Goal: Task Accomplishment & Management: Manage account settings

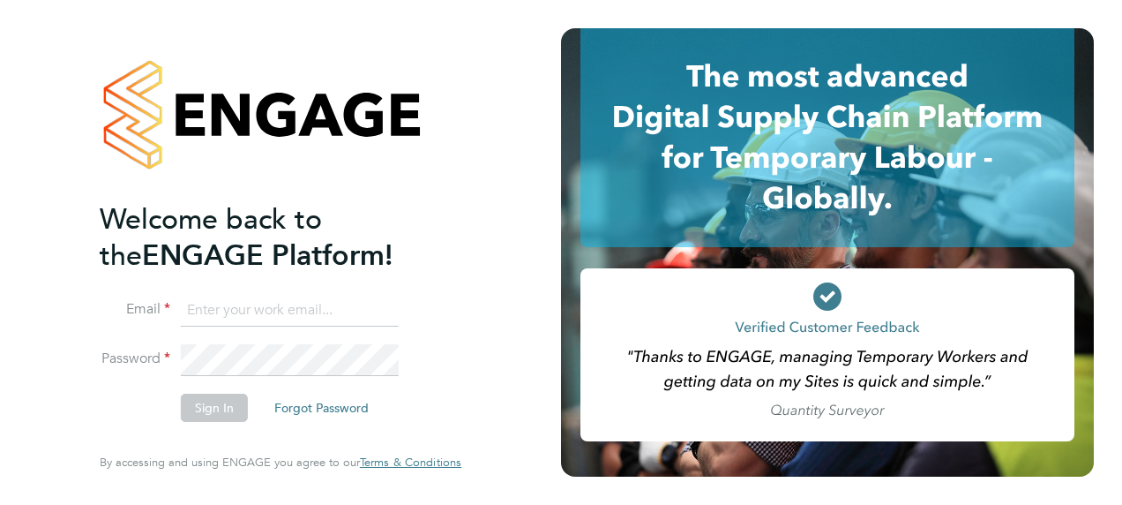
click at [258, 326] on input at bounding box center [290, 311] width 218 height 32
type input "davidjjansen17@gmail.com"
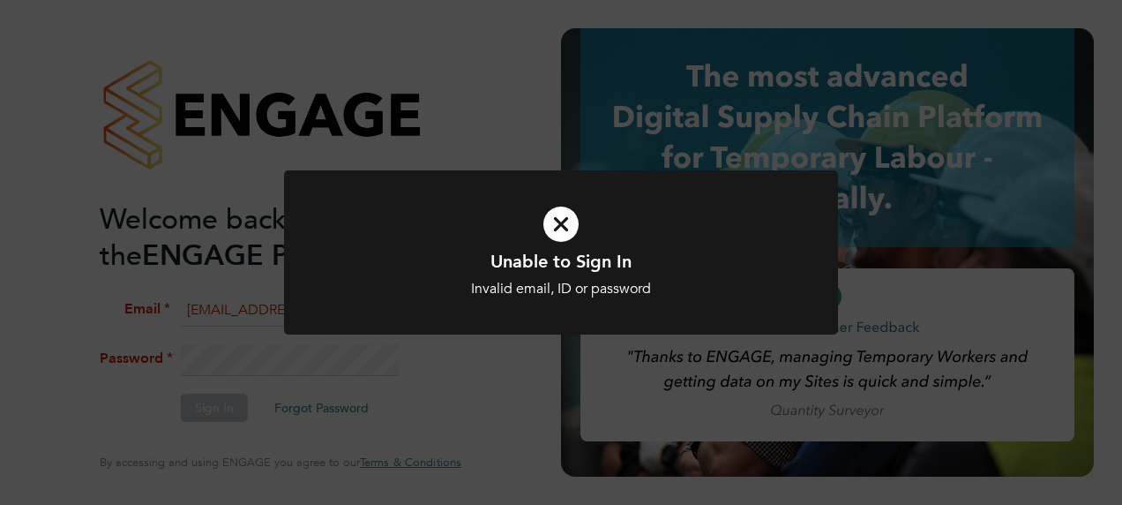
click at [532, 270] on h1 "Unable to Sign In" at bounding box center [561, 261] width 459 height 23
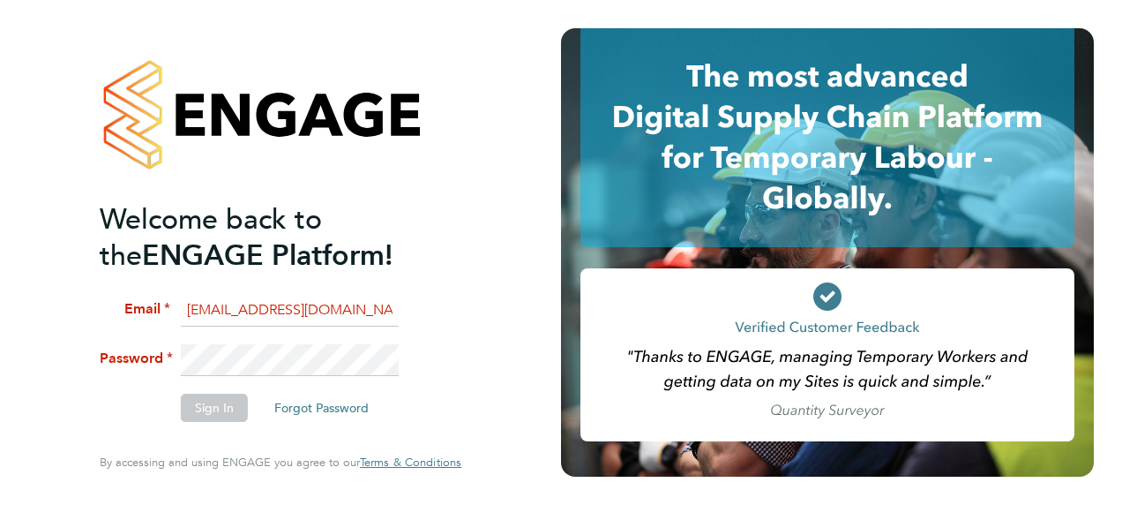
click at [292, 312] on input "davidjjansen17@gmail.com" at bounding box center [290, 311] width 218 height 32
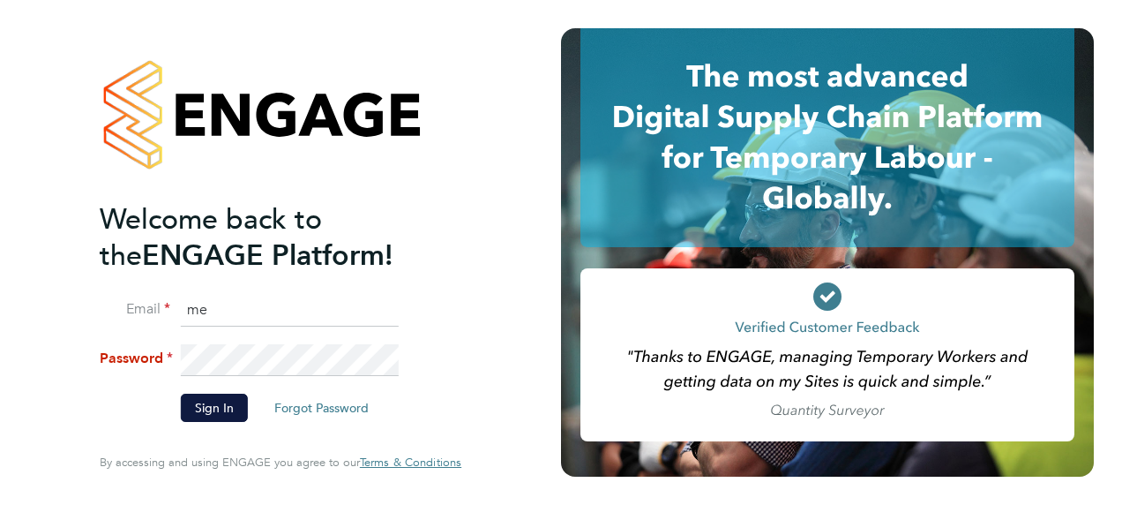
type input "[EMAIL_ADDRESS][PERSON_NAME][DOMAIN_NAME]"
click at [215, 412] on button "Sign In" at bounding box center [214, 407] width 67 height 28
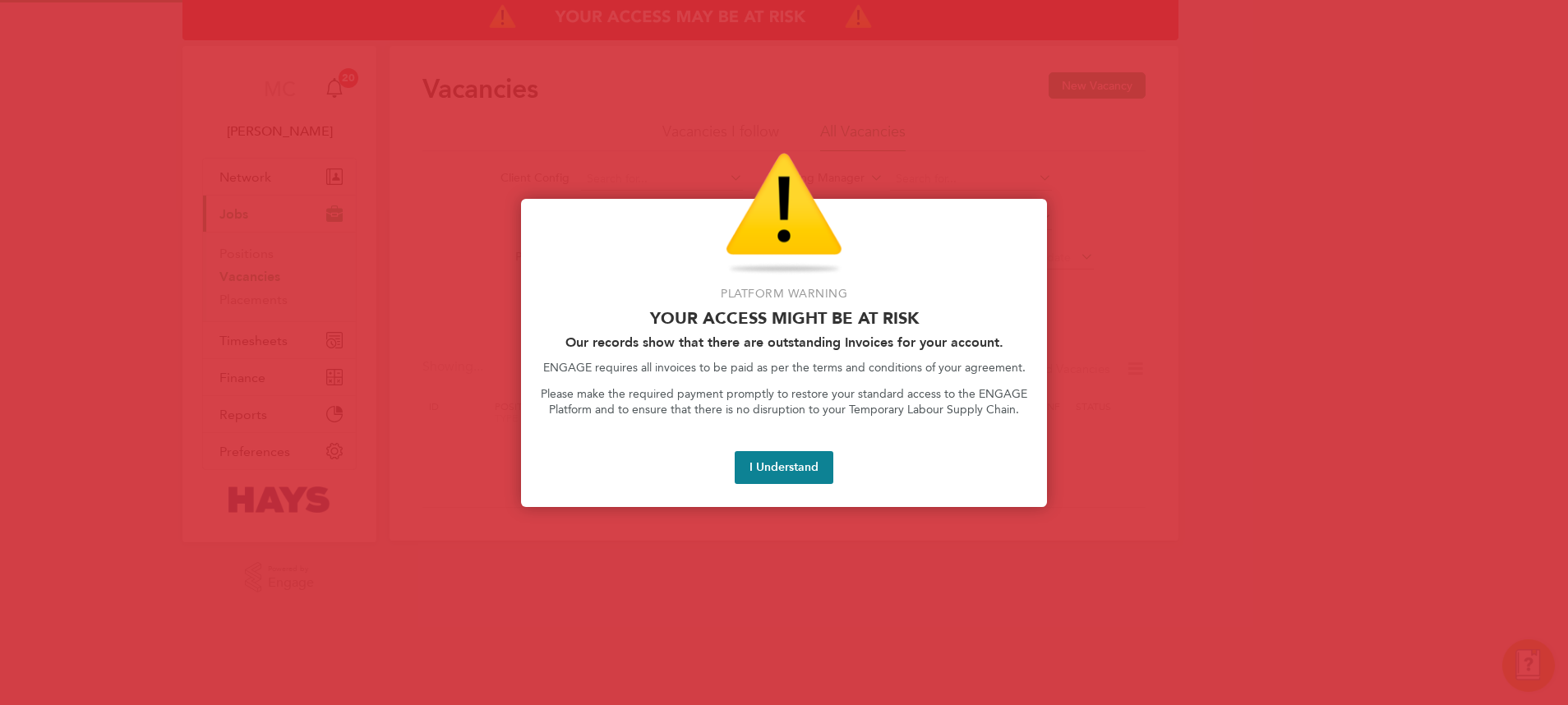
drag, startPoint x: 0, startPoint y: 0, endPoint x: 809, endPoint y: 462, distance: 931.6
click at [809, 462] on button "I Understand" at bounding box center [784, 467] width 99 height 33
click at [813, 468] on button "I Understand" at bounding box center [784, 467] width 99 height 33
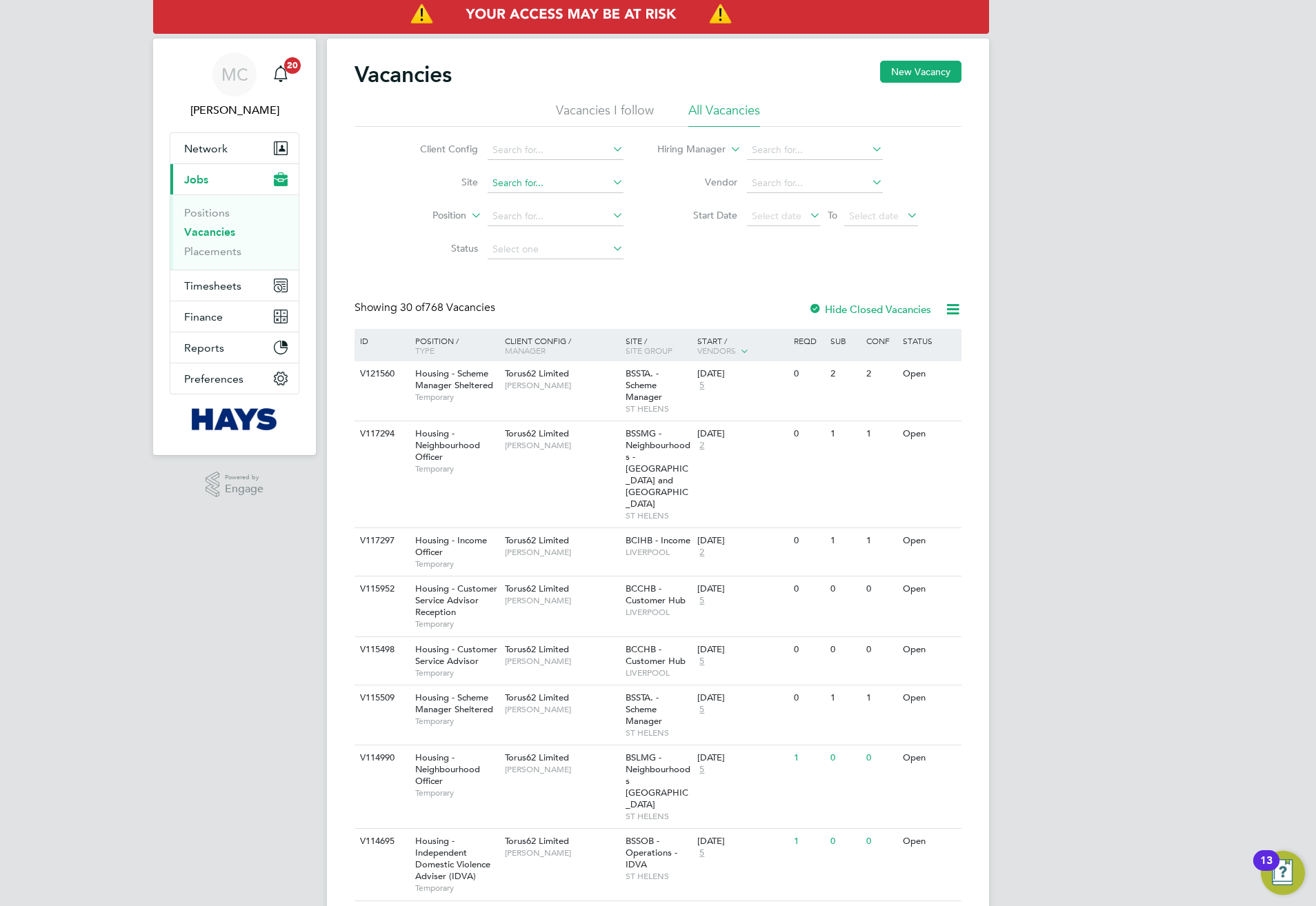
click at [522, 178] on input at bounding box center [556, 183] width 136 height 20
click at [536, 184] on input at bounding box center [556, 183] width 136 height 20
click at [569, 199] on b "Lynn" at bounding box center [605, 202] width 80 height 12
type input "A410283 - Kings Lynn Road Hunstanton"
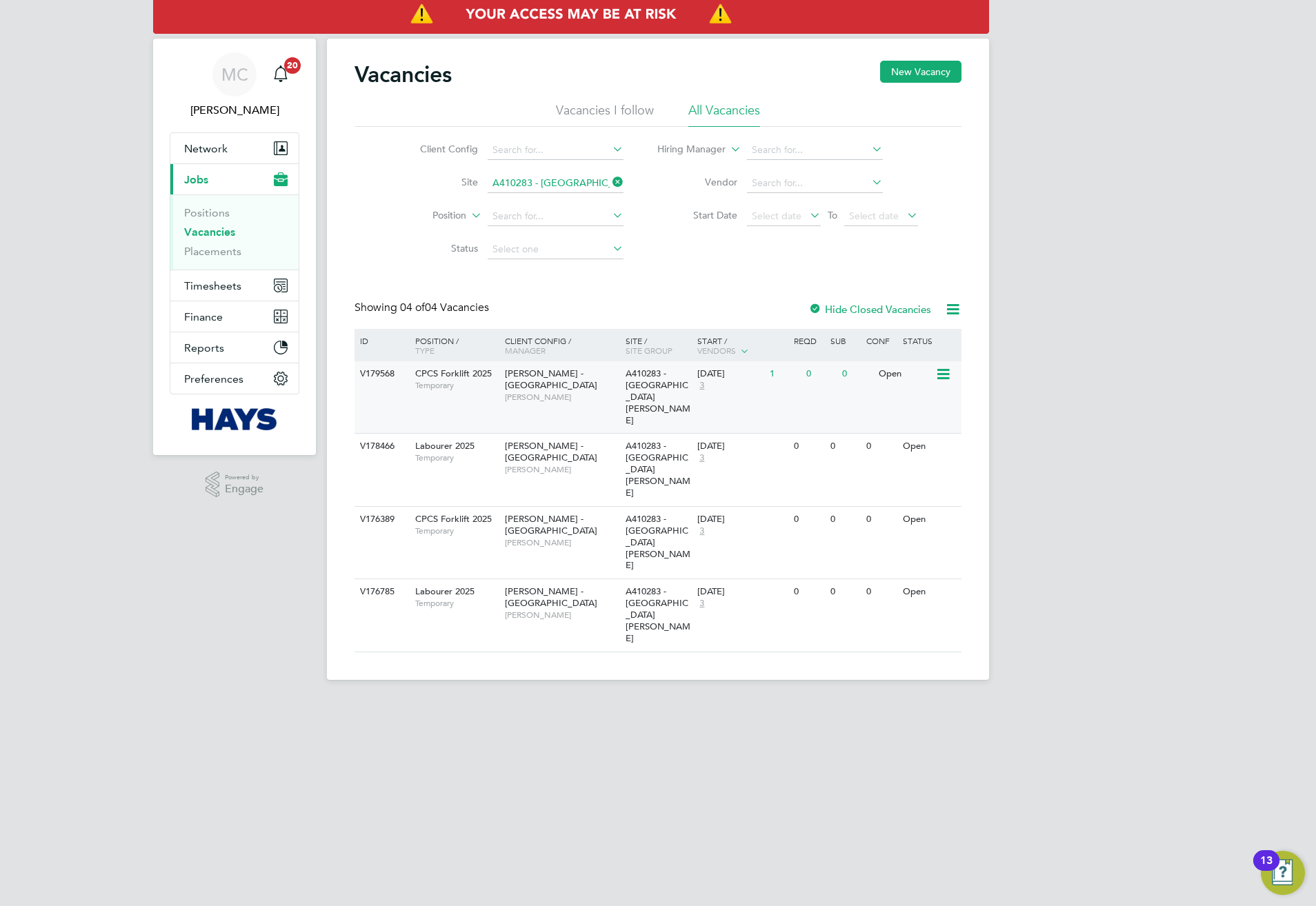
click at [606, 392] on span "Myles Tuddenham" at bounding box center [562, 397] width 114 height 11
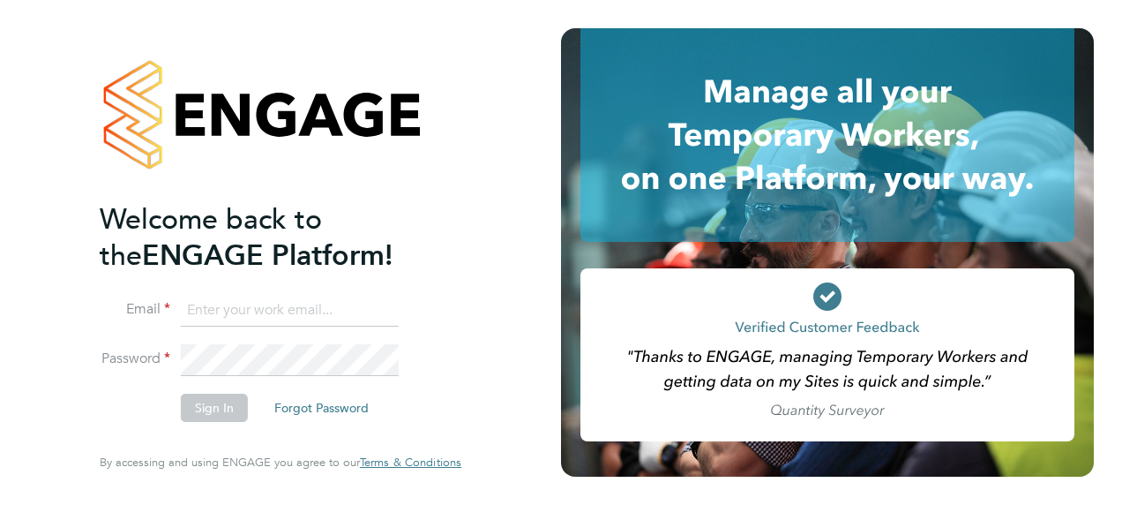
click at [232, 302] on input at bounding box center [290, 311] width 218 height 32
click at [275, 309] on input "davidjjansen17@gmail.com" at bounding box center [290, 311] width 218 height 32
click at [321, 321] on input "davidjjansen17@gmail.com" at bounding box center [290, 311] width 218 height 32
click at [323, 316] on input "davidjjansen17@gmail.com" at bounding box center [290, 311] width 218 height 32
click at [321, 314] on input "davidjjansen17@gmail.com" at bounding box center [290, 311] width 218 height 32
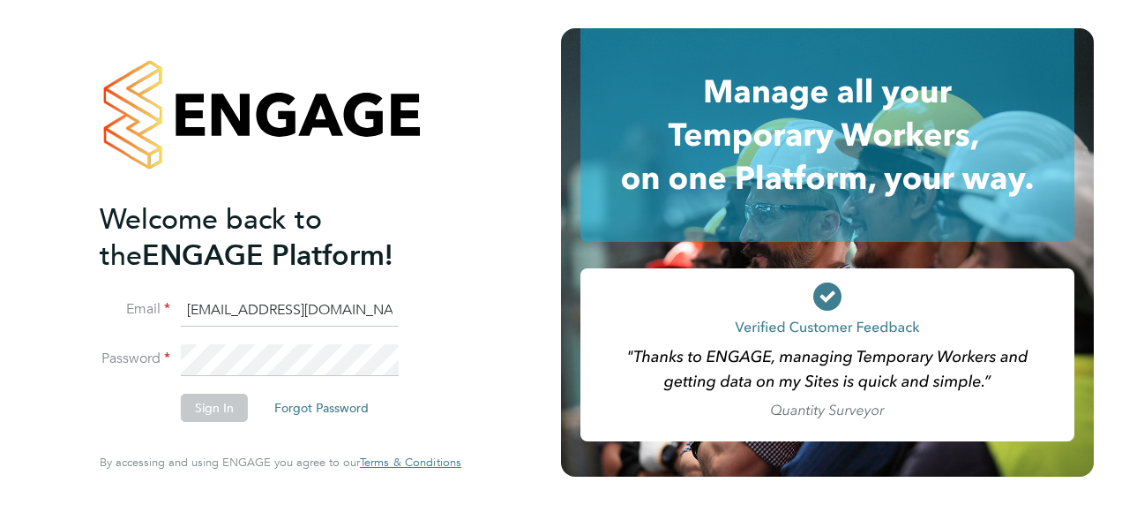
click at [321, 314] on input "davidjjansen17@gmail.com" at bounding box center [290, 311] width 218 height 32
type input "davidjjansen17@.com"
click at [319, 312] on input "davidjjansen17@.com" at bounding box center [290, 311] width 218 height 32
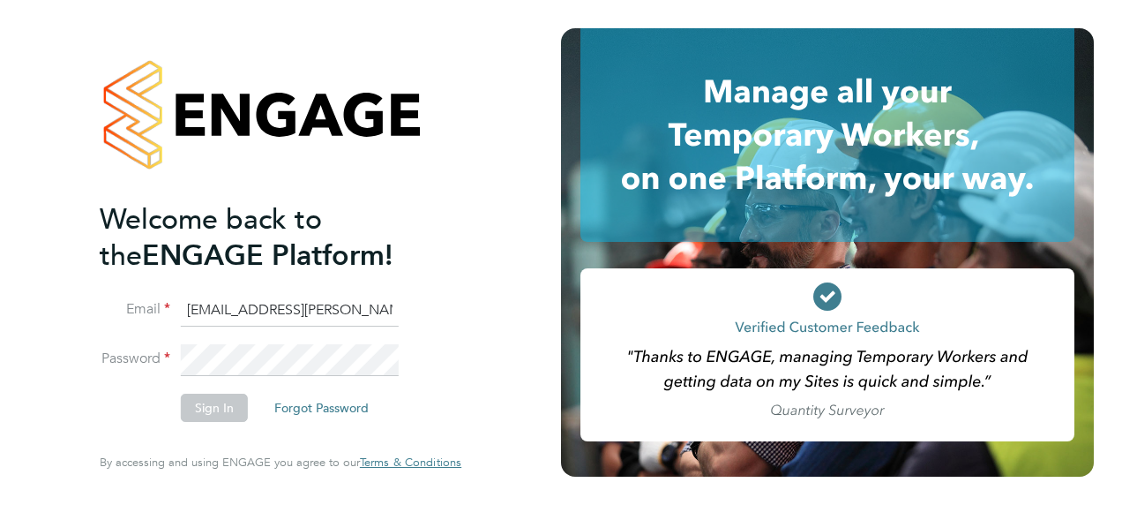
type input "meg.castleton@hays.com"
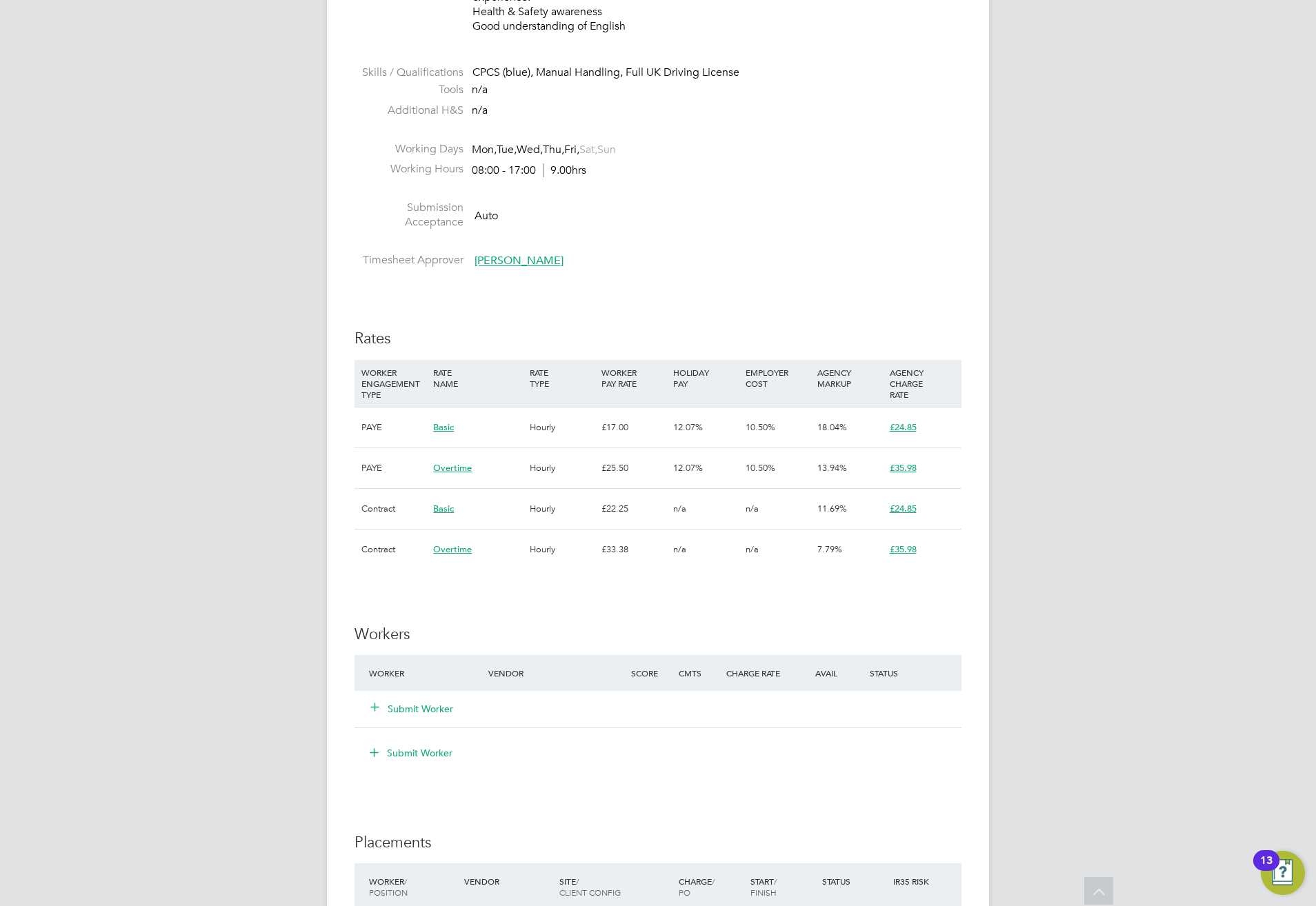
scroll to position [828, 0]
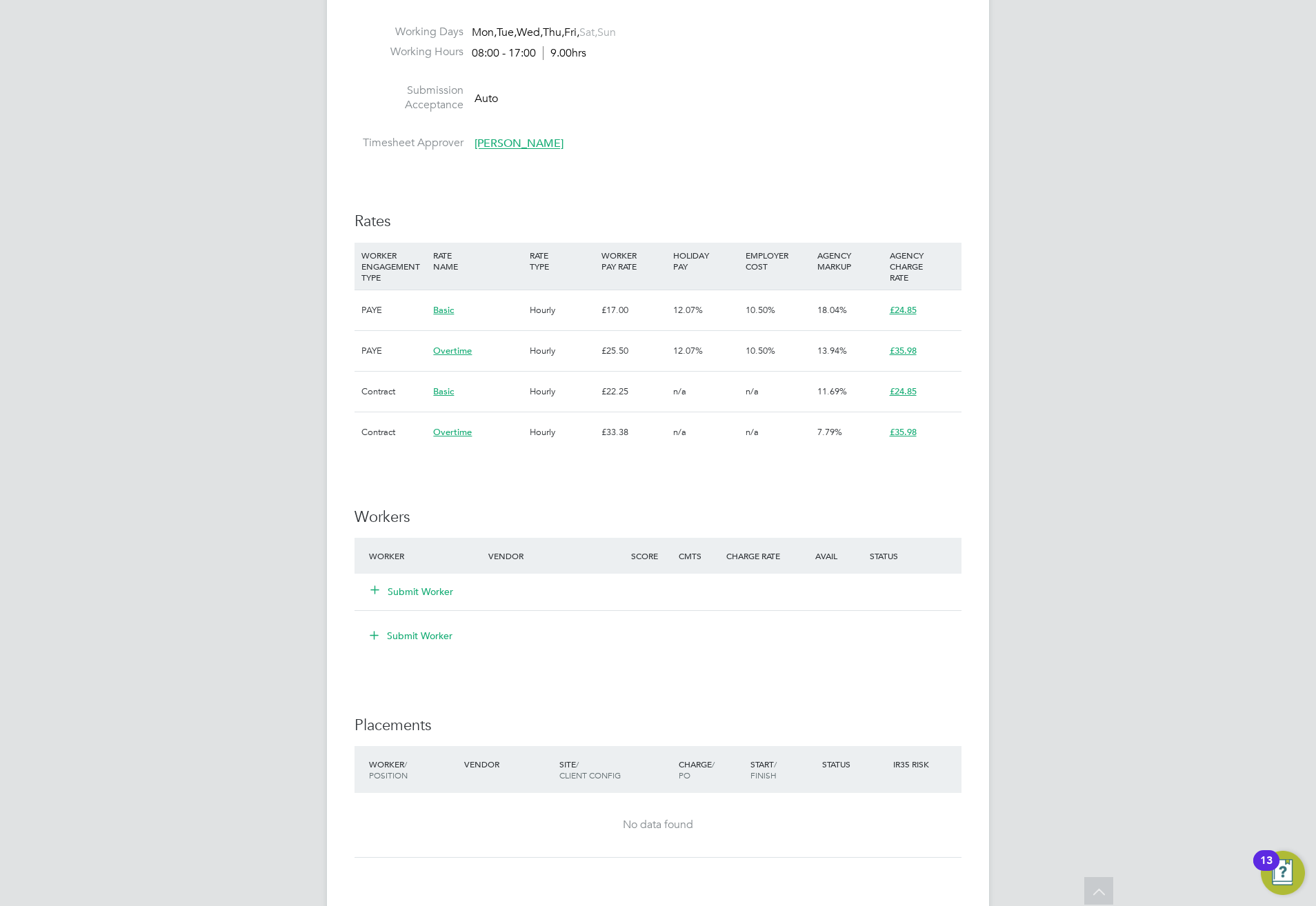
click at [411, 594] on button "Submit Worker" at bounding box center [413, 592] width 83 height 14
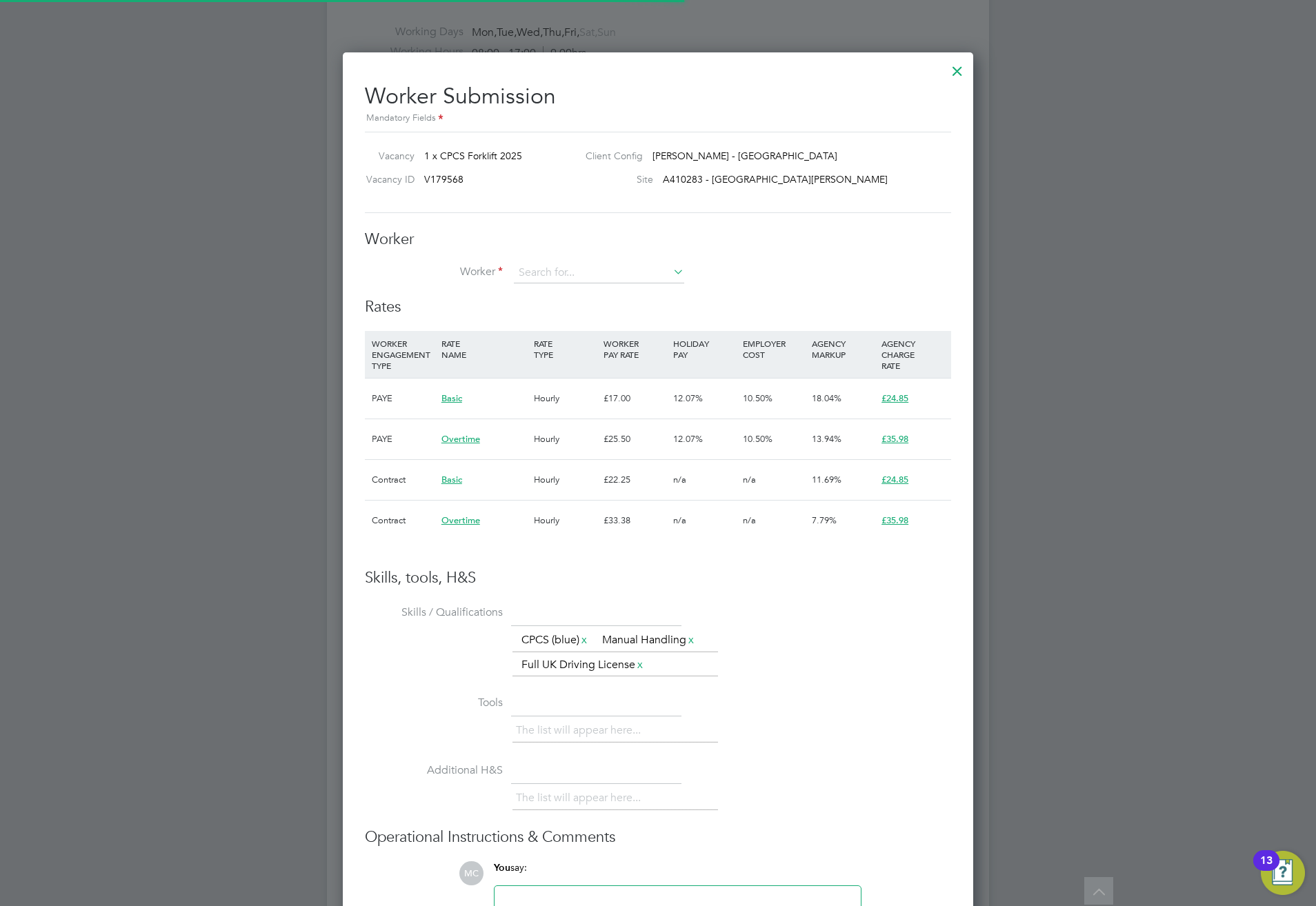
scroll to position [20, 216]
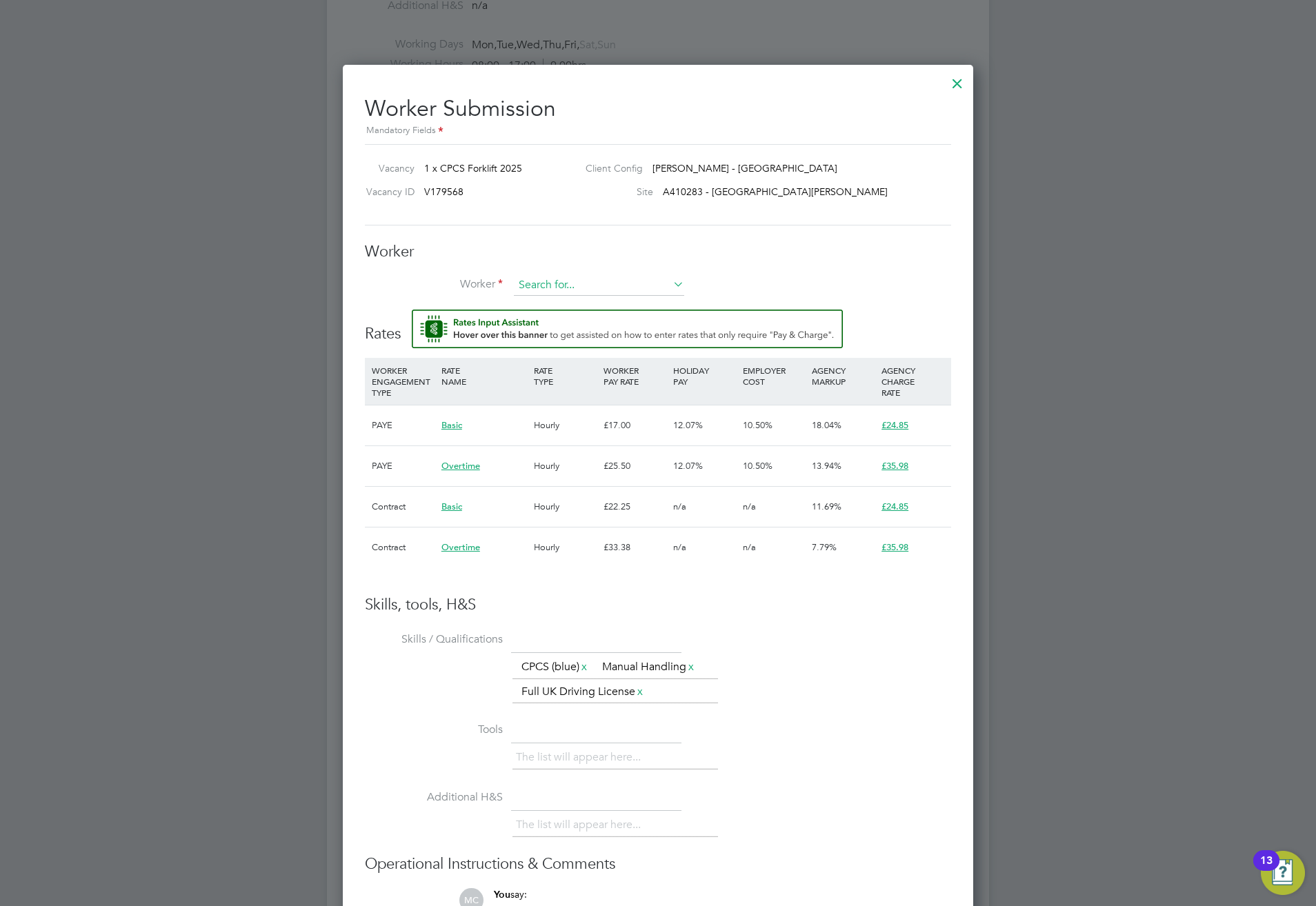
click at [555, 288] on input at bounding box center [599, 285] width 170 height 20
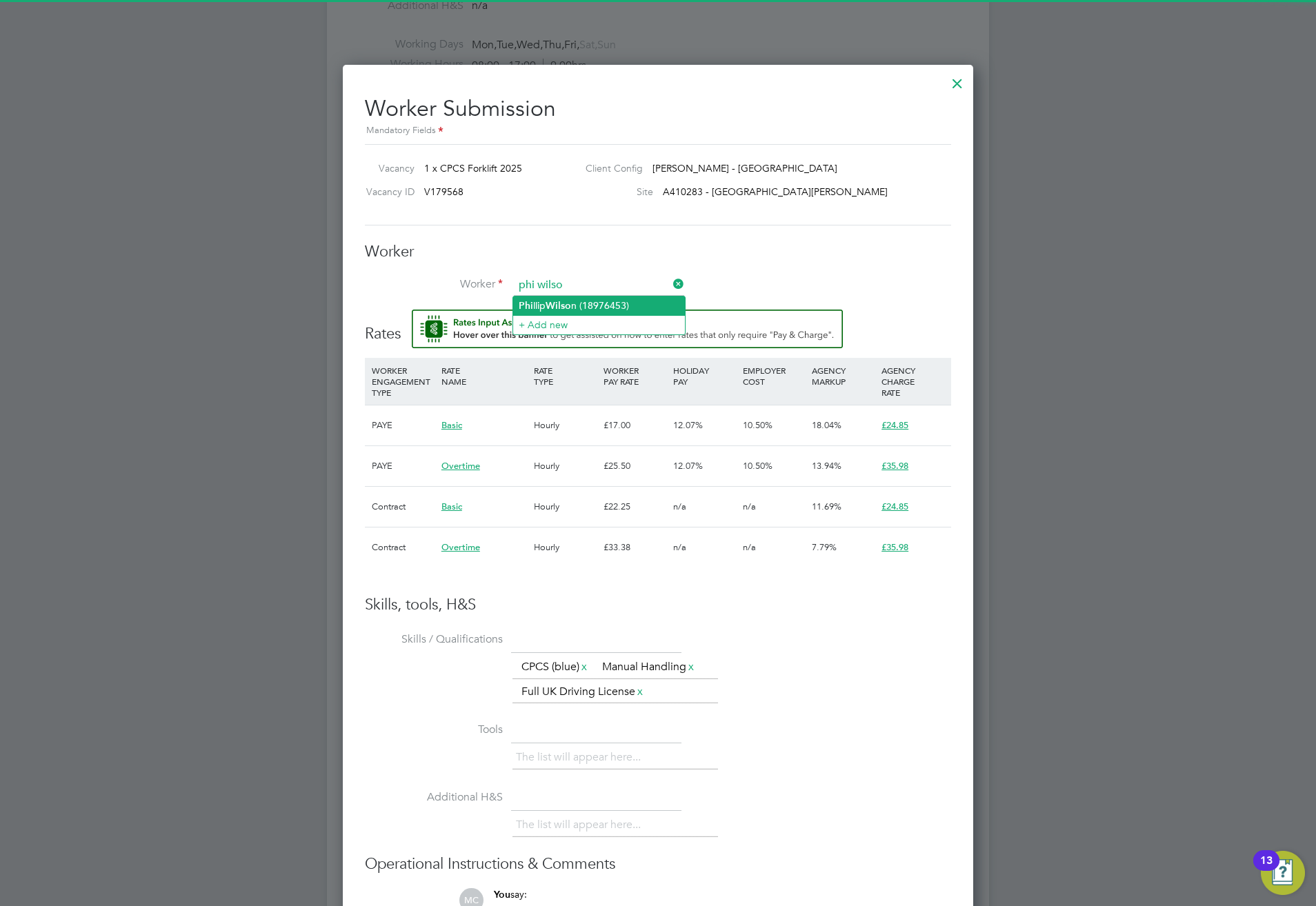
click at [571, 301] on b "Wilso" at bounding box center [558, 306] width 26 height 12
type input "Phillip Wilson (18976453)"
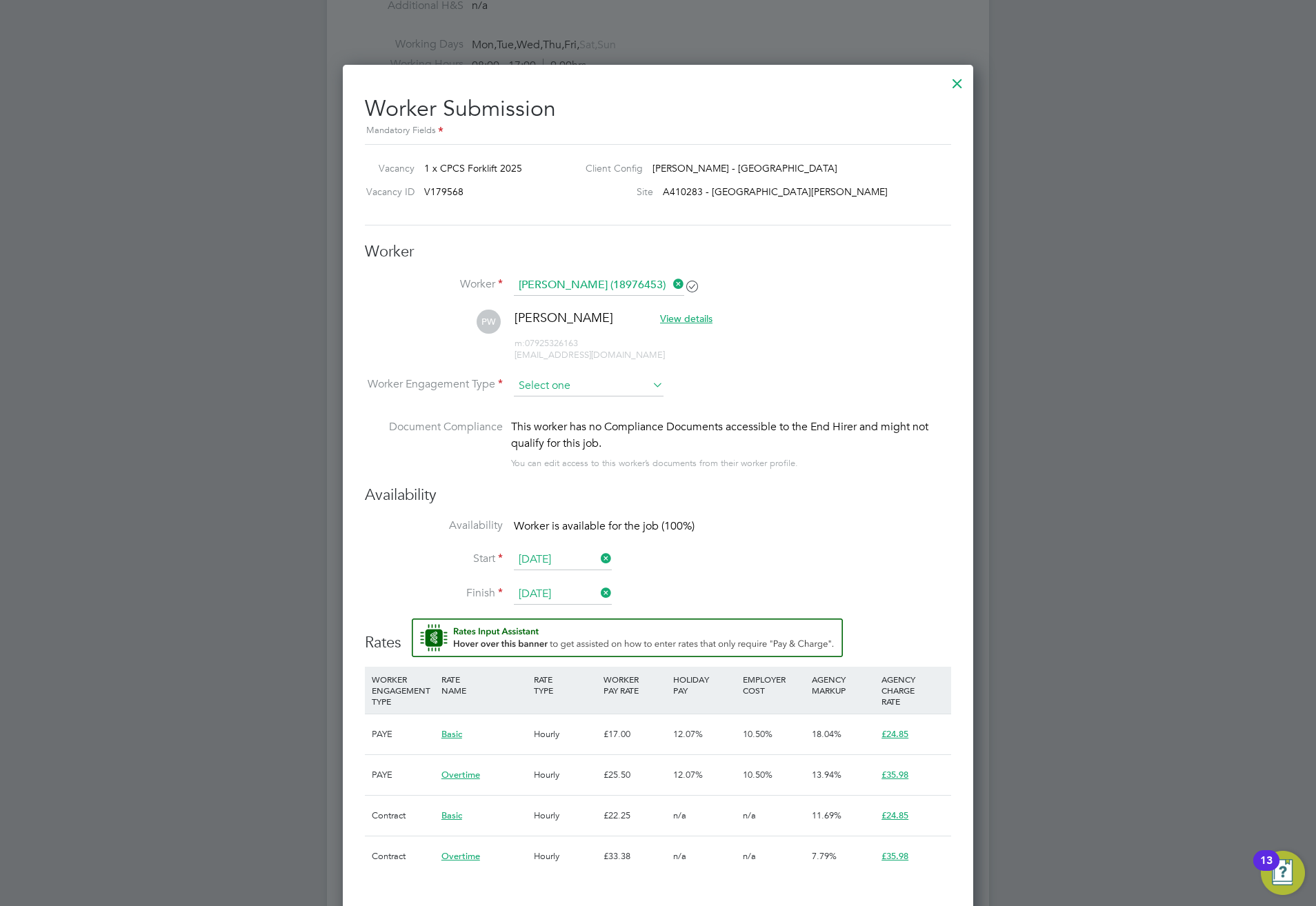
click at [559, 381] on input at bounding box center [588, 386] width 149 height 20
click at [547, 426] on li "PAYE" at bounding box center [588, 423] width 151 height 18
type input "PAYE"
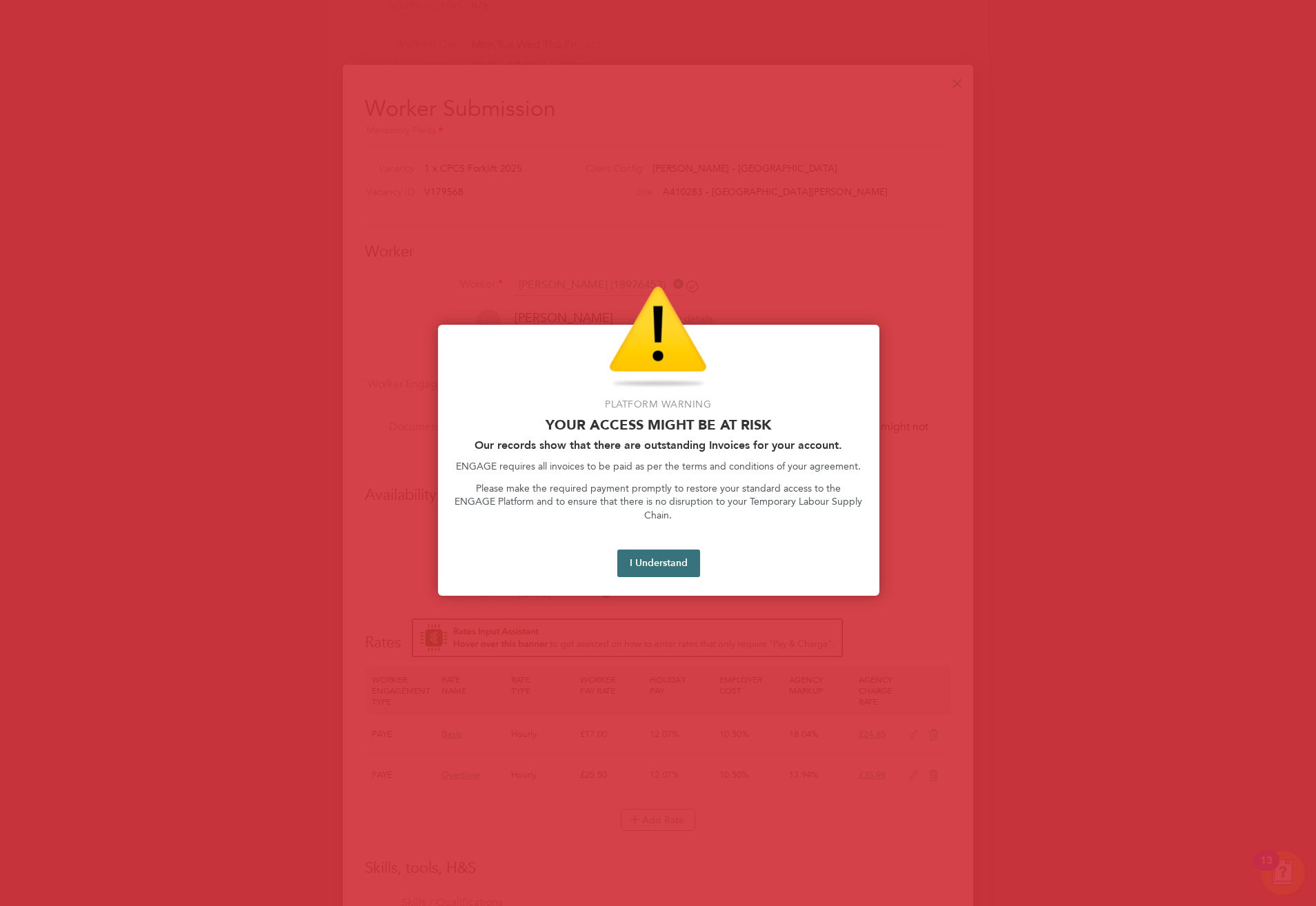
click at [689, 553] on button "I Understand" at bounding box center [659, 563] width 83 height 27
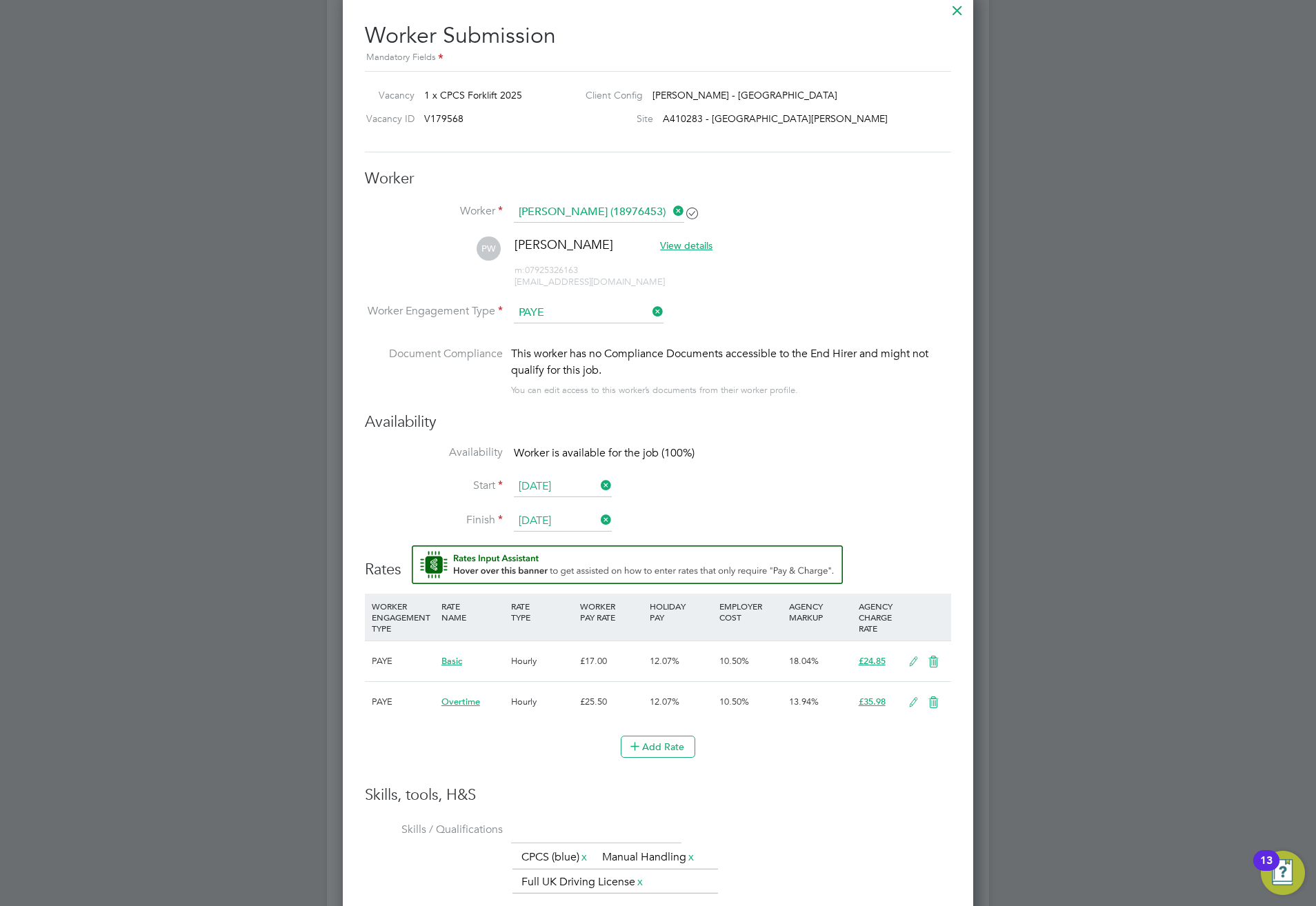
scroll to position [919, 0]
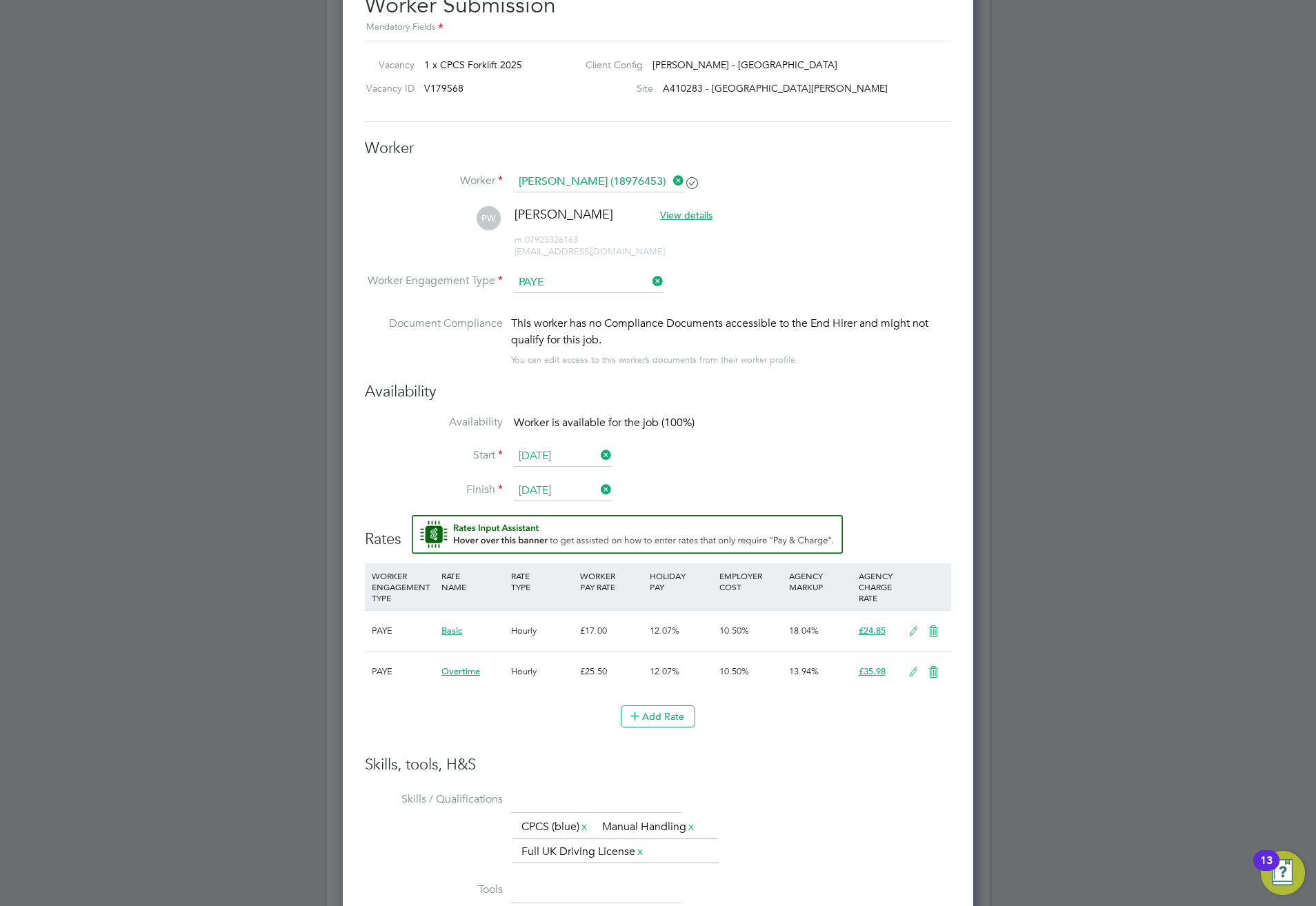
drag, startPoint x: 574, startPoint y: 455, endPoint x: 532, endPoint y: 460, distance: 42.3
click at [574, 455] on input "01 Sep 2025" at bounding box center [562, 457] width 98 height 20
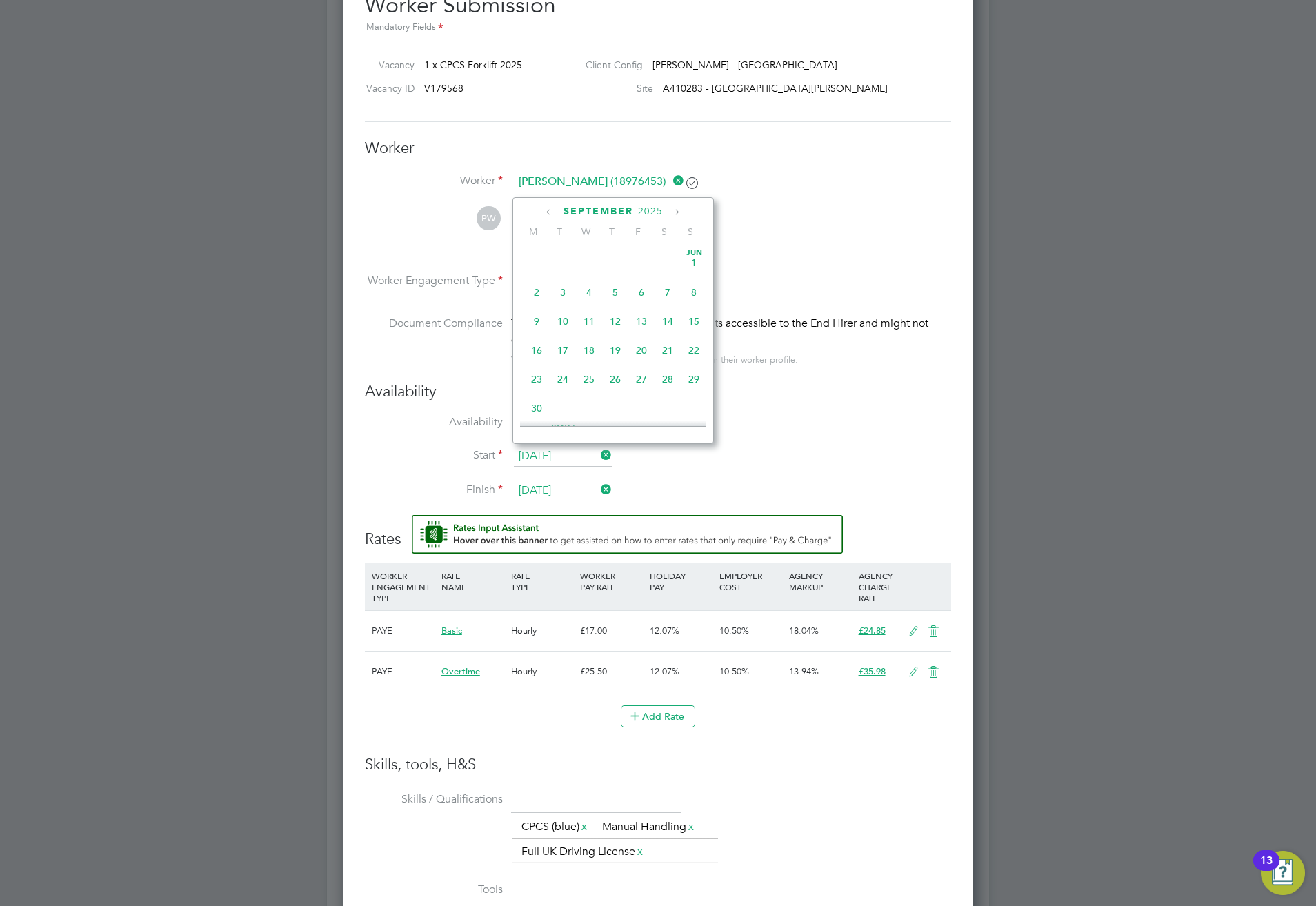
click at [532, 460] on input "01 Sep 2025" at bounding box center [562, 457] width 98 height 20
click at [561, 317] on span "2" at bounding box center [563, 316] width 27 height 27
type input "02 Sep 2025"
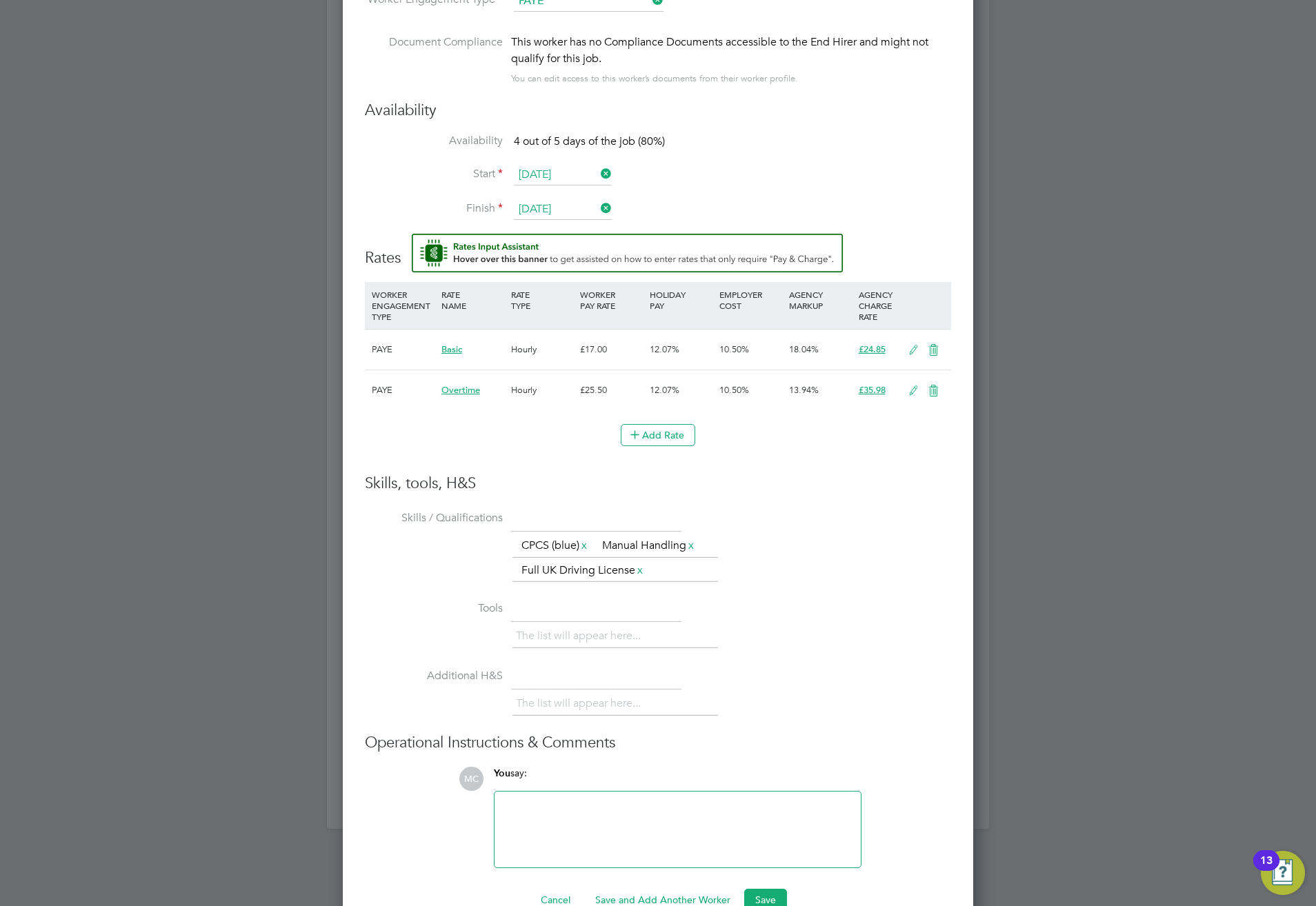
scroll to position [1236, 0]
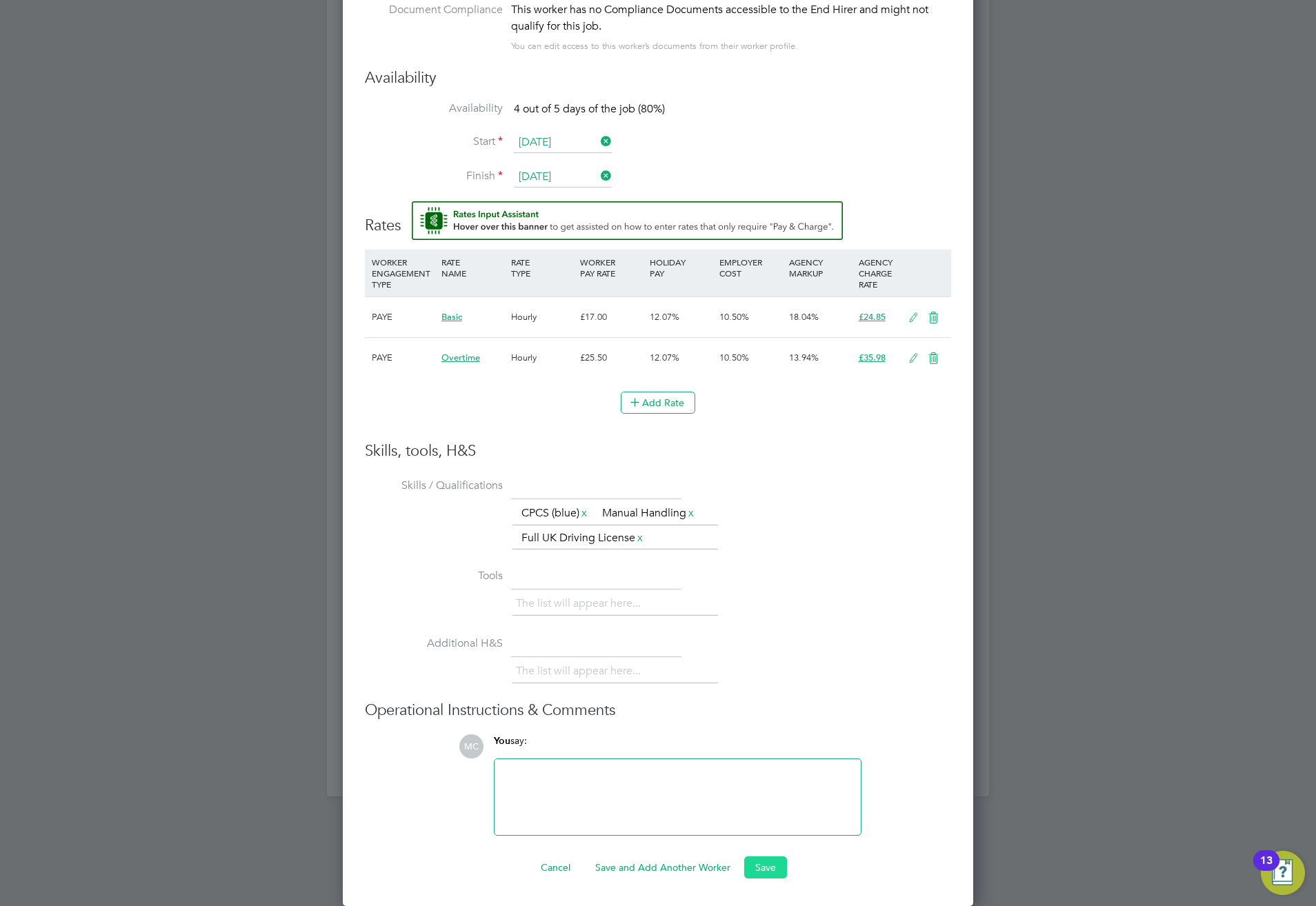
click at [759, 863] on button "Save" at bounding box center [766, 868] width 43 height 22
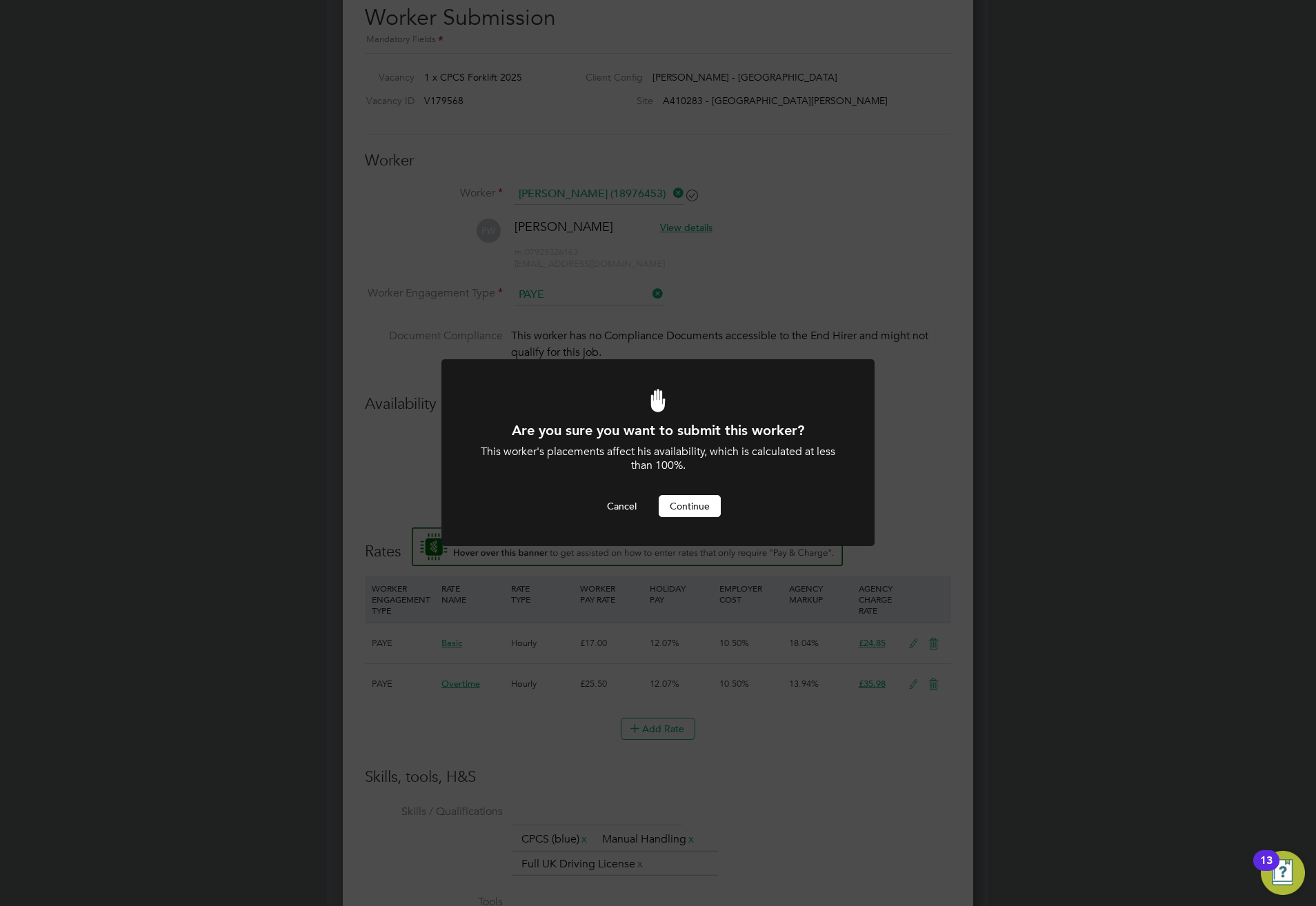
scroll to position [0, 0]
click at [683, 507] on button "Continue" at bounding box center [689, 506] width 62 height 22
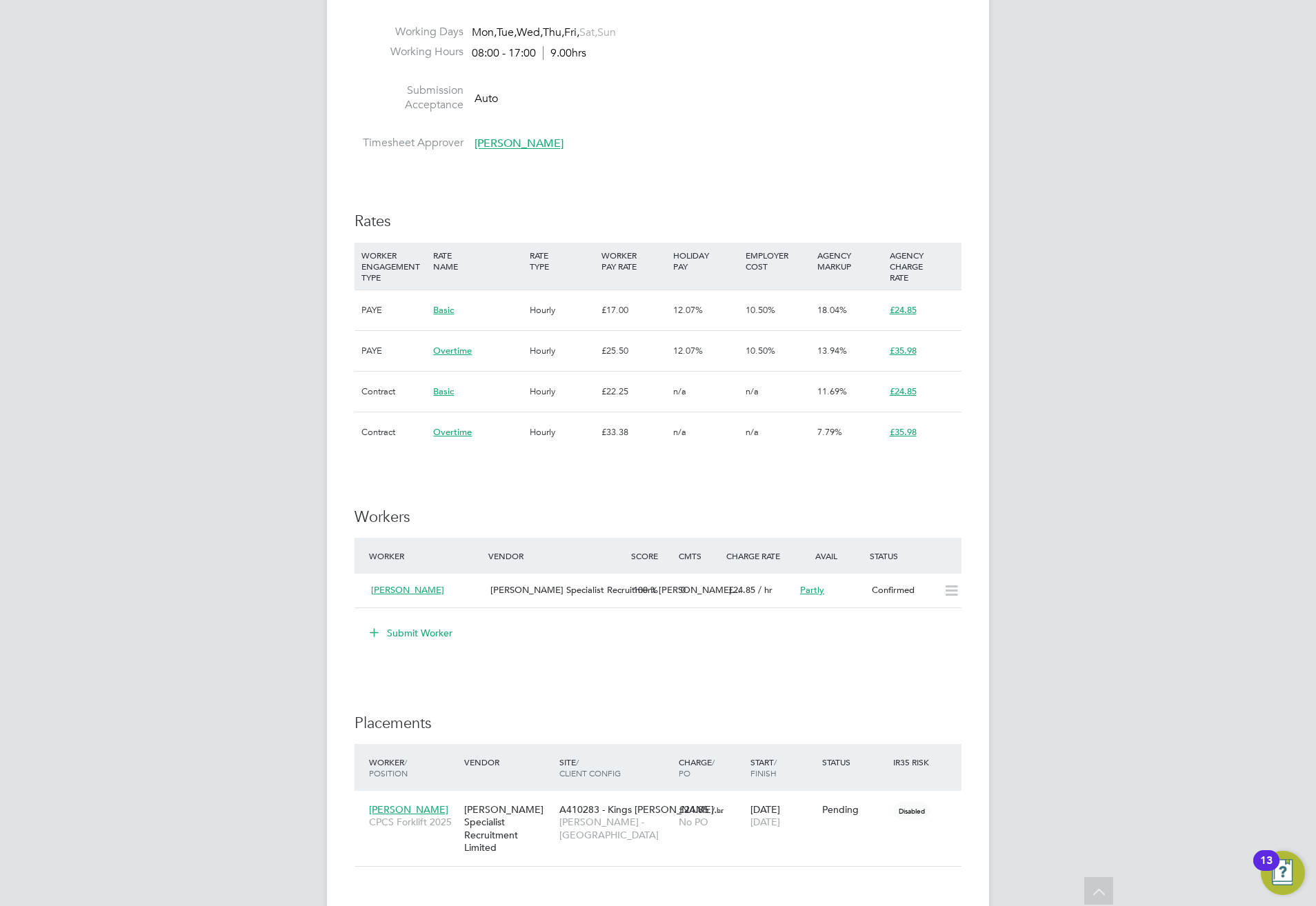
scroll to position [39, 120]
click at [892, 589] on div "Confirmed" at bounding box center [902, 590] width 72 height 23
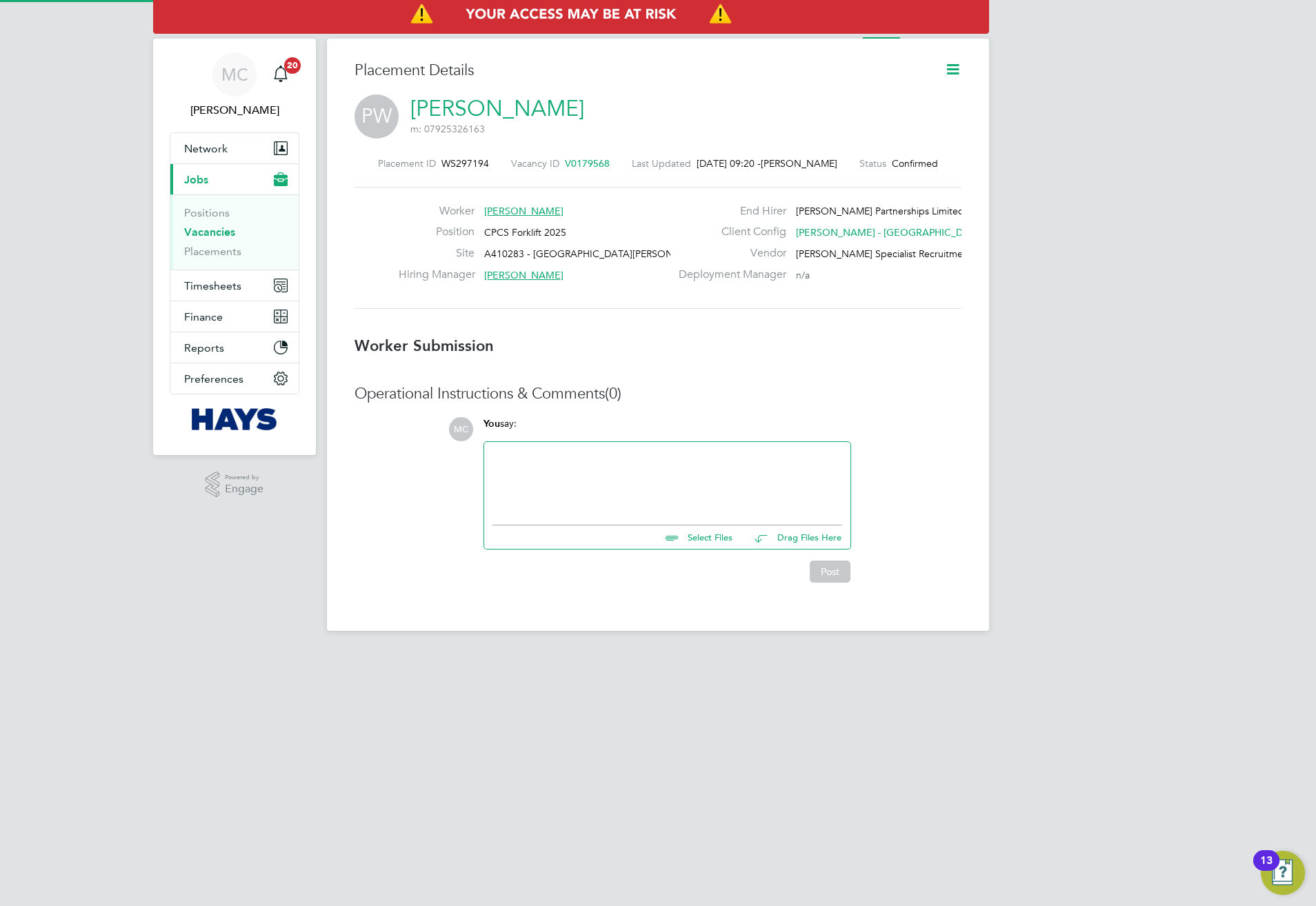
scroll to position [13, 77]
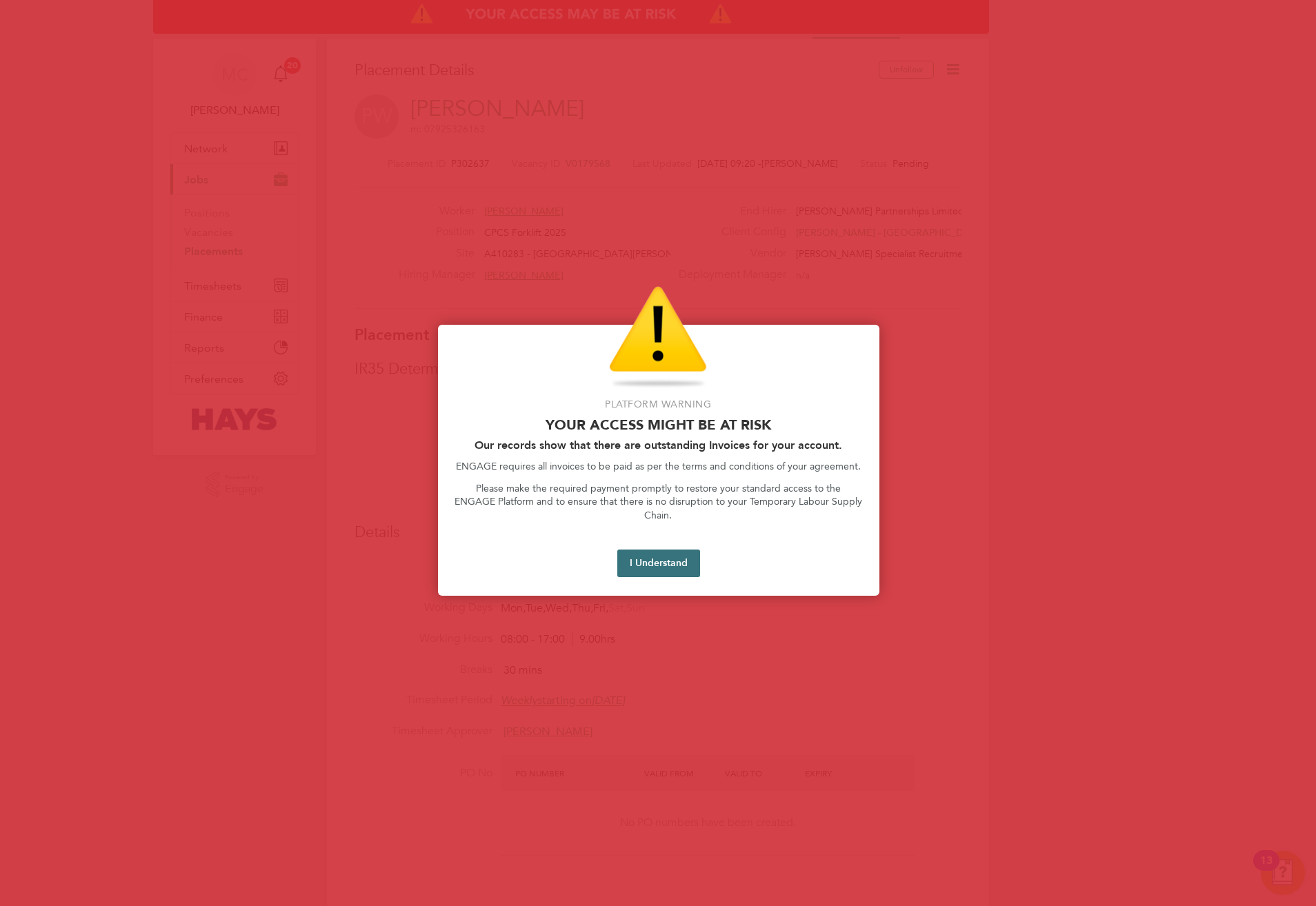
click at [658, 550] on button "I Understand" at bounding box center [659, 563] width 83 height 27
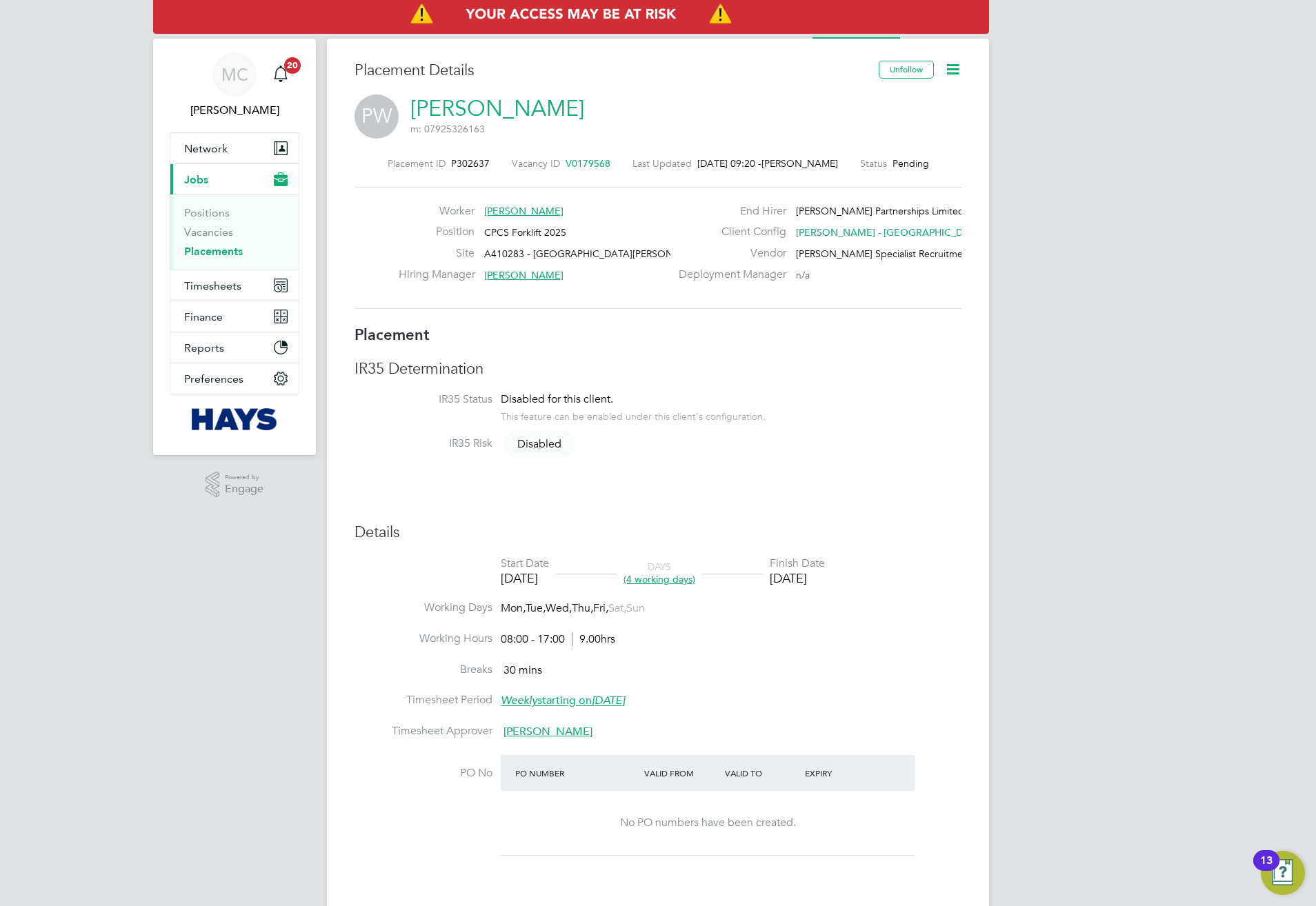
click at [468, 158] on span "P302637" at bounding box center [470, 163] width 38 height 13
copy span "P302637"
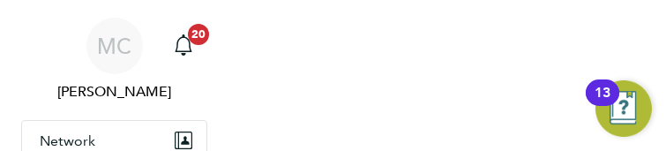
scroll to position [52, 80]
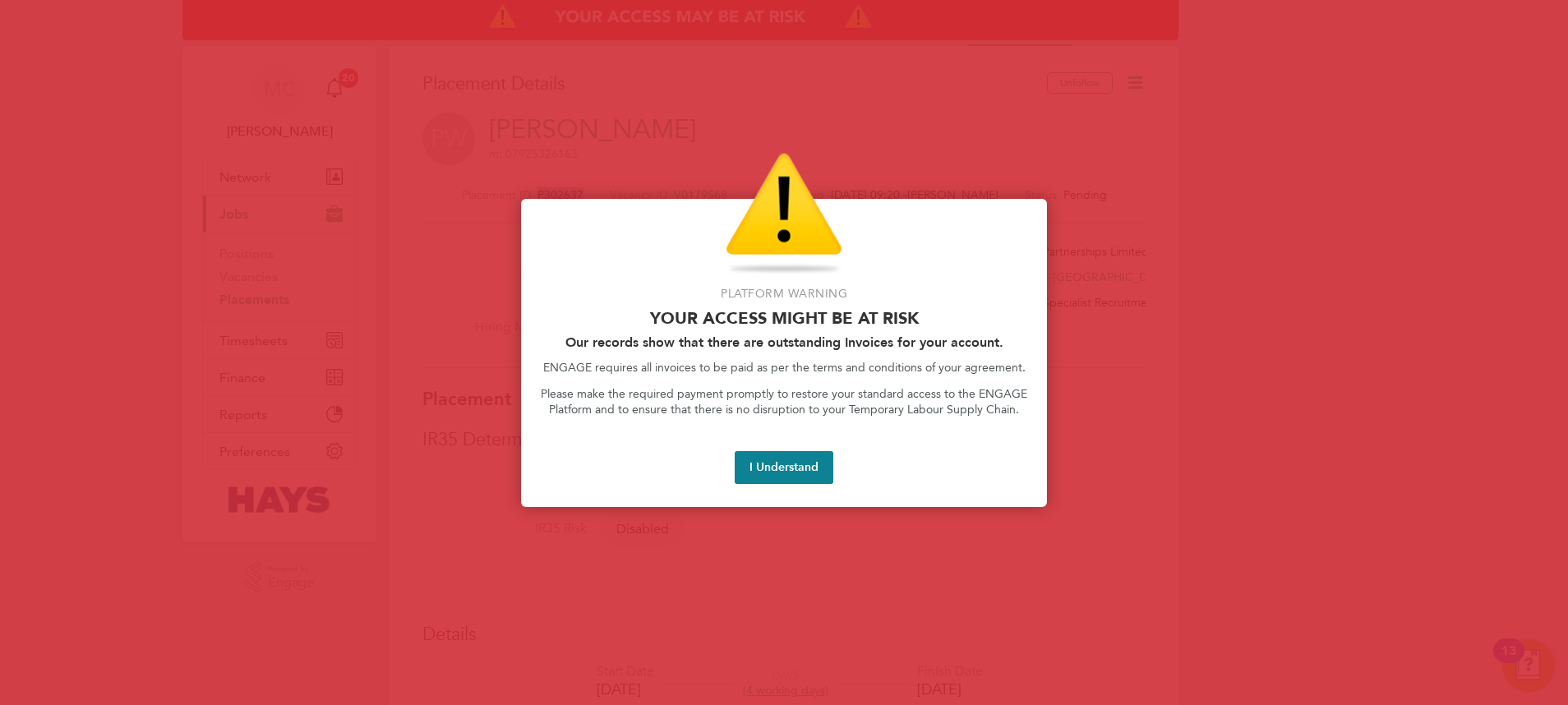
click at [732, 451] on div "I Understand" at bounding box center [784, 467] width 486 height 33
click at [803, 472] on button "I Understand" at bounding box center [784, 467] width 99 height 33
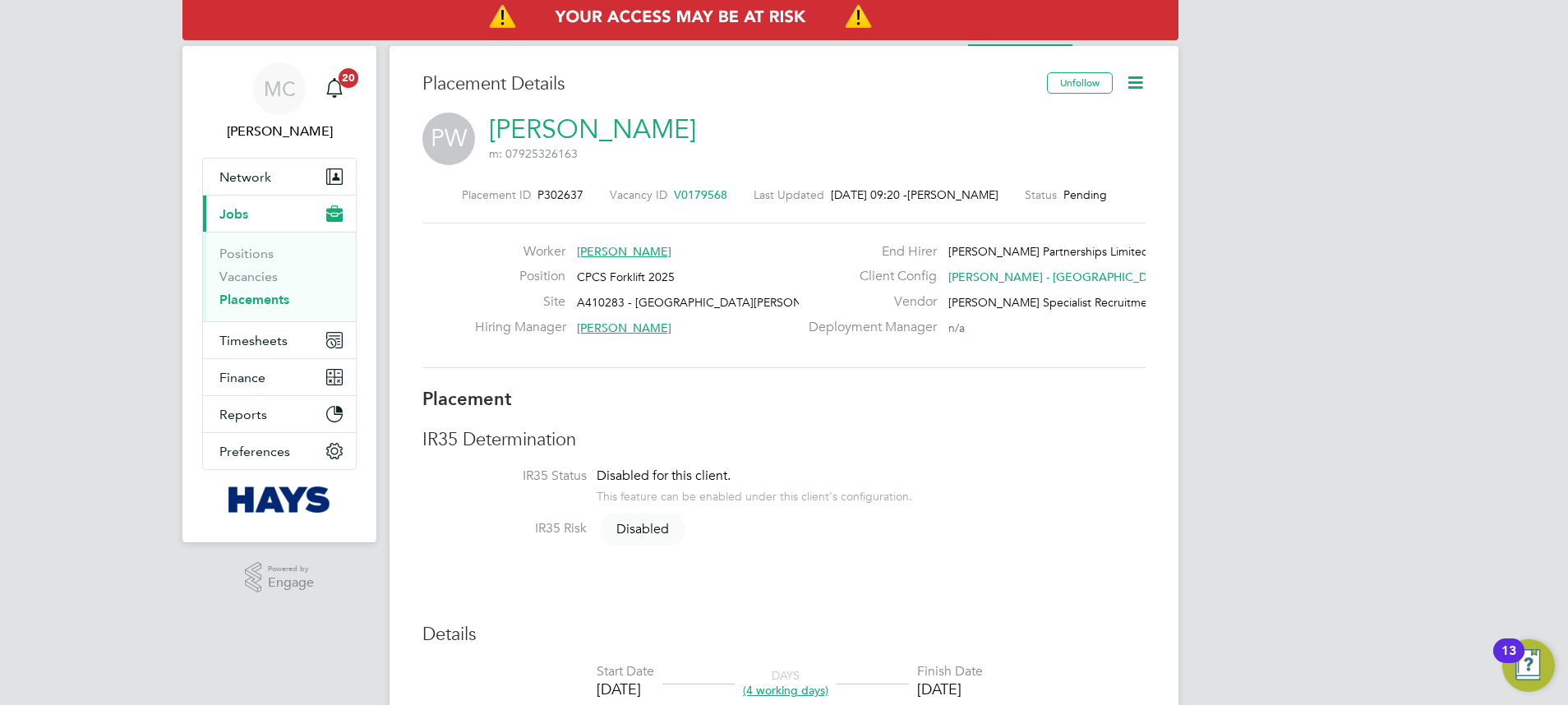
click at [853, 394] on h3 "Placement" at bounding box center [784, 400] width 723 height 24
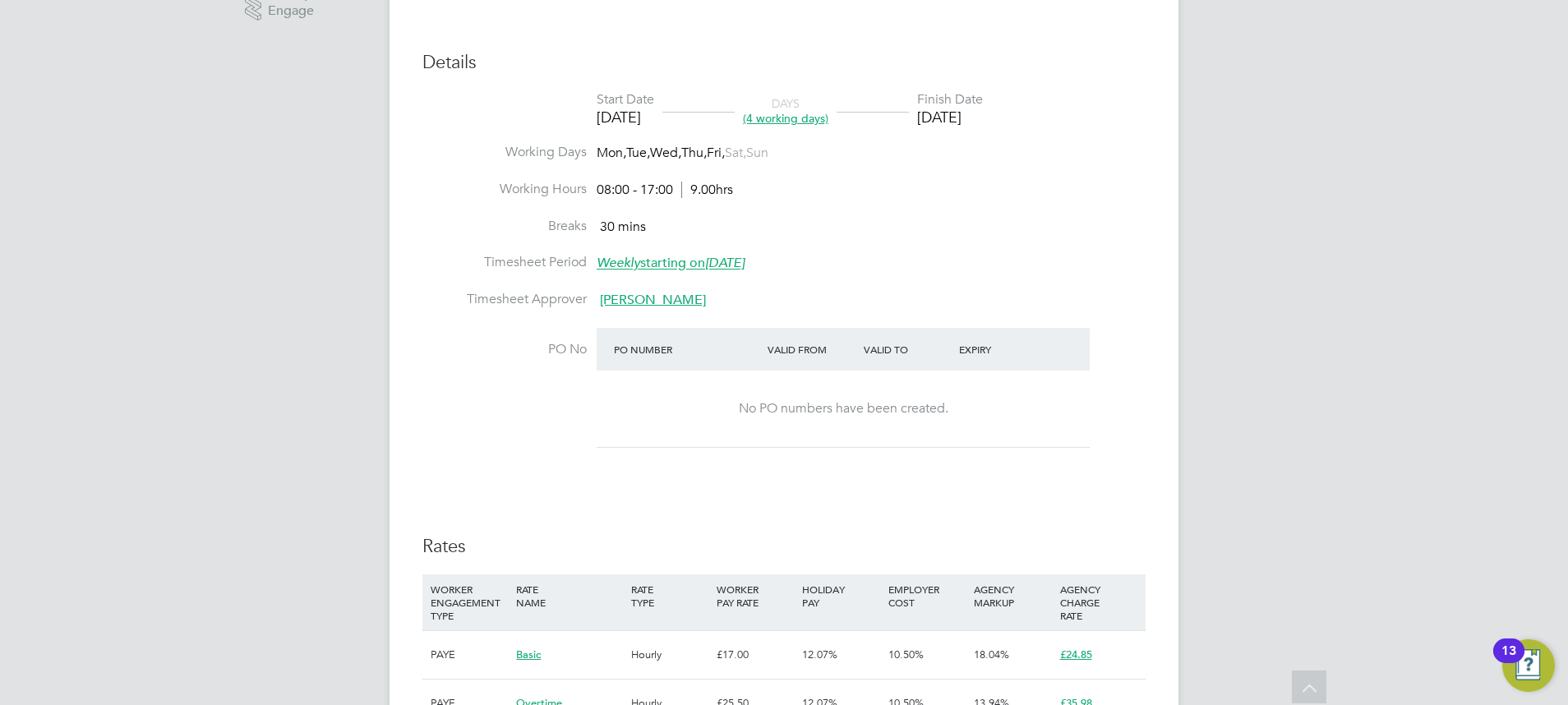
scroll to position [617, 0]
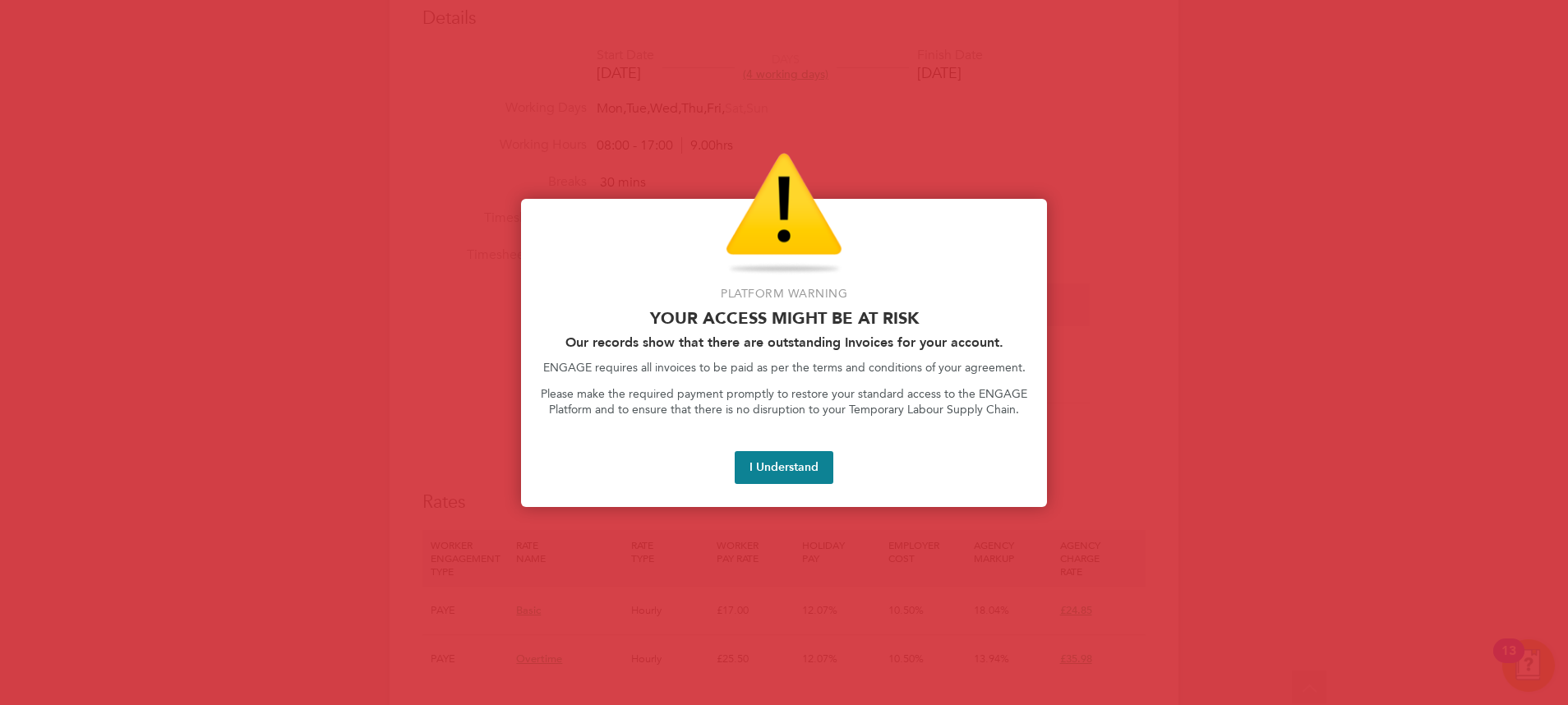
click at [793, 469] on button "I Understand" at bounding box center [784, 467] width 99 height 33
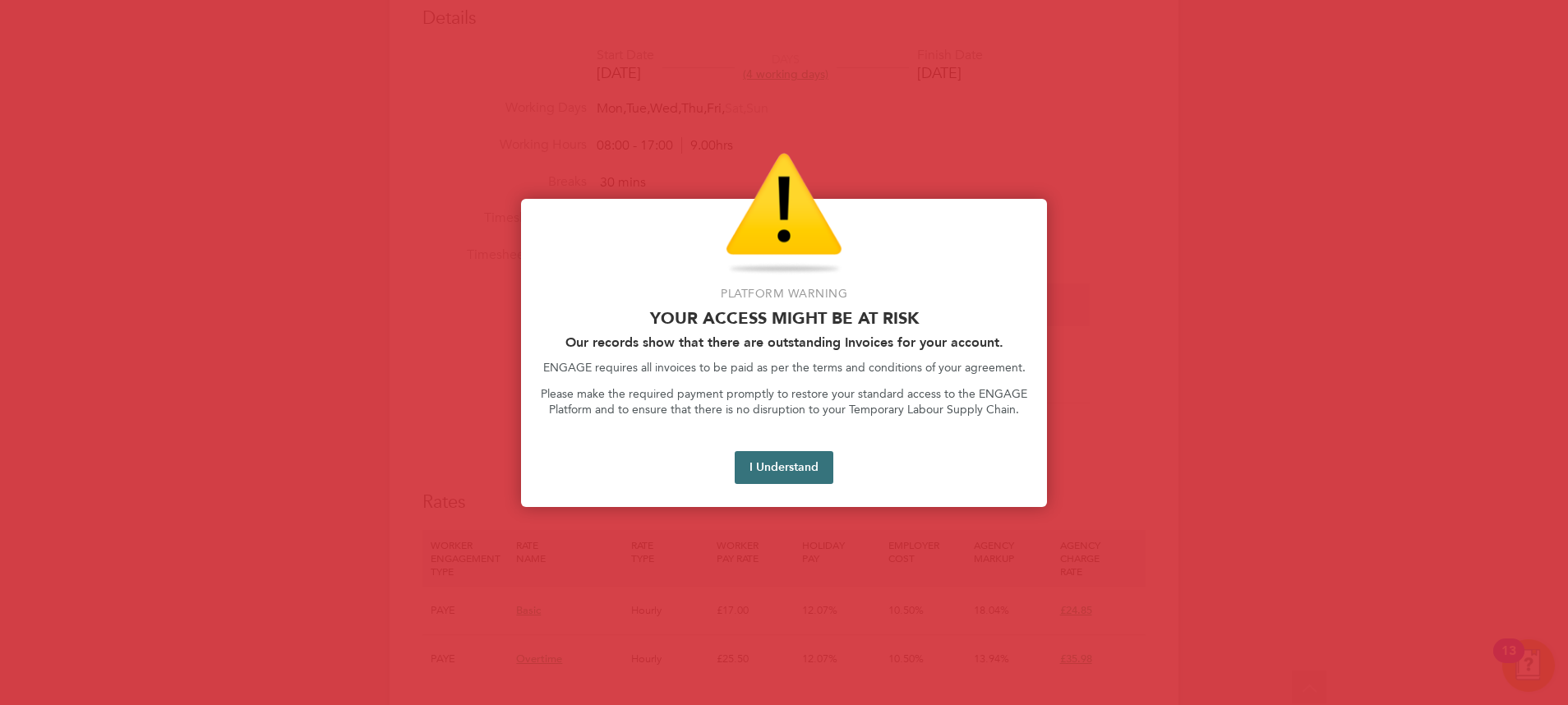
click at [812, 456] on button "I Understand" at bounding box center [784, 467] width 99 height 33
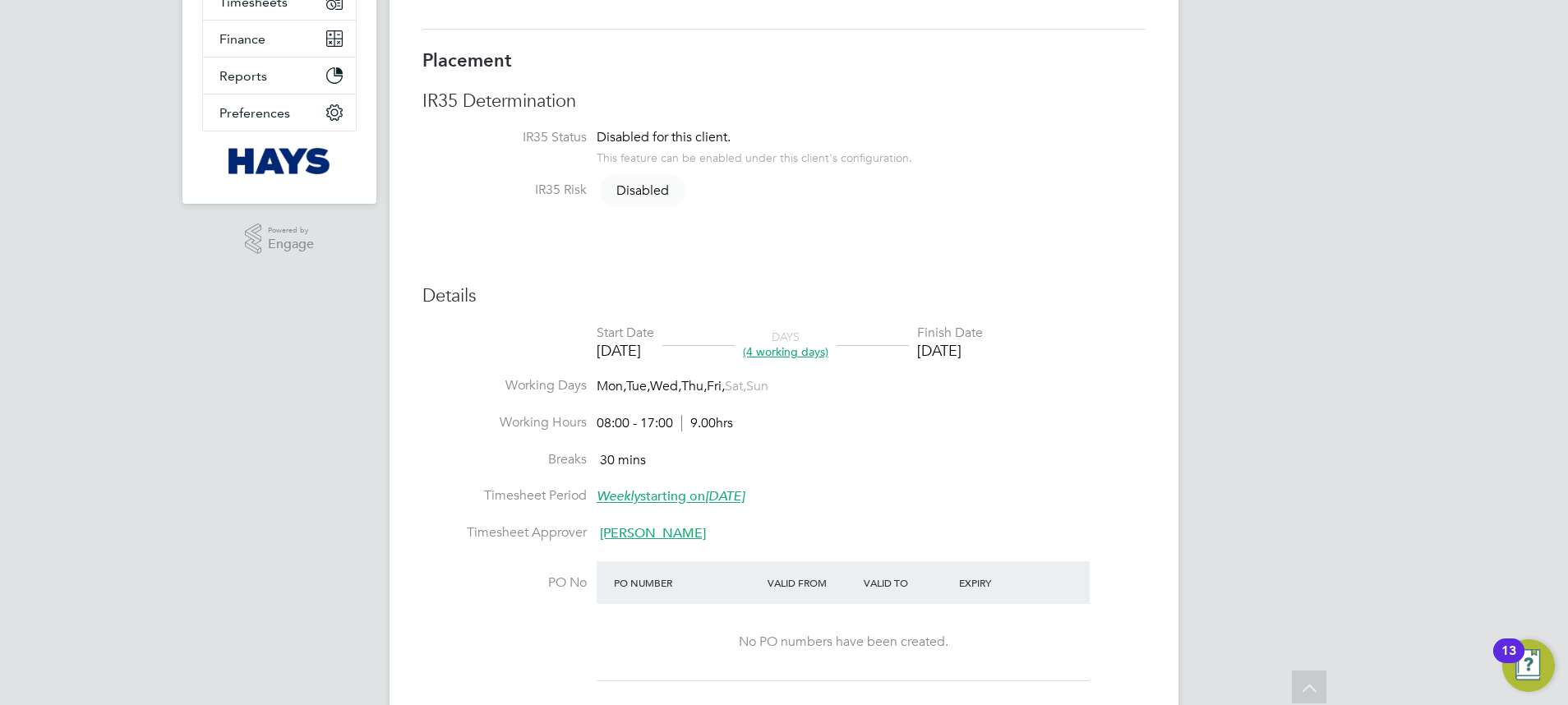
scroll to position [0, 0]
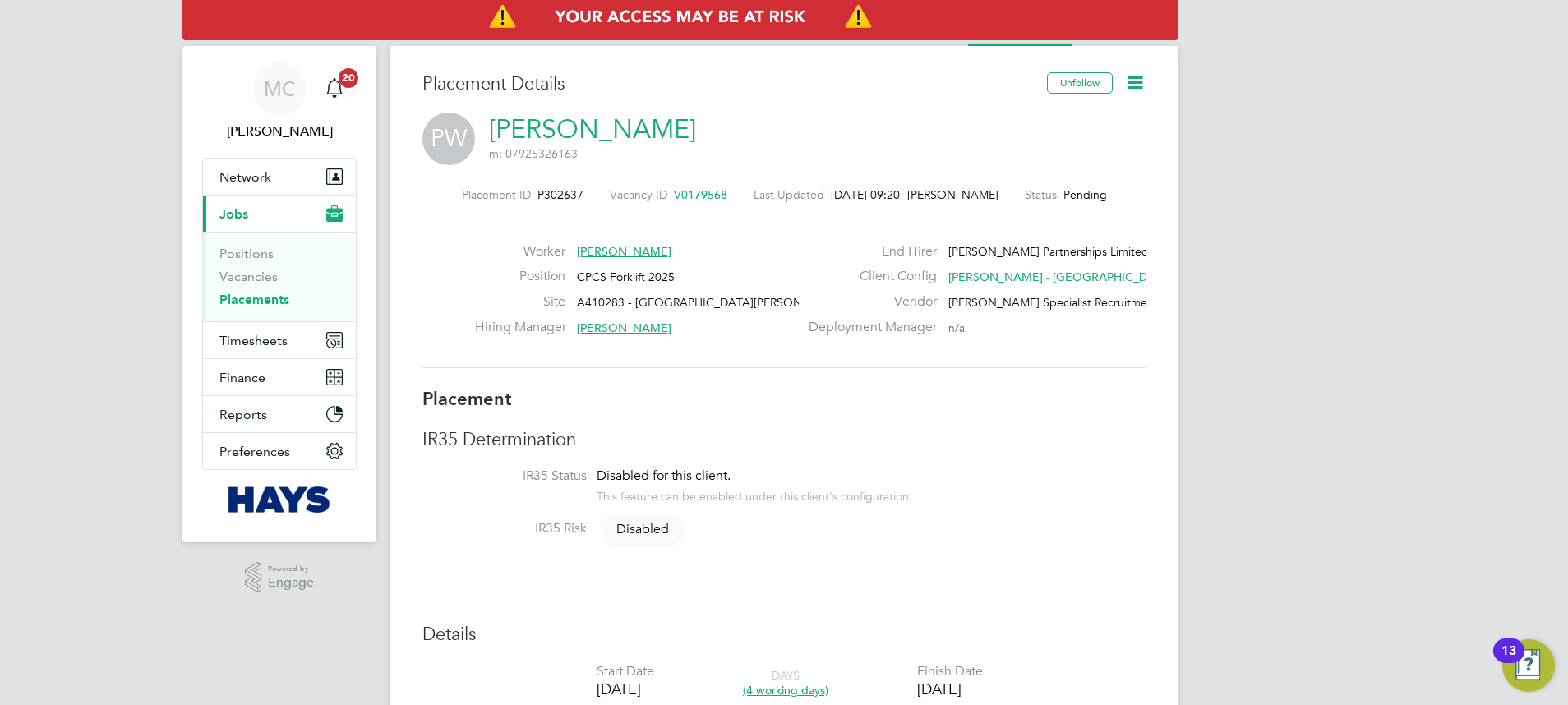
click at [553, 184] on div "Placement ID P302637 Vacancy ID V0179568 Last Updated 03 Sep 2025, 09:20 - Meg …" at bounding box center [784, 278] width 723 height 220
copy span "P302637"
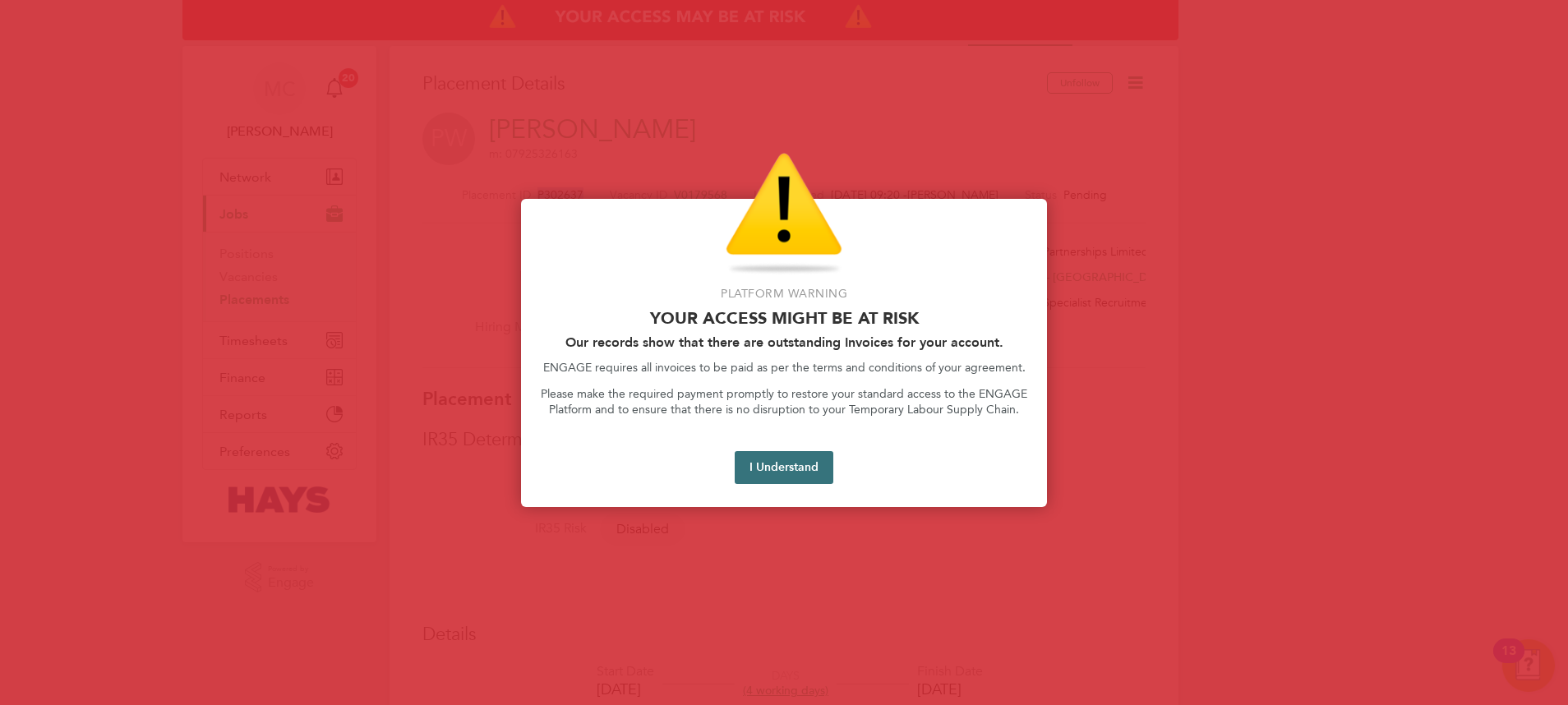
drag, startPoint x: 770, startPoint y: 497, endPoint x: 770, endPoint y: 482, distance: 15.0
click at [770, 497] on div "Platform Warning Your access might be at risk Our records show that there are o…" at bounding box center [784, 352] width 526 height 308
click at [770, 471] on button "I Understand" at bounding box center [784, 467] width 99 height 33
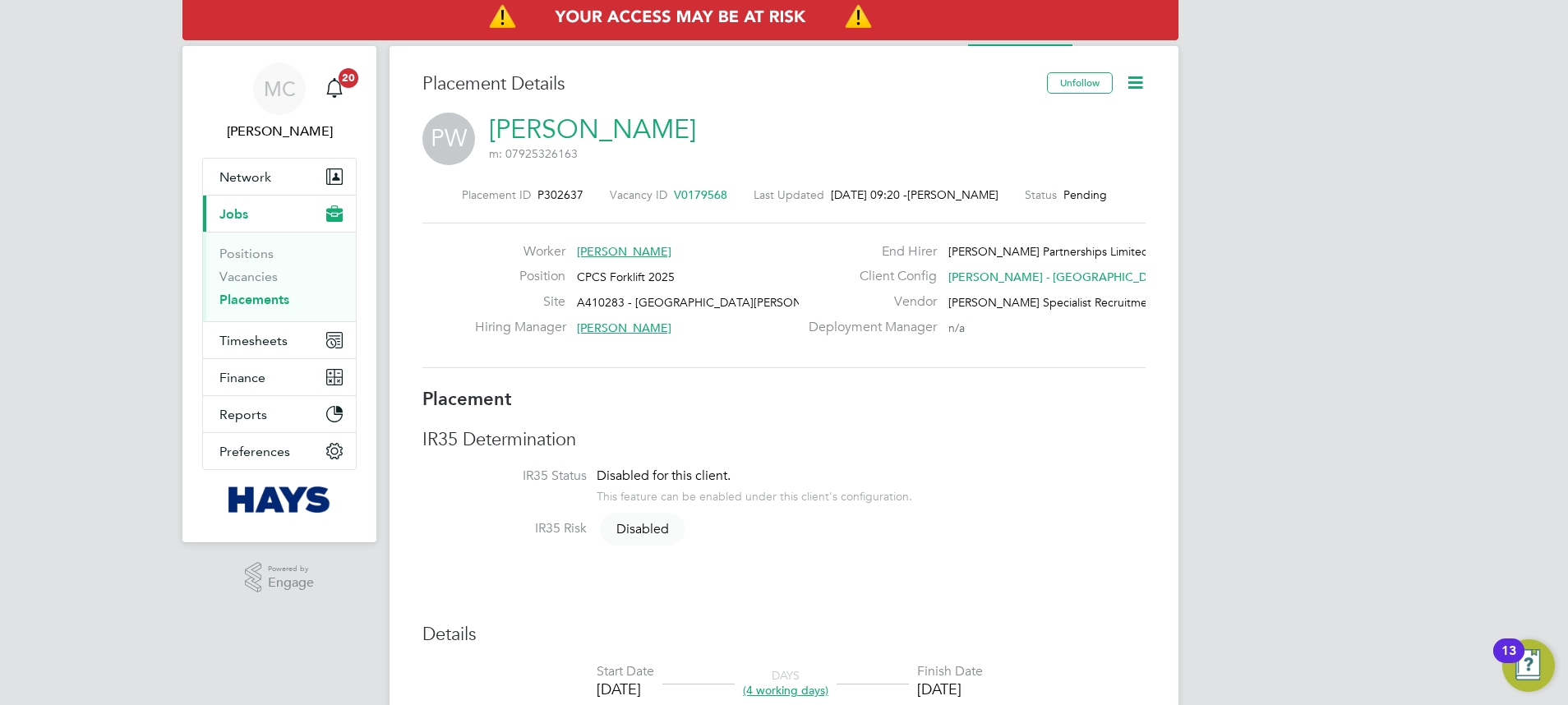
click at [1141, 82] on icon at bounding box center [1136, 83] width 20 height 20
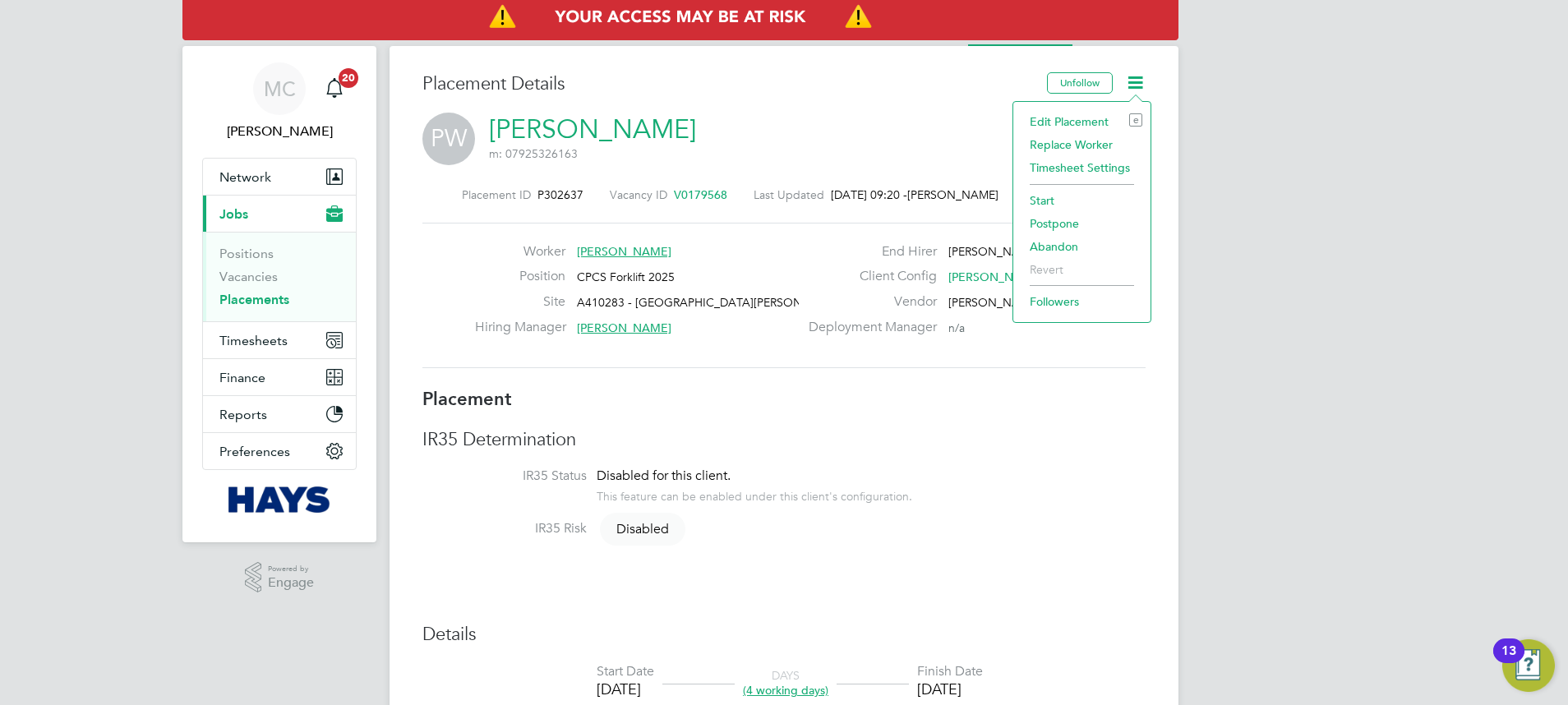
click at [1085, 129] on li "Edit Placement e" at bounding box center [1083, 121] width 121 height 23
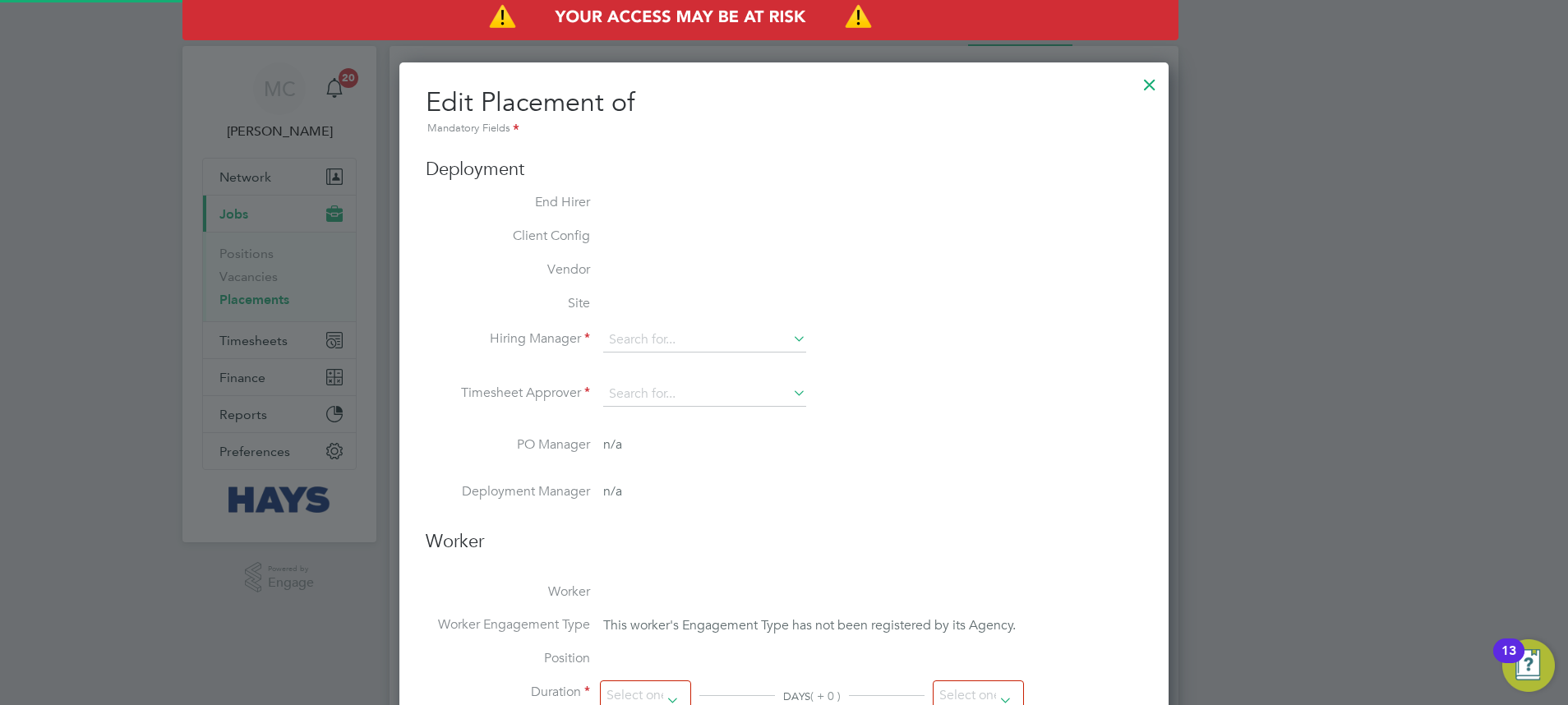
type input "Myles Tuddenham"
type input "02 Sep 2025"
type input "05 Sep 2025"
type input "08:00"
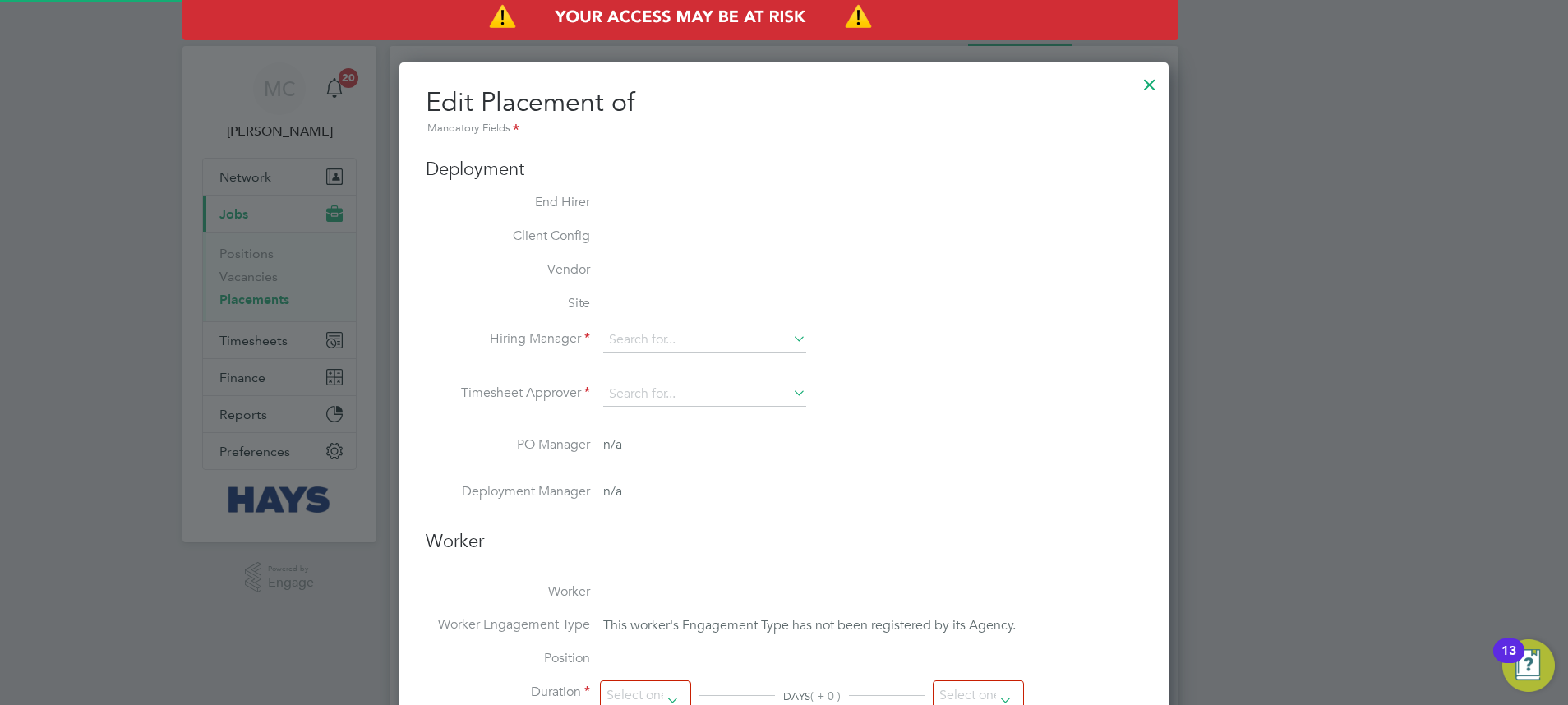
type input "17:00"
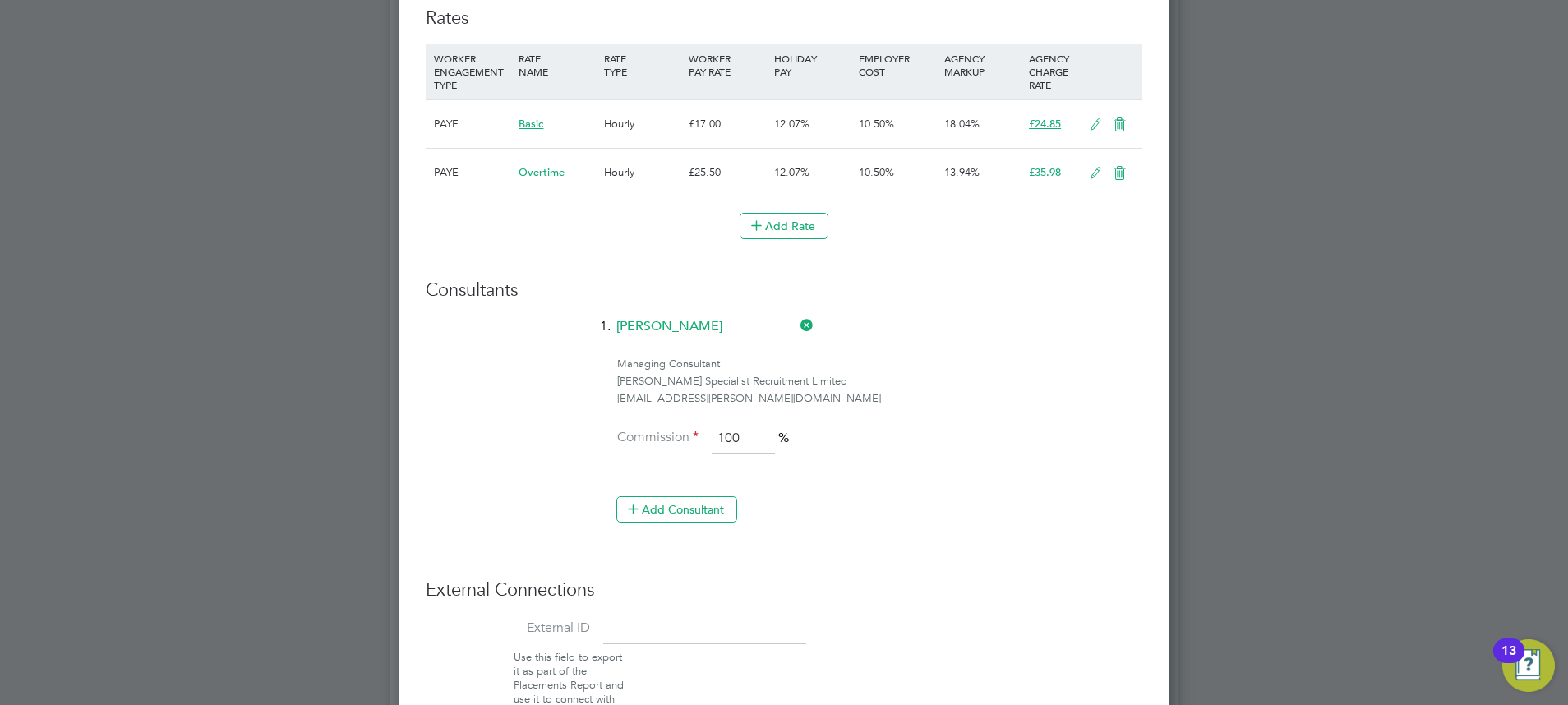
scroll to position [1232, 0]
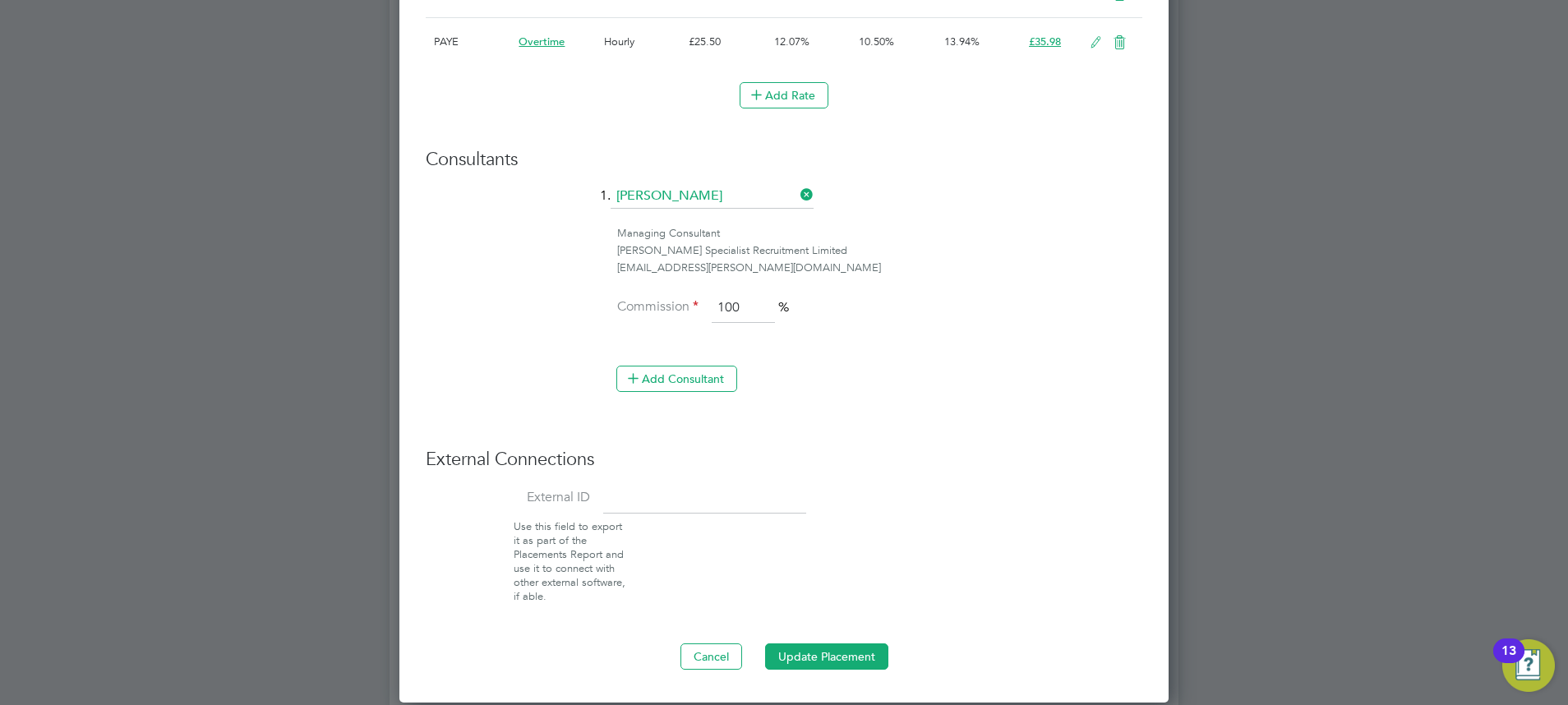
click at [686, 484] on input at bounding box center [705, 499] width 203 height 30
paste input "30644340"
type input "30644340"
click at [811, 661] on button "Update Placement" at bounding box center [826, 657] width 123 height 26
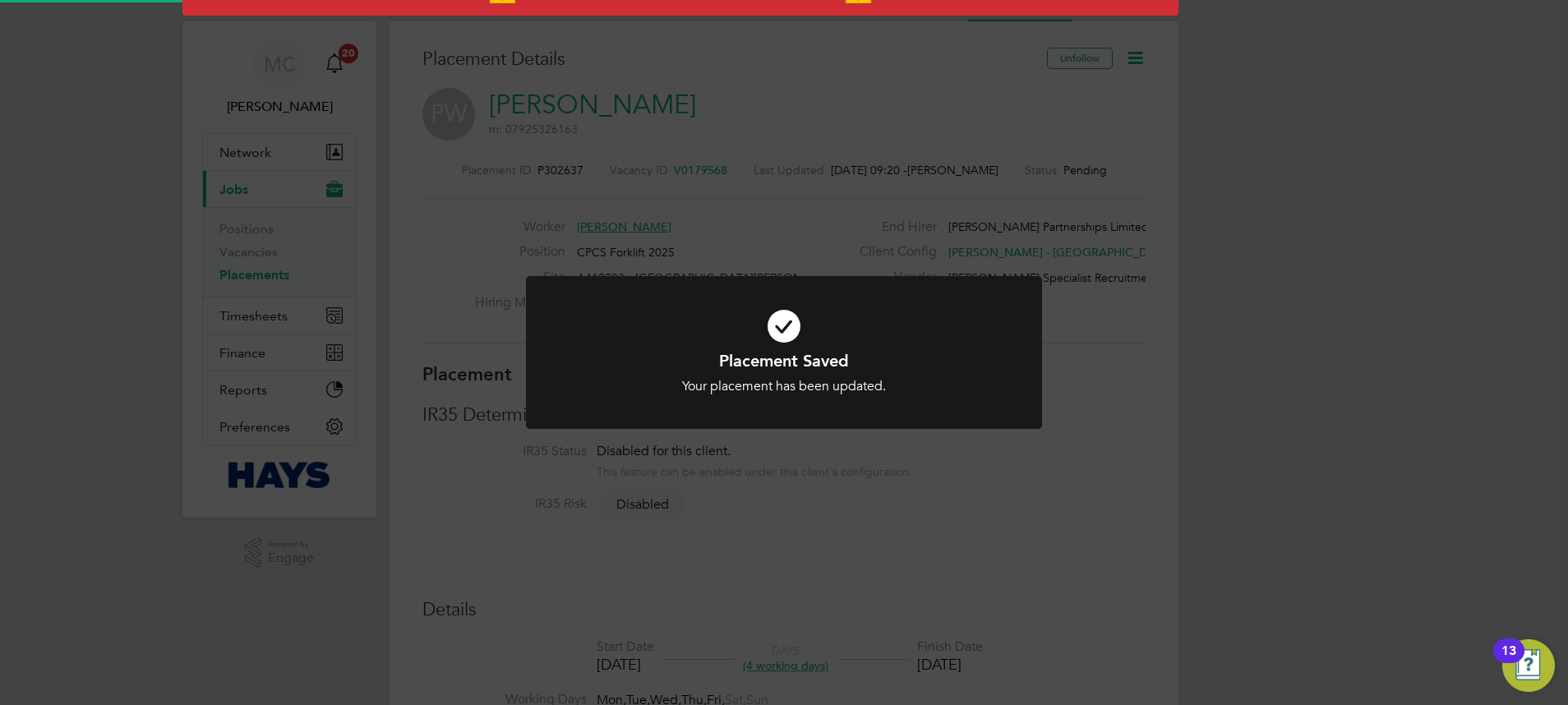
scroll to position [0, 0]
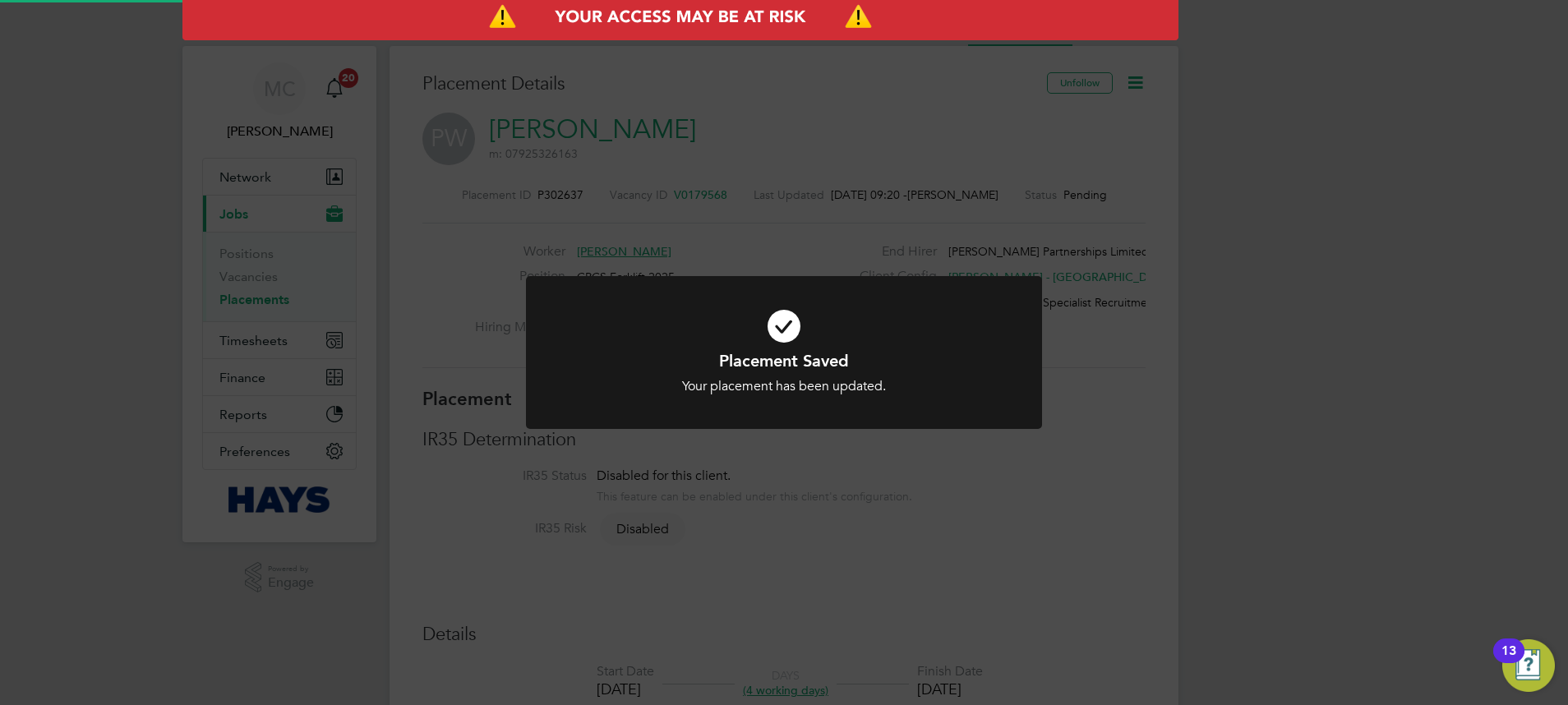
click at [1154, 87] on div "Placement Saved Your placement has been updated. Cancel Okay" at bounding box center [784, 352] width 1568 height 705
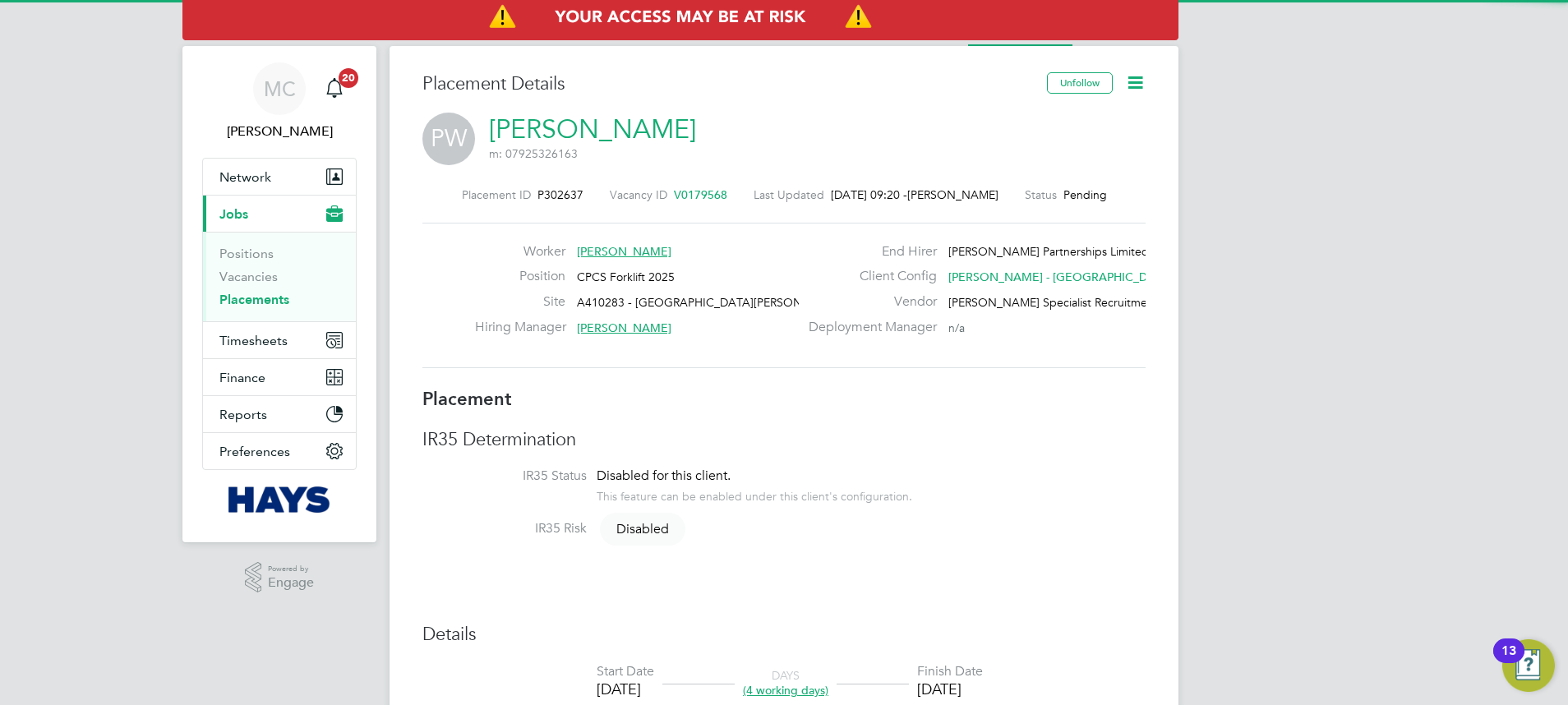
click at [1139, 90] on icon at bounding box center [1136, 83] width 20 height 20
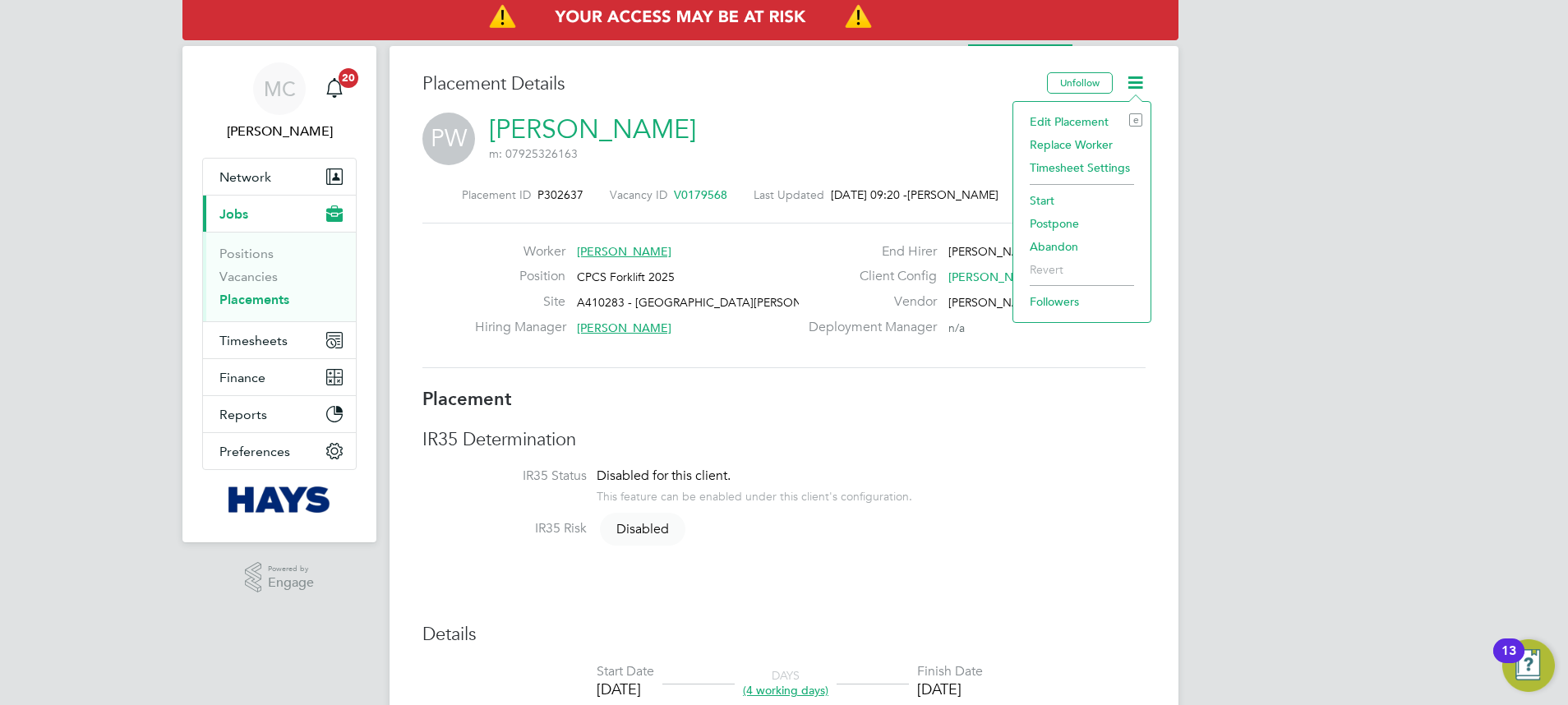
click at [1054, 190] on li "Start" at bounding box center [1083, 200] width 121 height 23
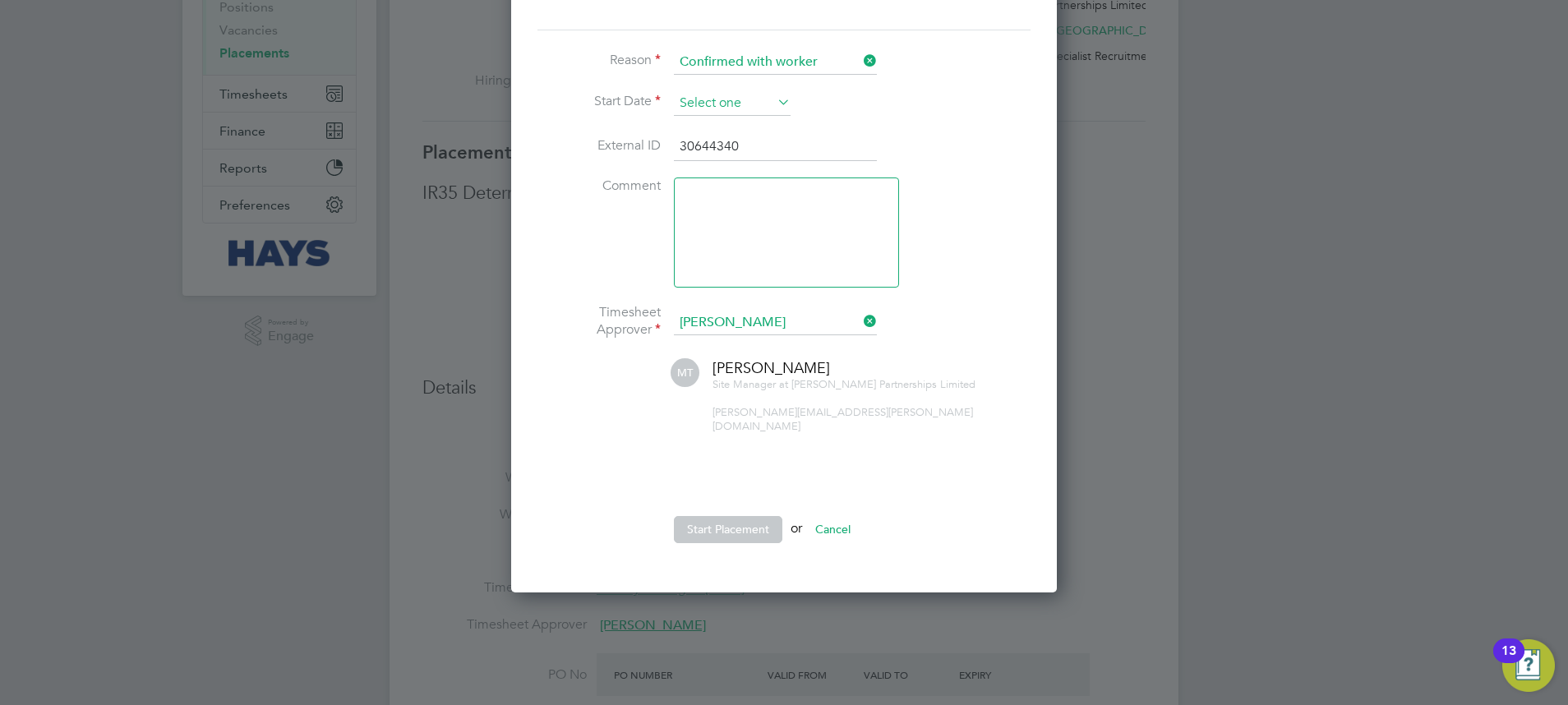
click at [708, 107] on input at bounding box center [731, 103] width 116 height 24
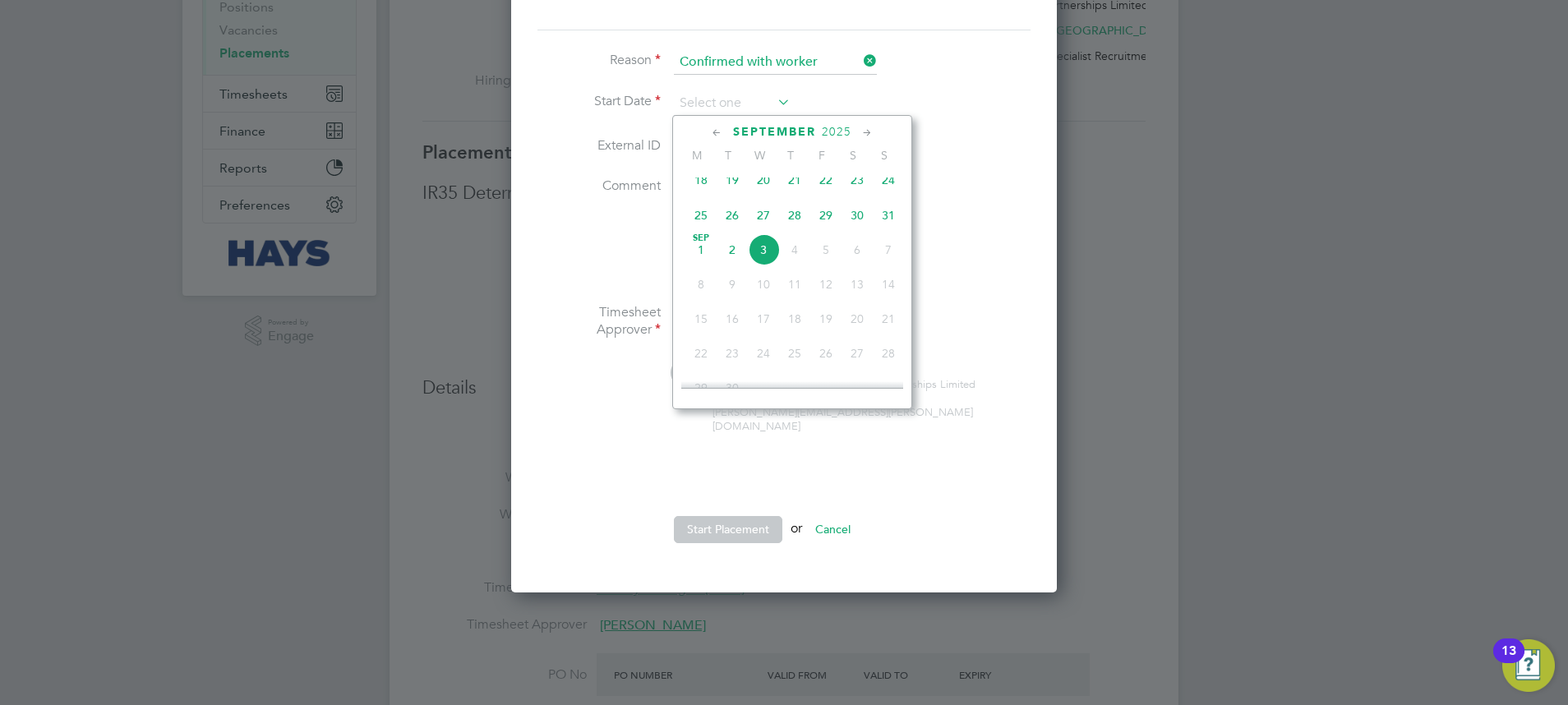
click at [729, 255] on span "2" at bounding box center [732, 250] width 32 height 32
type input "02 Sep 2025"
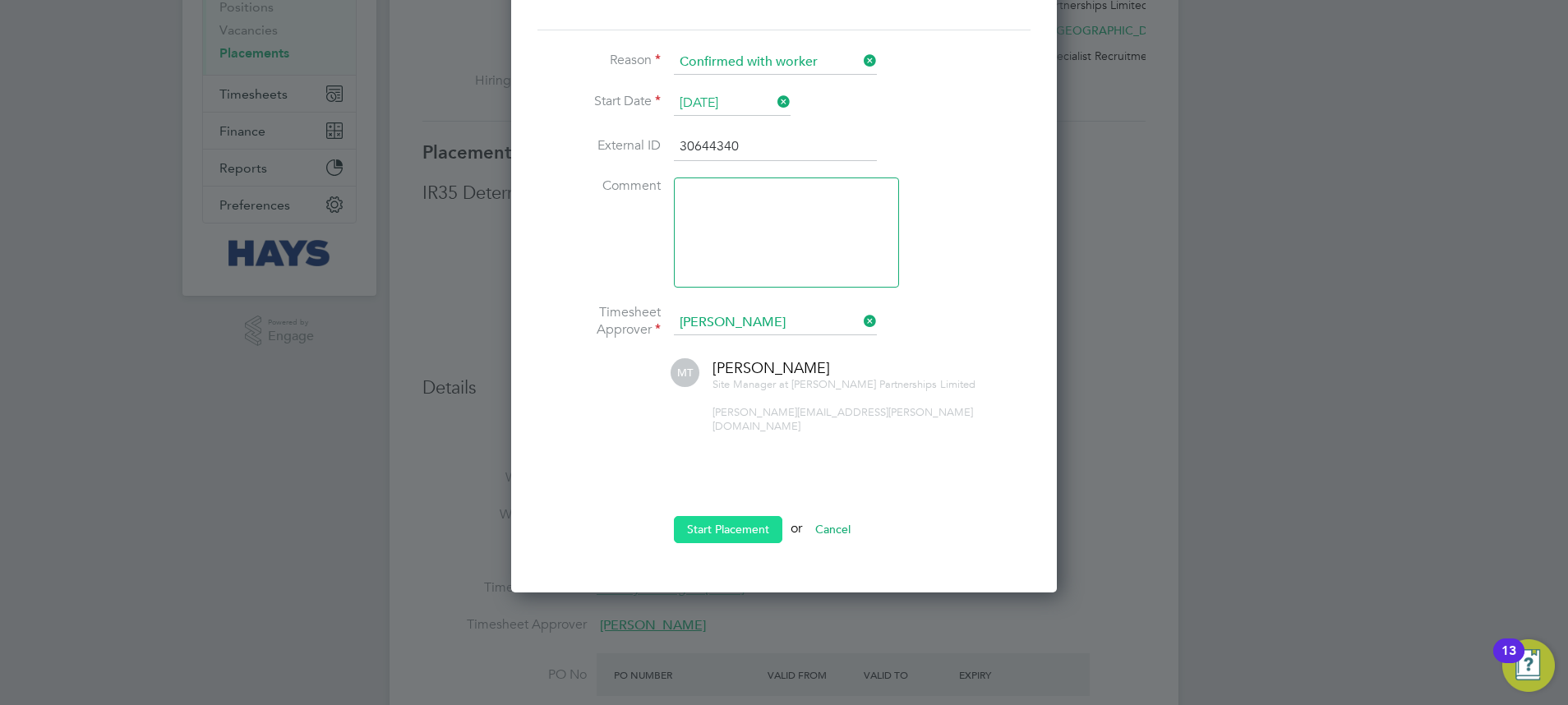
click at [741, 516] on button "Start Placement" at bounding box center [728, 529] width 108 height 26
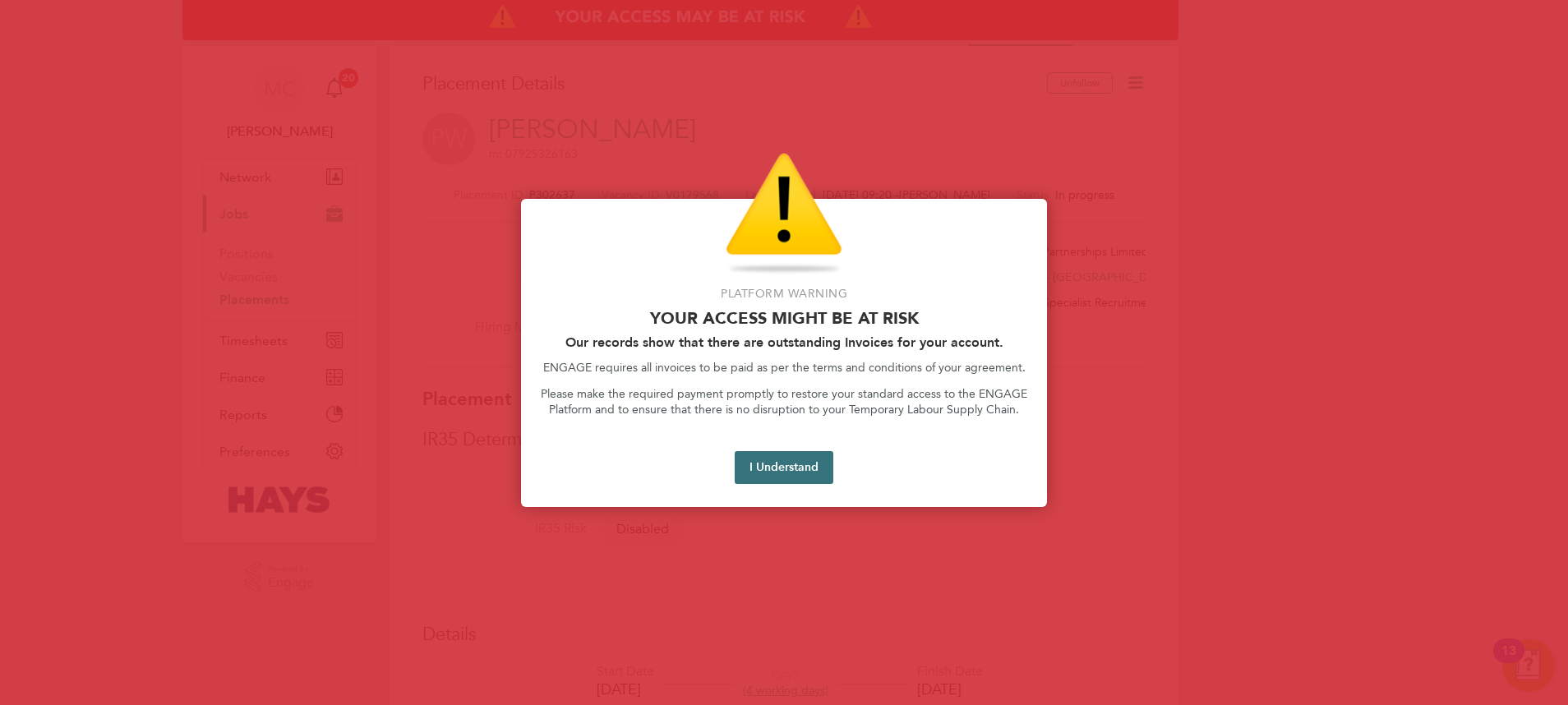
click at [805, 462] on button "I Understand" at bounding box center [784, 467] width 99 height 33
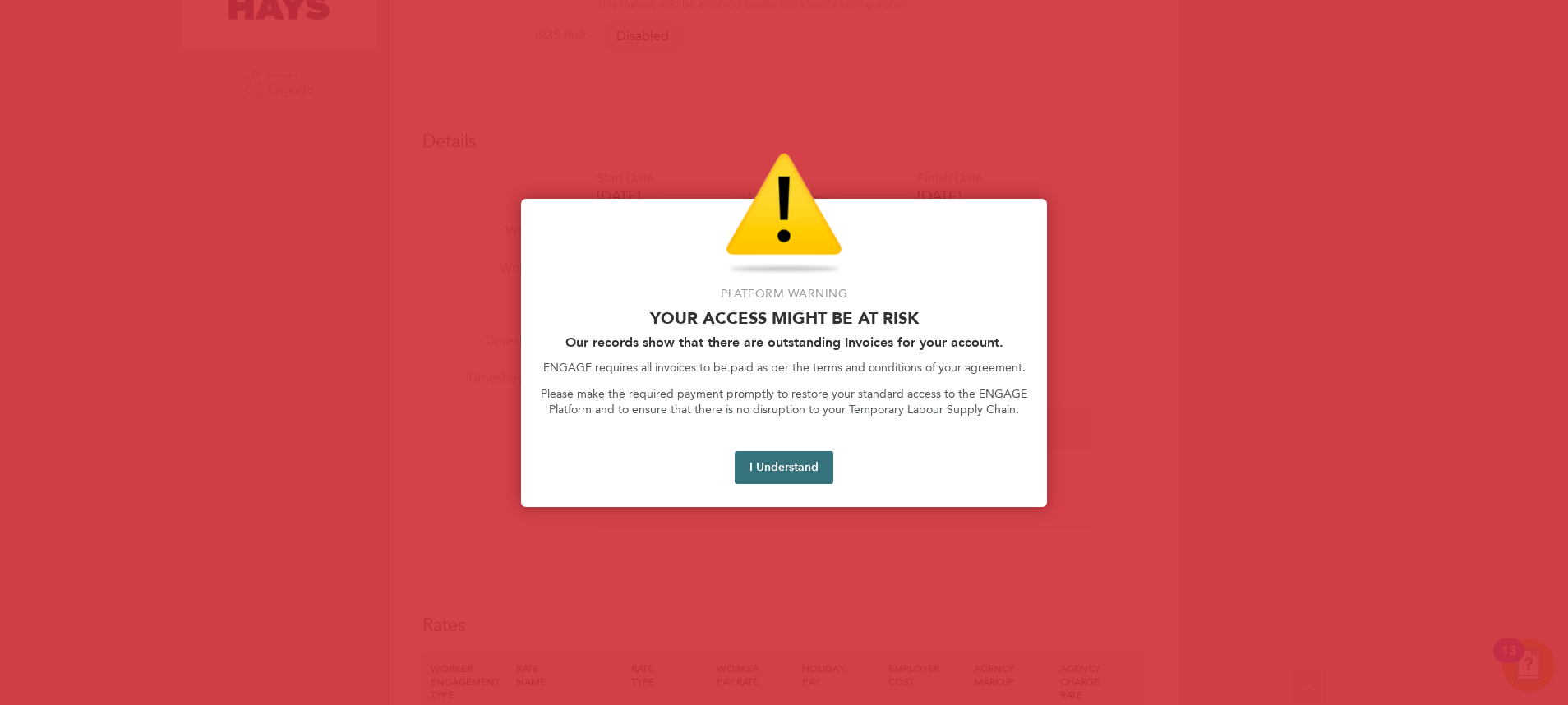
click at [804, 468] on button "I Understand" at bounding box center [784, 467] width 99 height 33
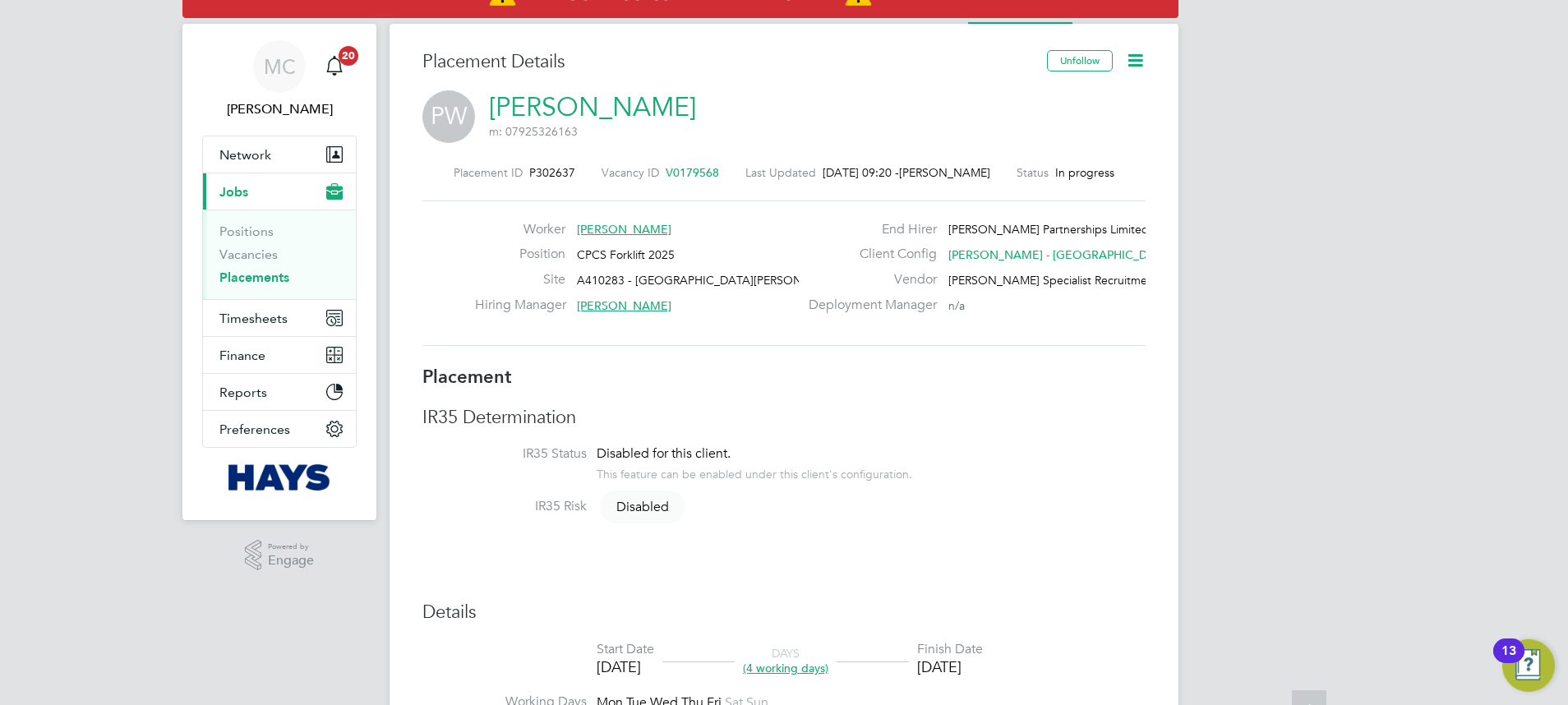
scroll to position [0, 0]
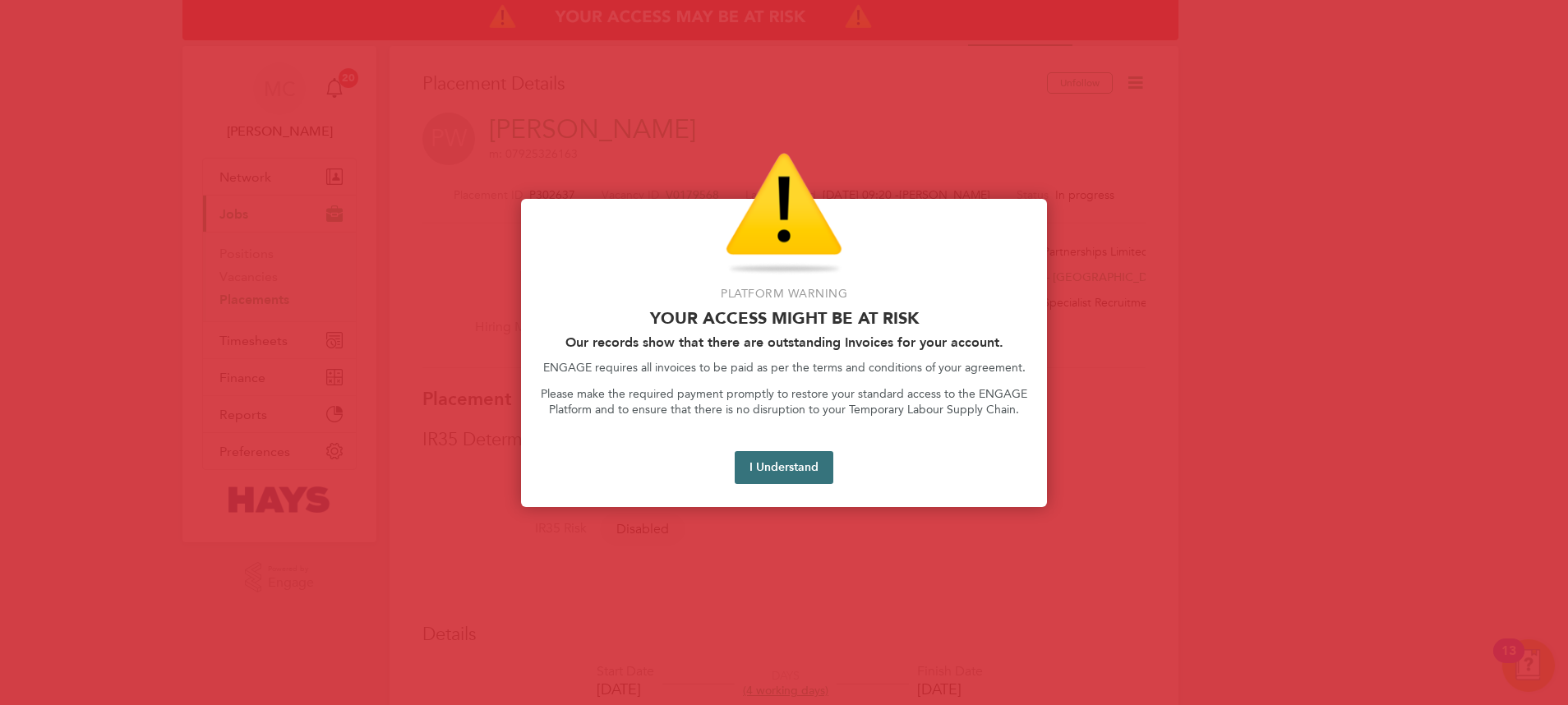
click at [779, 470] on button "I Understand" at bounding box center [784, 467] width 99 height 33
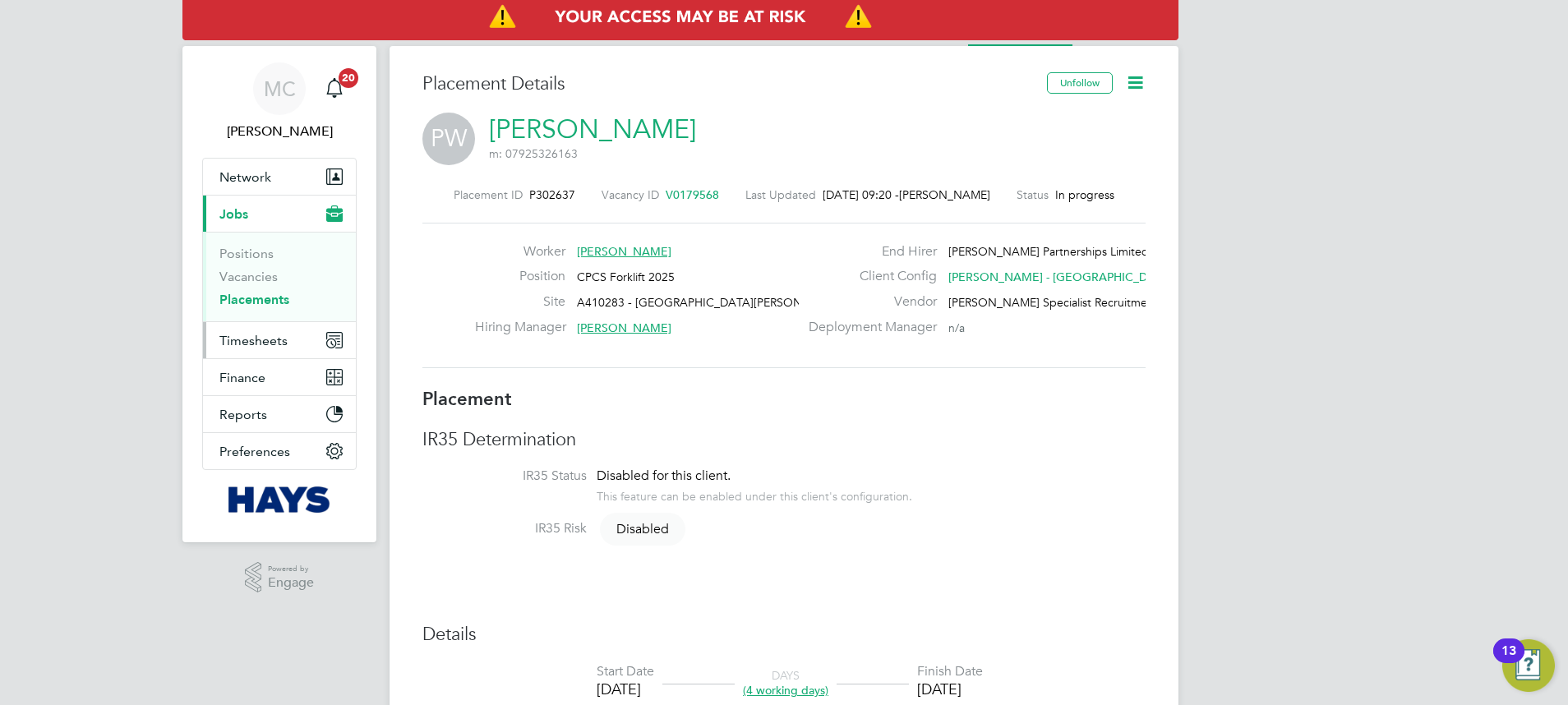
click at [247, 346] on span "Timesheets" at bounding box center [253, 340] width 68 height 16
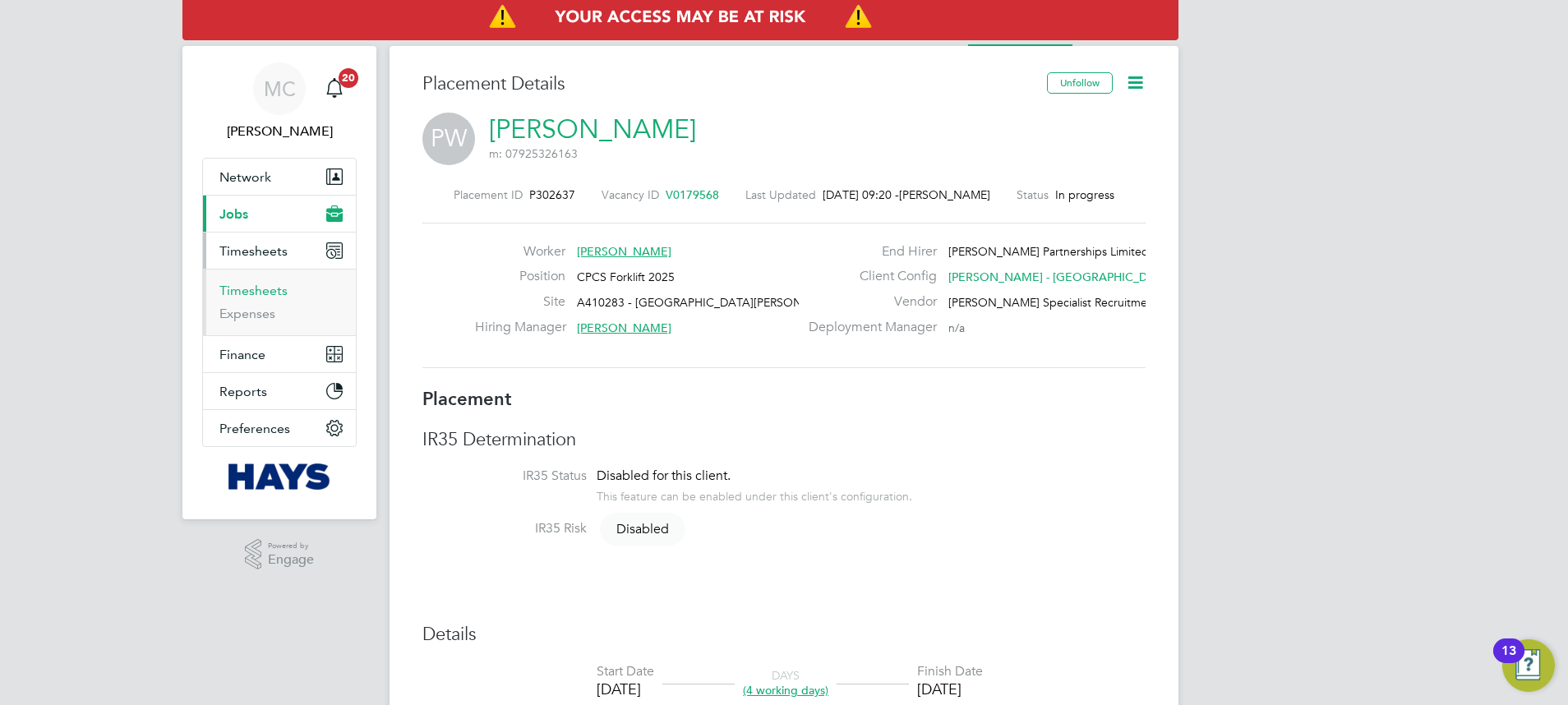
click at [265, 289] on link "Timesheets" at bounding box center [253, 290] width 68 height 16
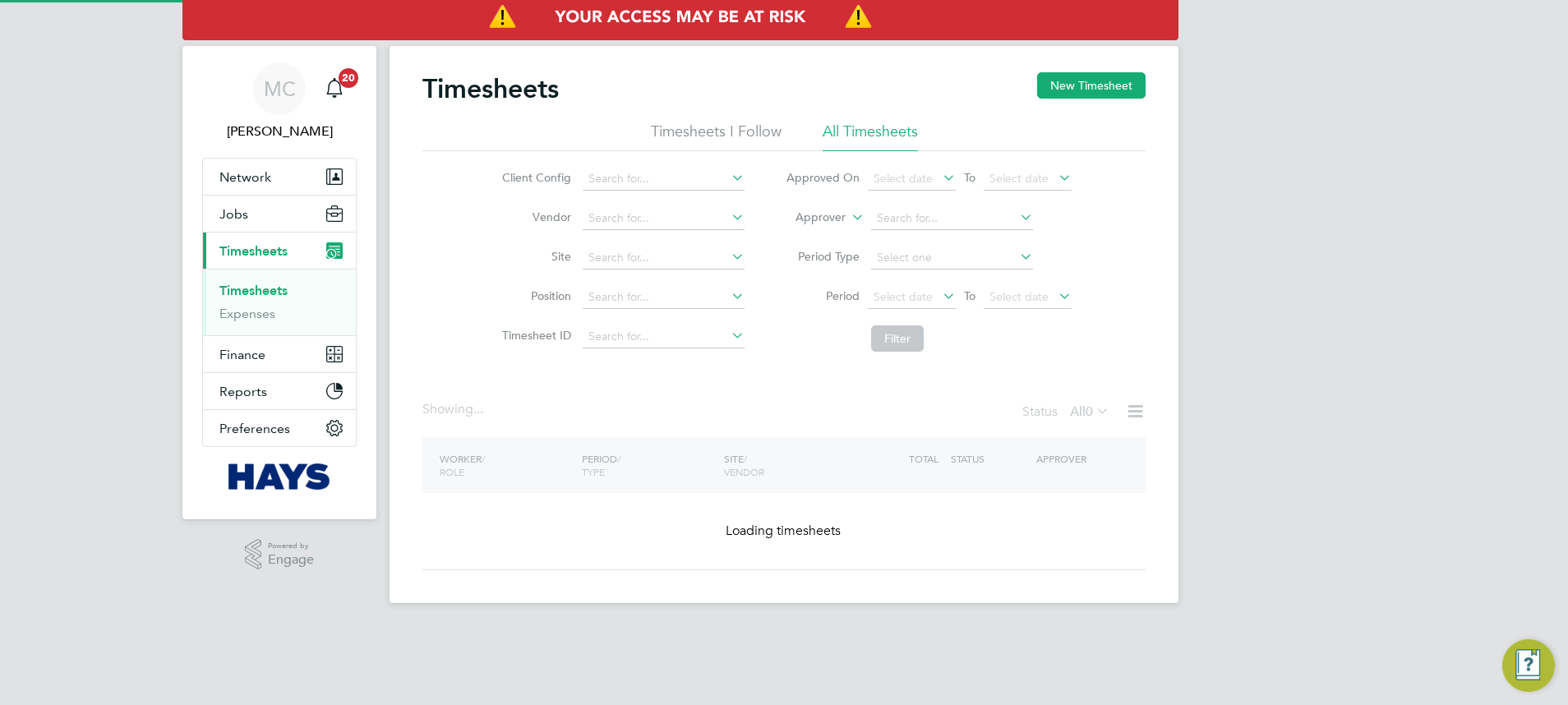
click at [838, 224] on label "Approver" at bounding box center [808, 218] width 74 height 17
click at [826, 217] on label "Approver" at bounding box center [808, 218] width 74 height 17
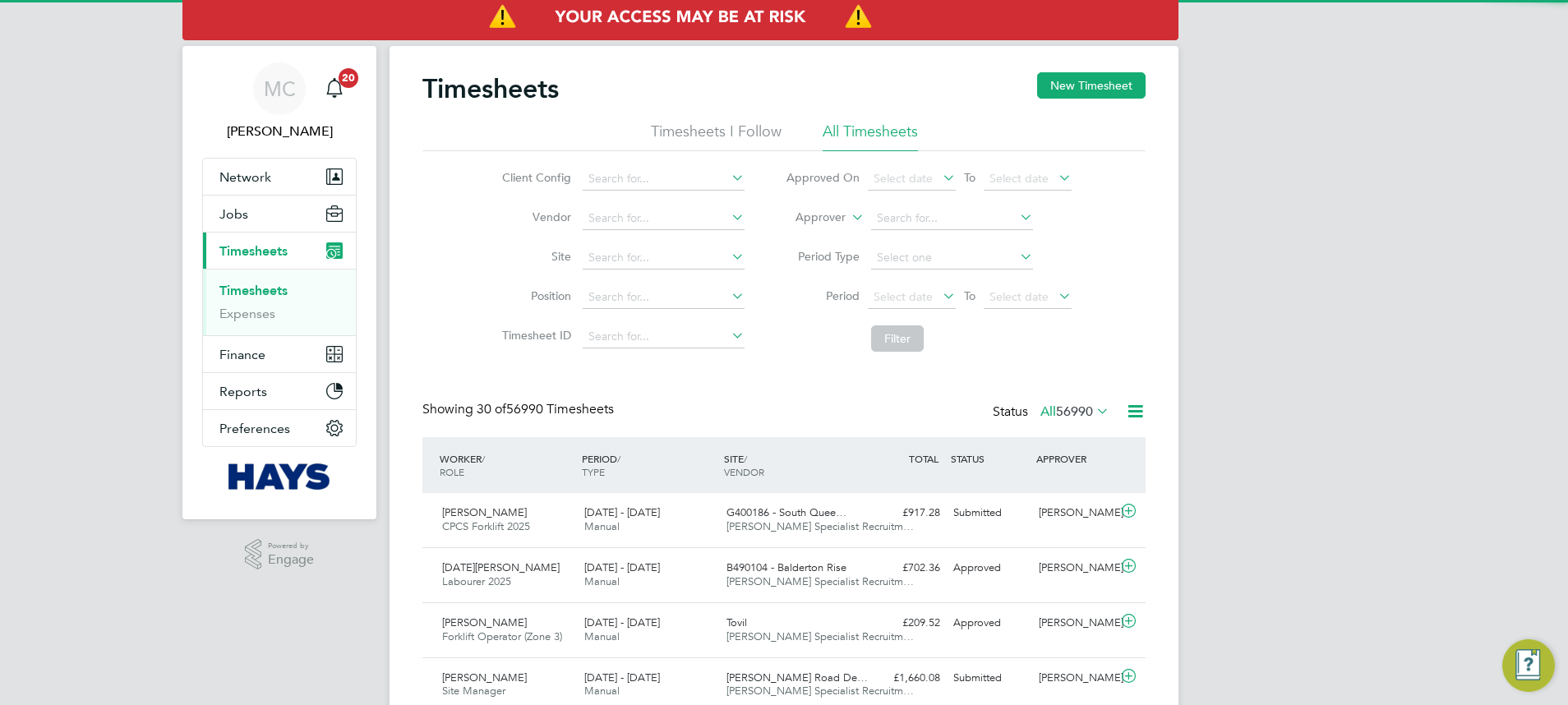
click at [826, 217] on label "Approver" at bounding box center [808, 218] width 74 height 17
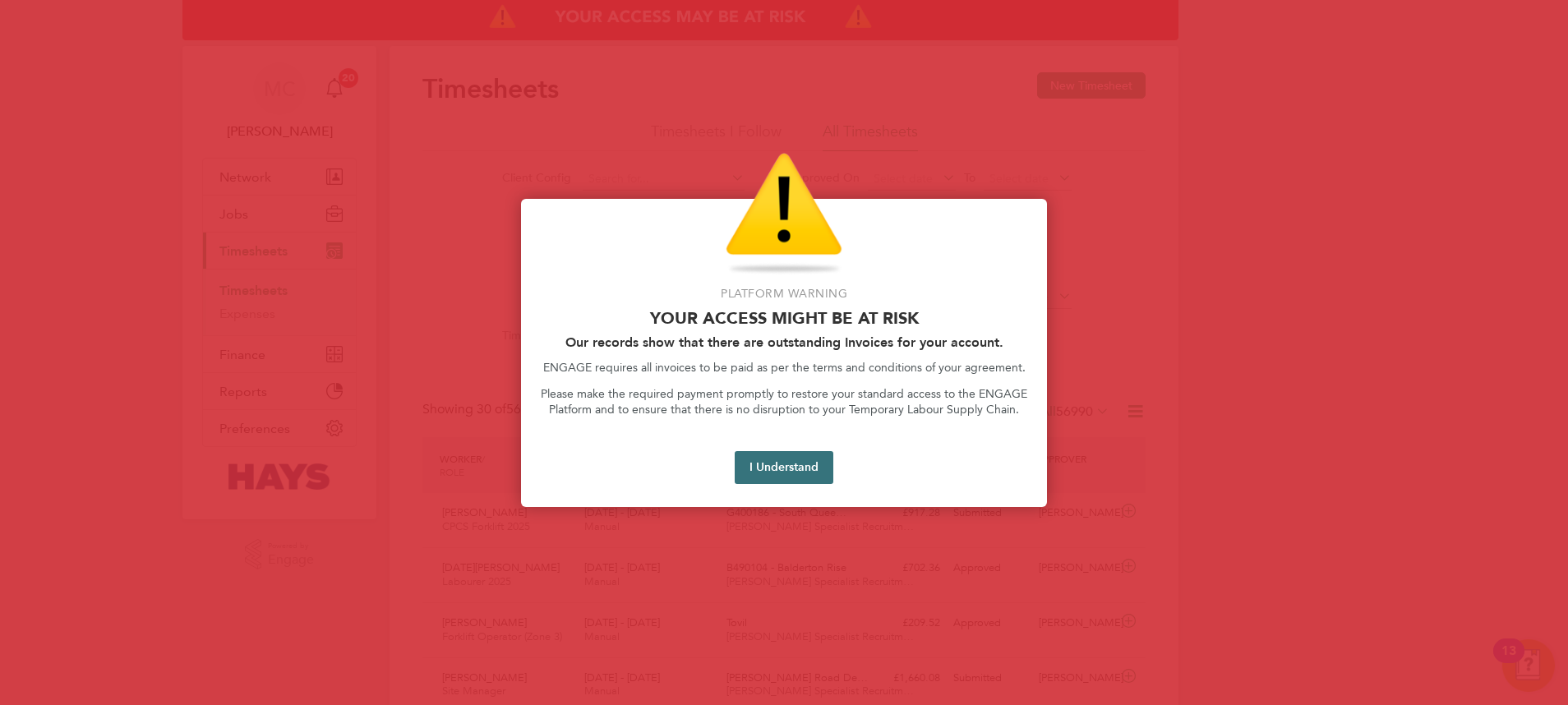
click at [812, 473] on button "I Understand" at bounding box center [784, 467] width 99 height 33
click at [797, 479] on button "I Understand" at bounding box center [784, 467] width 99 height 33
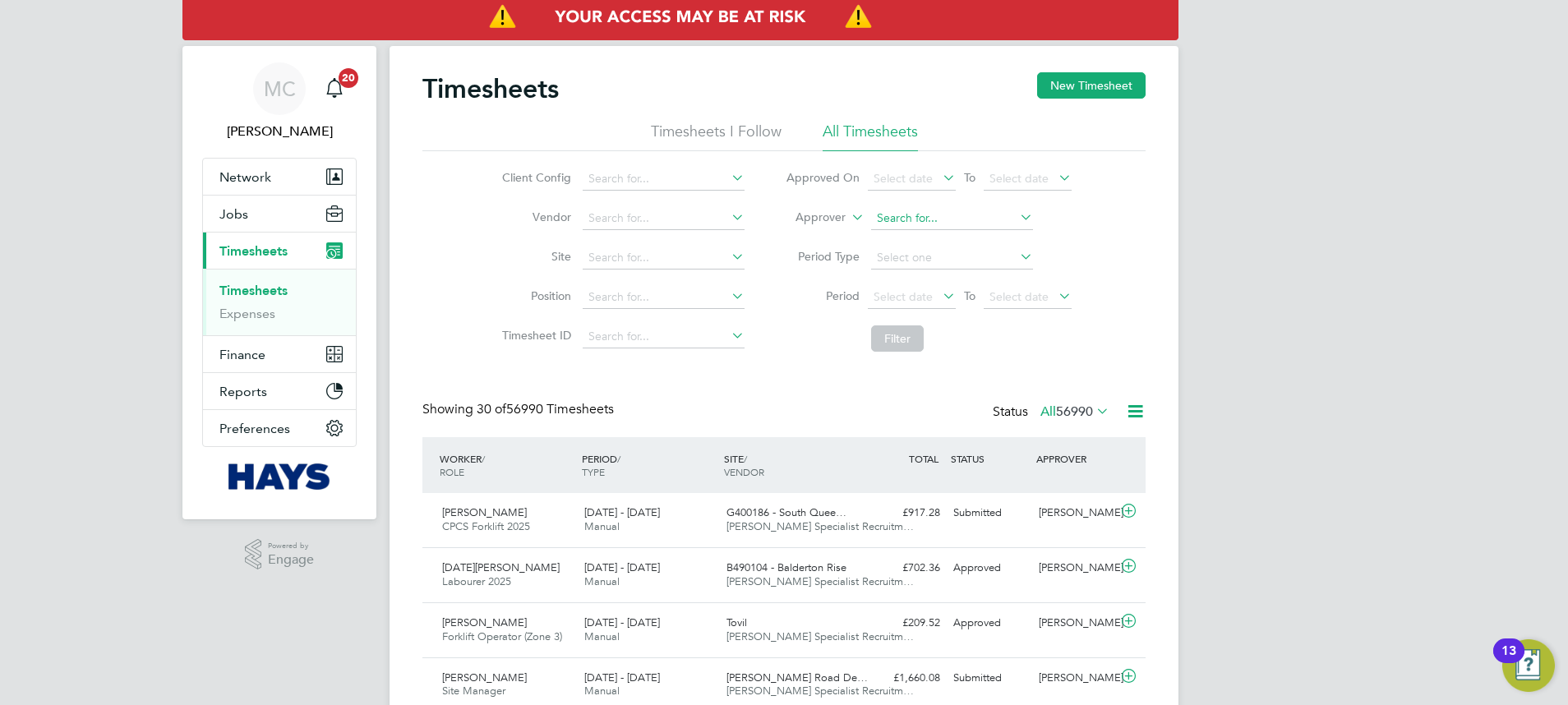
click at [910, 222] on input at bounding box center [952, 218] width 162 height 23
click at [946, 237] on li "Mark Alex ander" at bounding box center [954, 240] width 170 height 22
type input "Mark Alexander"
click at [896, 339] on button "Filter" at bounding box center [897, 338] width 52 height 26
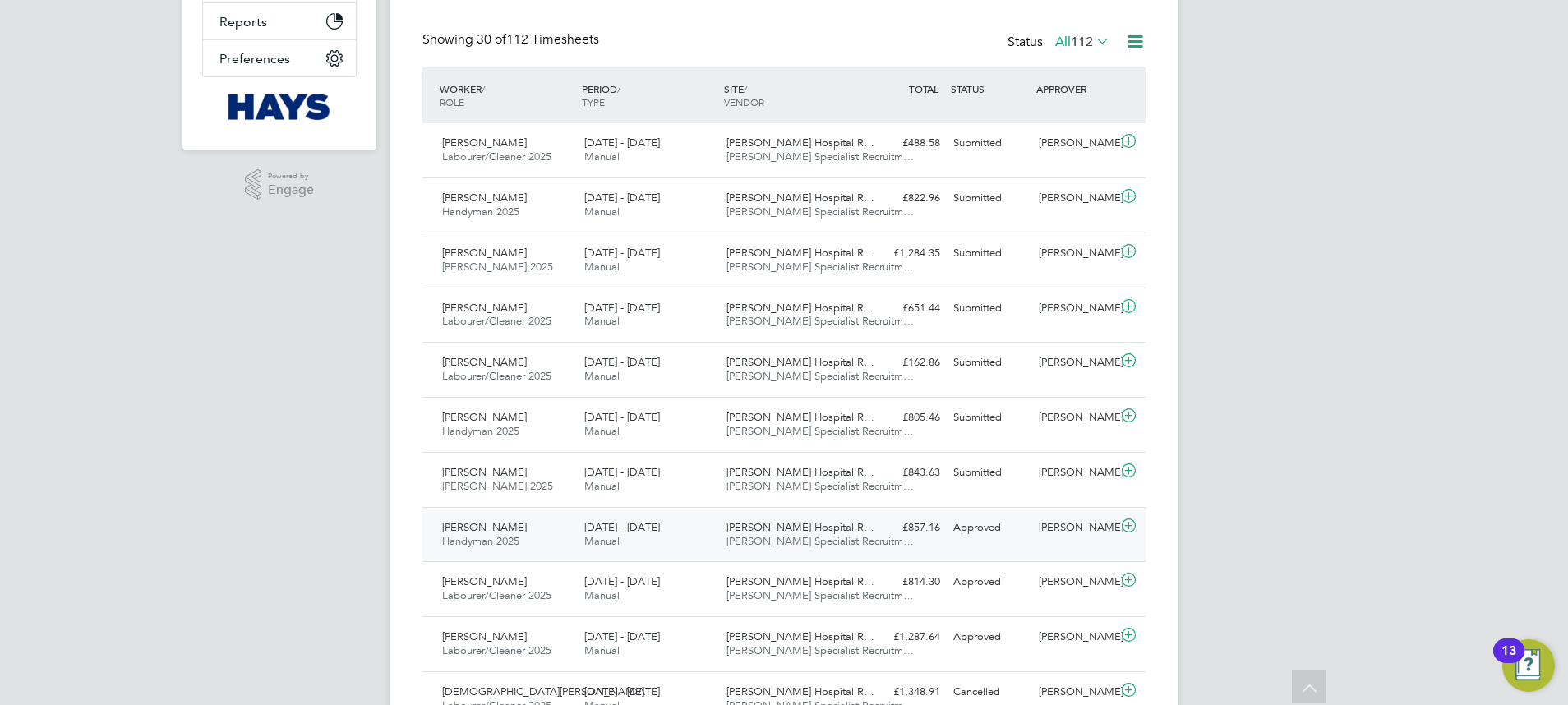
click at [783, 536] on span "Hays Specialist Recruitm…" at bounding box center [820, 540] width 187 height 14
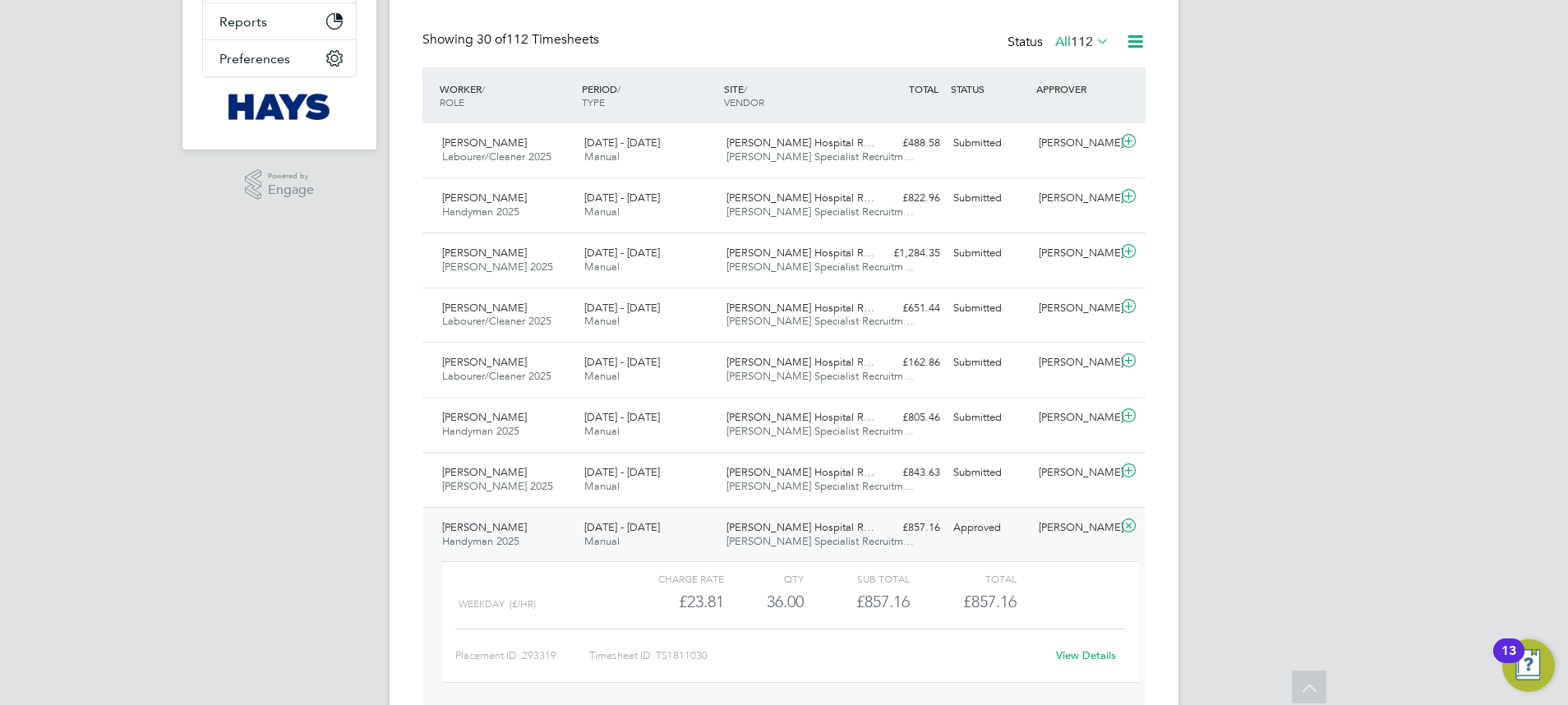
click at [778, 531] on span "James Paget Hospital R…" at bounding box center [800, 526] width 148 height 14
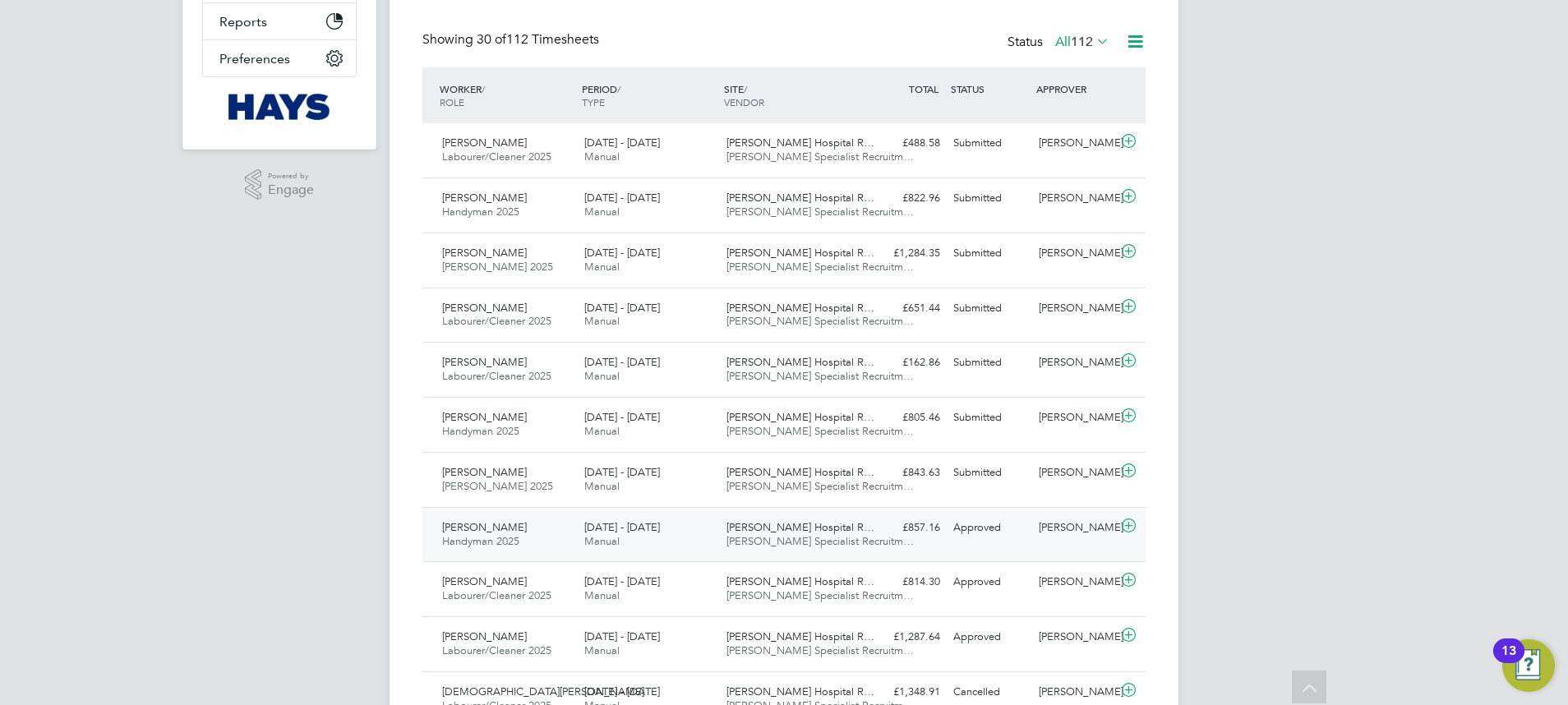
click at [827, 533] on span "James Paget Hospital R…" at bounding box center [800, 526] width 148 height 14
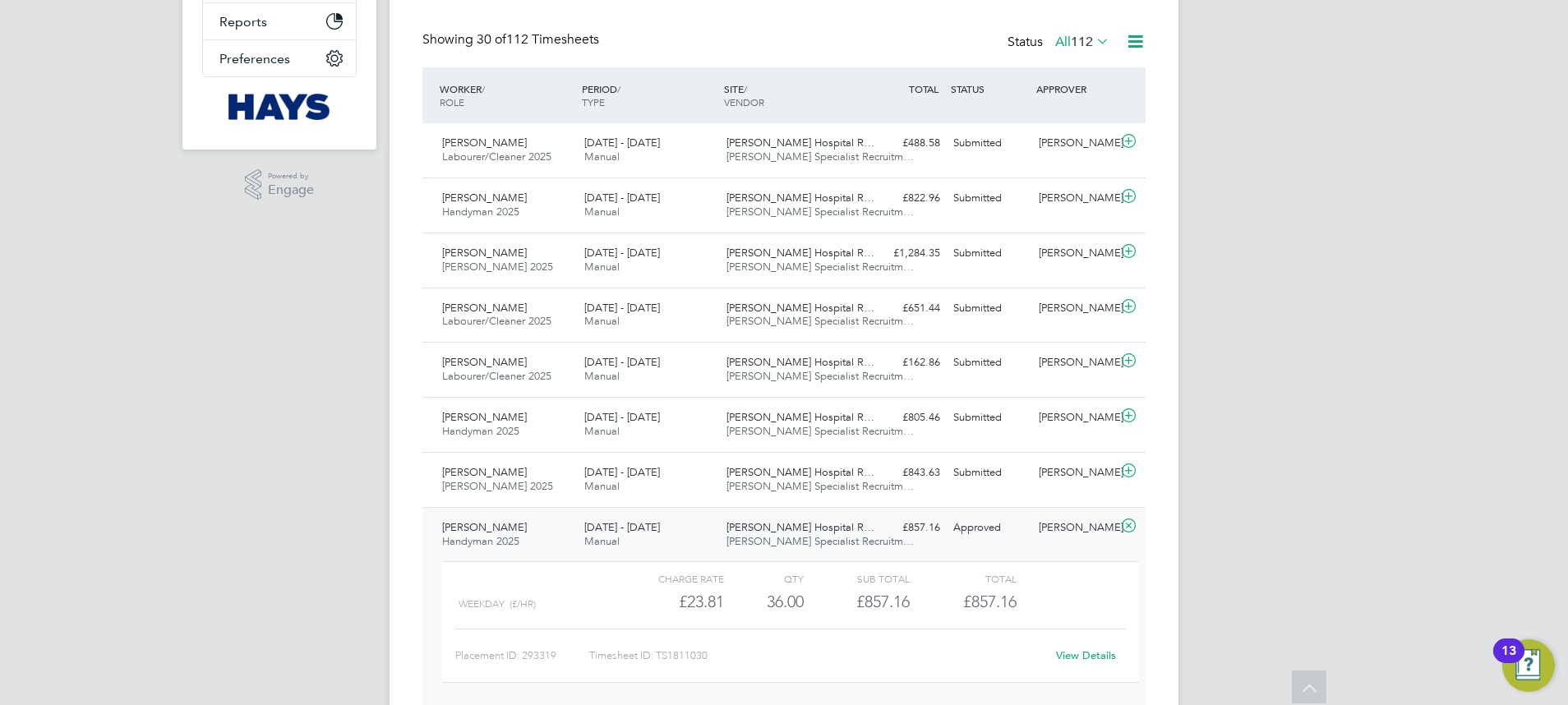
click at [850, 520] on div "James Paget Hospital R… Hays Specialist Recruitm…" at bounding box center [791, 535] width 143 height 41
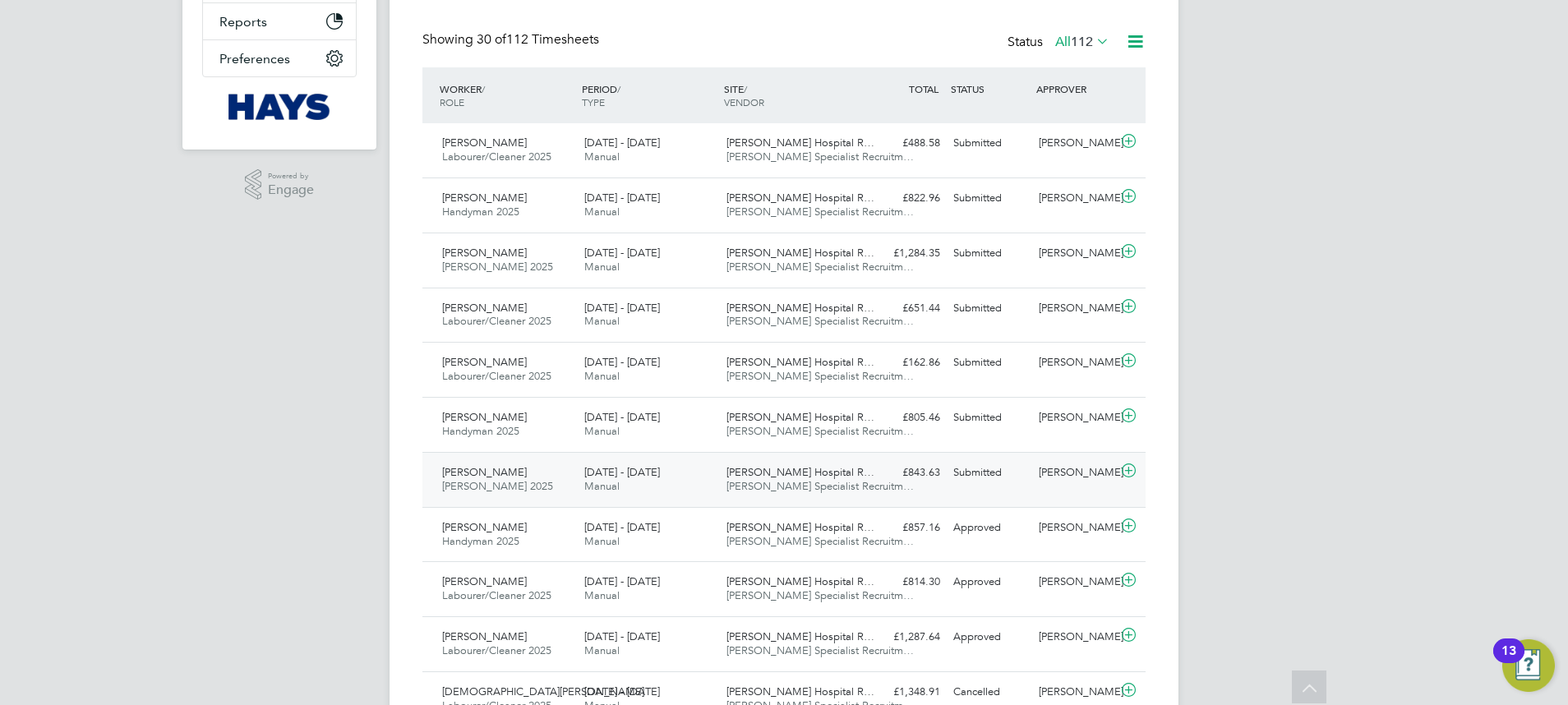
click at [815, 472] on span "James Paget Hospital R…" at bounding box center [800, 471] width 148 height 14
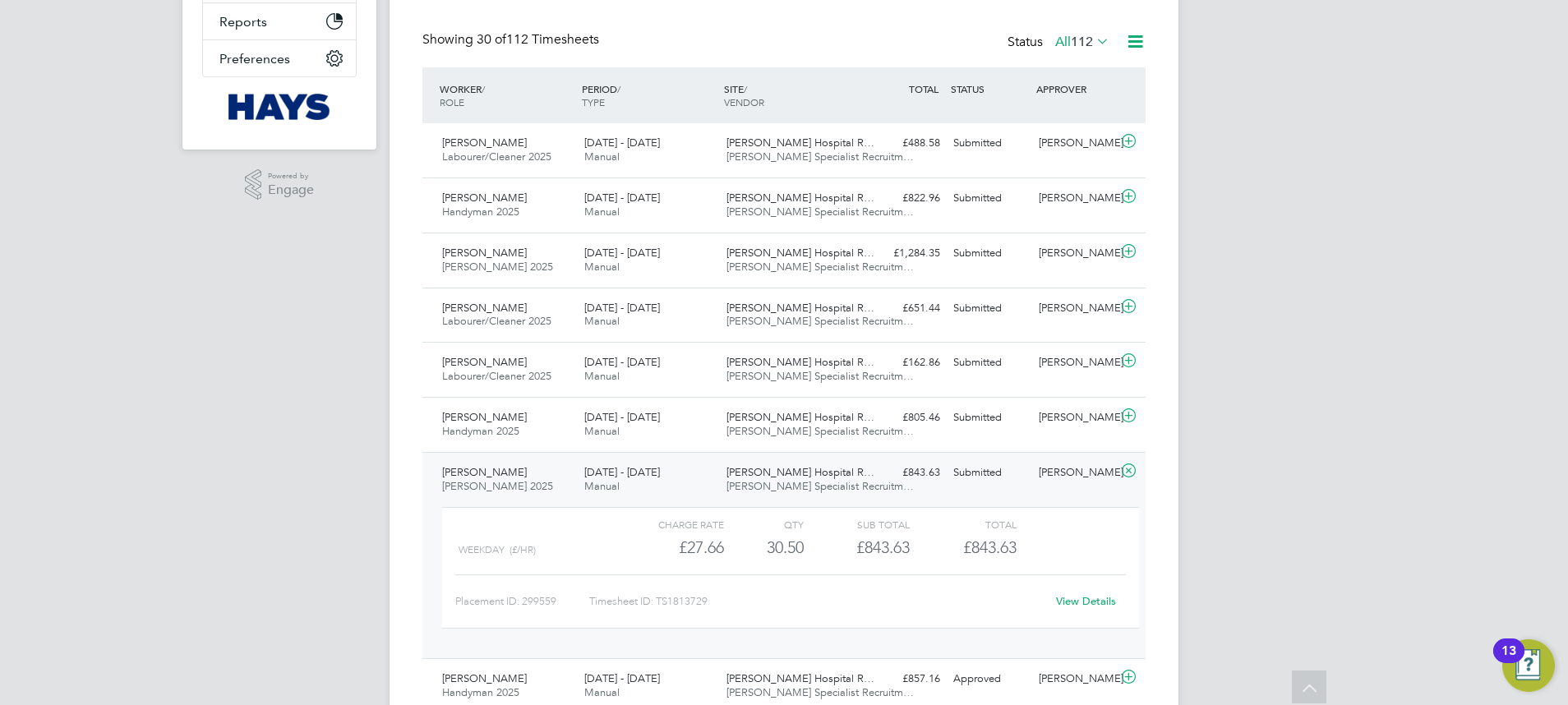
drag, startPoint x: 833, startPoint y: 462, endPoint x: 832, endPoint y: 452, distance: 10.0
click at [833, 462] on div "James Paget Hospital R… Hays Specialist Recruitm…" at bounding box center [791, 480] width 143 height 41
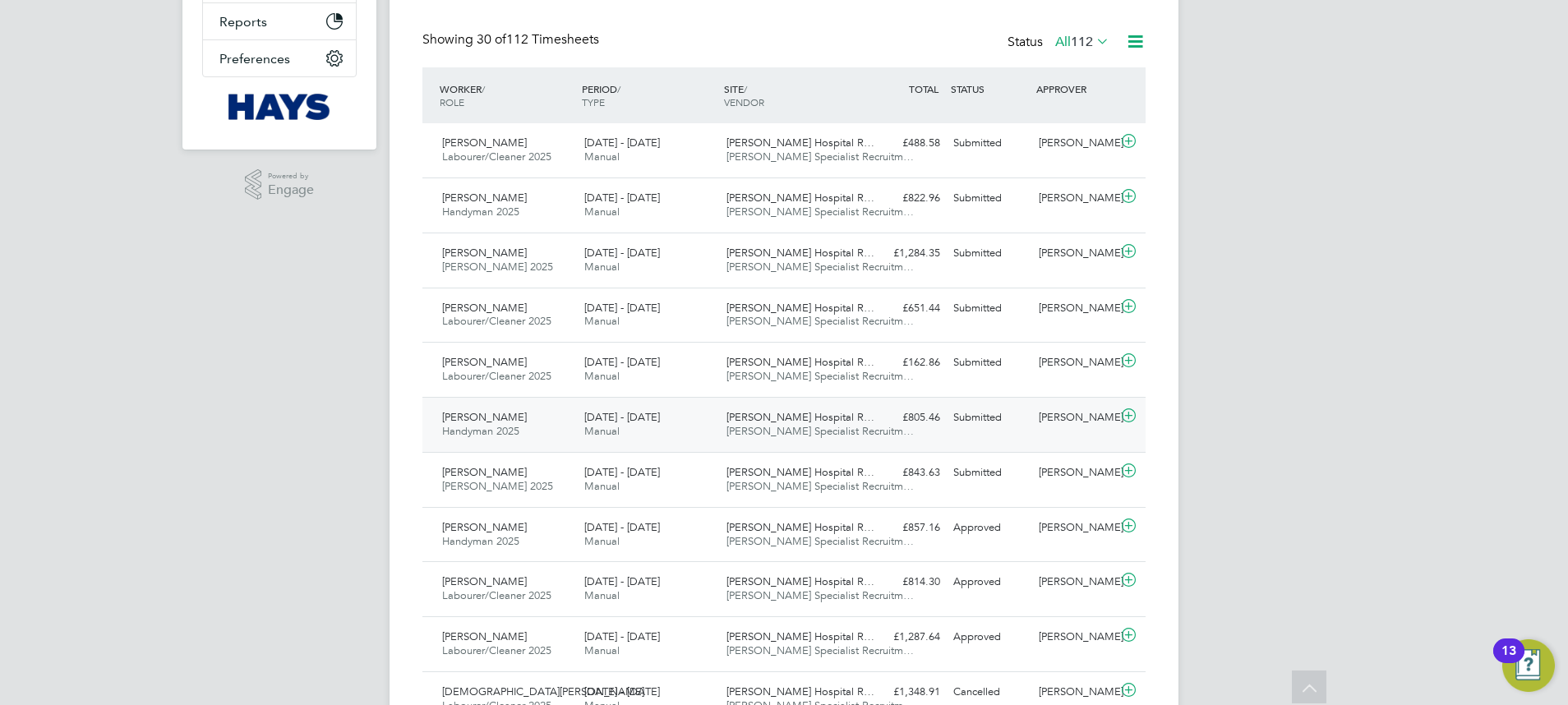
click at [824, 412] on span "James Paget Hospital R…" at bounding box center [800, 416] width 148 height 14
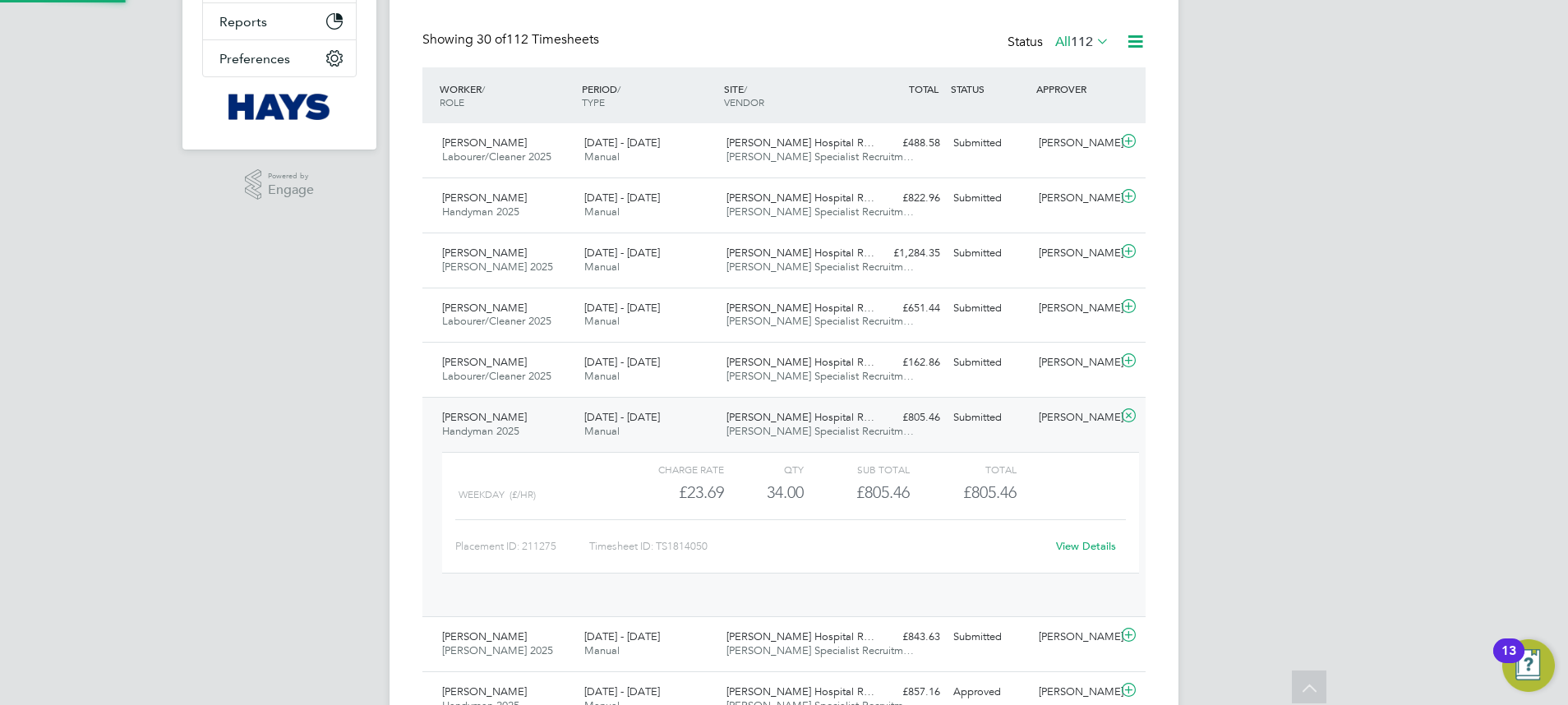
scroll to position [28, 160]
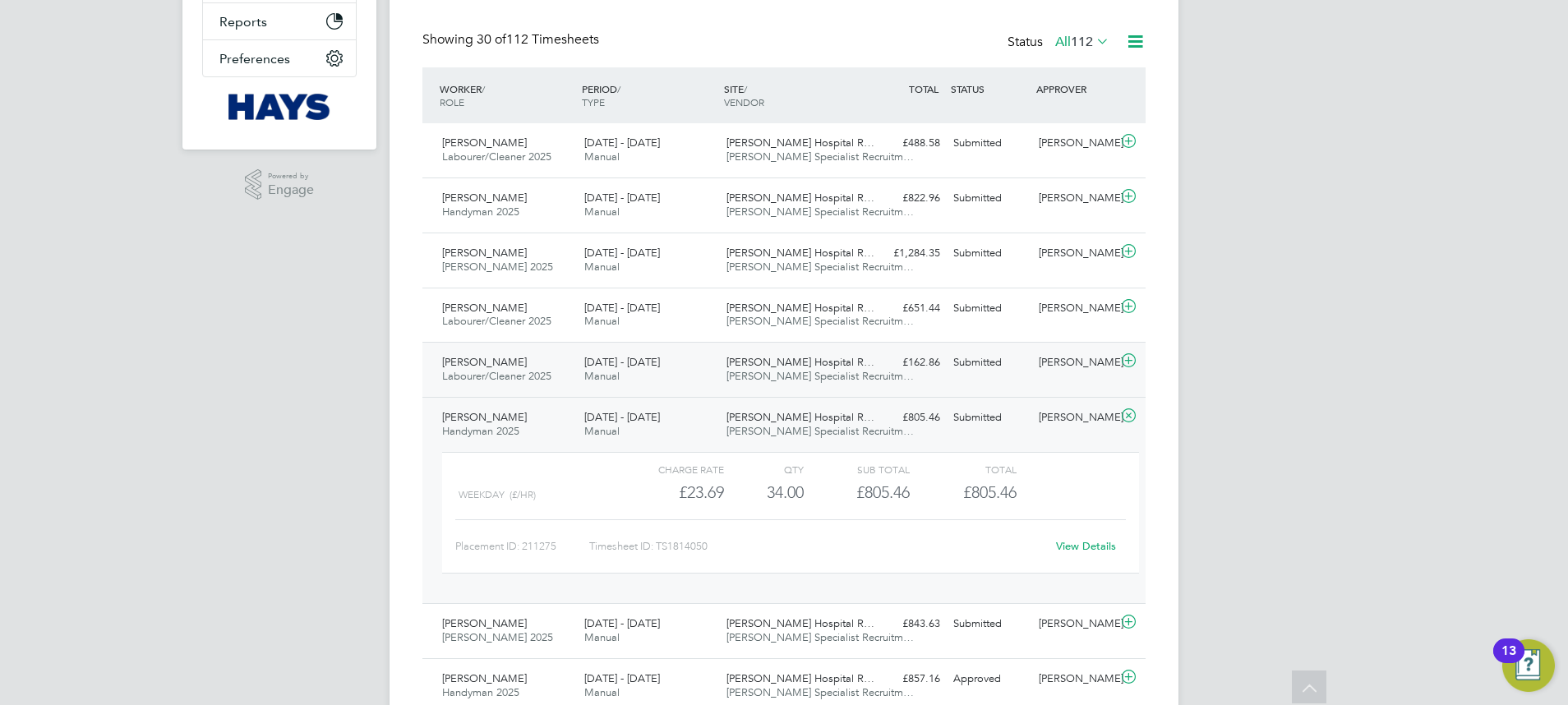
click at [814, 370] on span "Hays Specialist Recruitm…" at bounding box center [820, 375] width 187 height 14
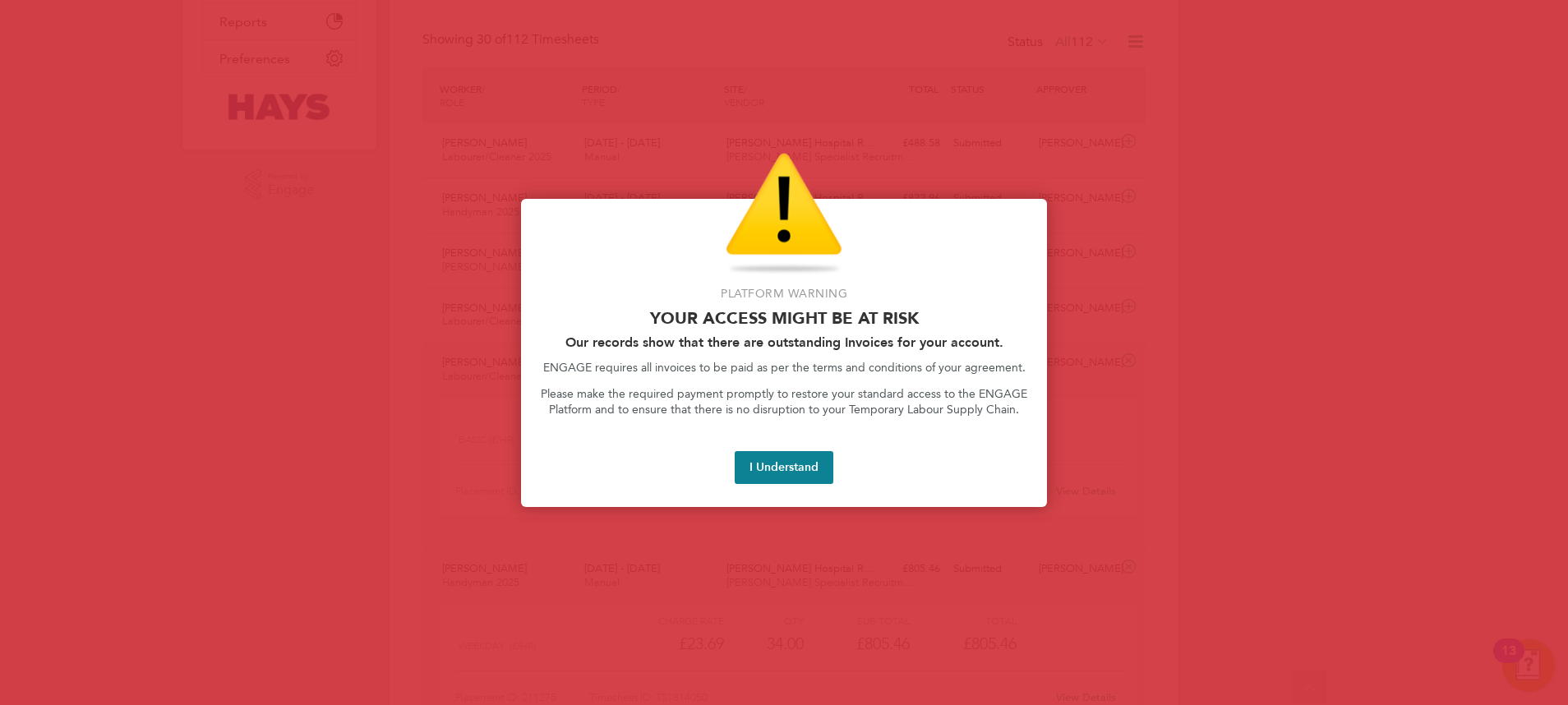
click at [760, 464] on button "I Understand" at bounding box center [784, 467] width 99 height 33
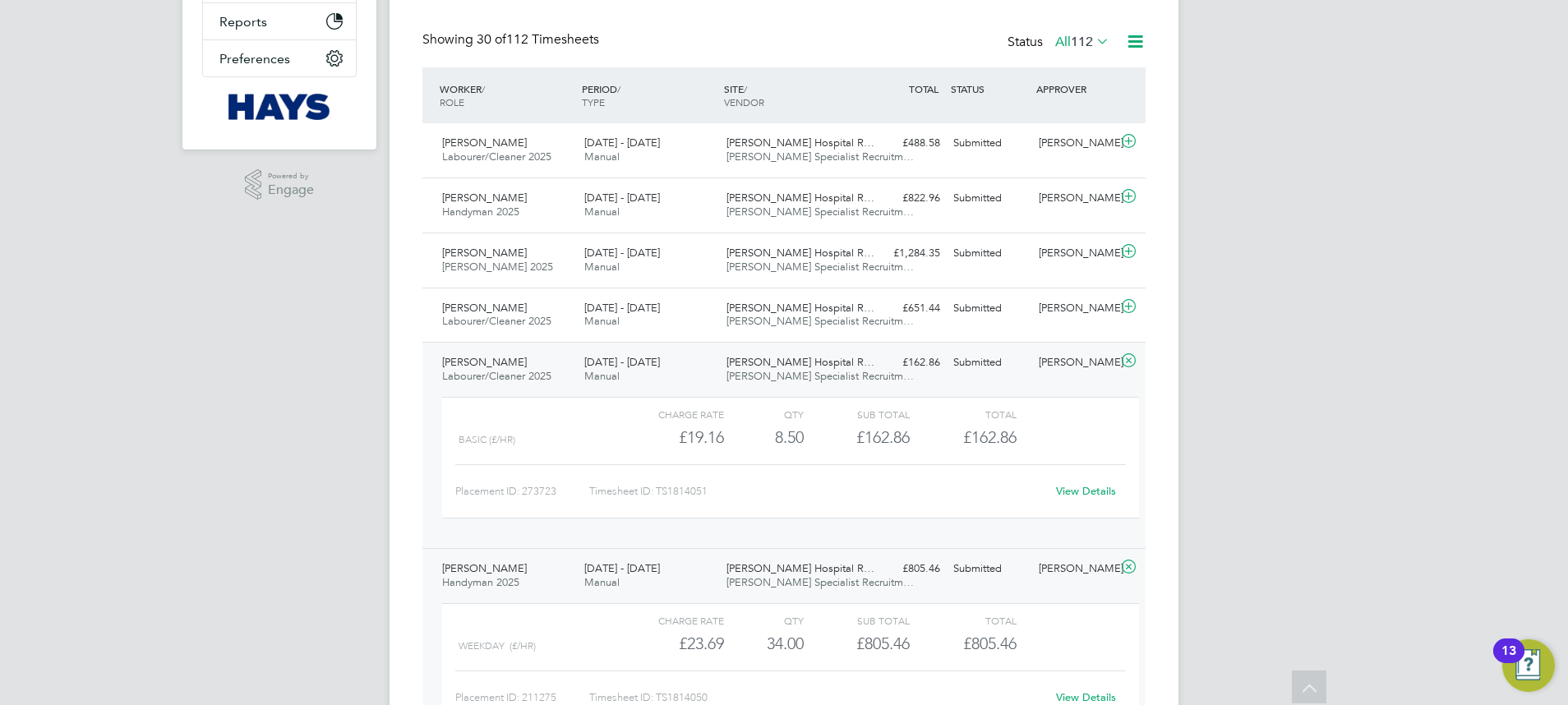
click at [729, 365] on span "James Paget Hospital R…" at bounding box center [800, 361] width 148 height 14
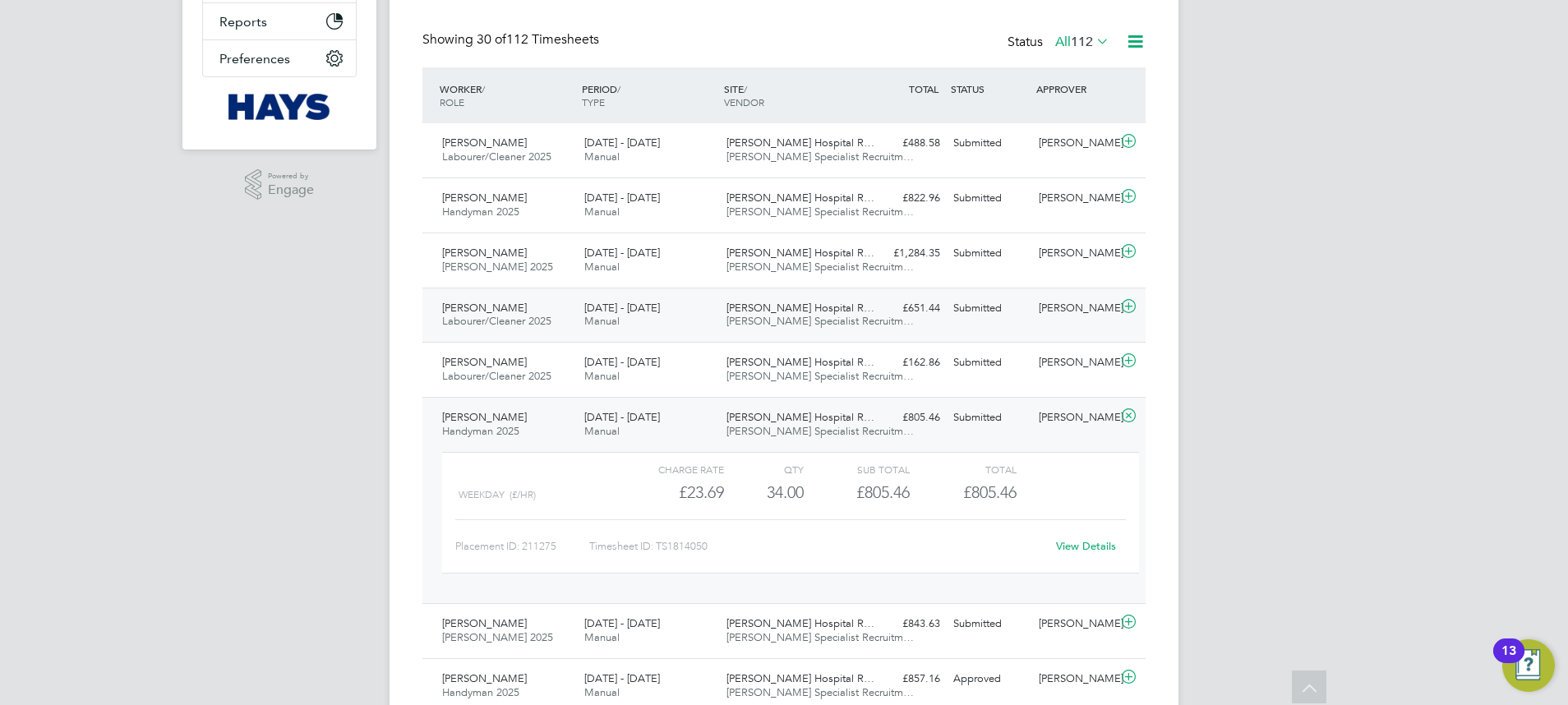
click at [724, 314] on div "James Paget Hospital R… Hays Specialist Recruitm…" at bounding box center [791, 316] width 143 height 41
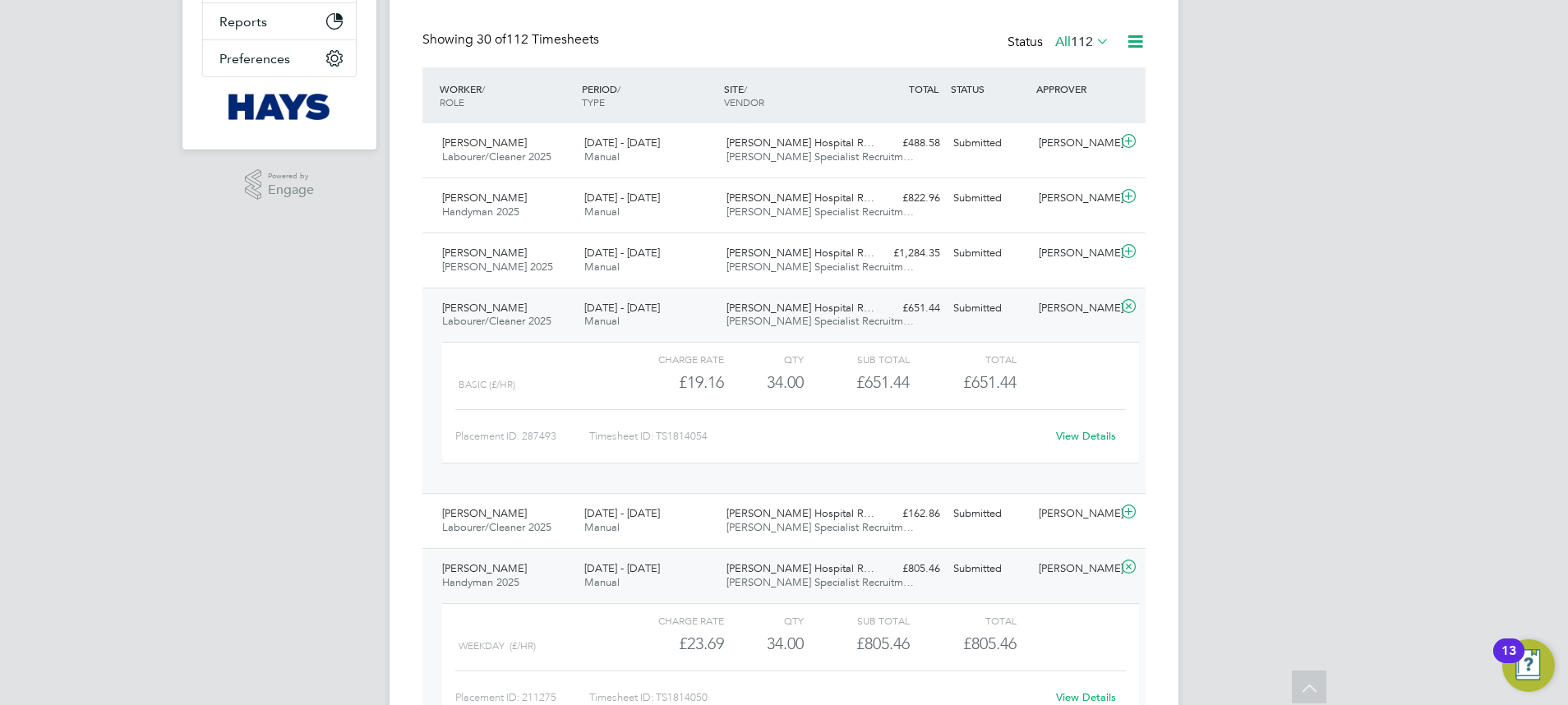
click at [827, 317] on span "Hays Specialist Recruitm…" at bounding box center [820, 320] width 187 height 14
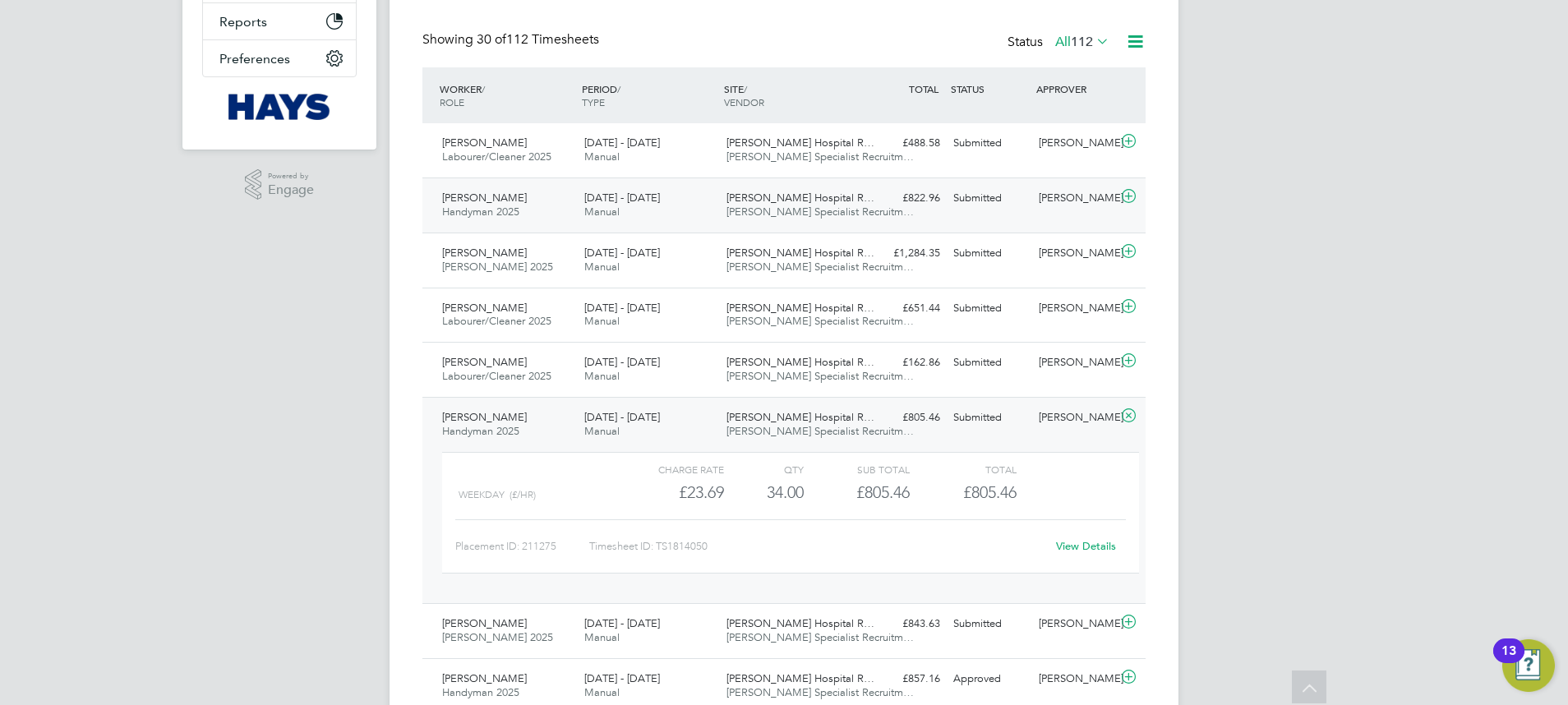
click at [761, 209] on span "Hays Specialist Recruitm…" at bounding box center [820, 211] width 187 height 14
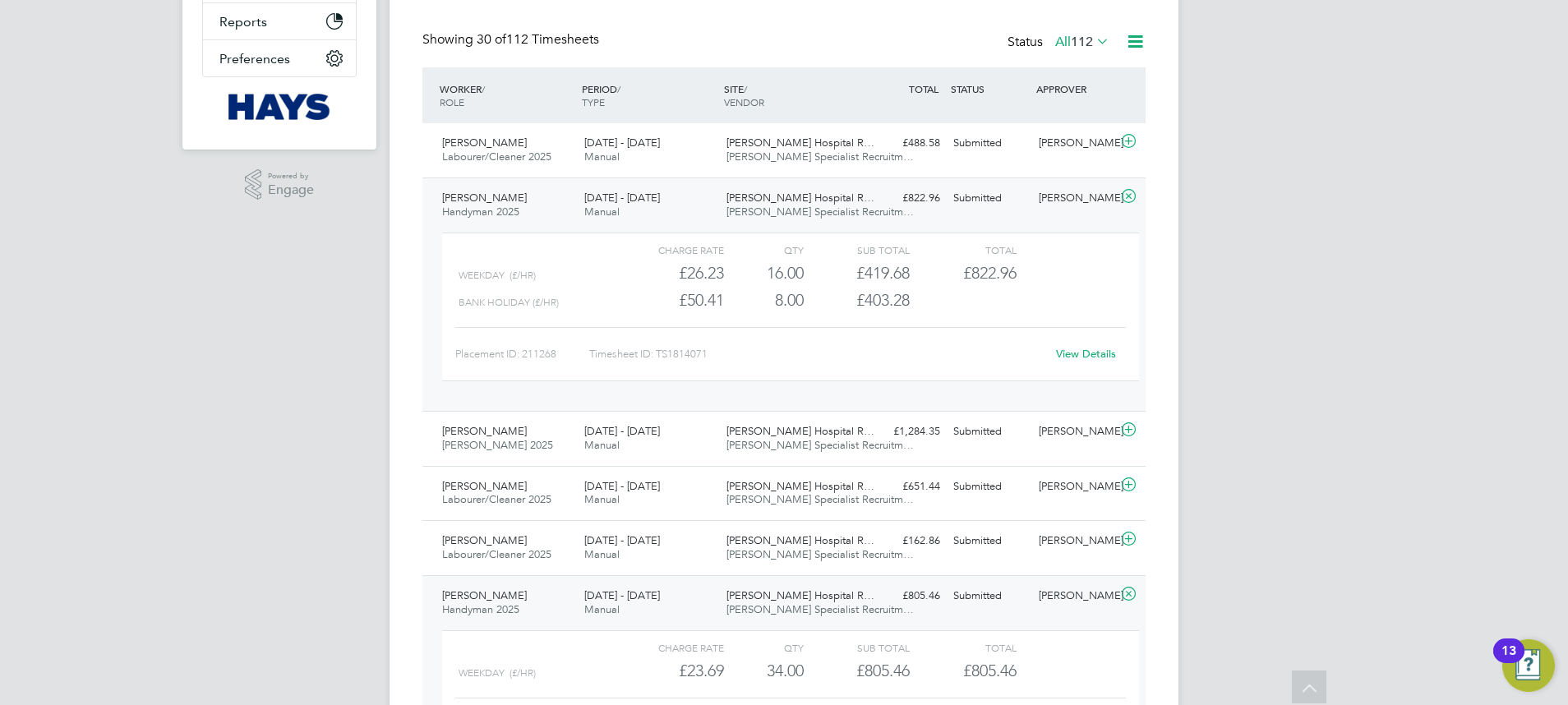
click at [1084, 352] on link "View Details" at bounding box center [1086, 353] width 60 height 14
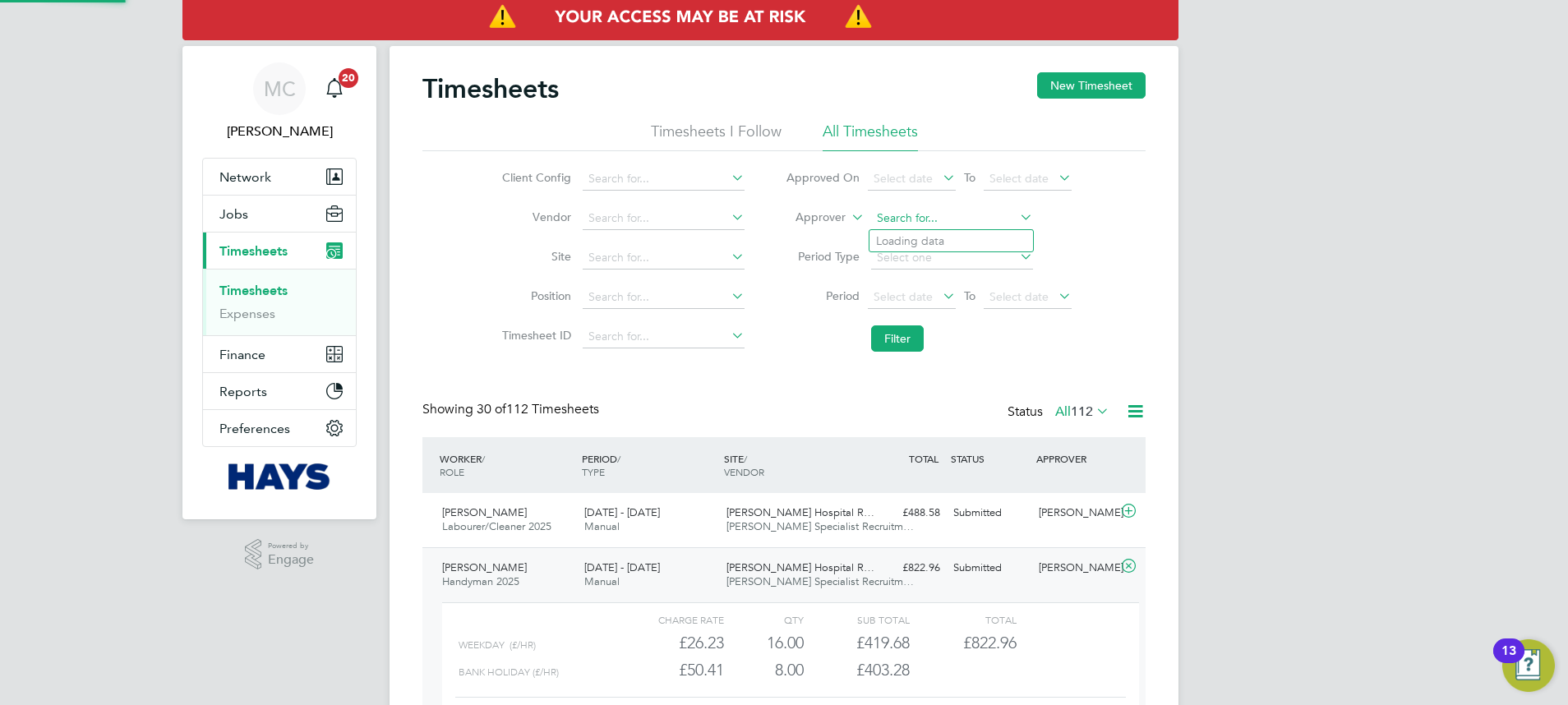
click at [917, 215] on input at bounding box center [952, 218] width 162 height 23
click at [843, 208] on li "Approver" at bounding box center [928, 218] width 327 height 39
click at [821, 220] on label "Approver" at bounding box center [808, 218] width 74 height 17
click at [824, 203] on li "Approver" at bounding box center [928, 218] width 327 height 39
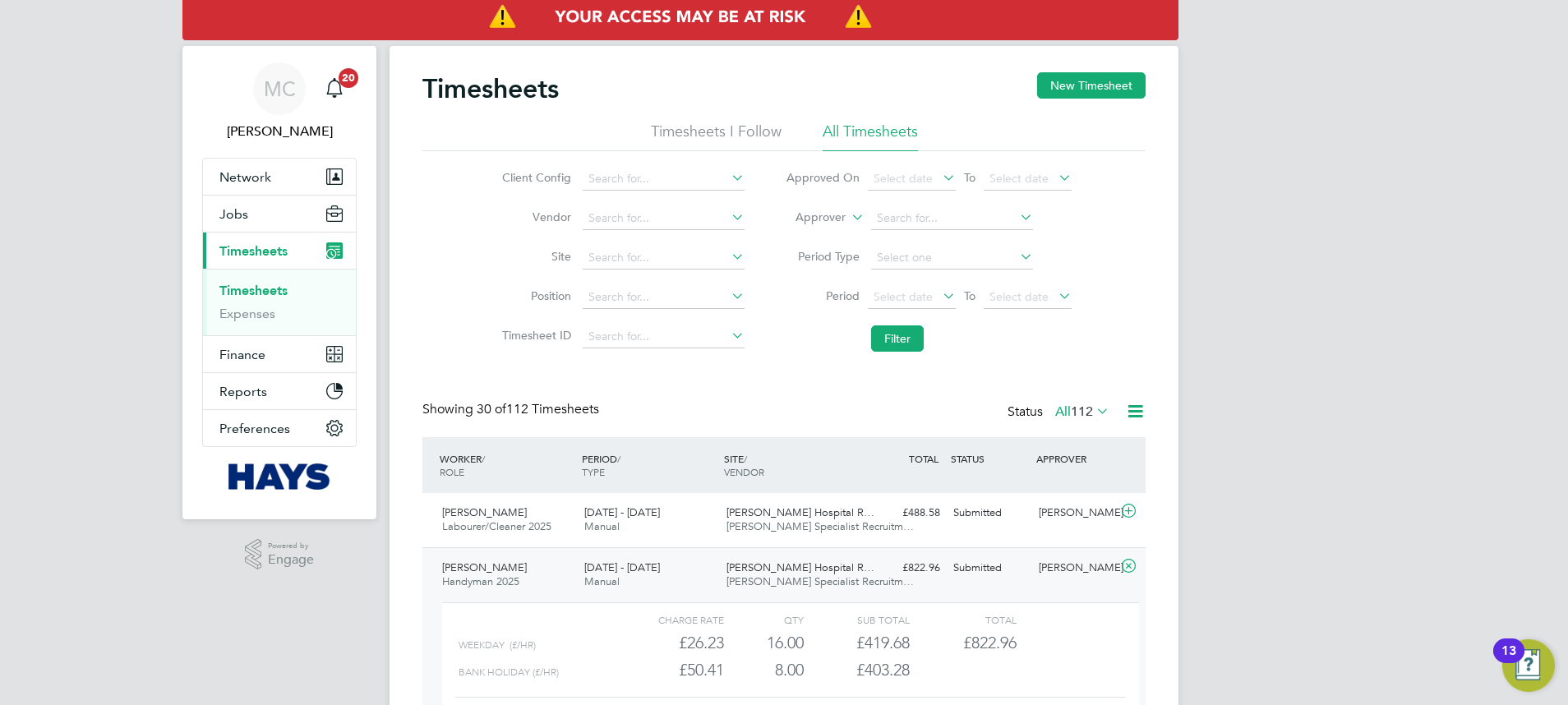
click at [825, 221] on label "Approver" at bounding box center [808, 218] width 74 height 17
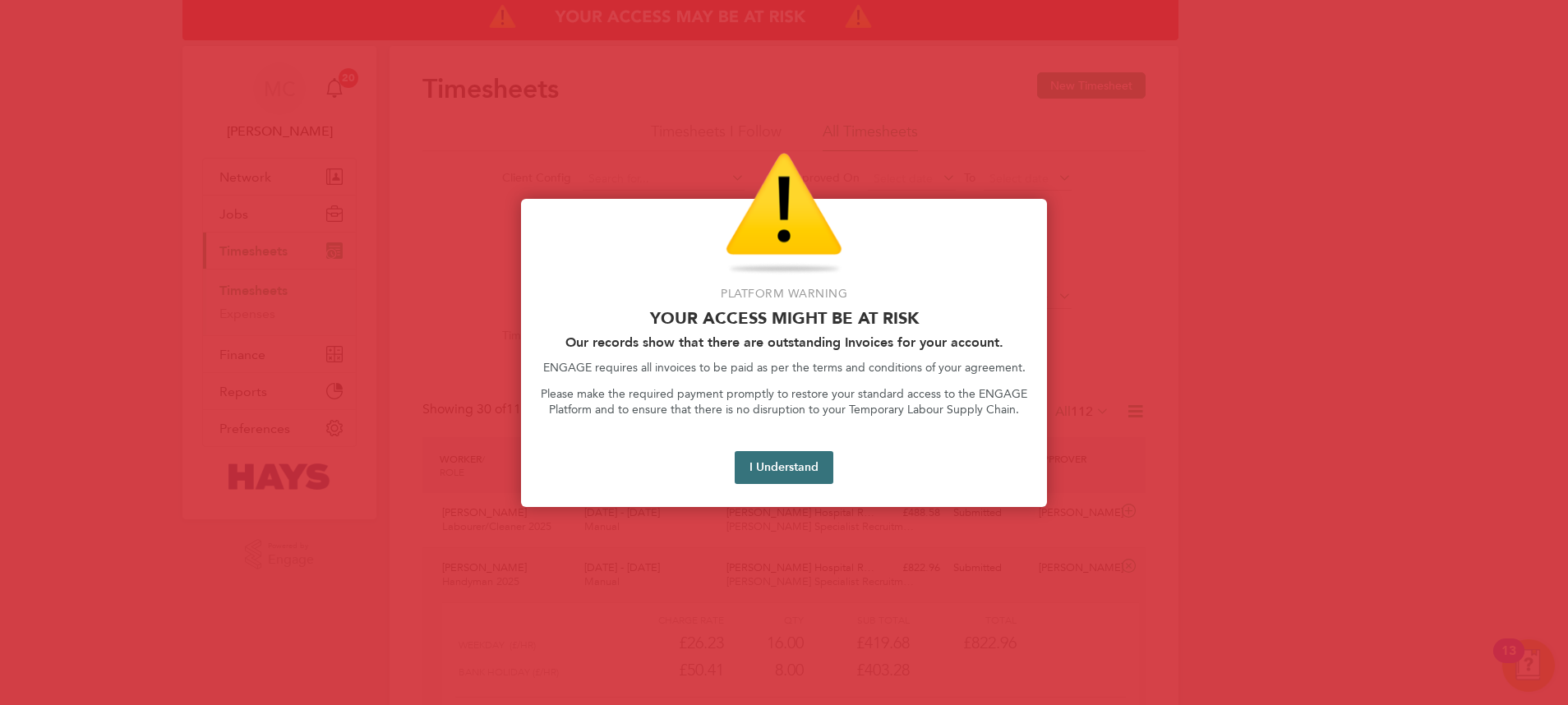
click at [798, 478] on button "I Understand" at bounding box center [784, 467] width 99 height 33
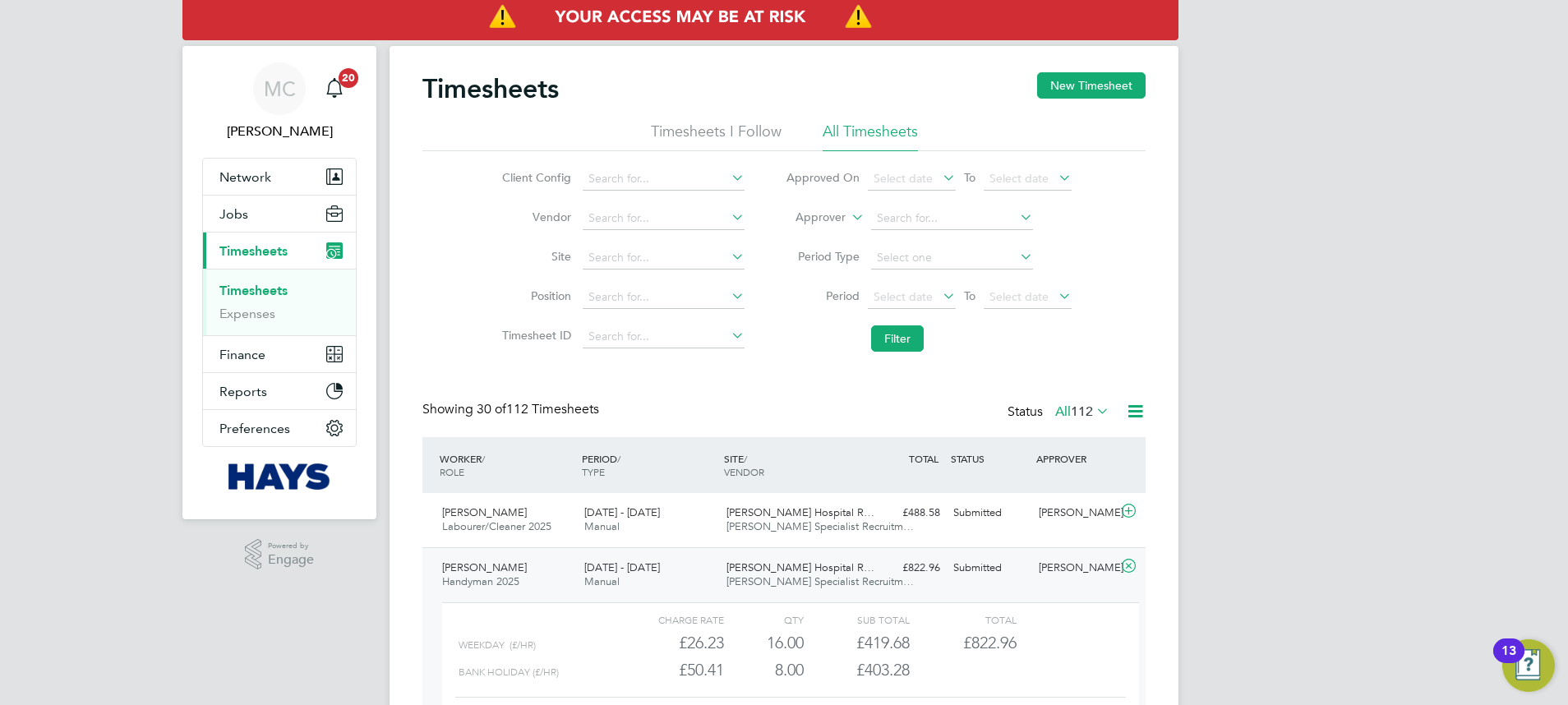
click at [838, 226] on li "Approver" at bounding box center [928, 218] width 327 height 39
click at [817, 221] on label "Approver" at bounding box center [808, 218] width 74 height 17
click at [848, 230] on li "Approver" at bounding box center [928, 218] width 327 height 39
click at [848, 214] on icon at bounding box center [848, 213] width 0 height 15
click at [930, 210] on input at bounding box center [952, 218] width 162 height 23
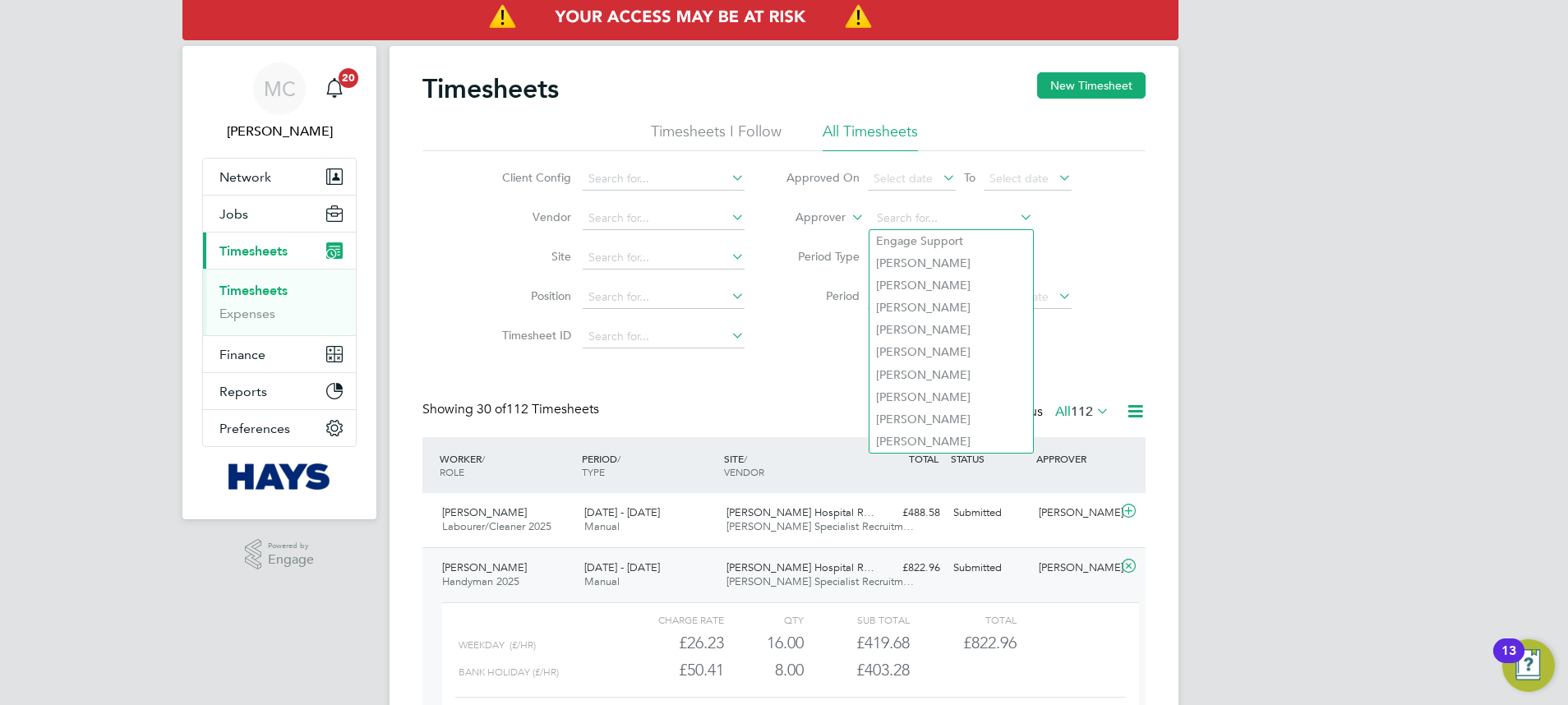
click at [848, 215] on icon at bounding box center [848, 213] width 0 height 15
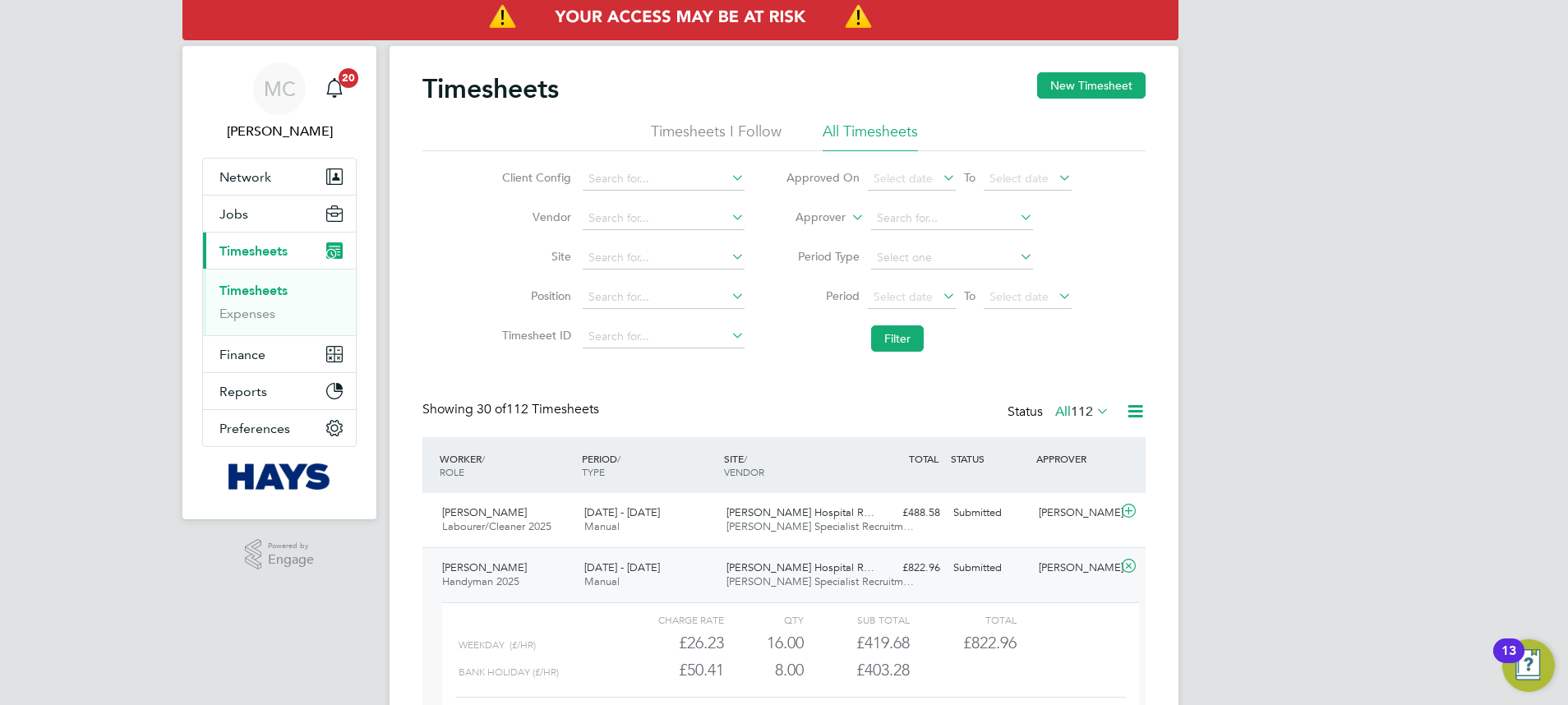
click at [826, 219] on label "Approver" at bounding box center [808, 218] width 74 height 17
click at [262, 282] on link "Timesheets" at bounding box center [253, 290] width 68 height 16
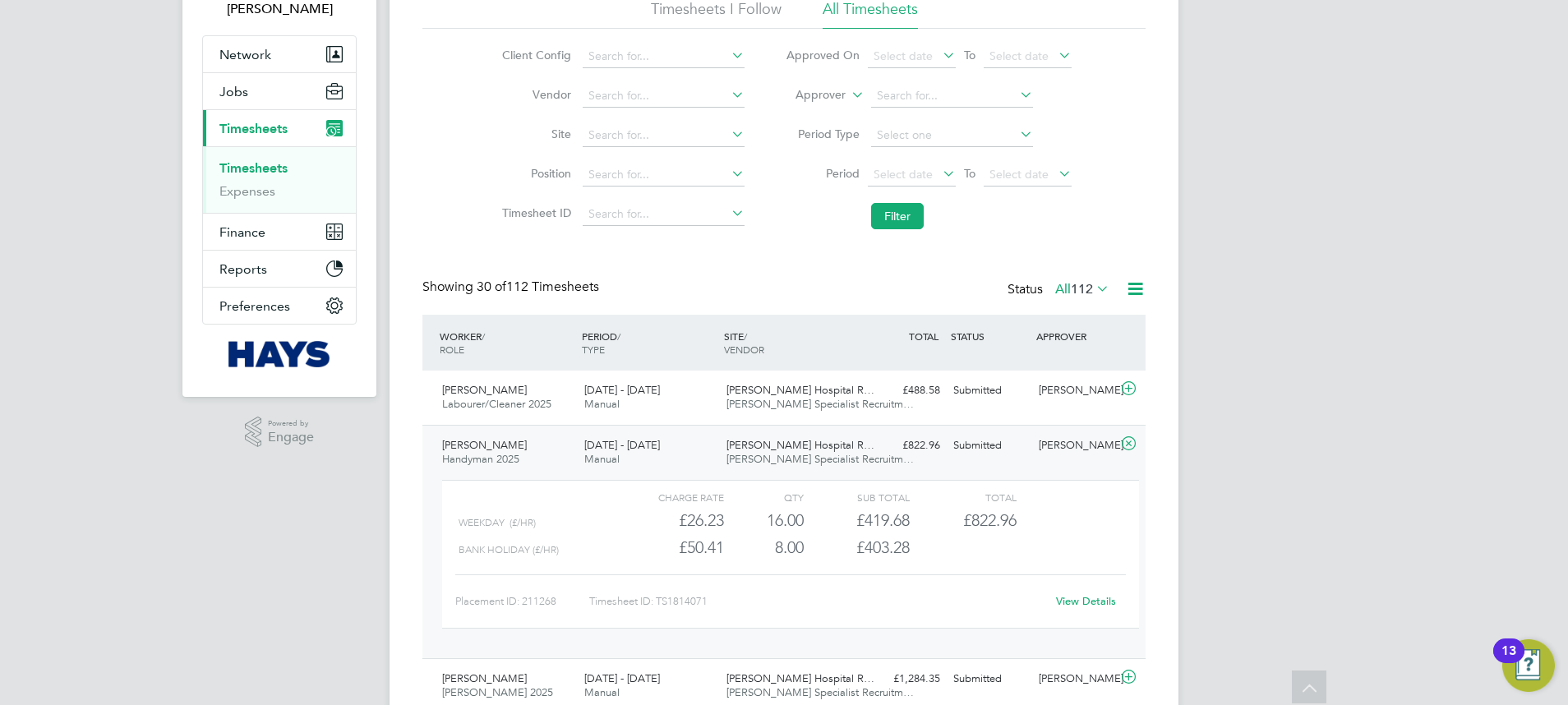
scroll to position [0, 0]
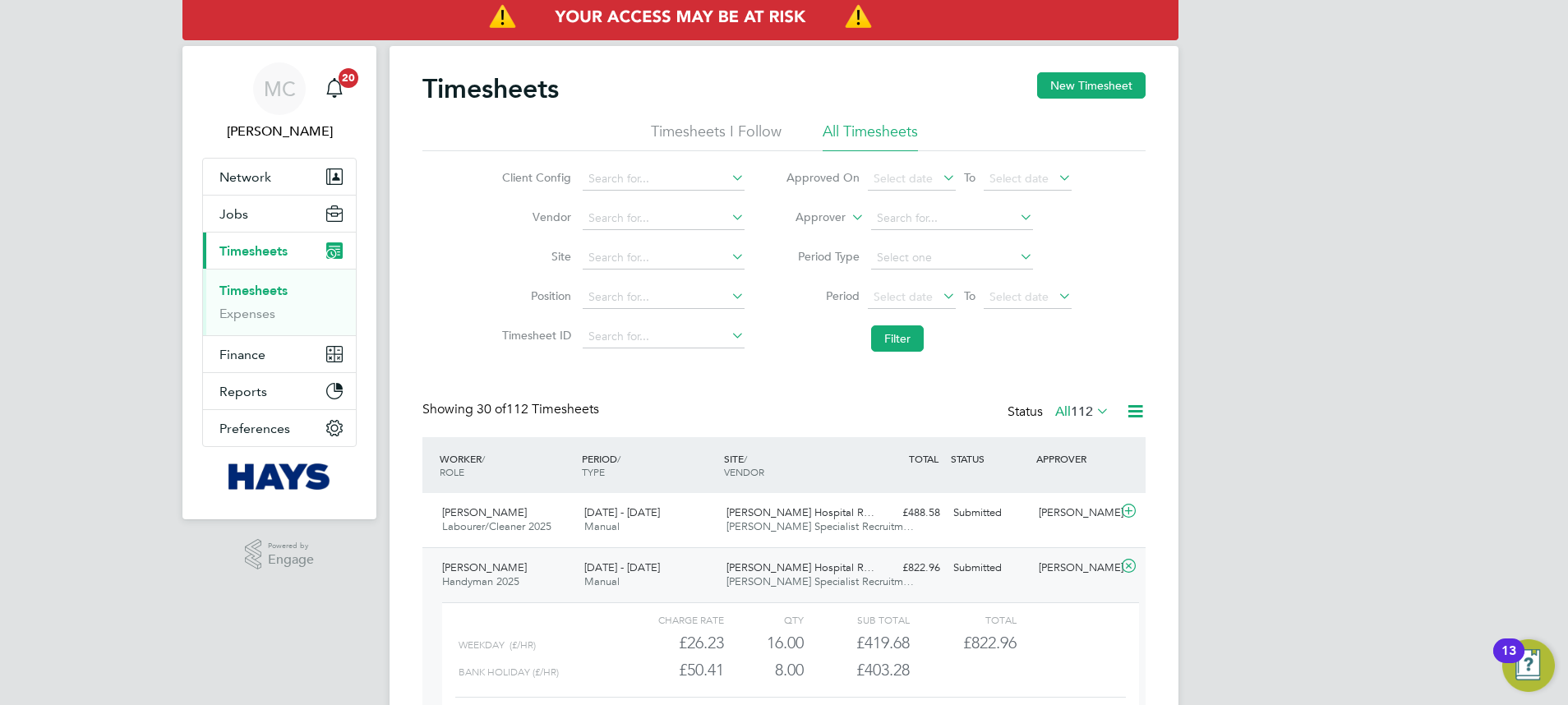
click at [240, 284] on link "Timesheets" at bounding box center [253, 290] width 68 height 16
click at [848, 216] on icon at bounding box center [848, 213] width 0 height 15
click at [839, 215] on label "Approver" at bounding box center [808, 218] width 74 height 17
click at [897, 214] on input at bounding box center [952, 218] width 162 height 23
type input "v"
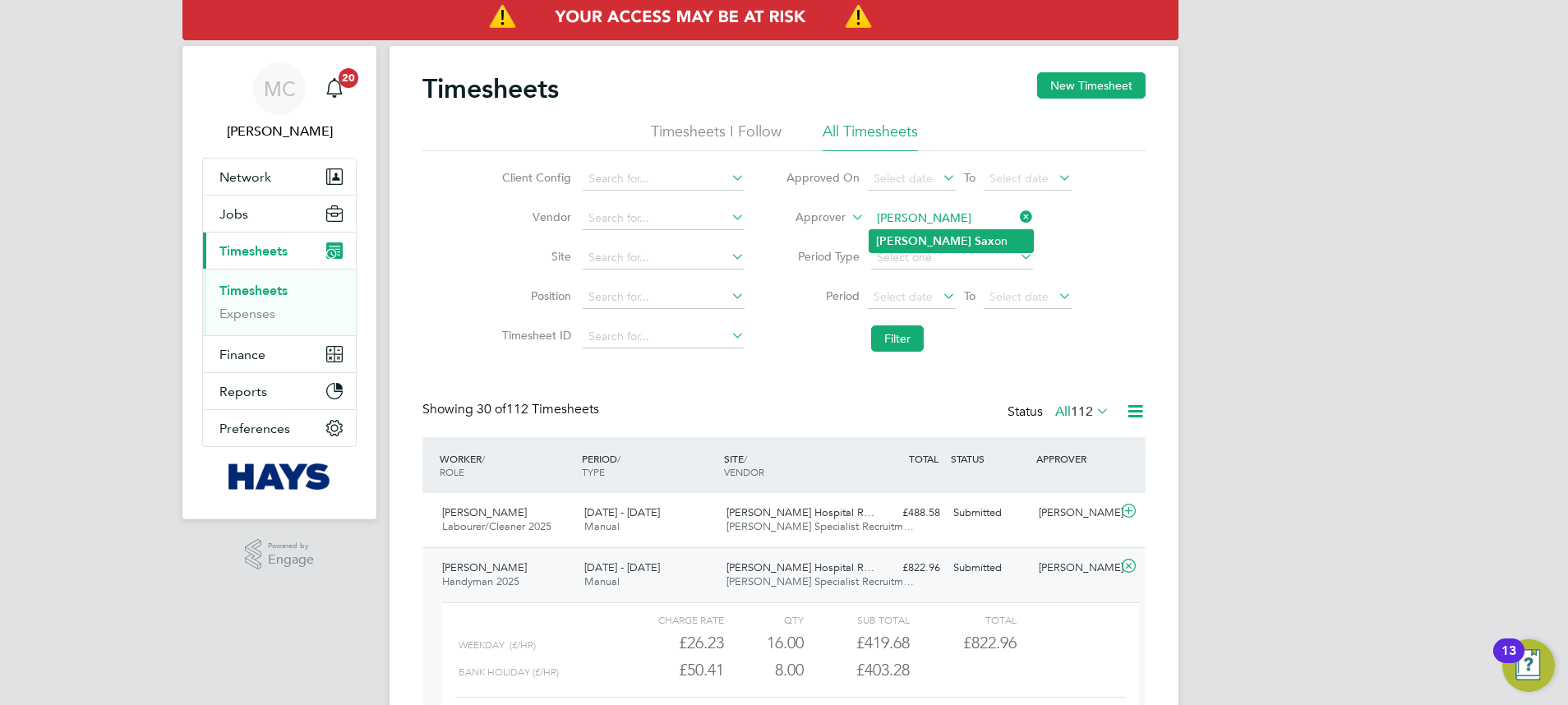
click at [956, 242] on li "Dan Sax on" at bounding box center [951, 241] width 164 height 22
type input "Dan Saxon"
click at [896, 332] on button "Filter" at bounding box center [897, 338] width 52 height 26
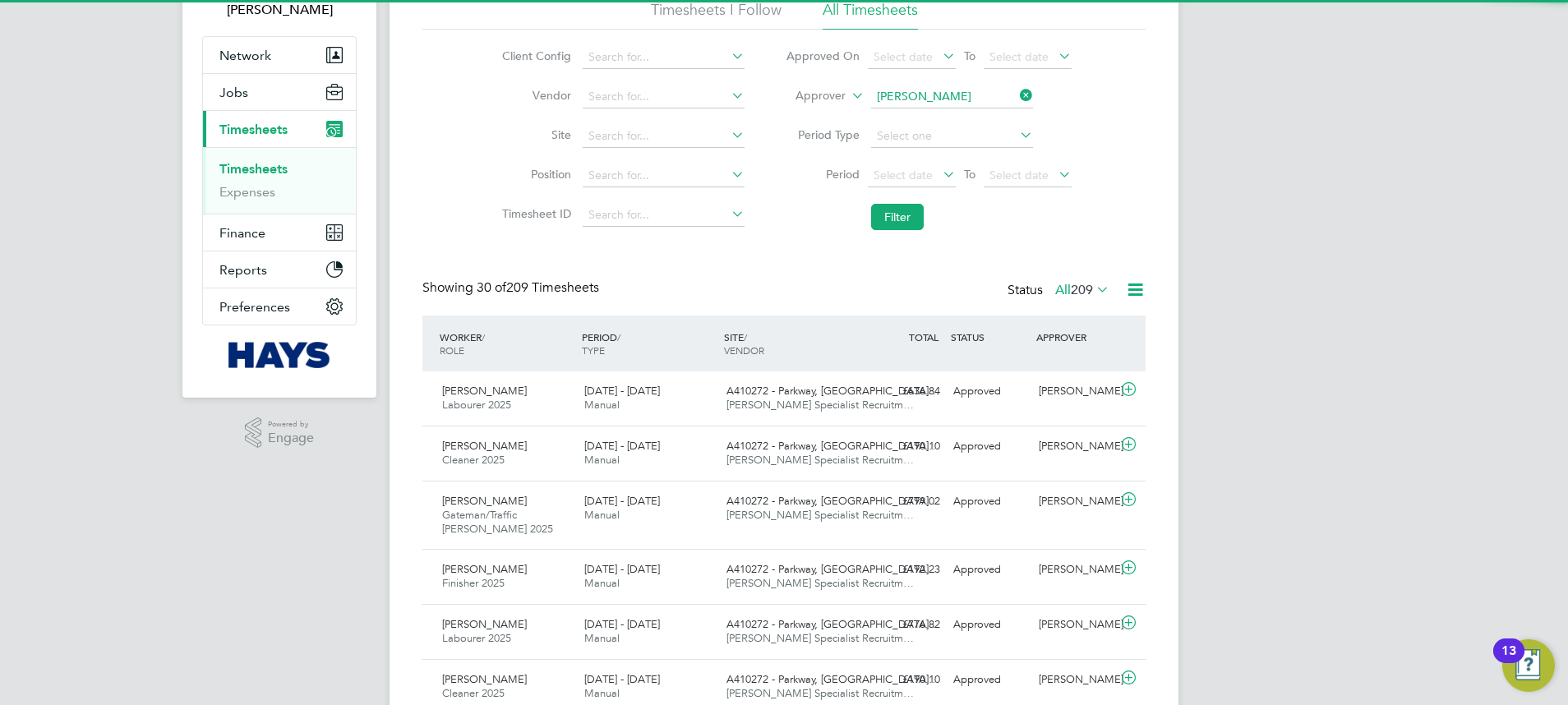
scroll to position [8, 8]
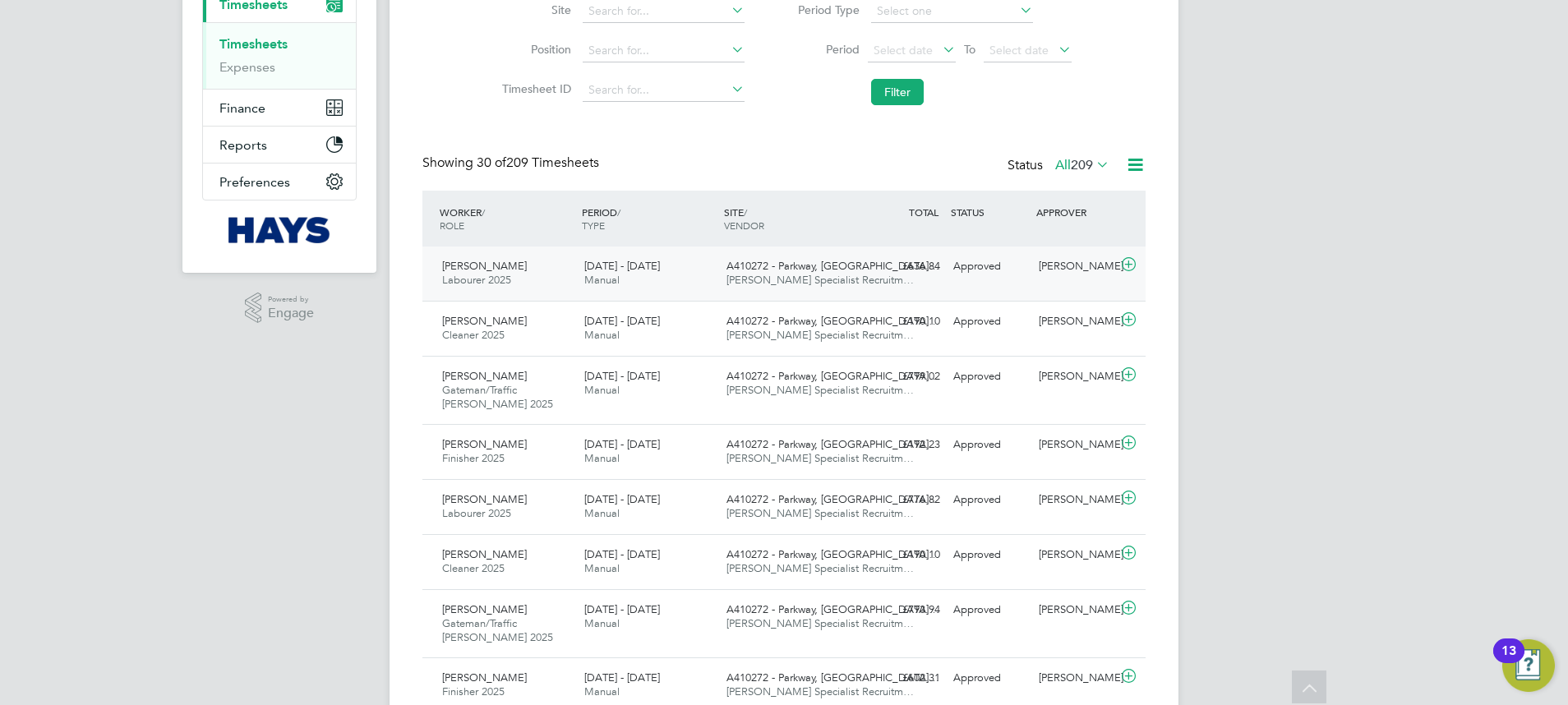
click at [866, 279] on div "£636.84 Approved" at bounding box center [905, 266] width 86 height 27
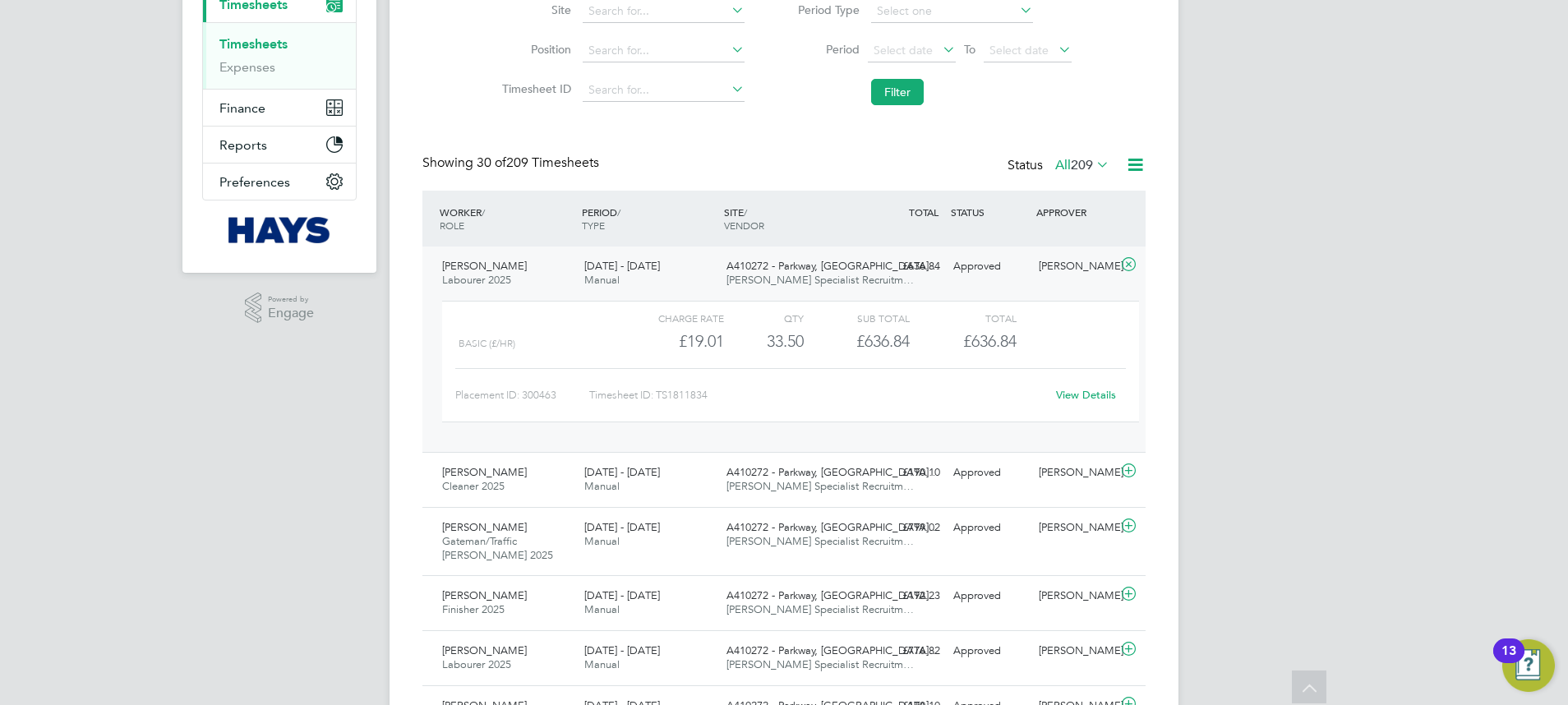
click at [854, 264] on div "A410272 - Parkway, Kin… Hays Specialist Recruitm…" at bounding box center [791, 274] width 143 height 41
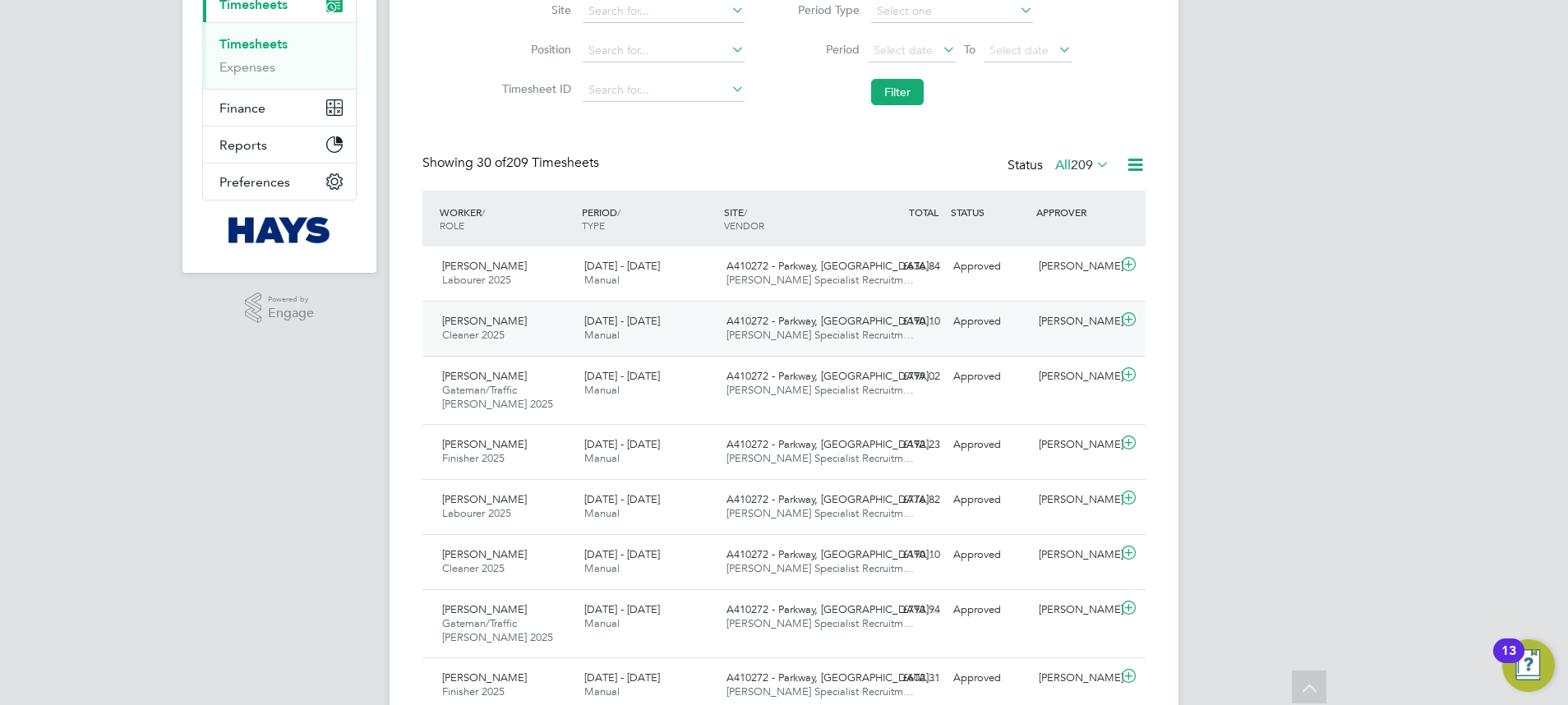
click at [831, 346] on div "A410272 - Parkway, Kin… Hays Specialist Recruitm…" at bounding box center [791, 329] width 143 height 41
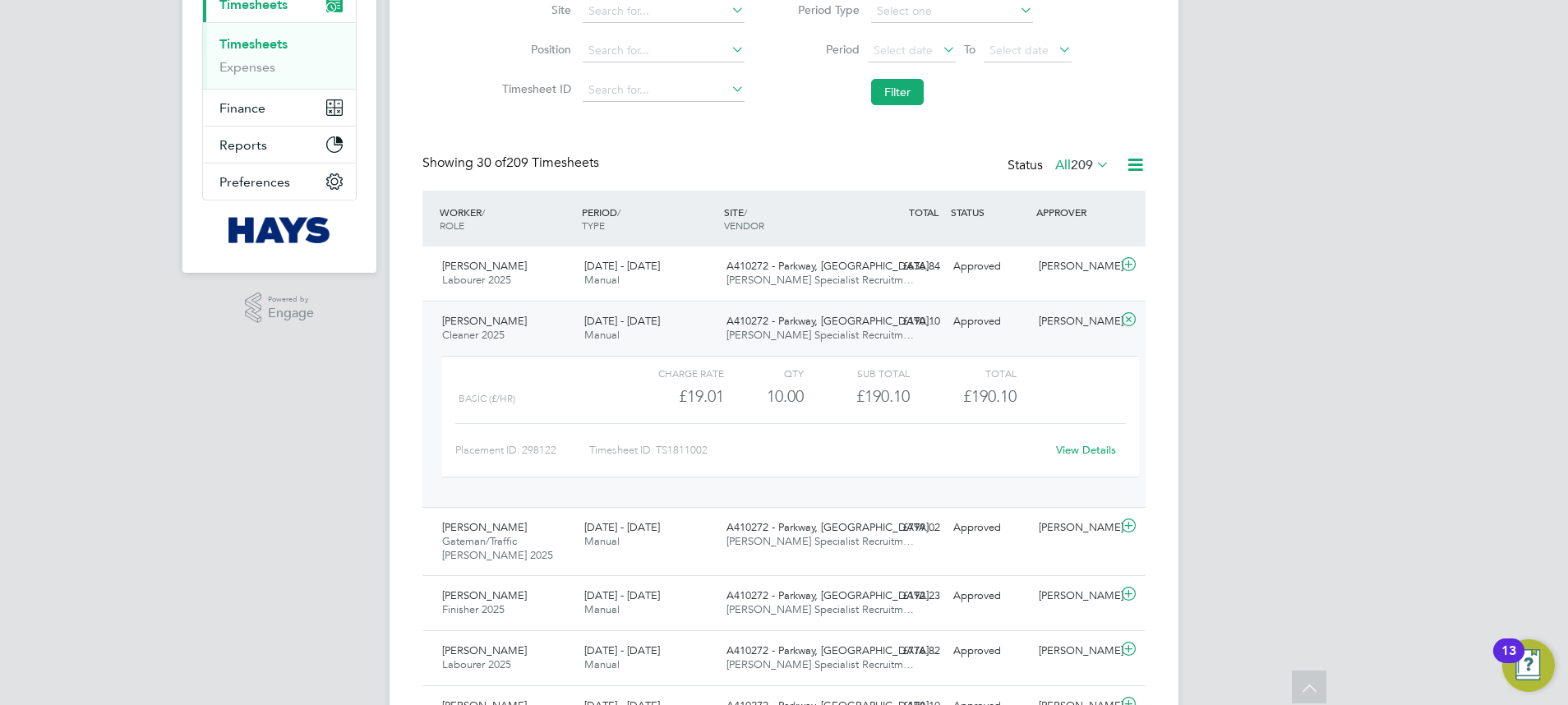
click at [818, 324] on span "A410272 - Parkway, Kin…" at bounding box center [833, 320] width 212 height 14
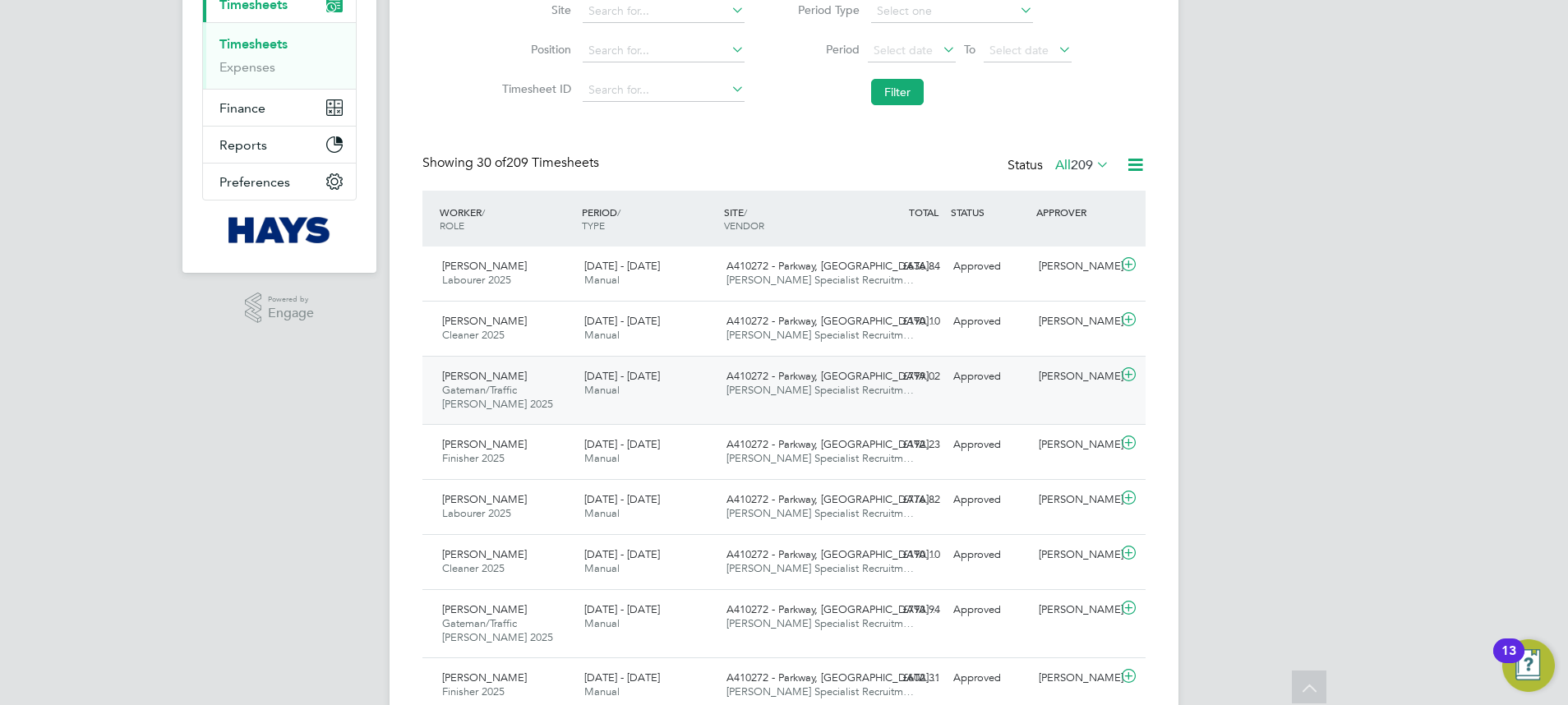
click at [821, 375] on span "A410272 - Parkway, Kin…" at bounding box center [833, 375] width 212 height 14
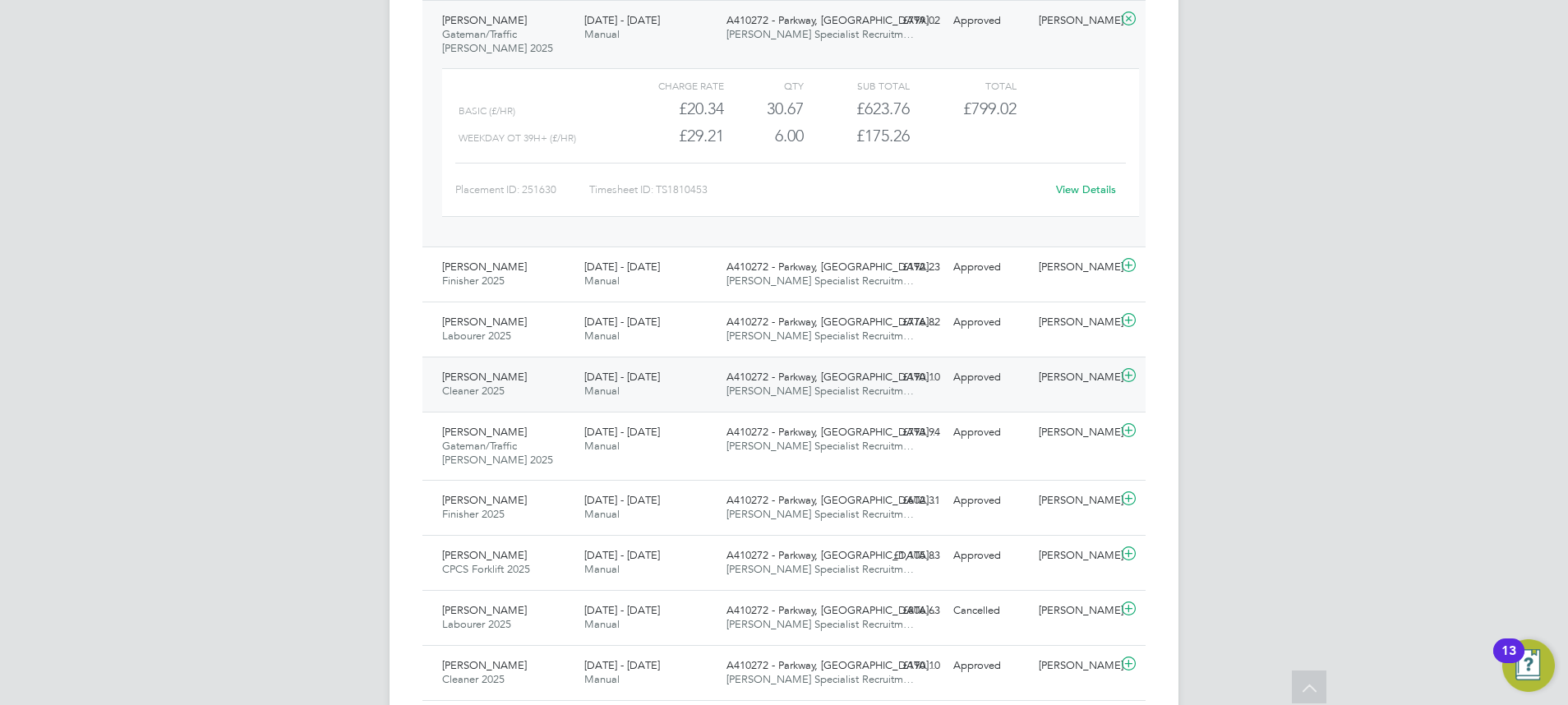
scroll to position [617, 0]
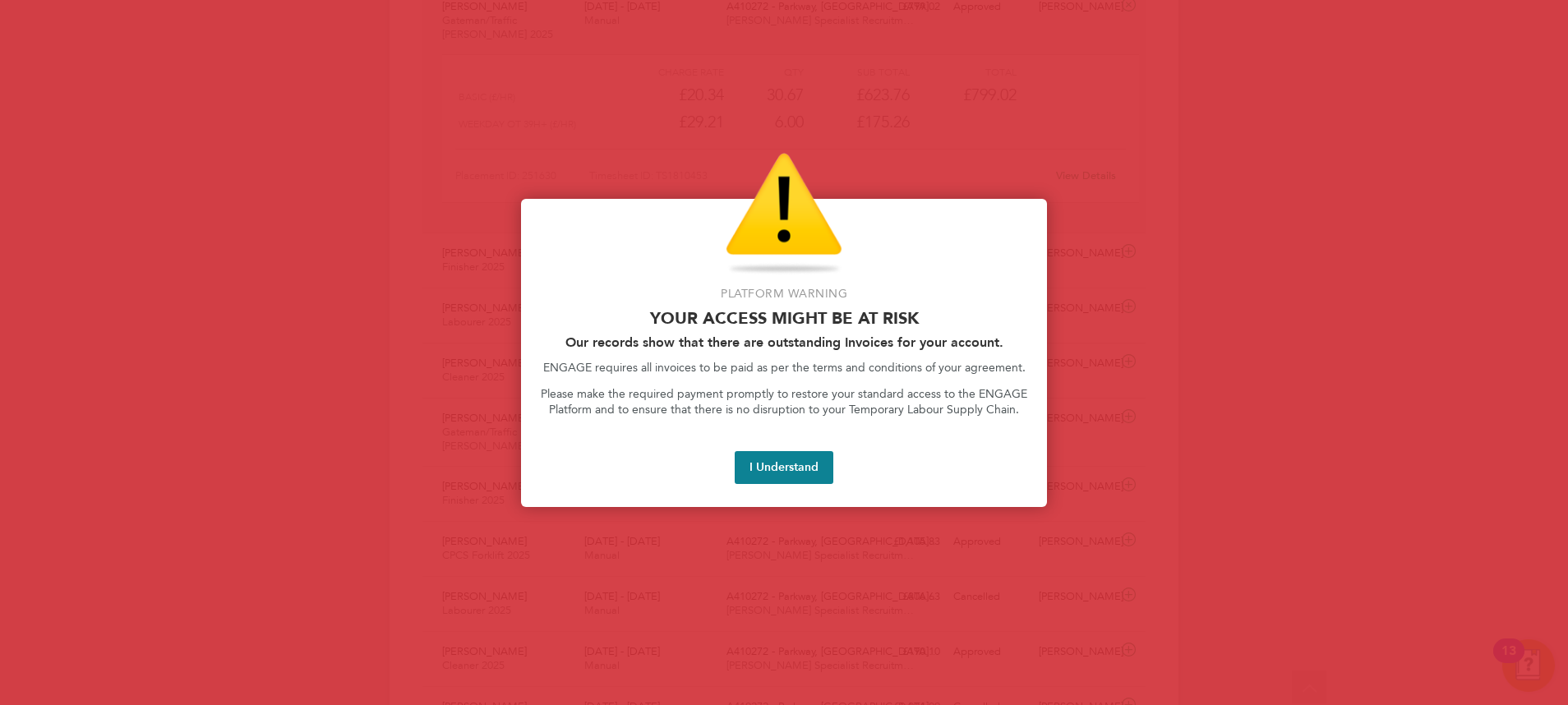
click at [794, 441] on div "Platform Warning Your access might be at risk Our records show that there are o…" at bounding box center [784, 352] width 526 height 308
click at [801, 454] on button "I Understand" at bounding box center [784, 467] width 99 height 33
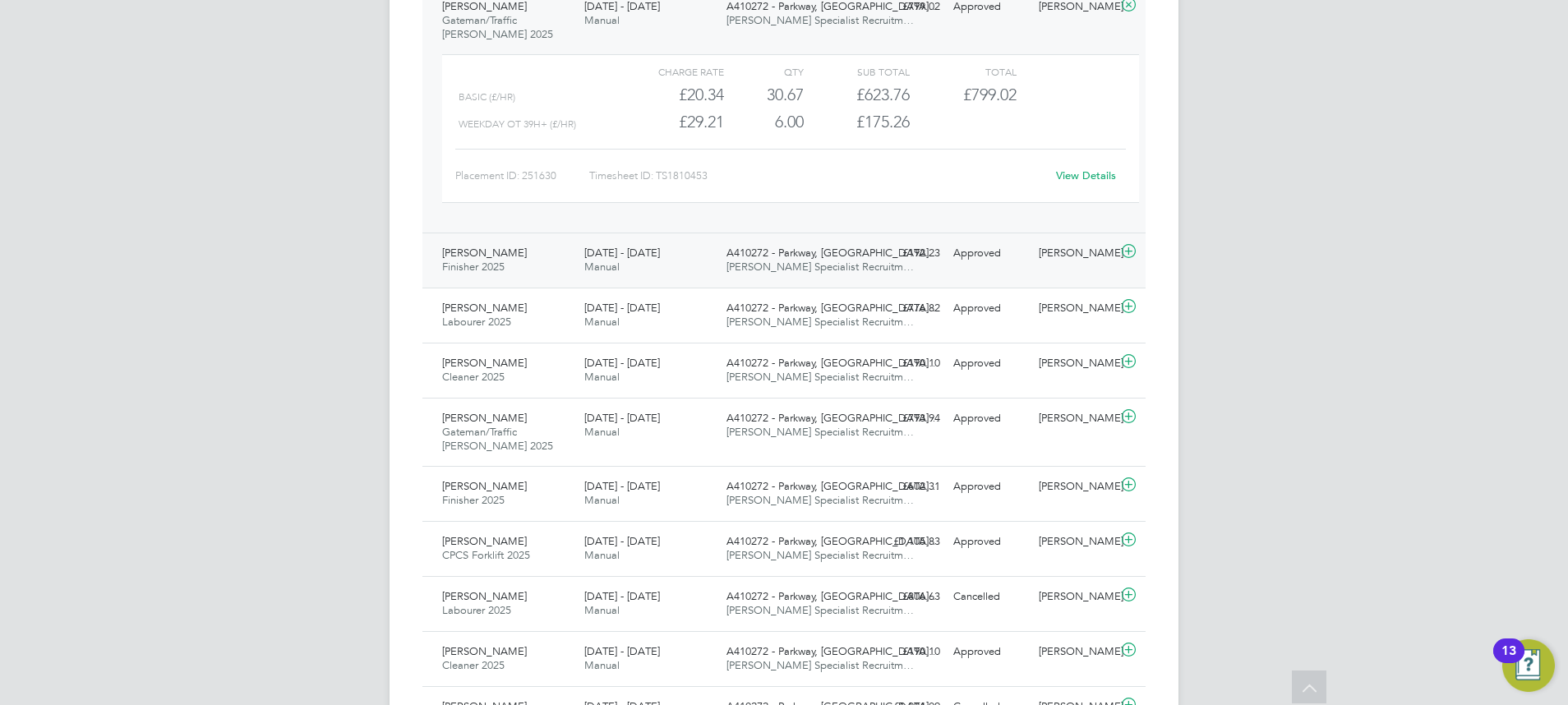
click at [777, 249] on span "A410272 - Parkway, Kin…" at bounding box center [833, 252] width 212 height 14
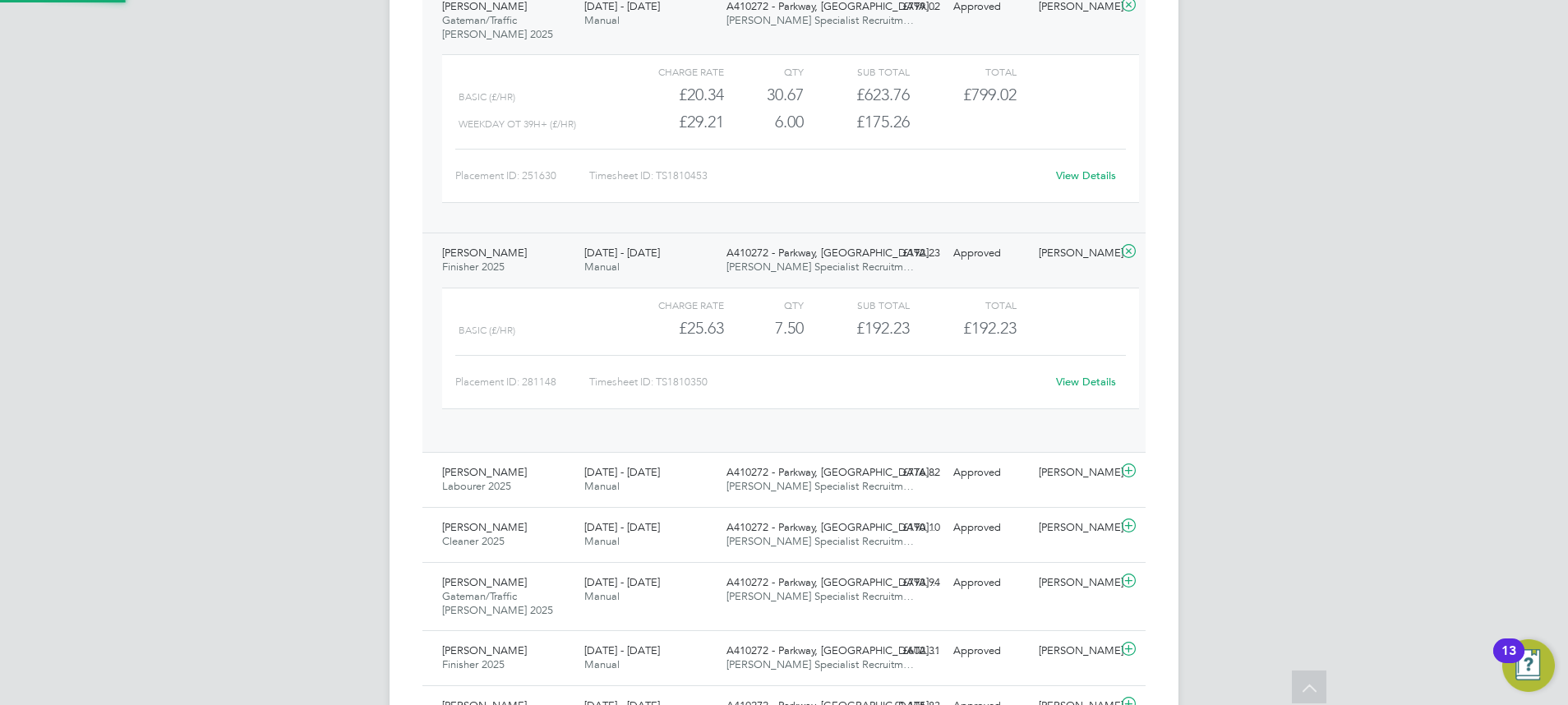
scroll to position [28, 160]
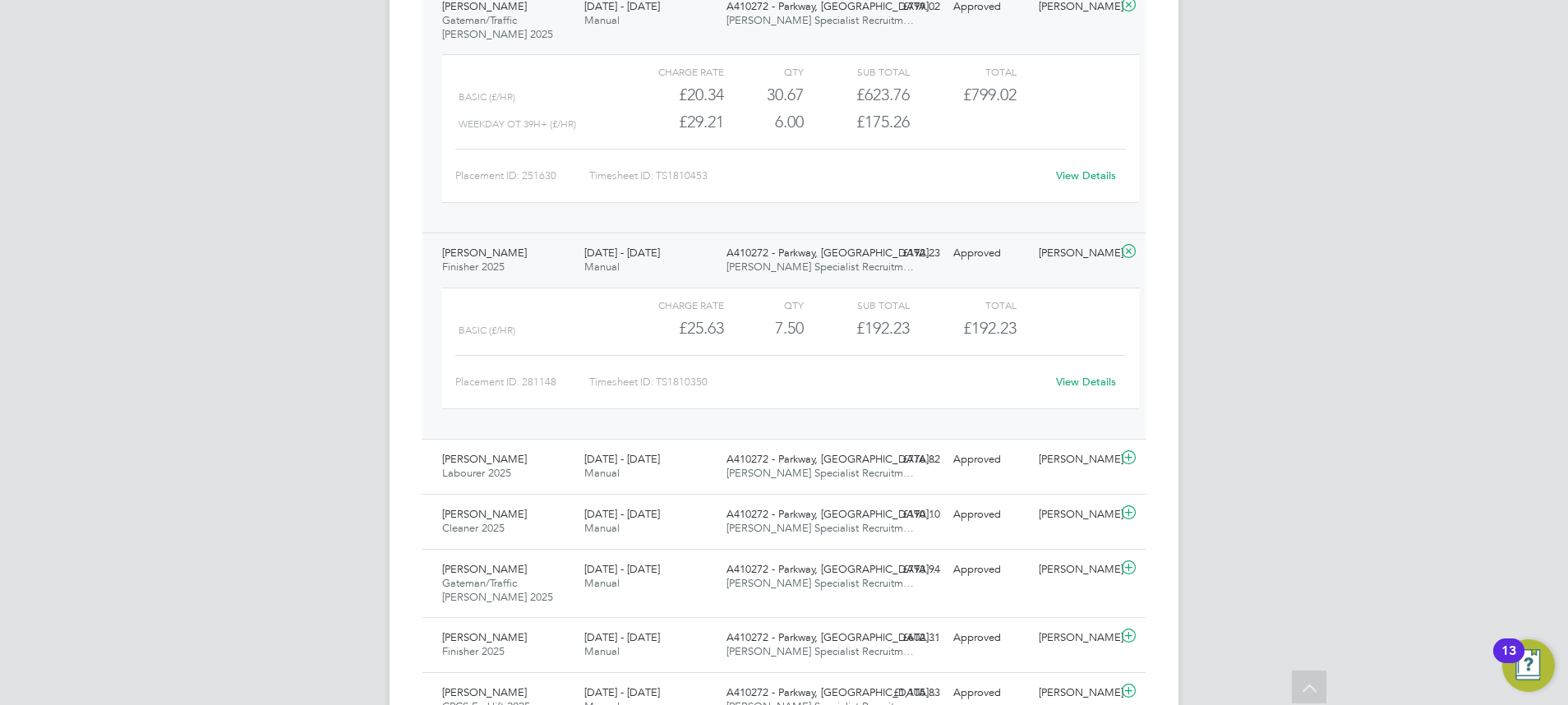
click at [877, 260] on div "£192.23 Approved" at bounding box center [905, 253] width 86 height 27
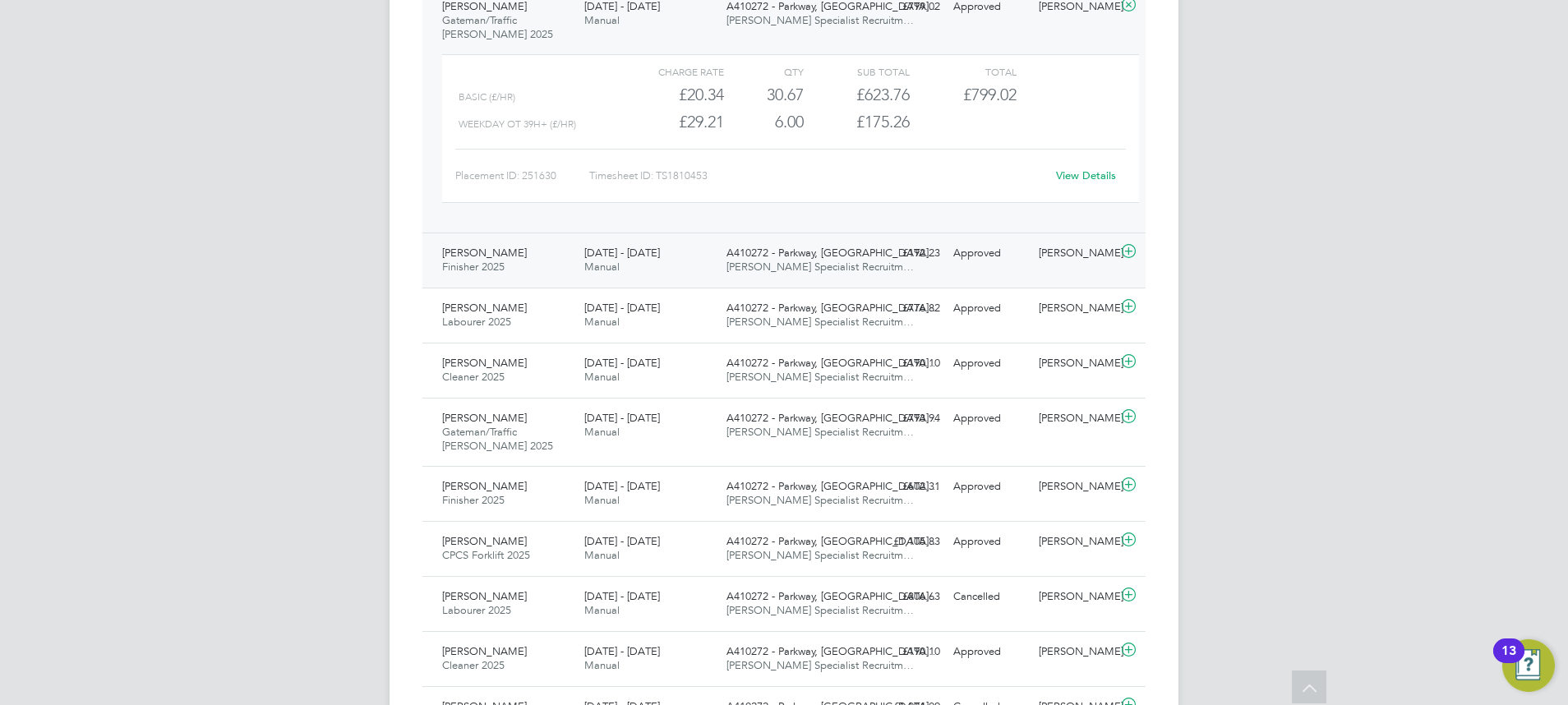
scroll to position [493, 0]
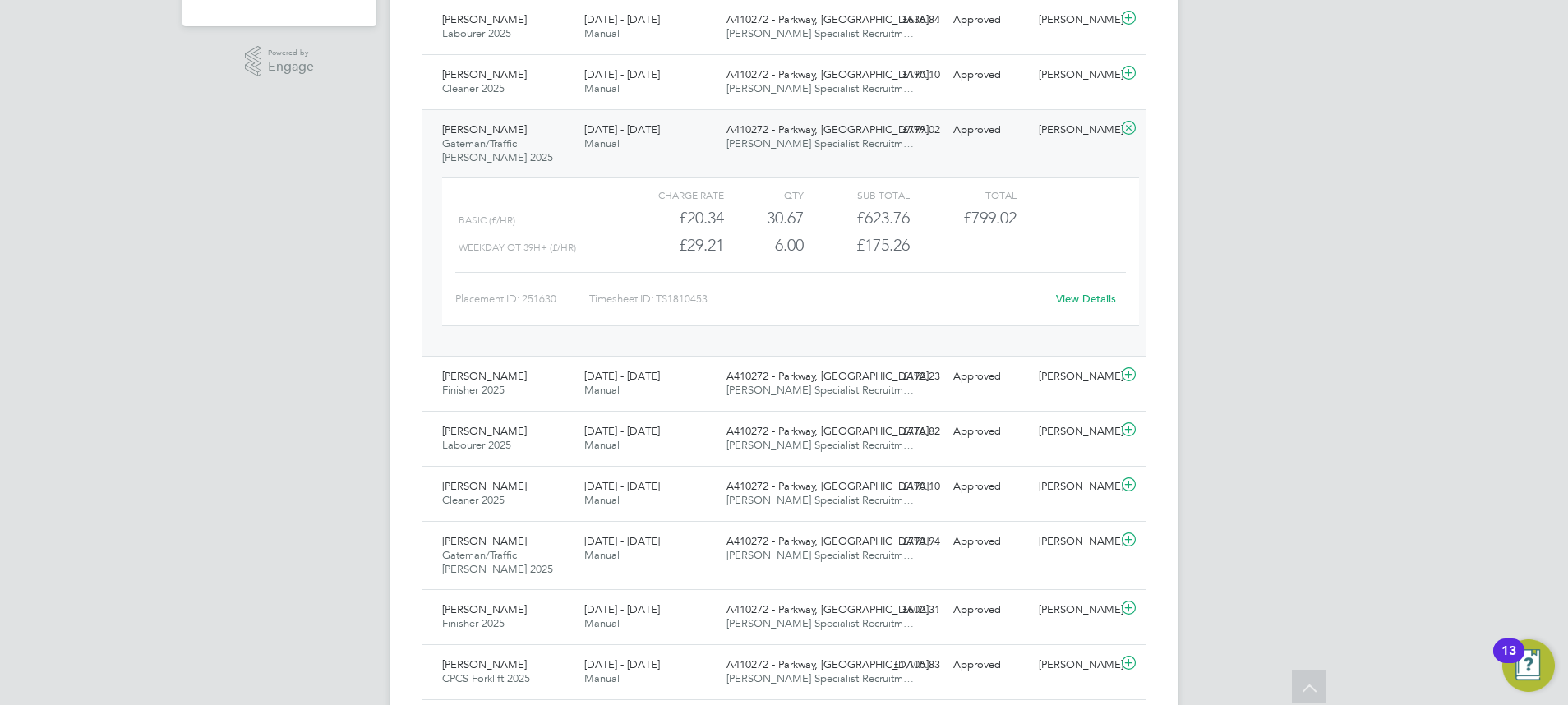
click at [898, 164] on div "Lance Gourlay Gateman/Traffic Marshall 2025 23 - 29 Aug 2025 23 - 29 Aug 2025 M…" at bounding box center [784, 233] width 723 height 248
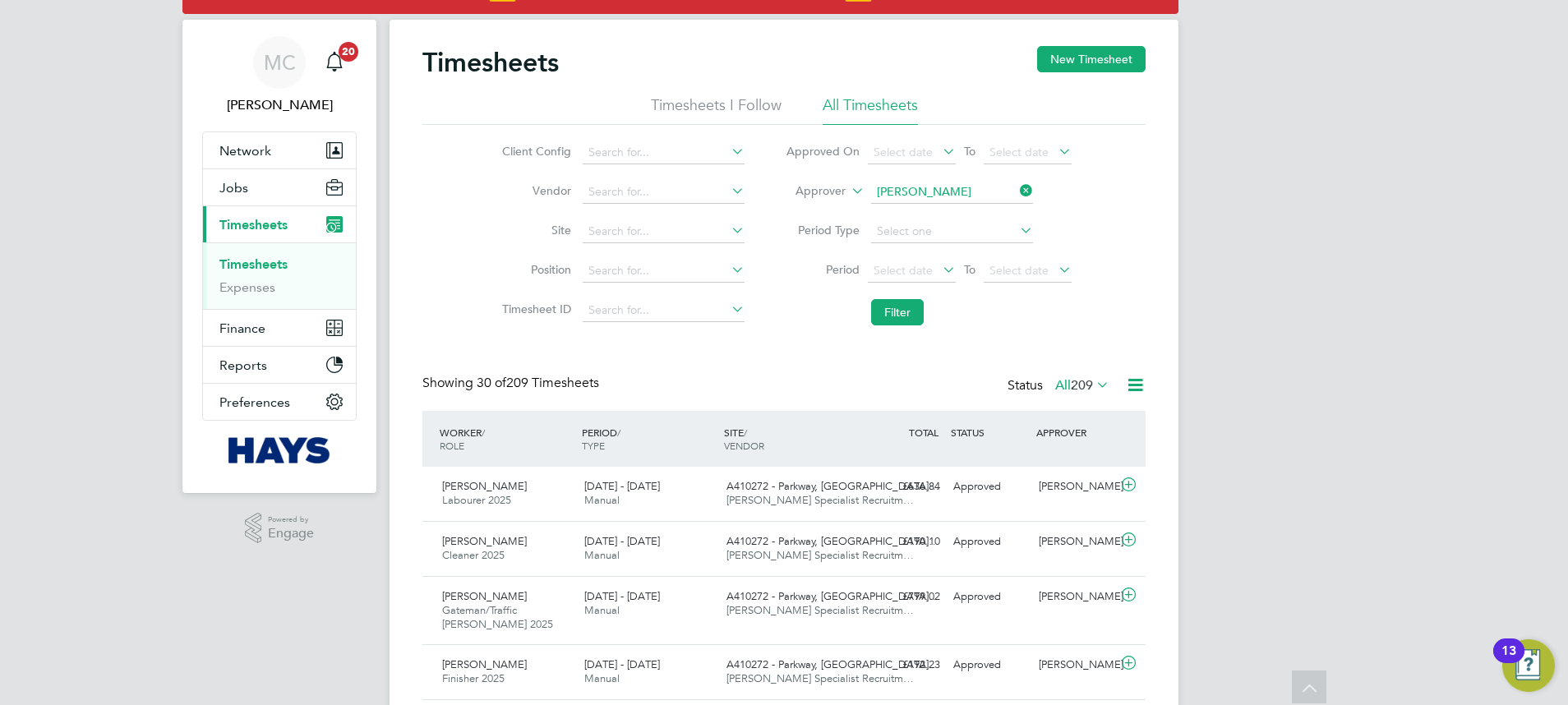
scroll to position [0, 0]
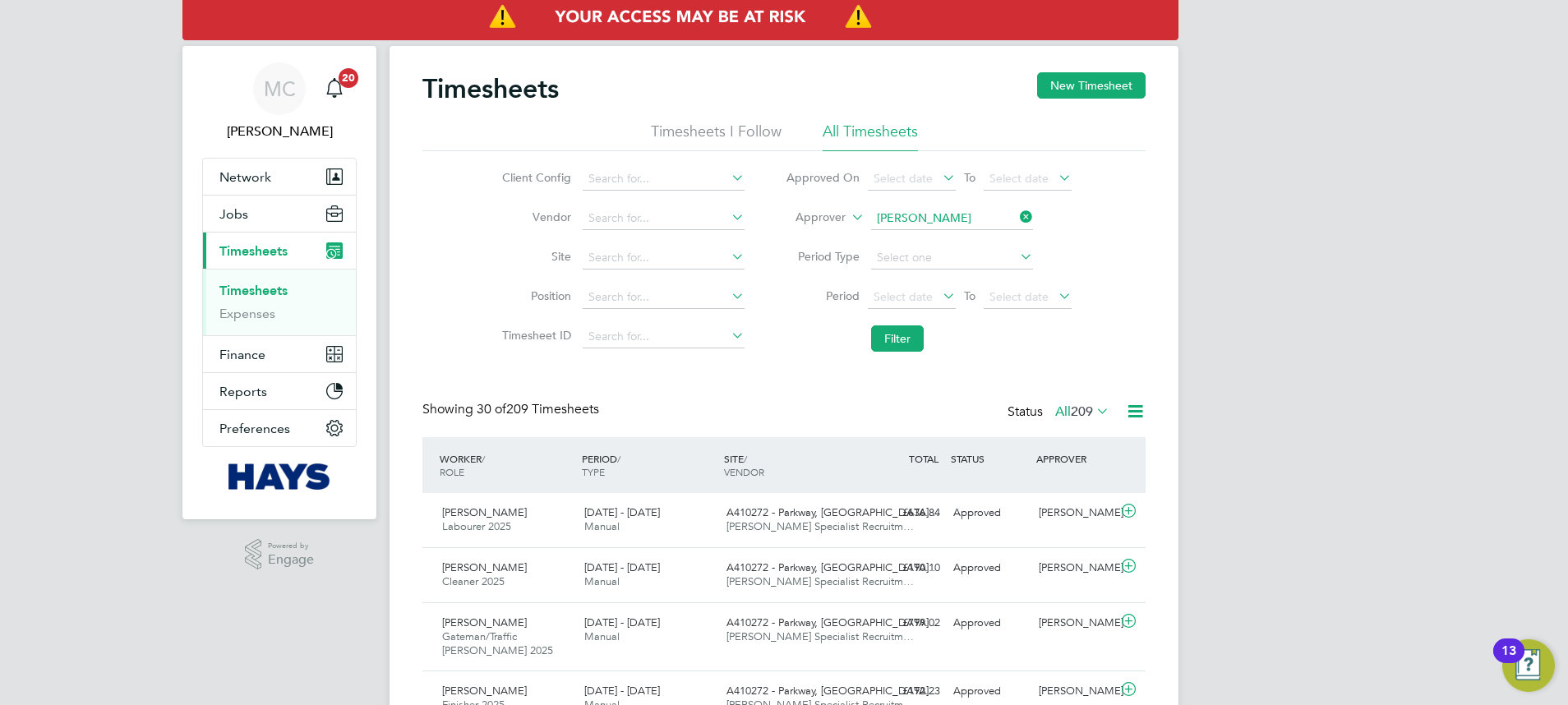
click at [897, 206] on li "Approver Dan Saxon" at bounding box center [928, 218] width 327 height 39
click at [955, 212] on input at bounding box center [952, 218] width 162 height 23
click at [933, 241] on li "Vic Smith" at bounding box center [951, 241] width 164 height 22
type input "Vic Smith"
click at [890, 353] on li "Filter" at bounding box center [928, 339] width 327 height 43
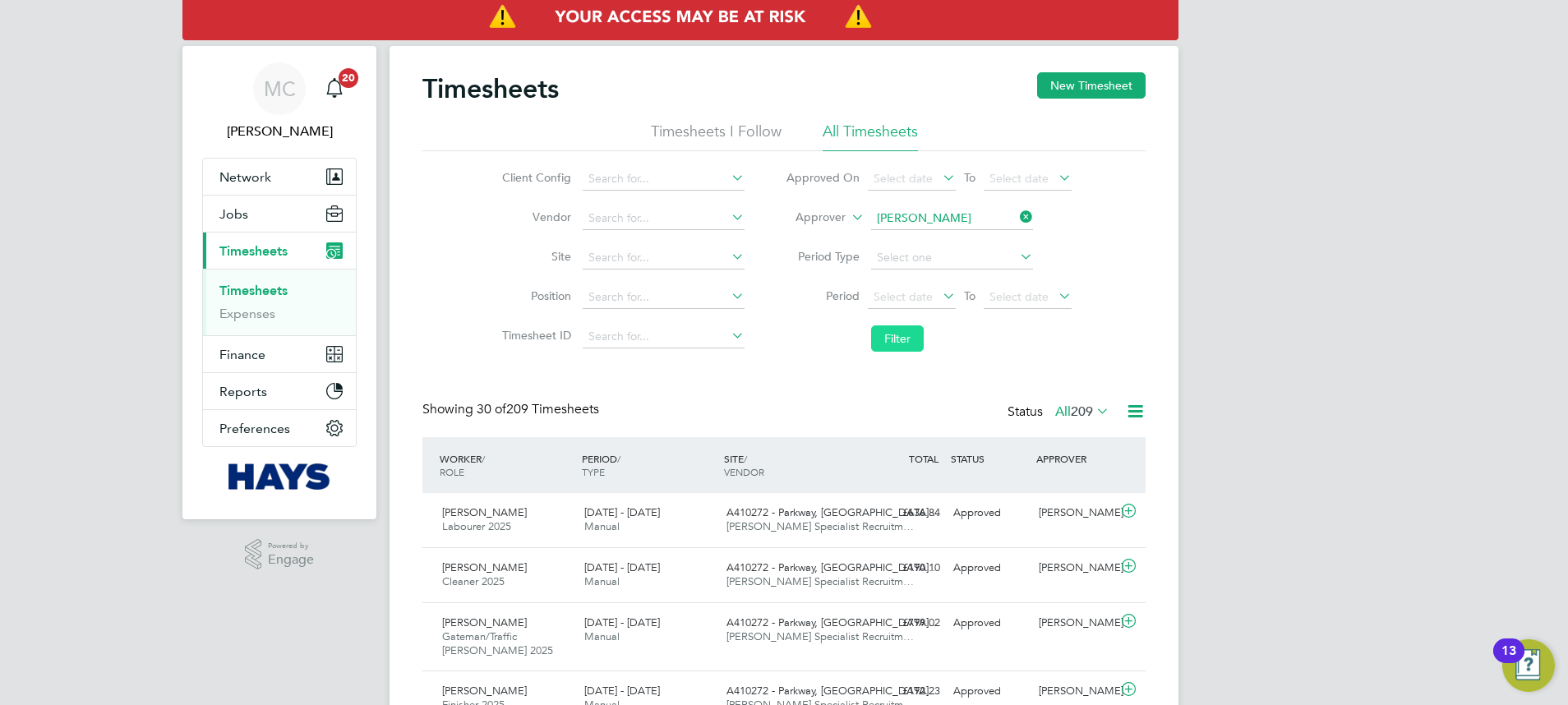
click at [890, 336] on button "Filter" at bounding box center [897, 338] width 52 height 26
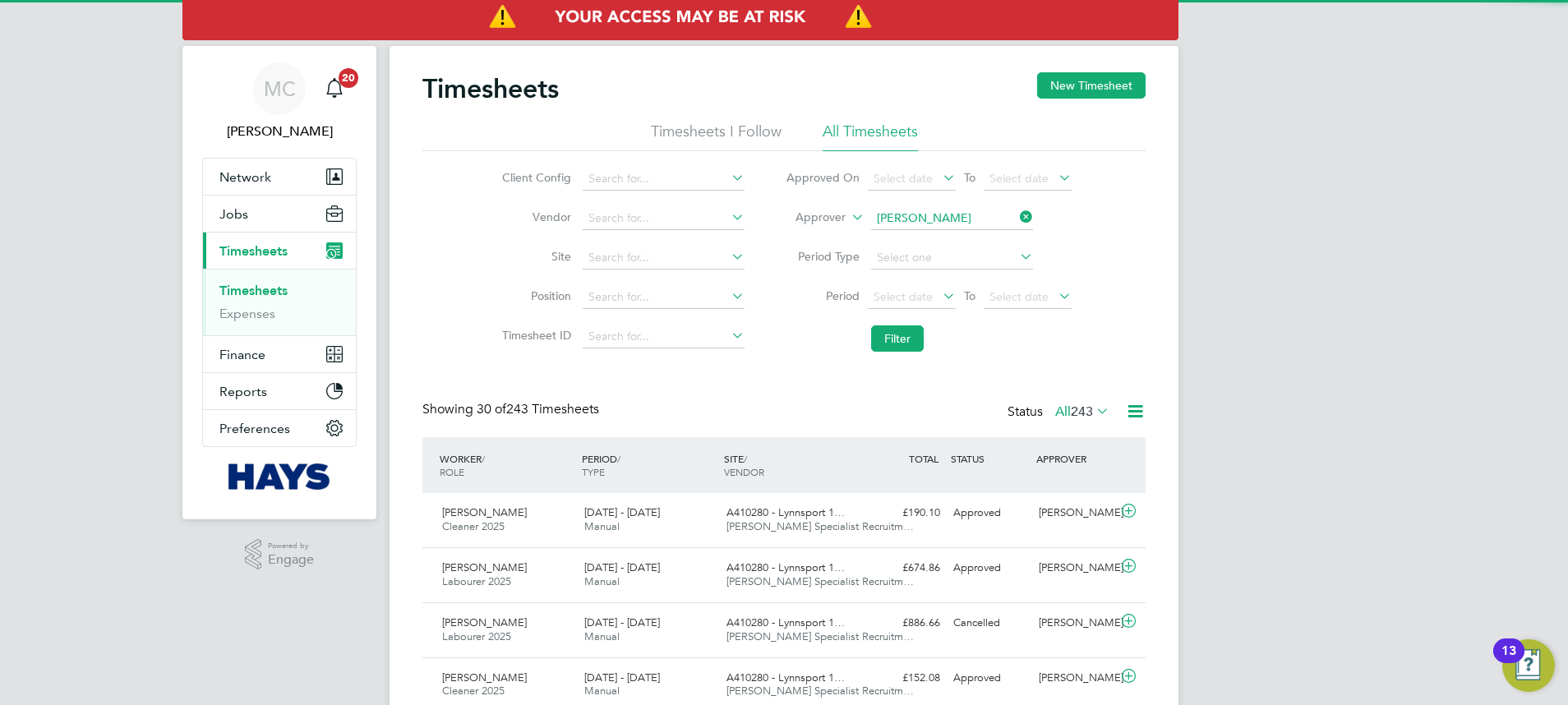
scroll to position [42, 143]
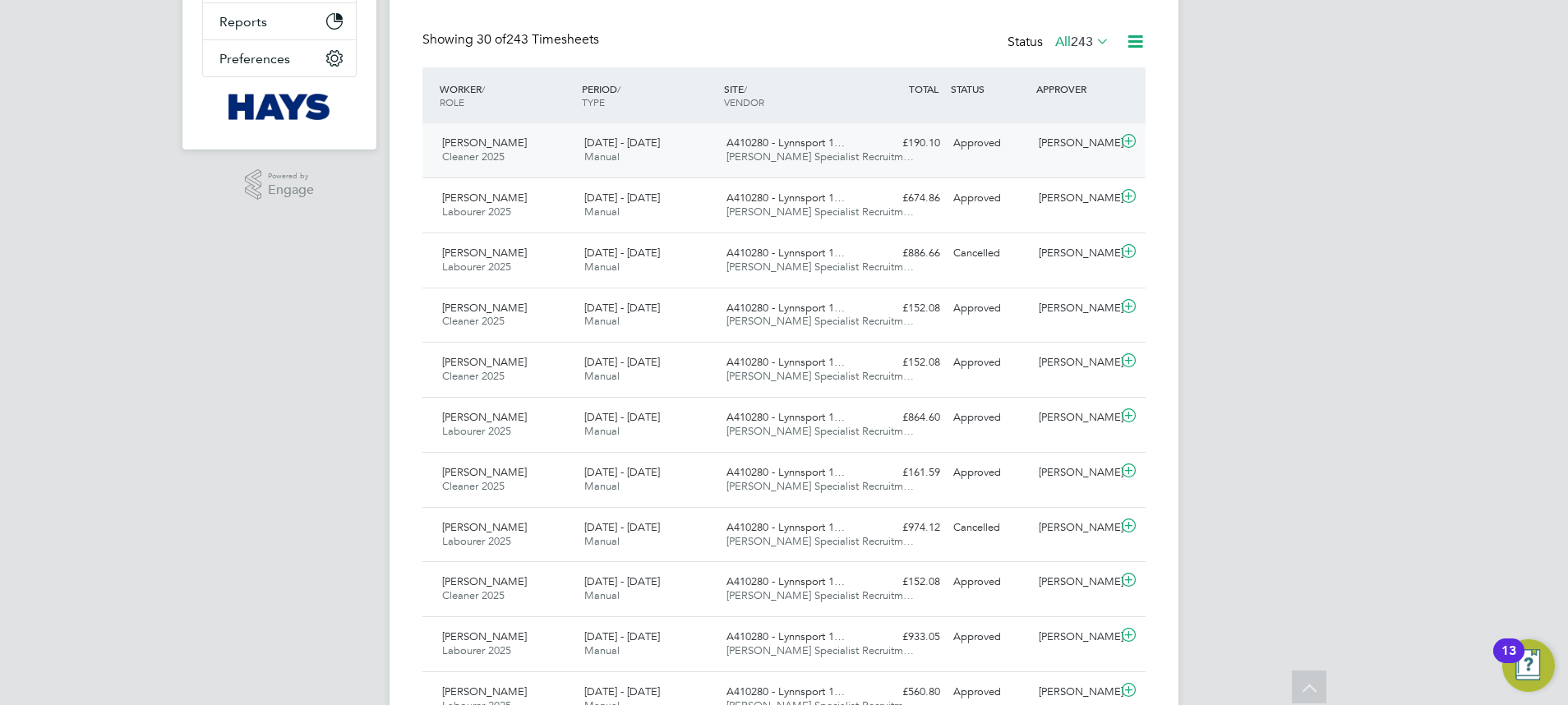
click at [865, 150] on div "£190.10 Approved" at bounding box center [905, 142] width 86 height 27
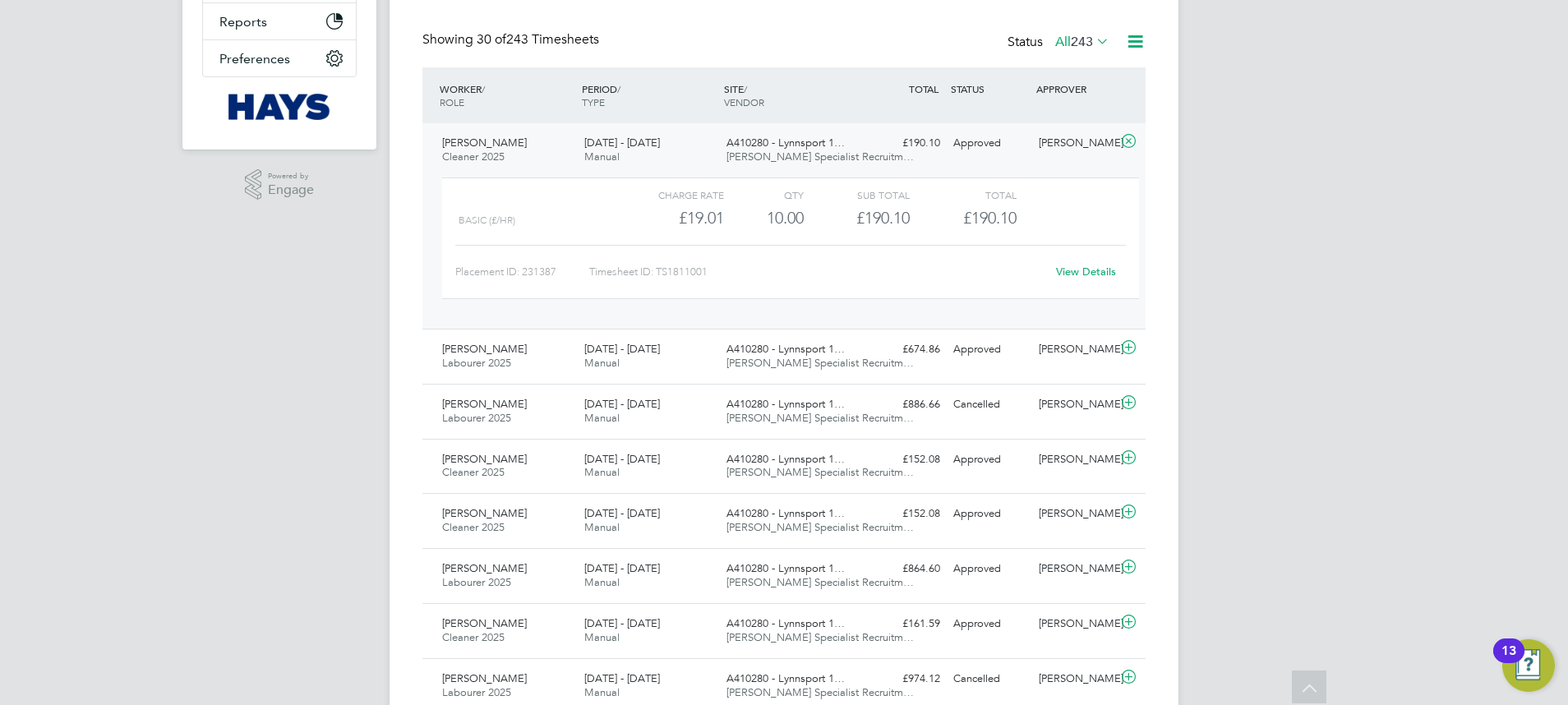
click at [892, 163] on div "David Wilson Cleaner 2025 23 - 29 Aug 2025 23 - 29 Aug 2025 Manual A410280 - Ly…" at bounding box center [784, 225] width 723 height 206
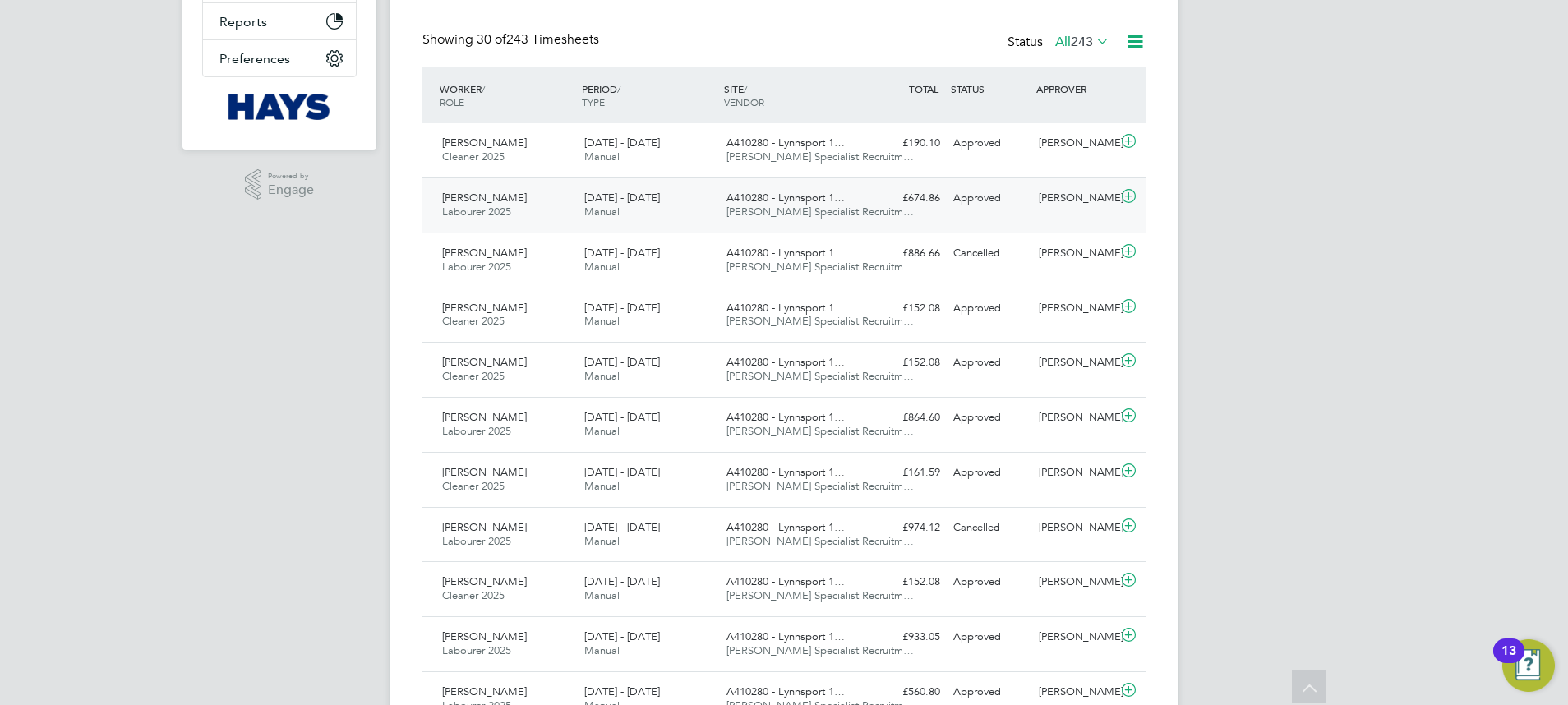
click at [829, 223] on div "A410280 - Lynnsport 1… Hays Specialist Recruitm…" at bounding box center [791, 205] width 143 height 41
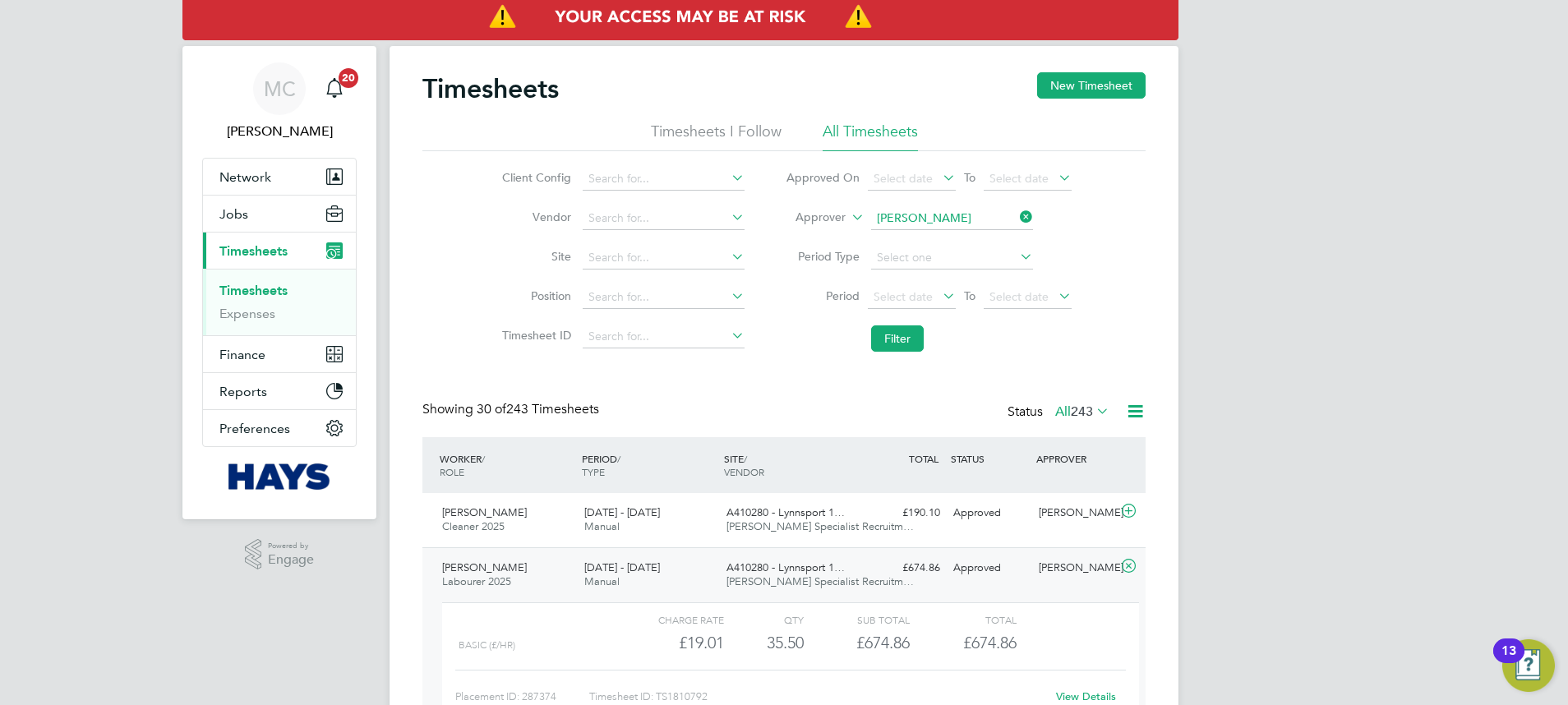
click at [907, 218] on input "Vic Smith" at bounding box center [952, 218] width 162 height 23
click at [848, 220] on icon at bounding box center [848, 213] width 0 height 15
click at [848, 217] on icon at bounding box center [848, 213] width 0 height 15
click at [848, 218] on icon at bounding box center [848, 213] width 0 height 15
click at [923, 212] on input at bounding box center [952, 218] width 162 height 23
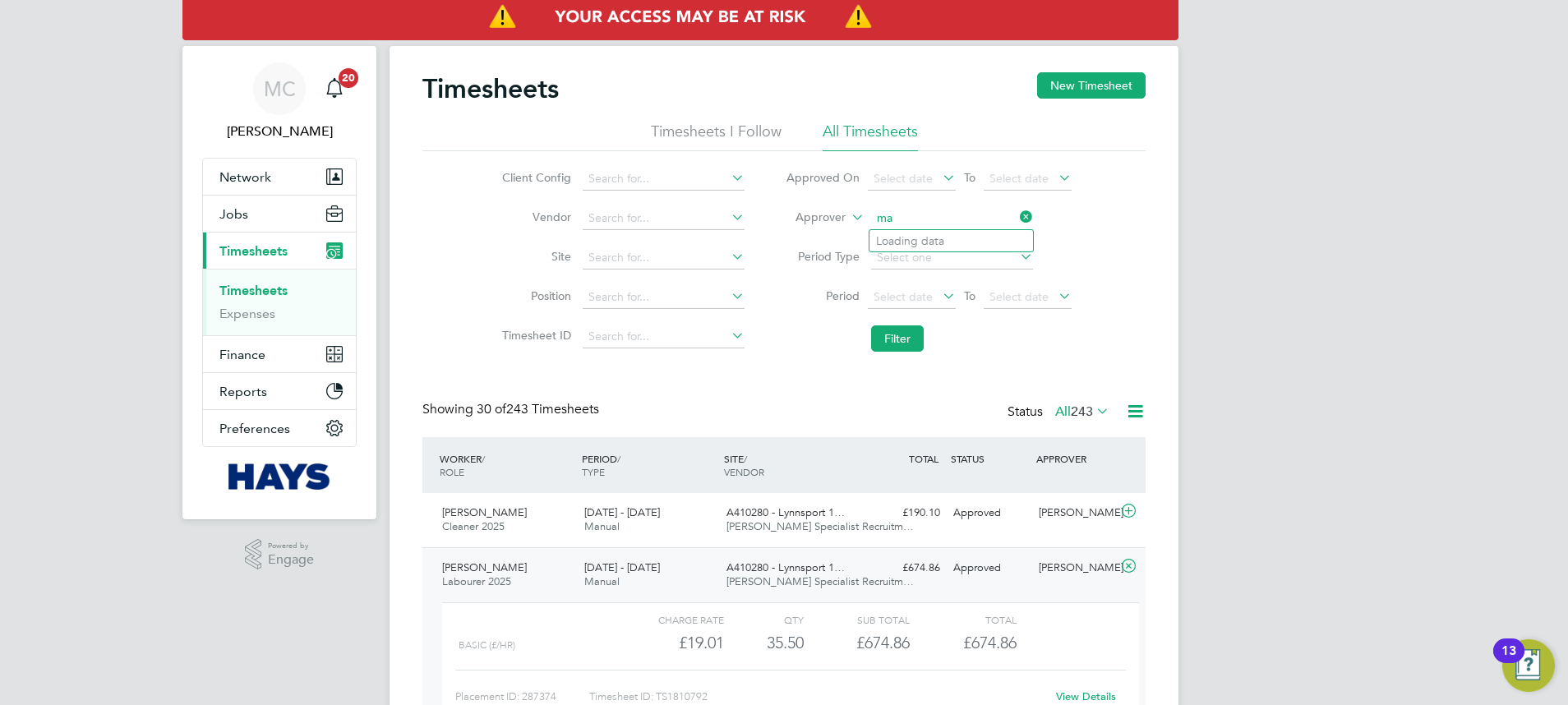
type input "m"
click at [222, 172] on span "Network" at bounding box center [246, 177] width 52 height 16
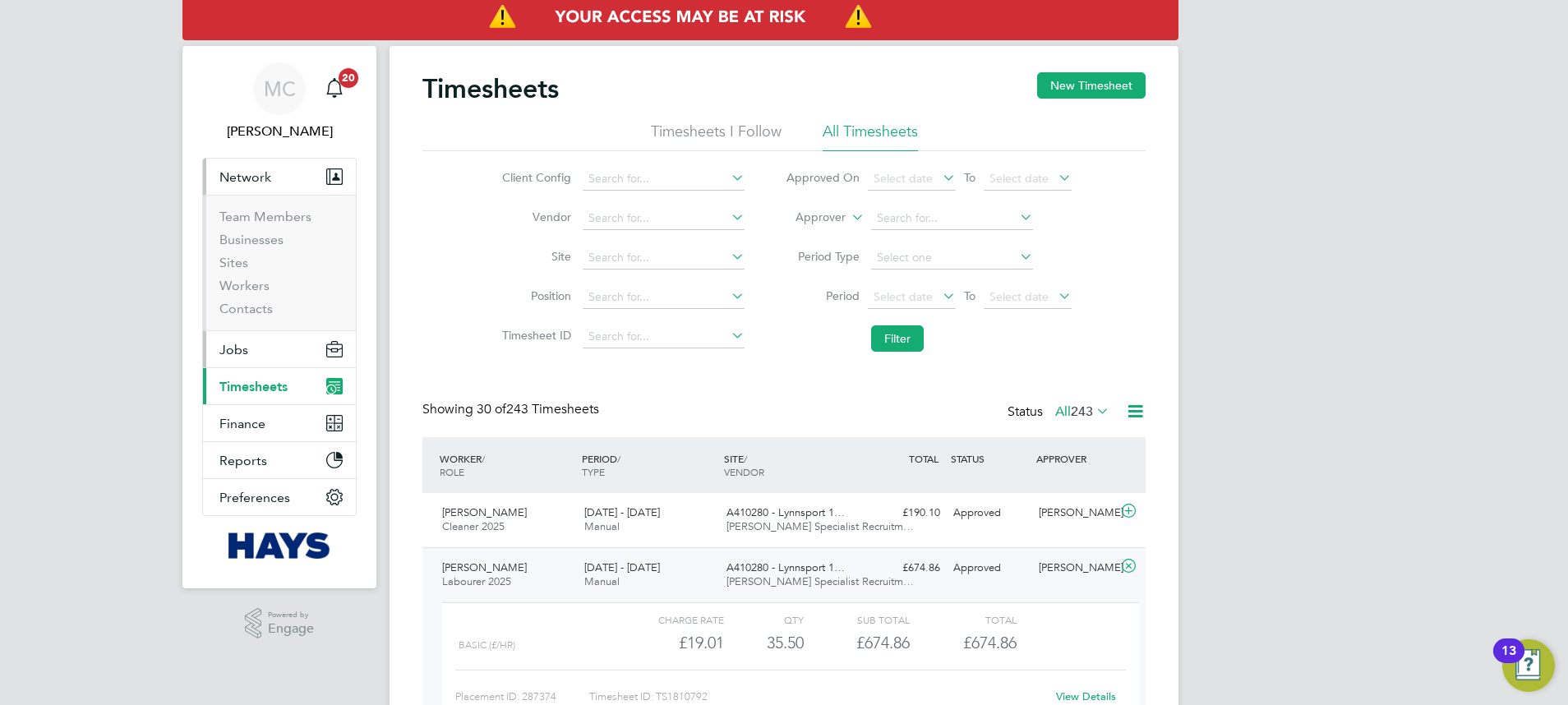
click at [251, 362] on button "Jobs" at bounding box center [280, 349] width 153 height 36
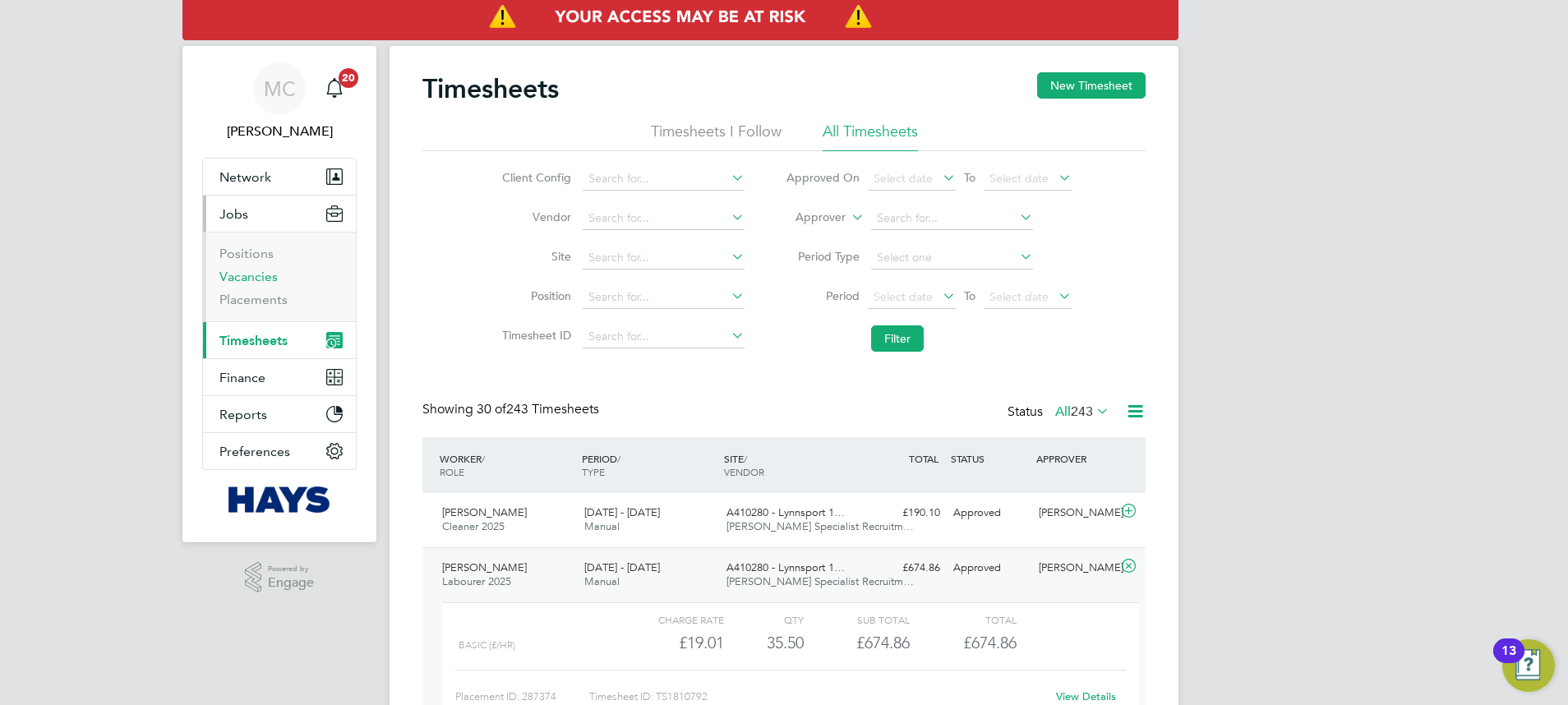
click at [248, 278] on link "Vacancies" at bounding box center [249, 276] width 59 height 16
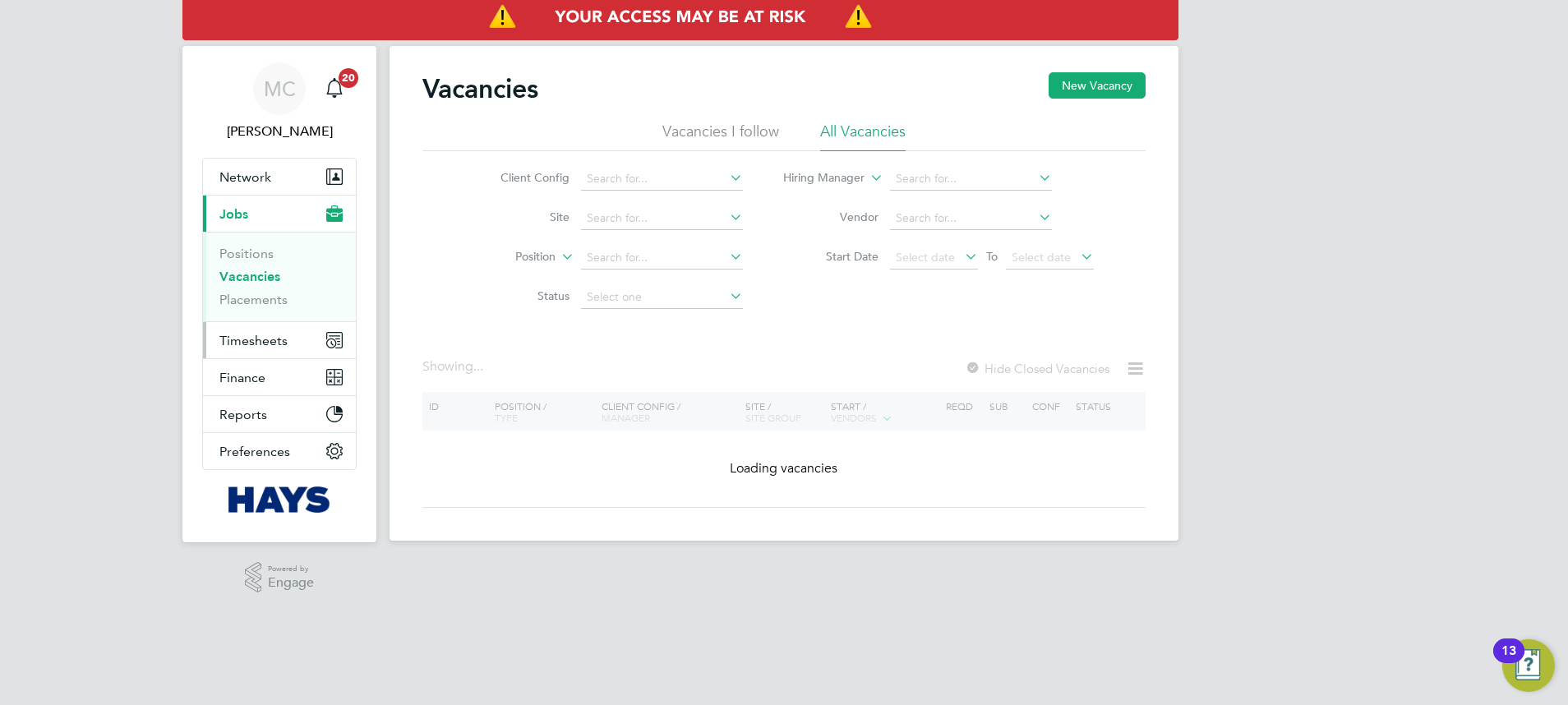
click at [228, 340] on span "Timesheets" at bounding box center [253, 340] width 68 height 16
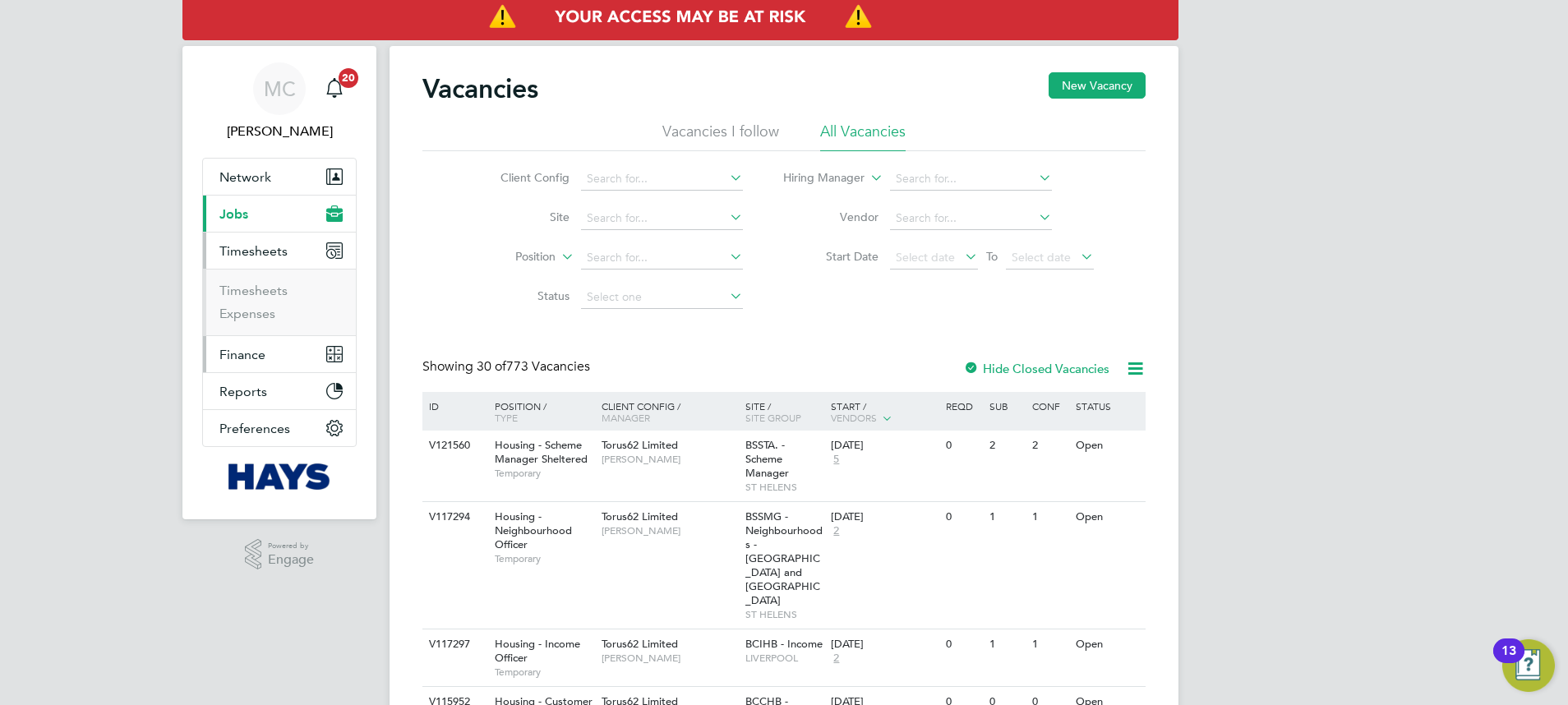
click at [228, 340] on button "Finance" at bounding box center [280, 354] width 153 height 36
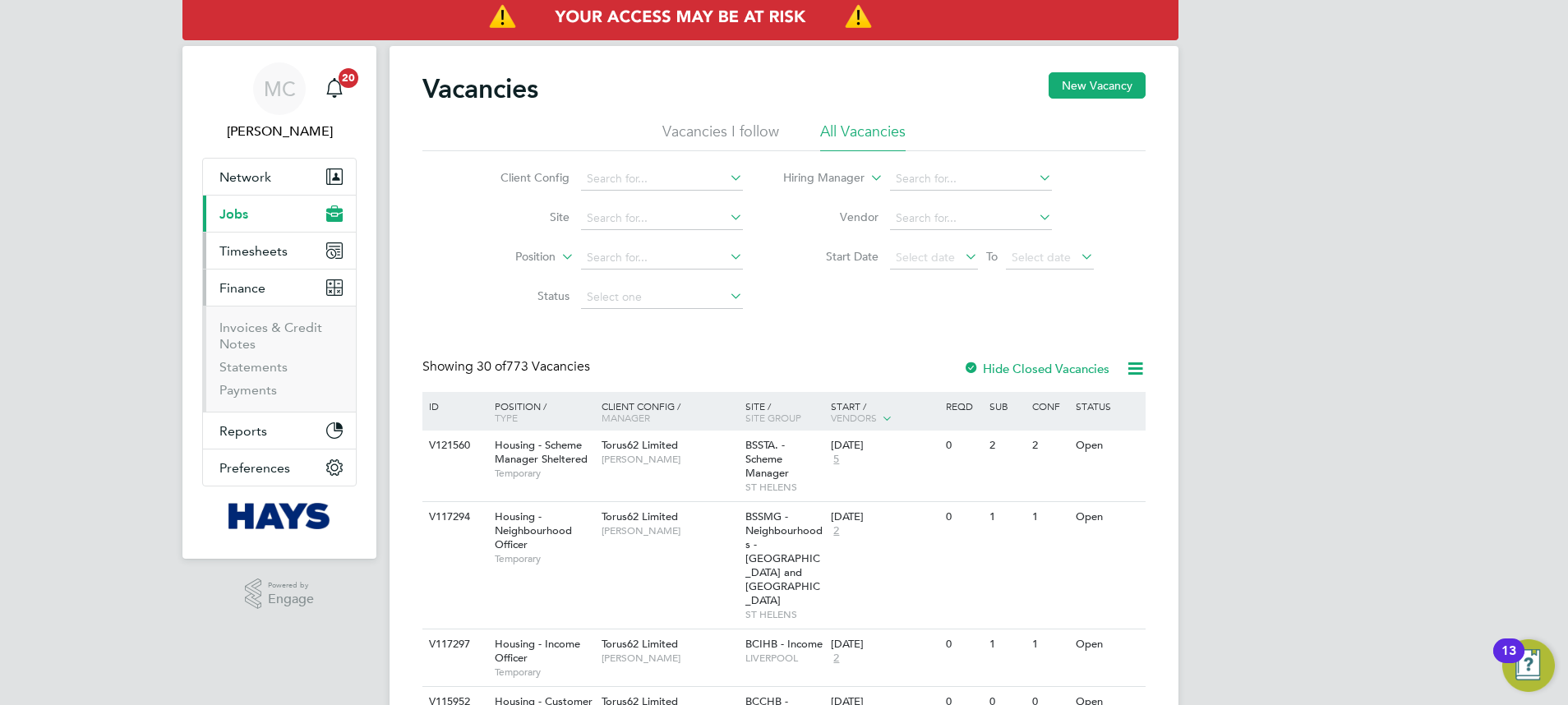
click at [250, 243] on span "Timesheets" at bounding box center [253, 251] width 68 height 16
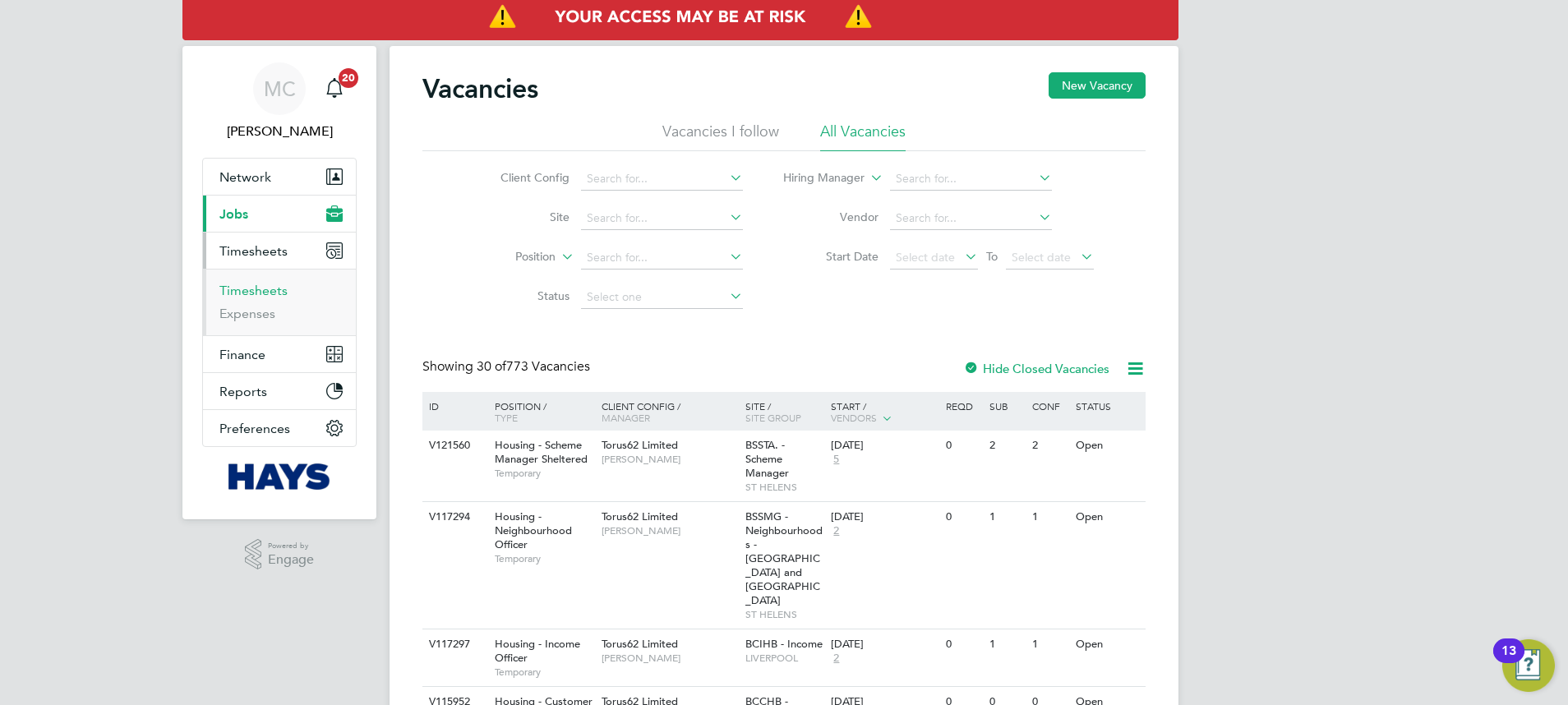
click at [268, 289] on link "Timesheets" at bounding box center [253, 290] width 68 height 16
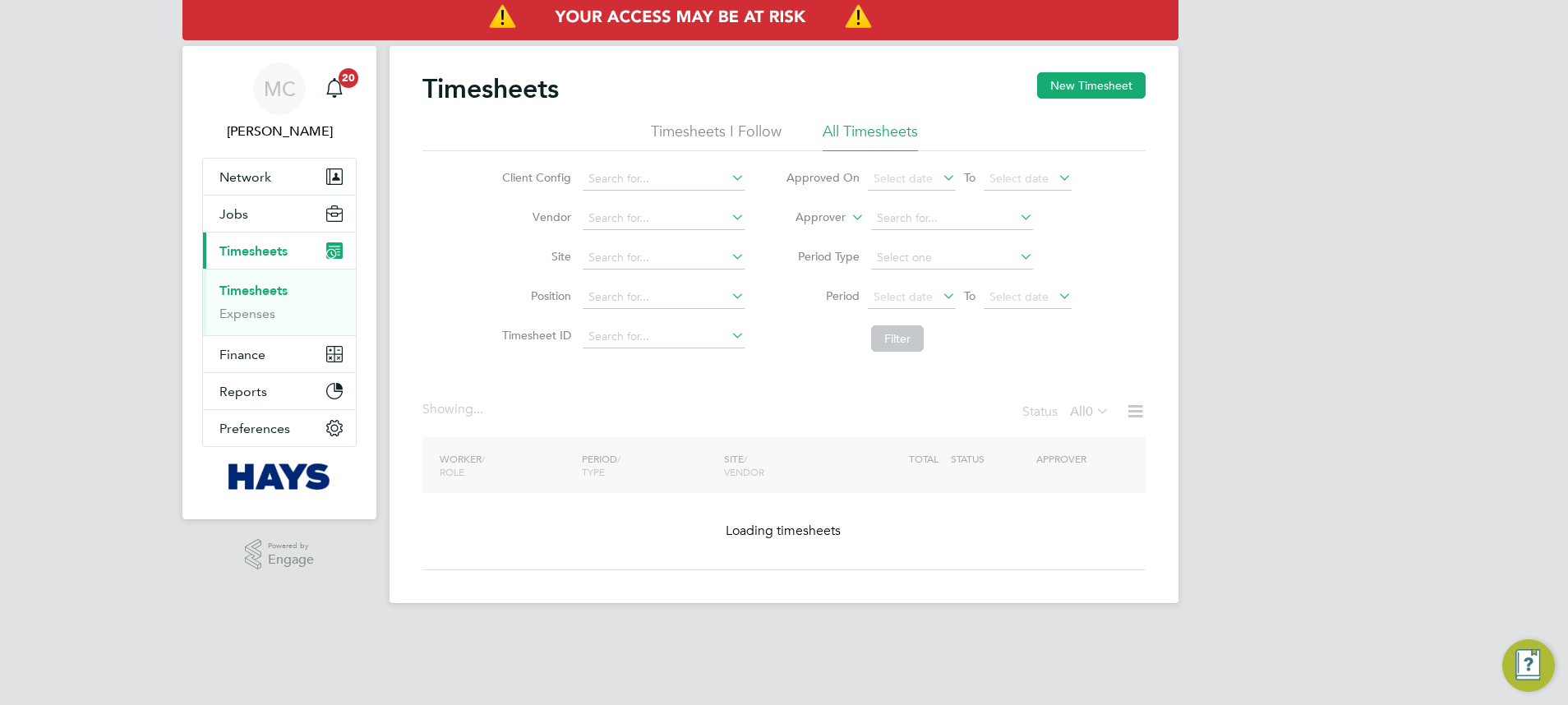
click at [848, 213] on icon at bounding box center [848, 213] width 0 height 15
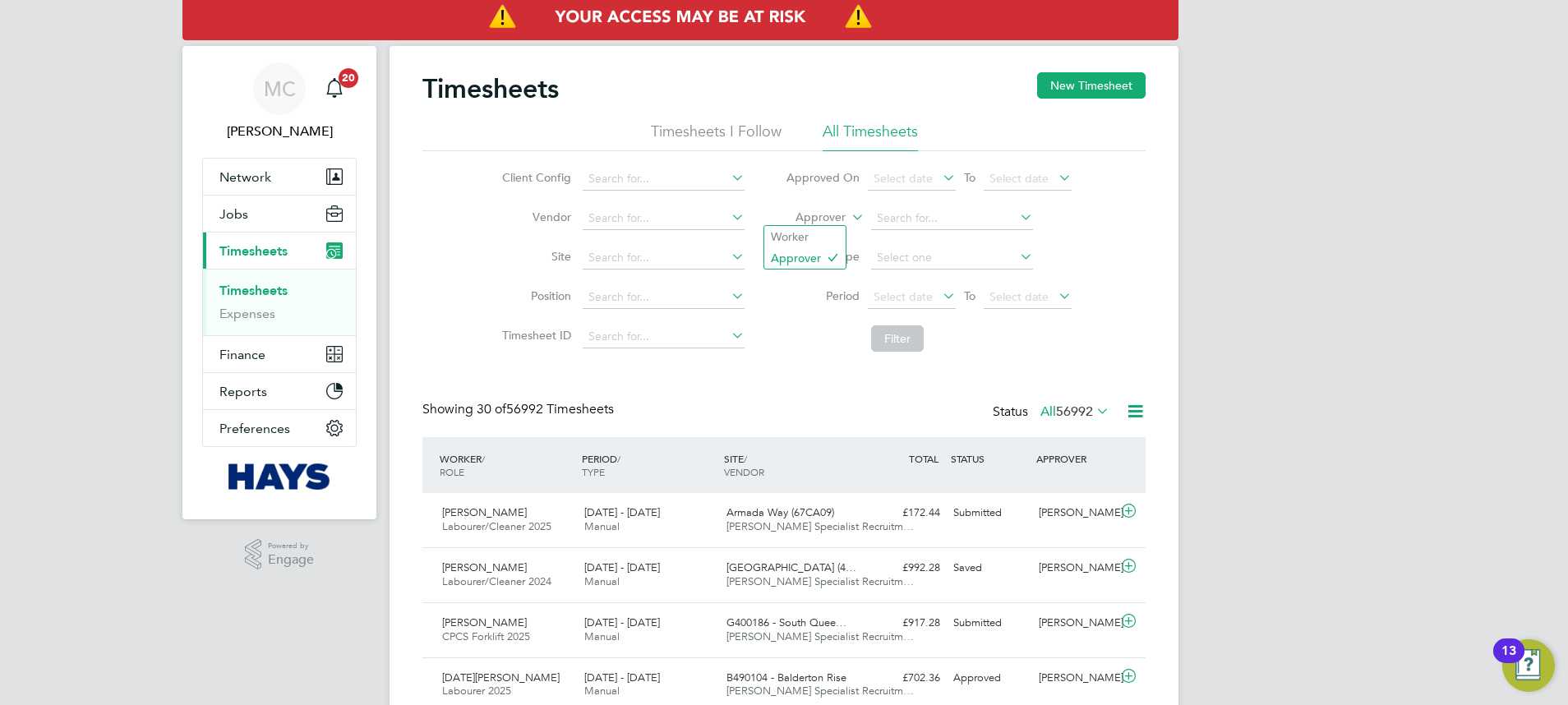
scroll to position [42, 143]
click at [829, 219] on label "Approver" at bounding box center [808, 218] width 74 height 17
click at [814, 234] on li "Worker" at bounding box center [804, 237] width 81 height 21
click at [887, 223] on input at bounding box center [952, 218] width 162 height 23
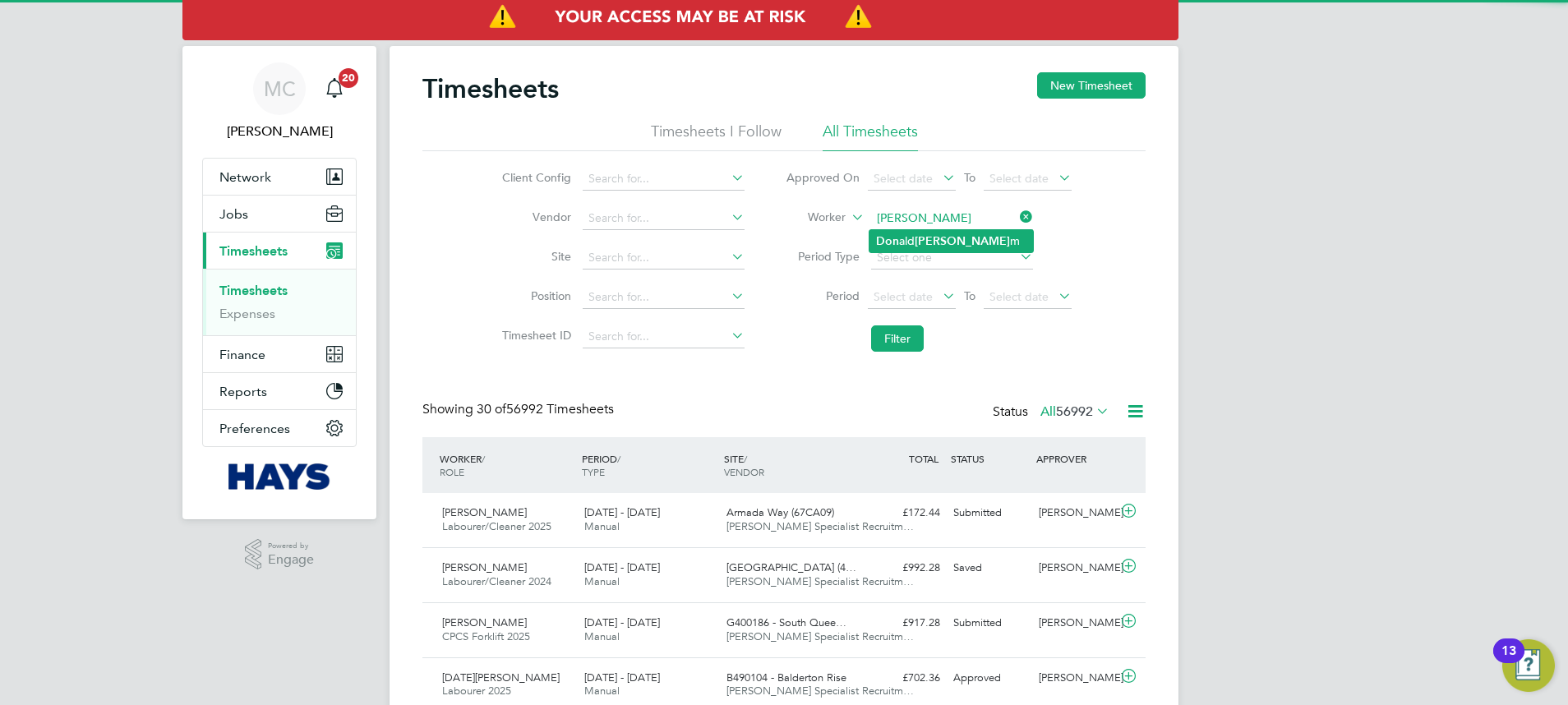
click at [908, 243] on li "Don ald Aki m" at bounding box center [951, 241] width 164 height 22
type input "Donald Akim"
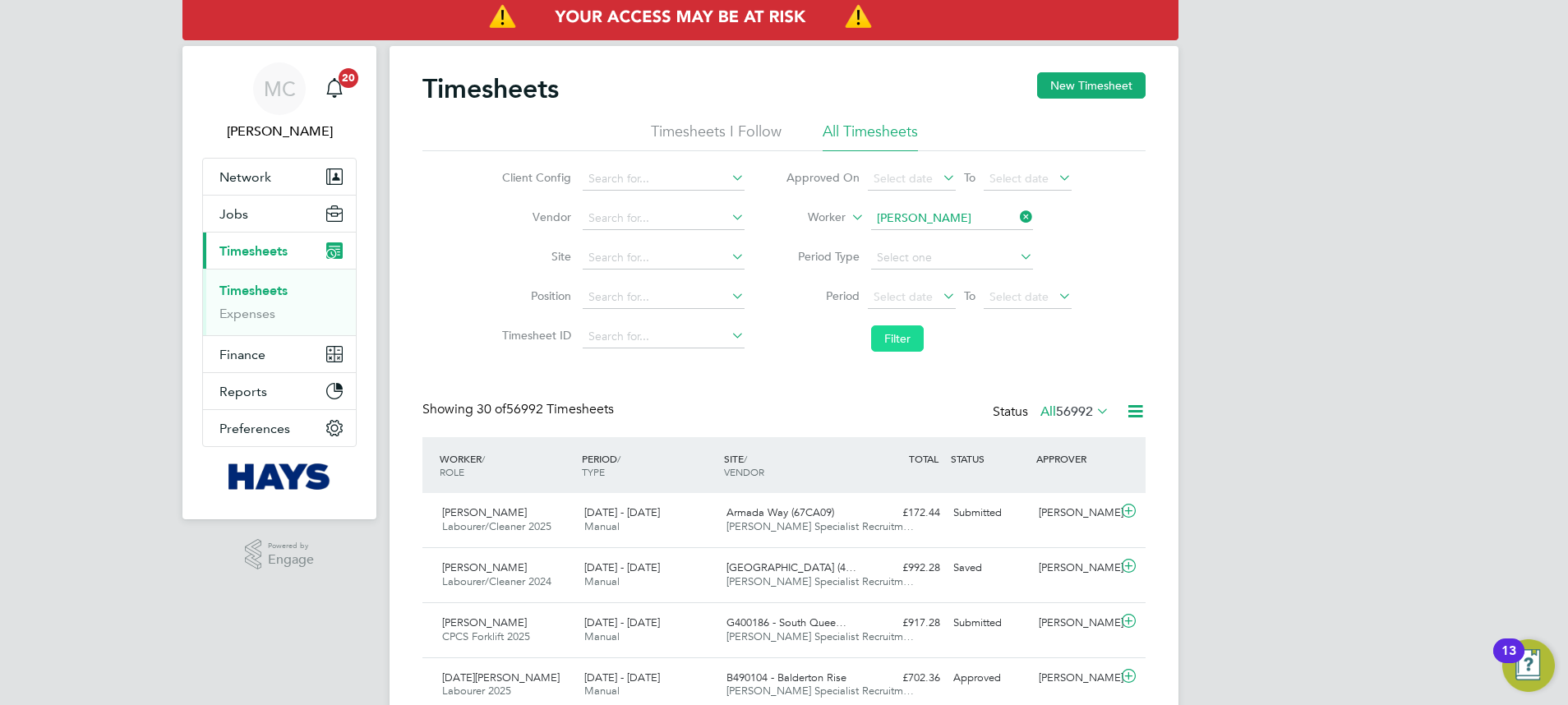
click at [898, 341] on button "Filter" at bounding box center [897, 338] width 52 height 26
click at [938, 213] on input at bounding box center [952, 218] width 162 height 23
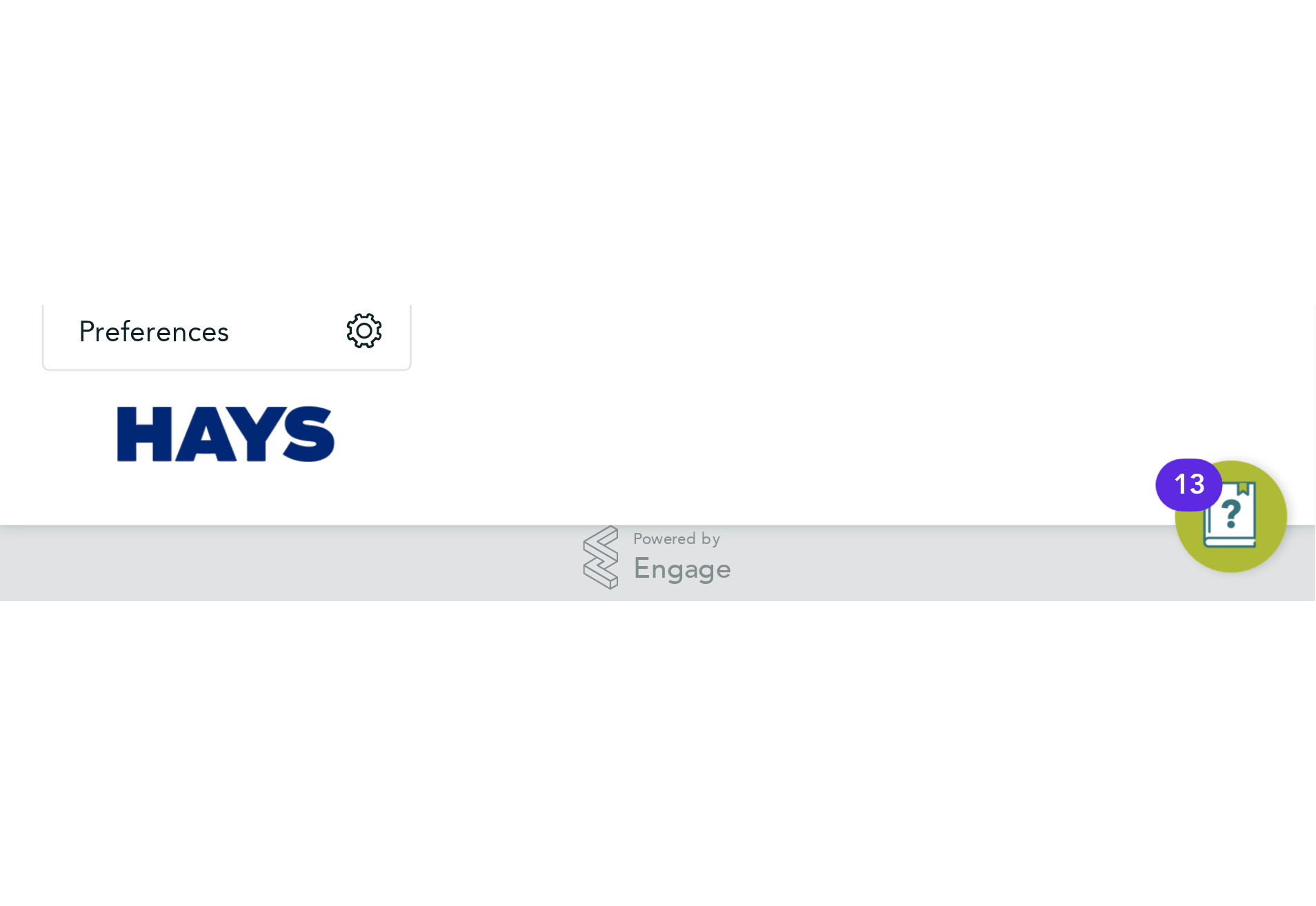
scroll to position [73, 0]
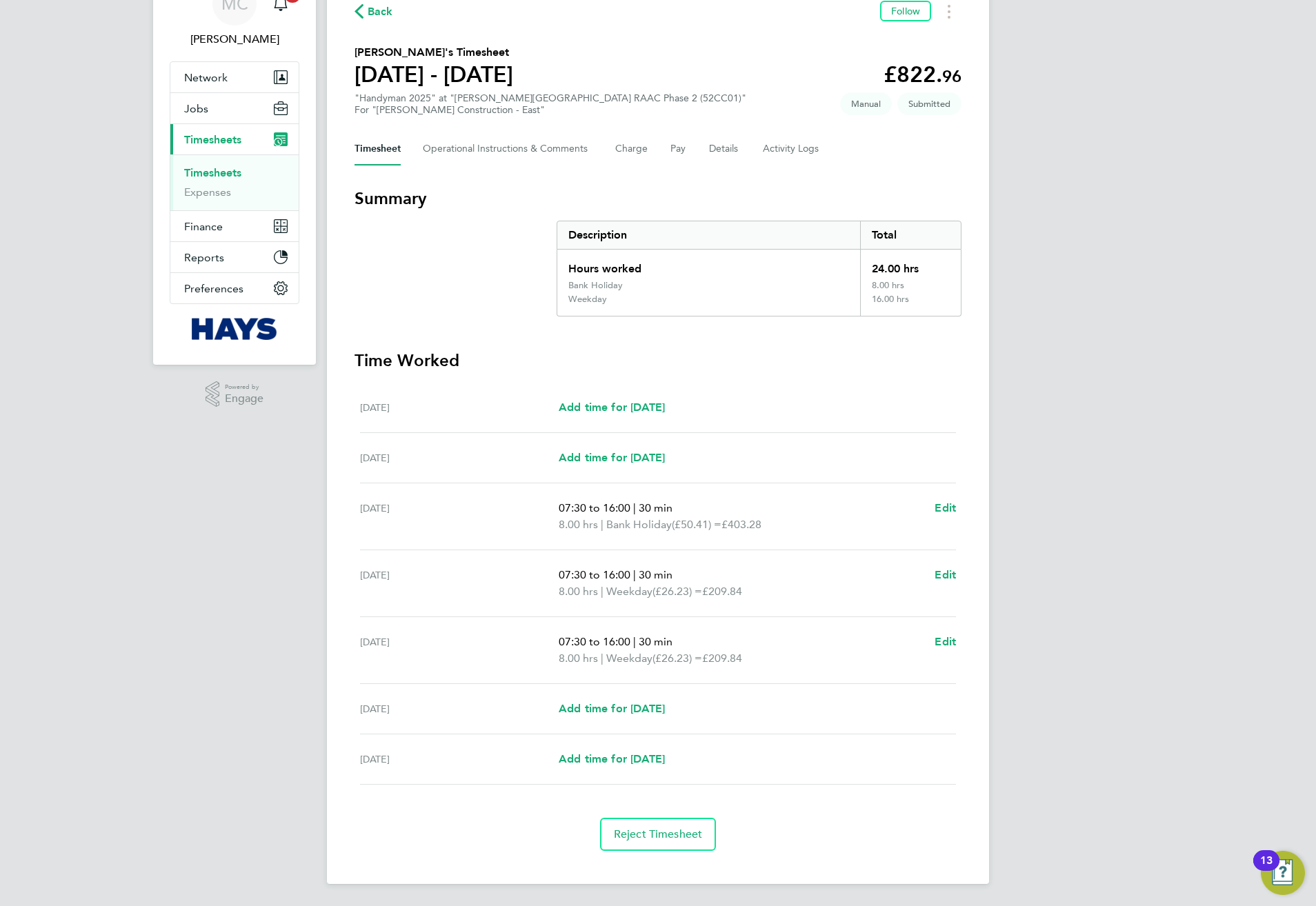
click at [840, 374] on section "Time Worked [DATE] Add time for [DATE] Add time for [DATE] [DATE] Add time for …" at bounding box center [658, 600] width 607 height 501
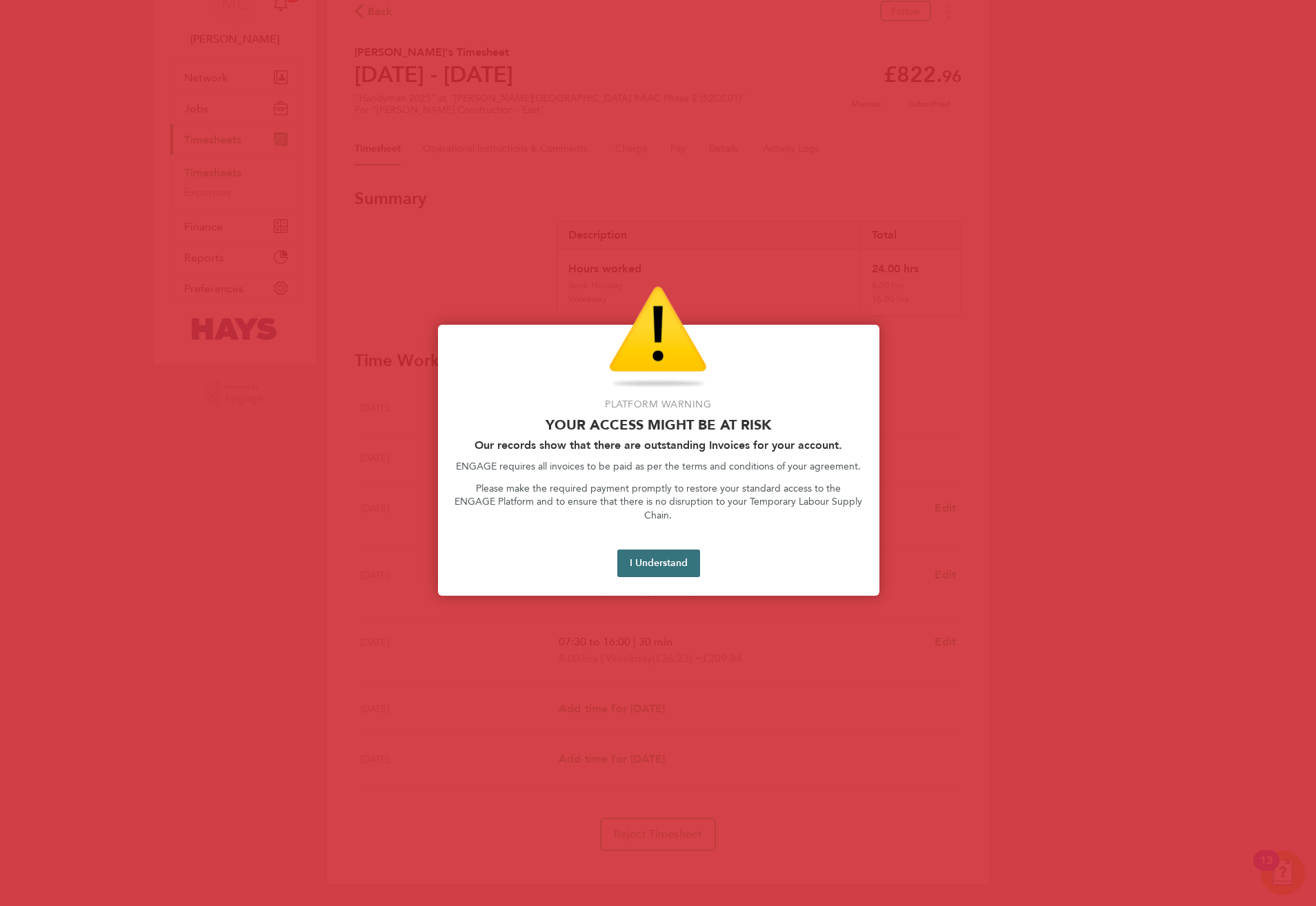
click at [654, 557] on button "I Understand" at bounding box center [659, 563] width 83 height 27
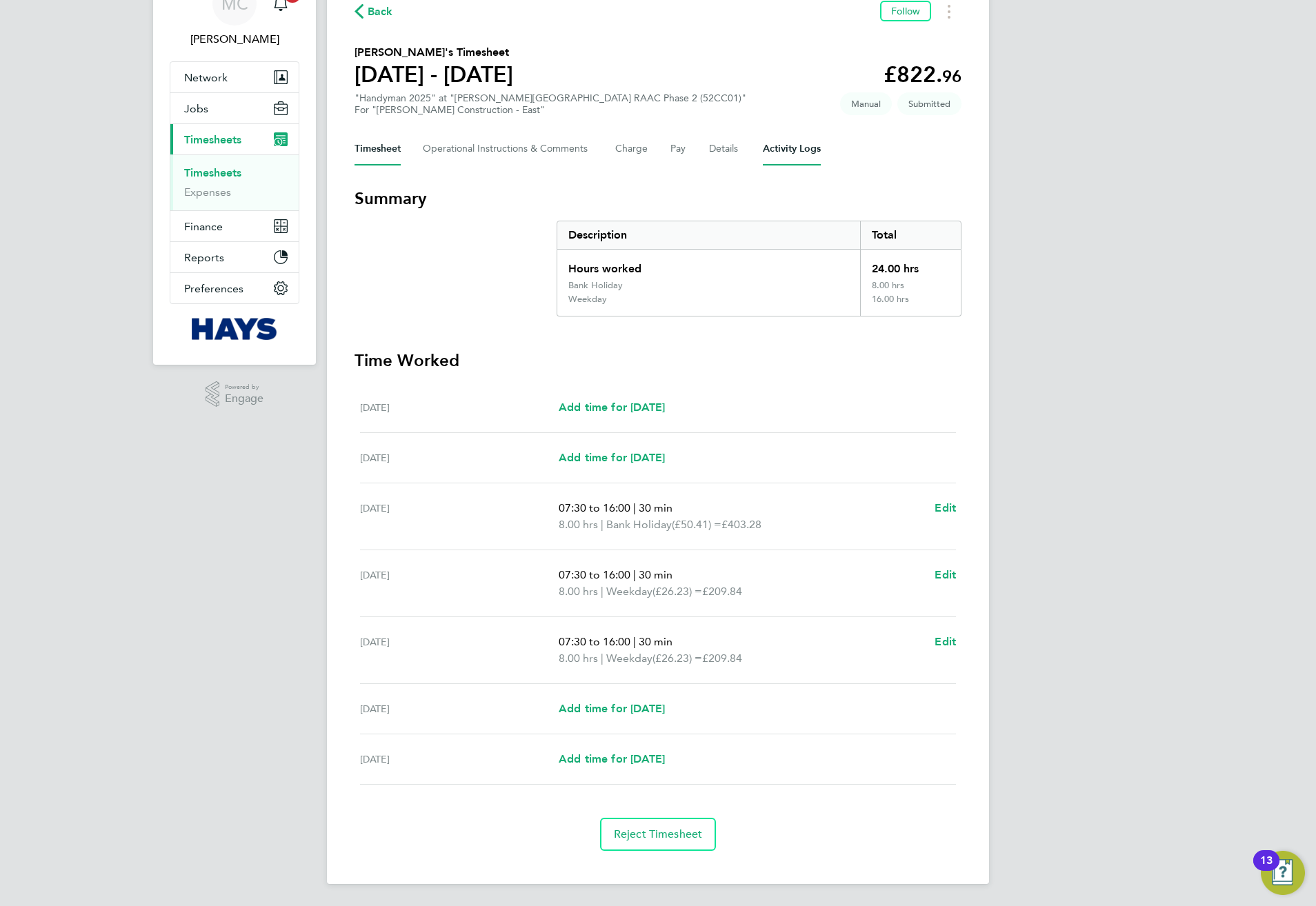
click at [766, 139] on Logs-tab "Activity Logs" at bounding box center [792, 149] width 58 height 33
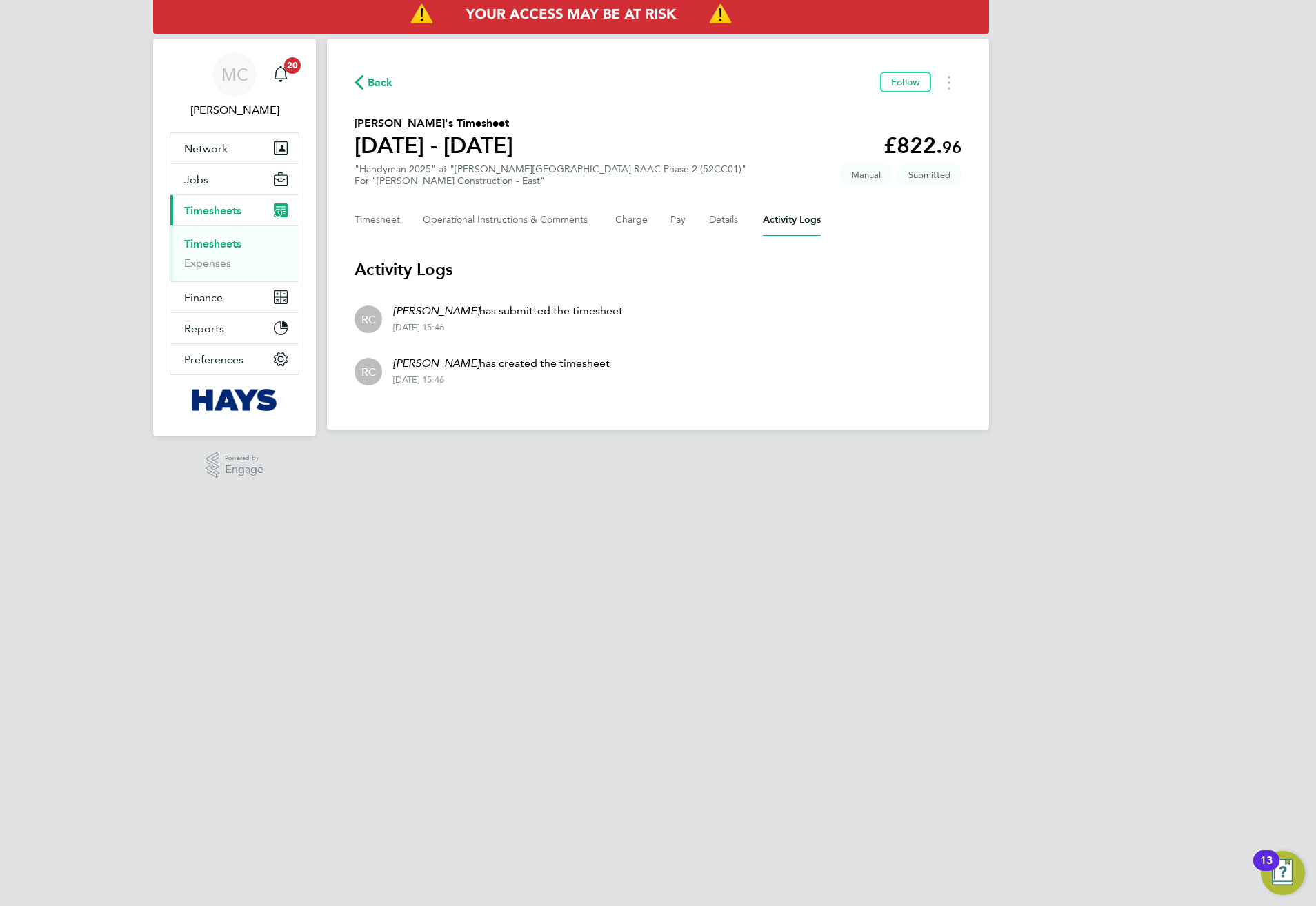
click at [685, 366] on li "[PERSON_NAME] [PERSON_NAME] has created the timesheet [DATE] 15:46" at bounding box center [658, 370] width 607 height 52
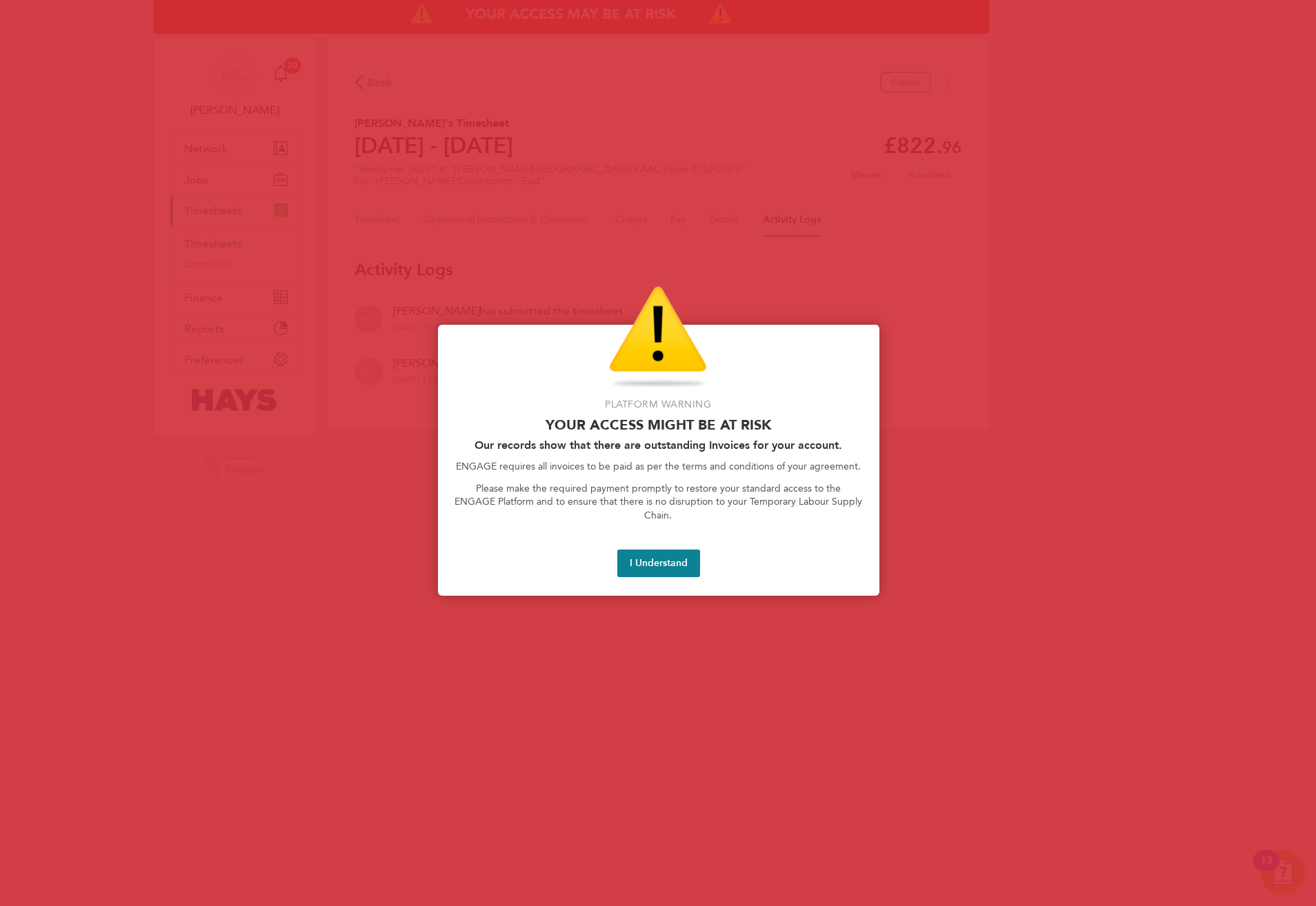
click at [657, 559] on button "I Understand" at bounding box center [659, 563] width 83 height 27
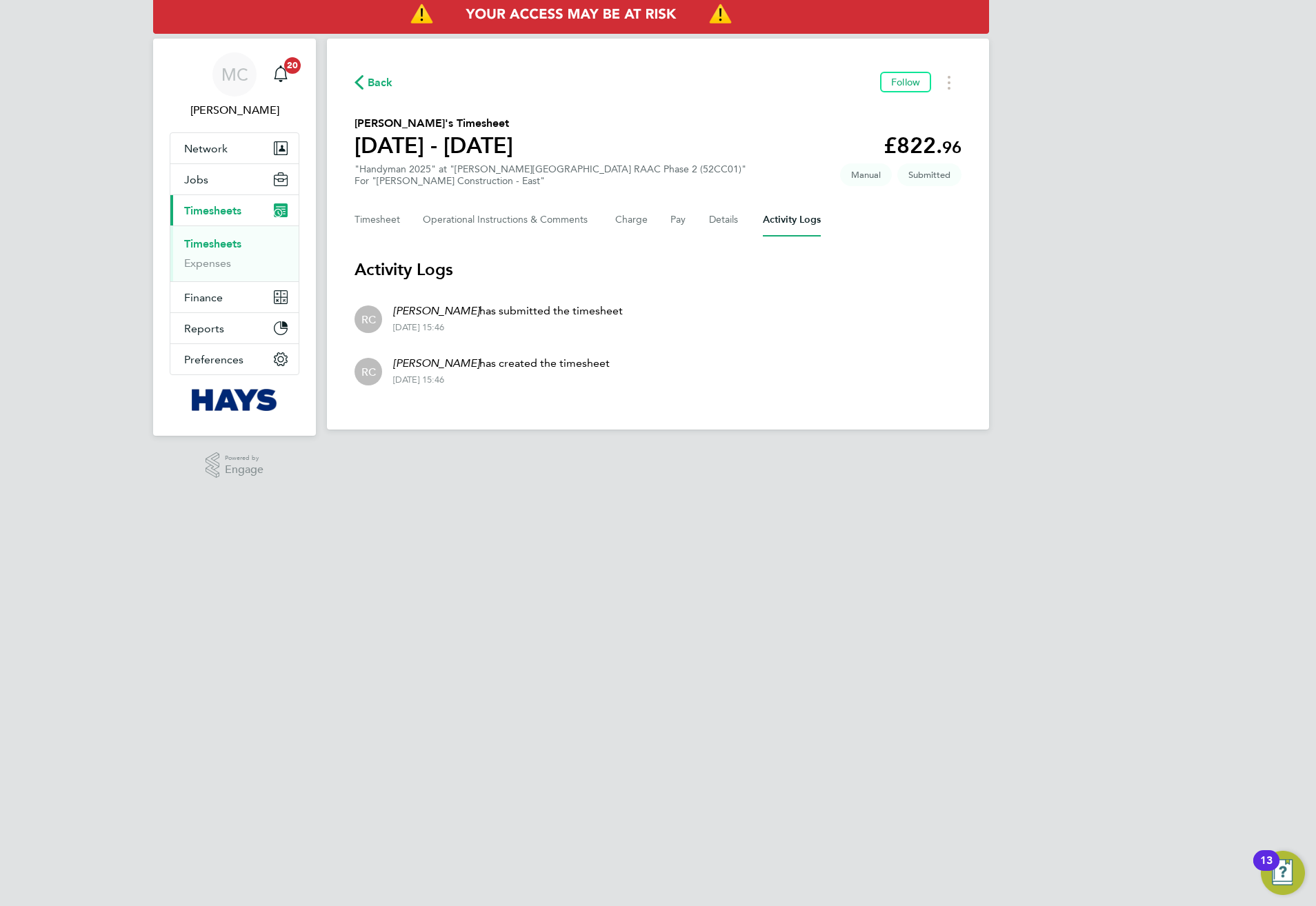
click at [379, 77] on span "Back" at bounding box center [380, 82] width 26 height 16
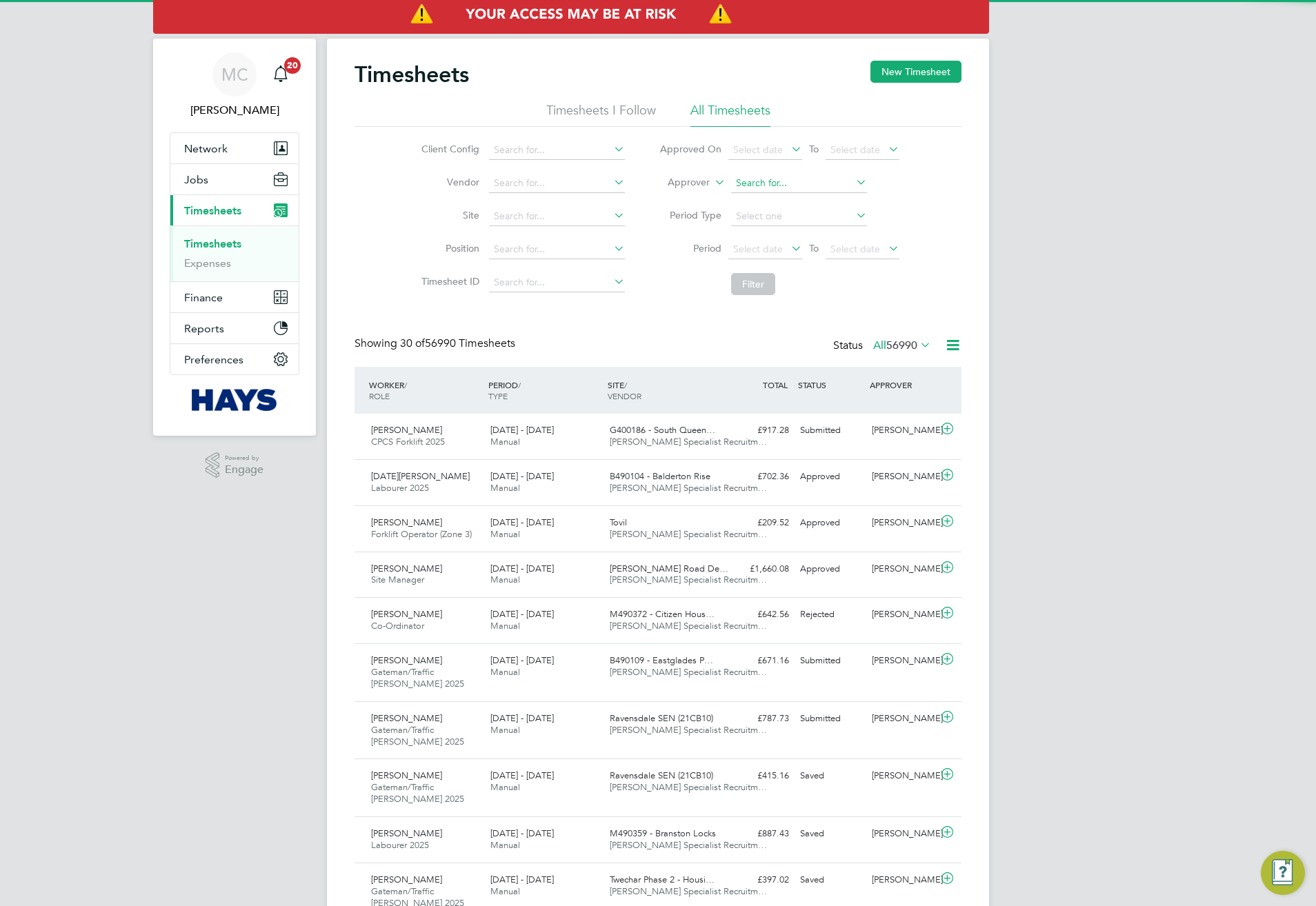
click at [766, 184] on input at bounding box center [799, 183] width 136 height 20
click at [795, 197] on li "Mark Ale xander" at bounding box center [798, 202] width 138 height 19
type input "Mark Alexander"
click at [753, 282] on button "Filter" at bounding box center [753, 284] width 44 height 22
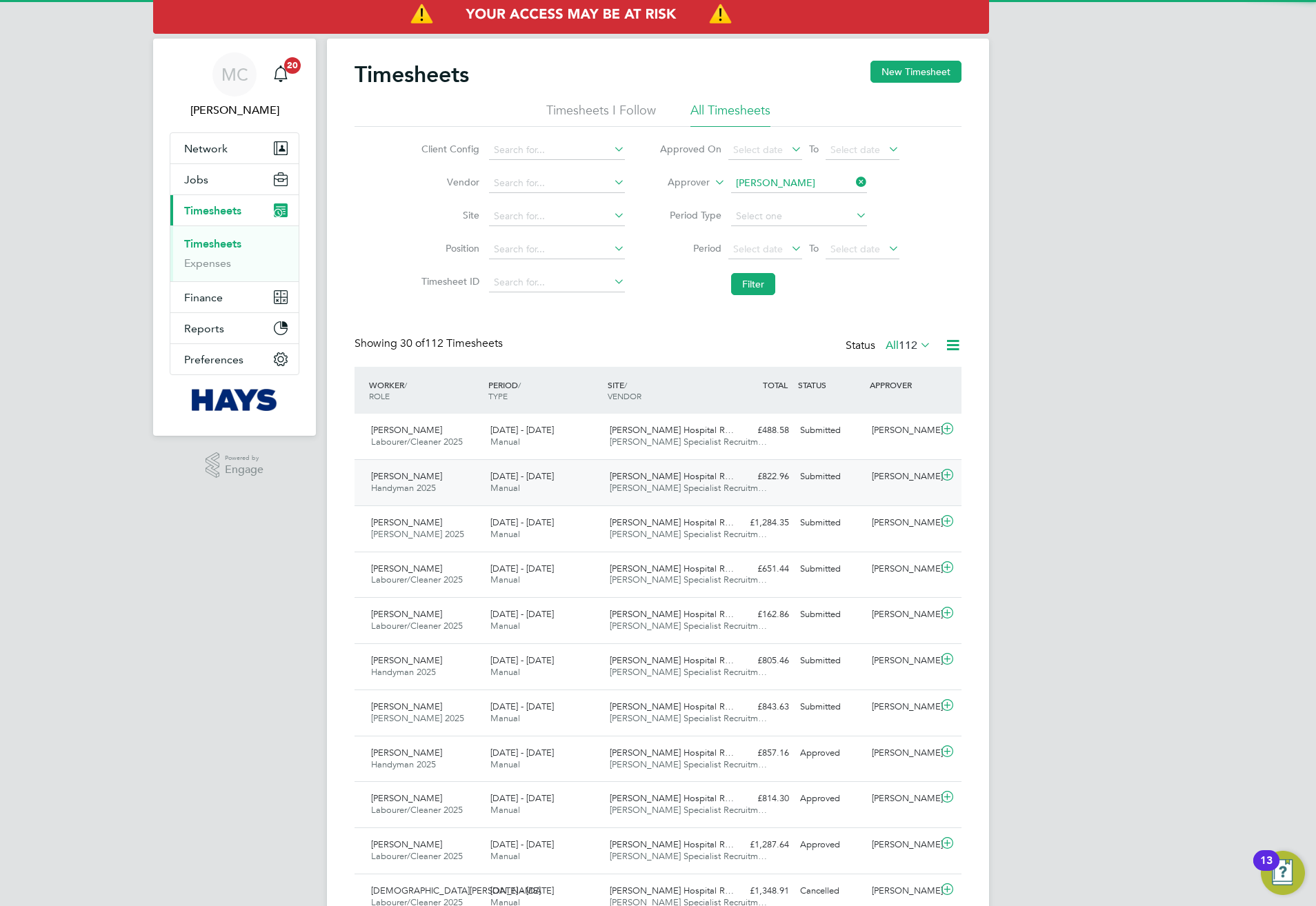
drag, startPoint x: 568, startPoint y: 474, endPoint x: 573, endPoint y: 480, distance: 7.8
click at [572, 482] on div "23 - 29 Aug 2025 Manual" at bounding box center [544, 482] width 120 height 34
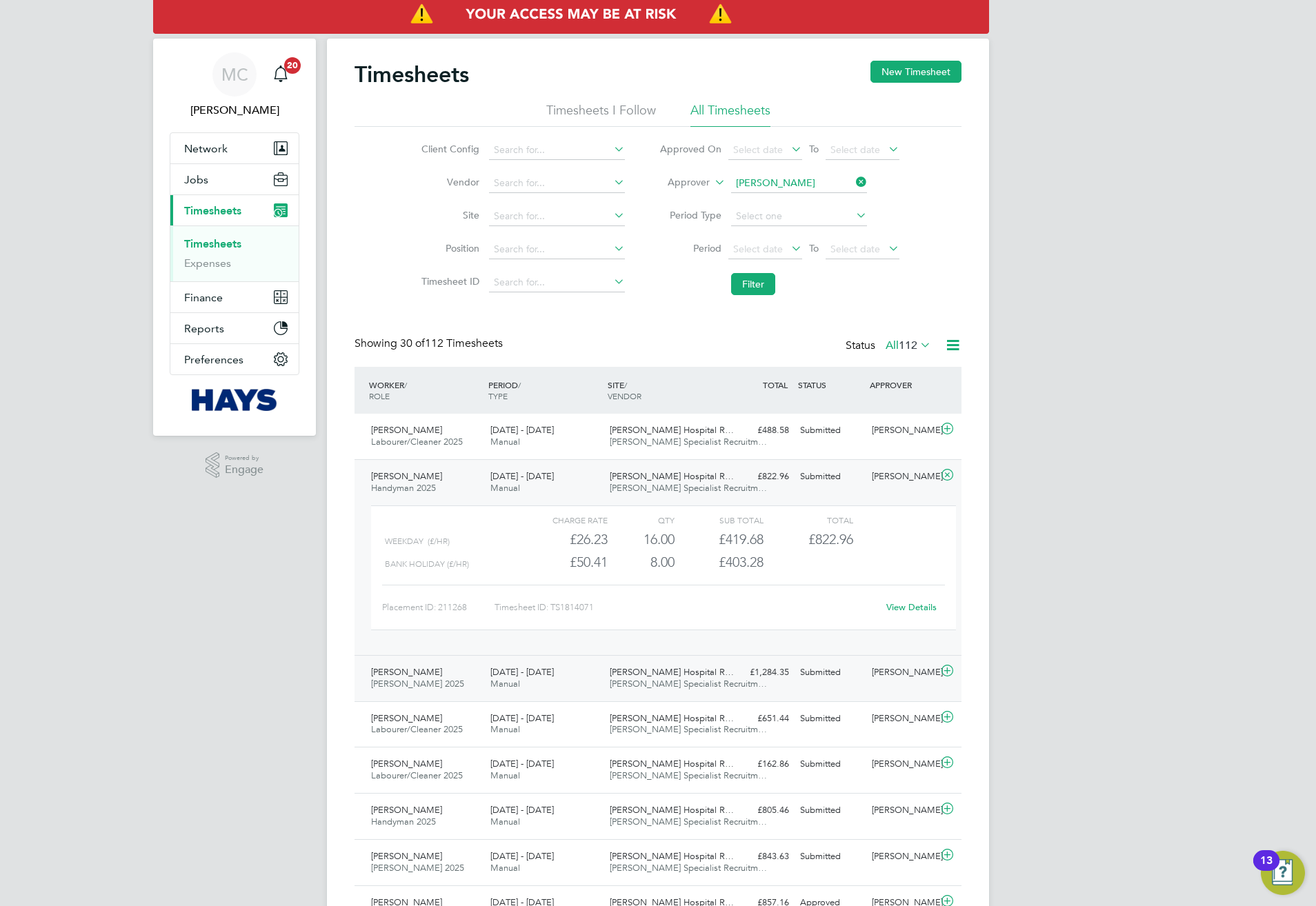
click at [612, 591] on span "Hays Specialist Recruitm…" at bounding box center [688, 683] width 157 height 12
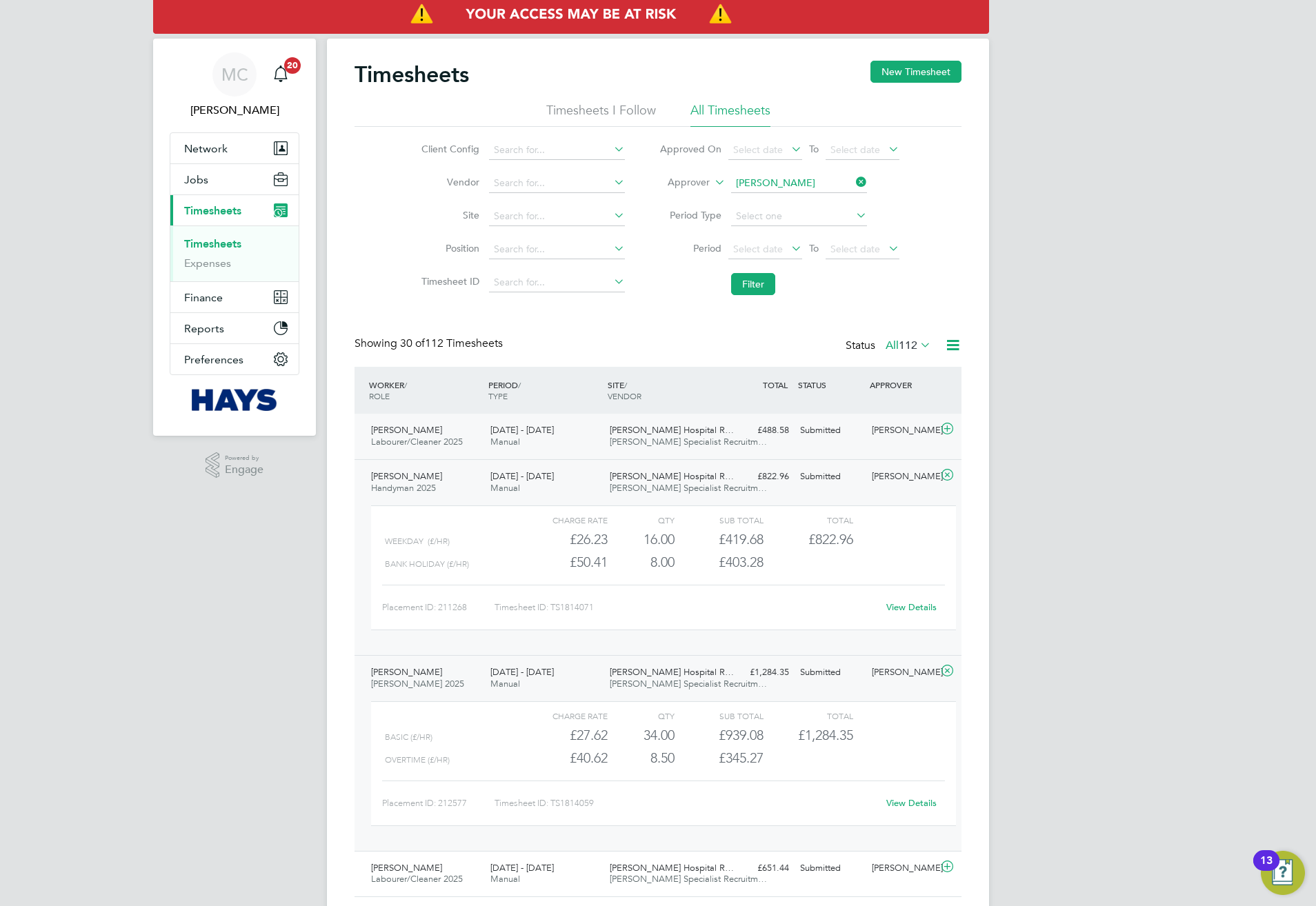
click at [873, 428] on div "Mark Alexander" at bounding box center [902, 430] width 72 height 23
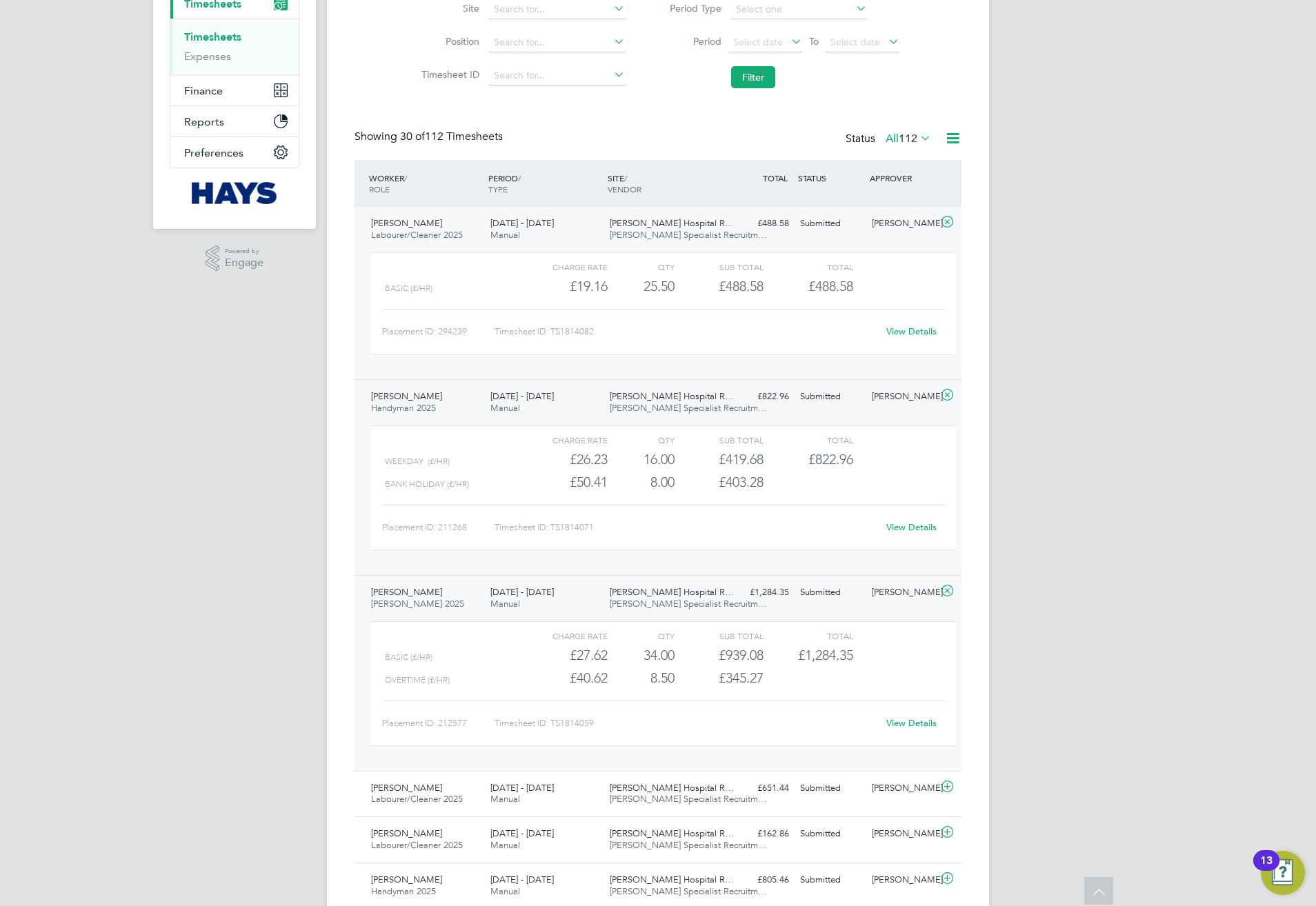
click at [772, 591] on div "£1,284.35" at bounding box center [809, 655] width 89 height 23
click at [898, 591] on link "View Details" at bounding box center [912, 722] width 50 height 12
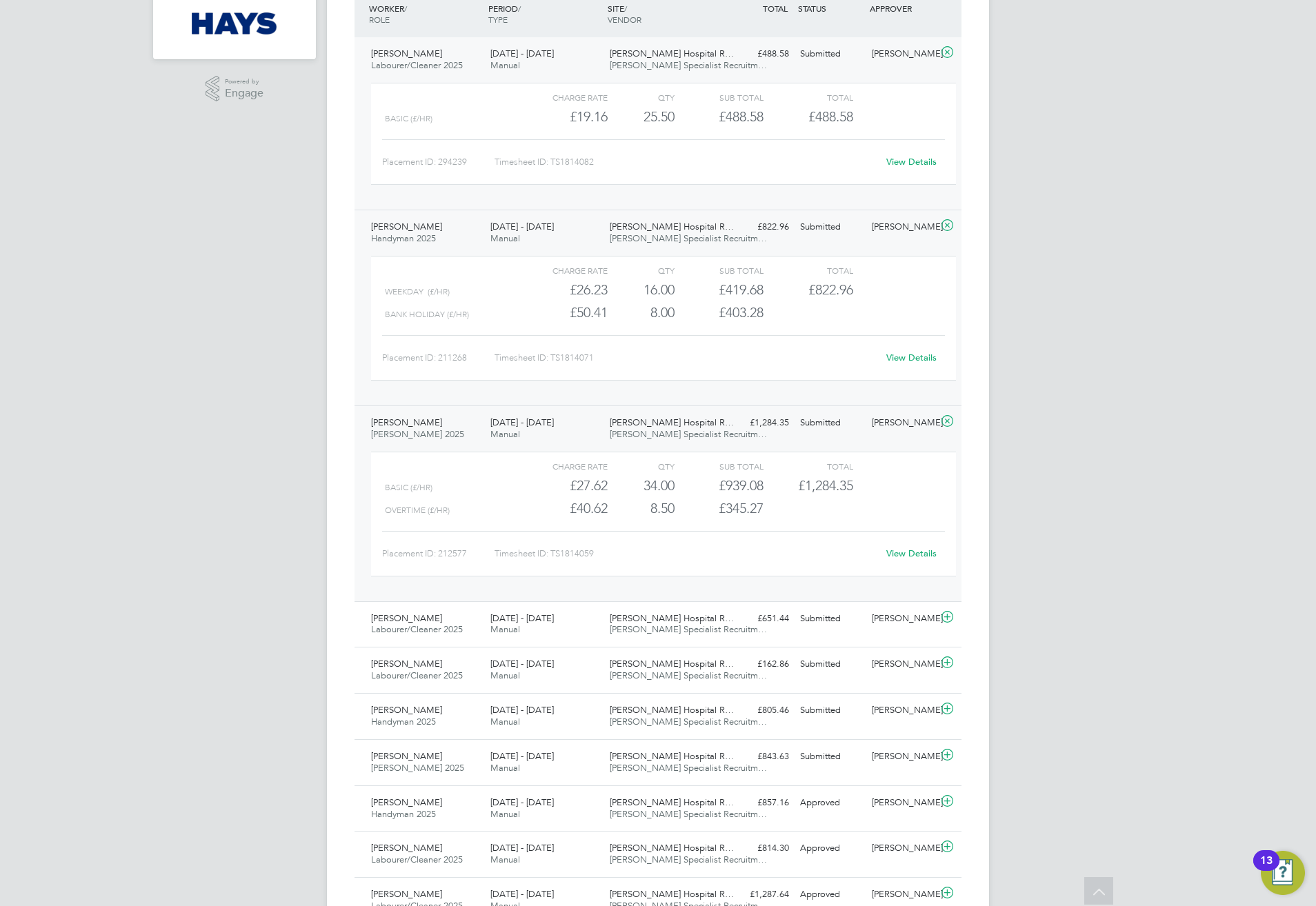
scroll to position [310, 0]
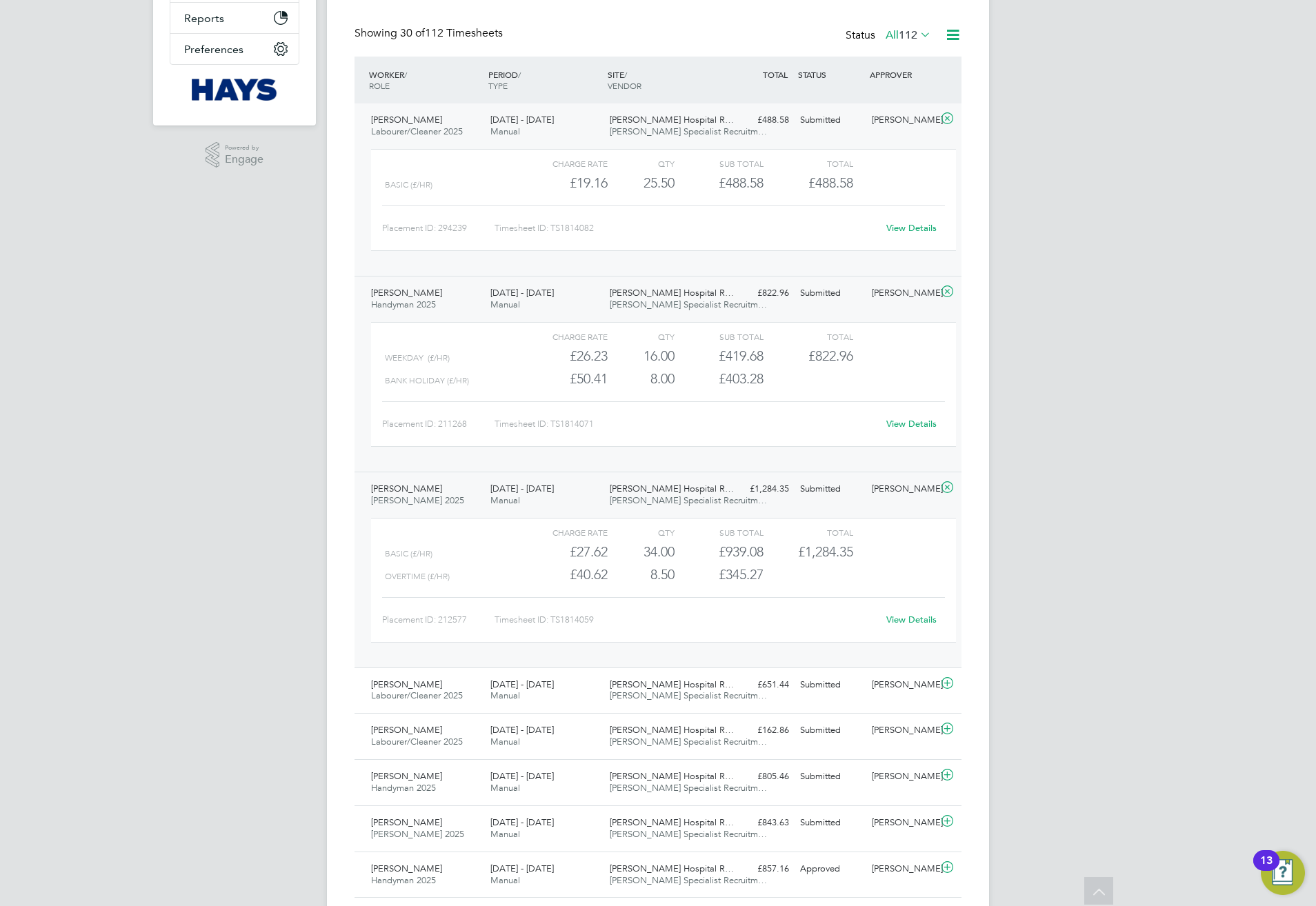
click at [906, 418] on div "View Details" at bounding box center [911, 424] width 67 height 22
click at [909, 427] on link "View Details" at bounding box center [912, 424] width 50 height 12
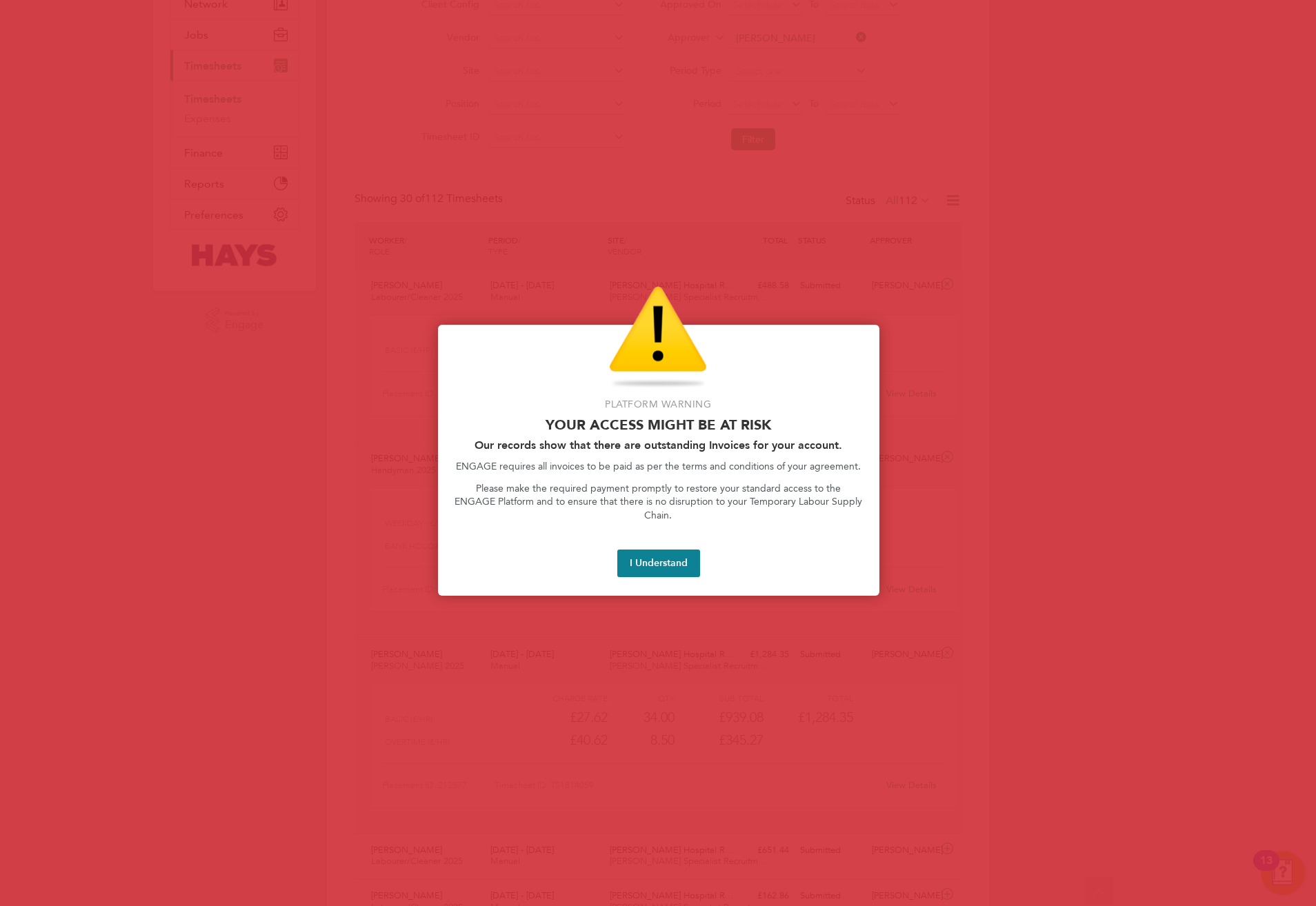
scroll to position [0, 0]
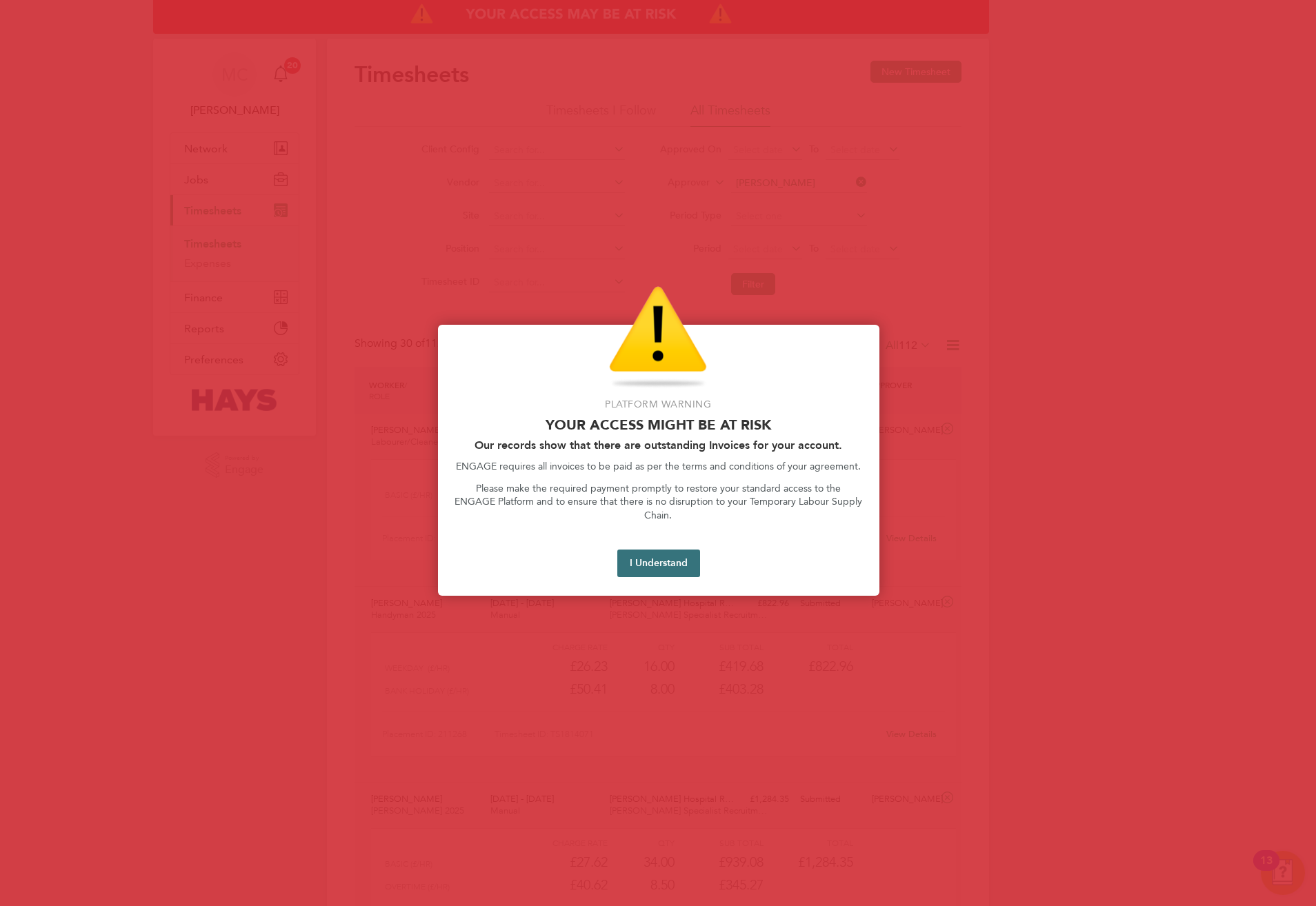
click at [690, 560] on button "I Understand" at bounding box center [659, 563] width 83 height 27
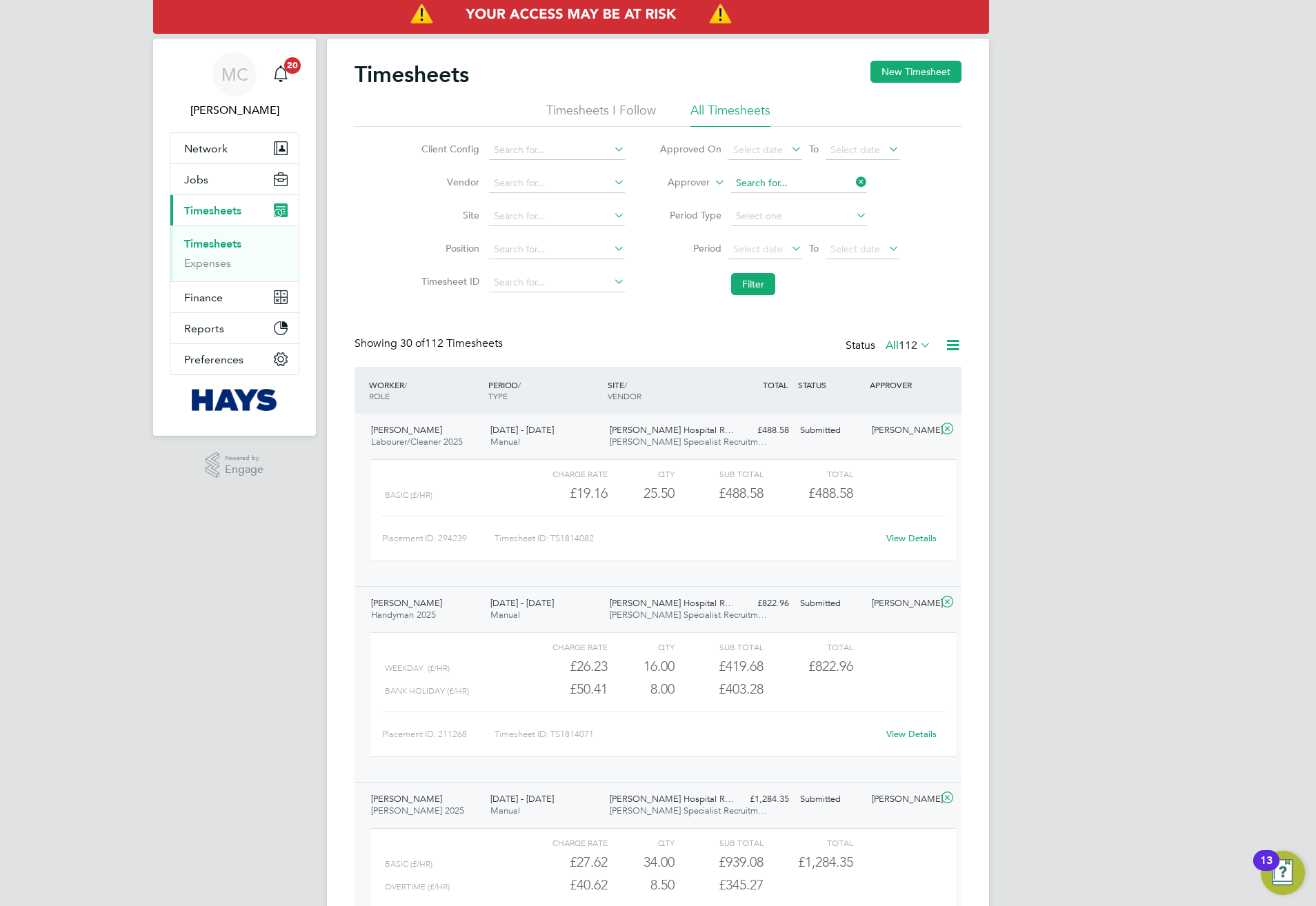
click at [813, 183] on input at bounding box center [799, 183] width 136 height 20
click at [793, 201] on li "Craig Ba ldry" at bounding box center [798, 202] width 138 height 19
type input "[PERSON_NAME]"
click at [754, 292] on button "Filter" at bounding box center [753, 284] width 44 height 22
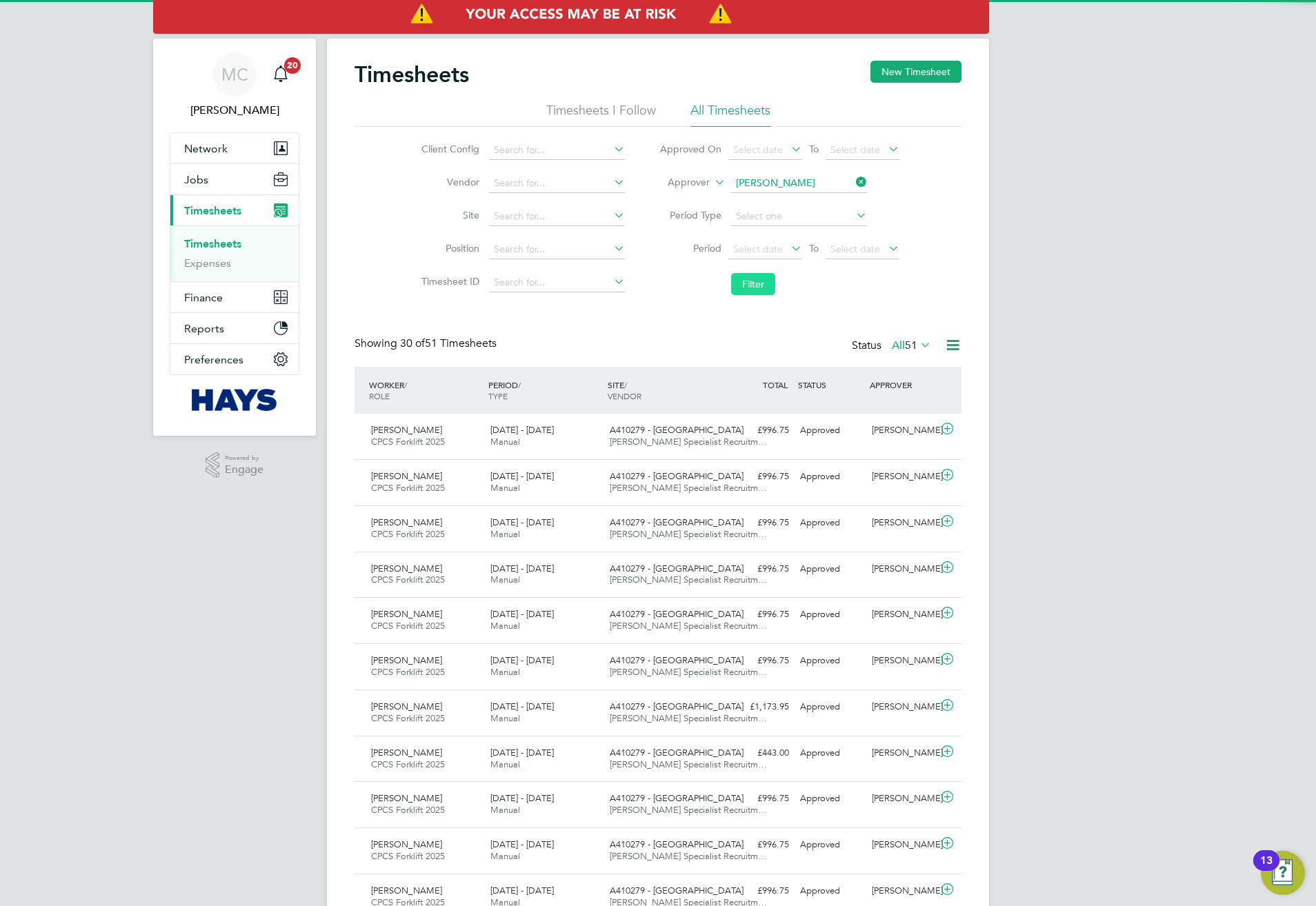
scroll to position [35, 120]
click at [820, 189] on input at bounding box center [799, 183] width 136 height 20
click at [780, 221] on li "Craig Ba ldry" at bounding box center [798, 222] width 138 height 19
type input "[PERSON_NAME]"
drag, startPoint x: 758, startPoint y: 281, endPoint x: 764, endPoint y: 282, distance: 6.1
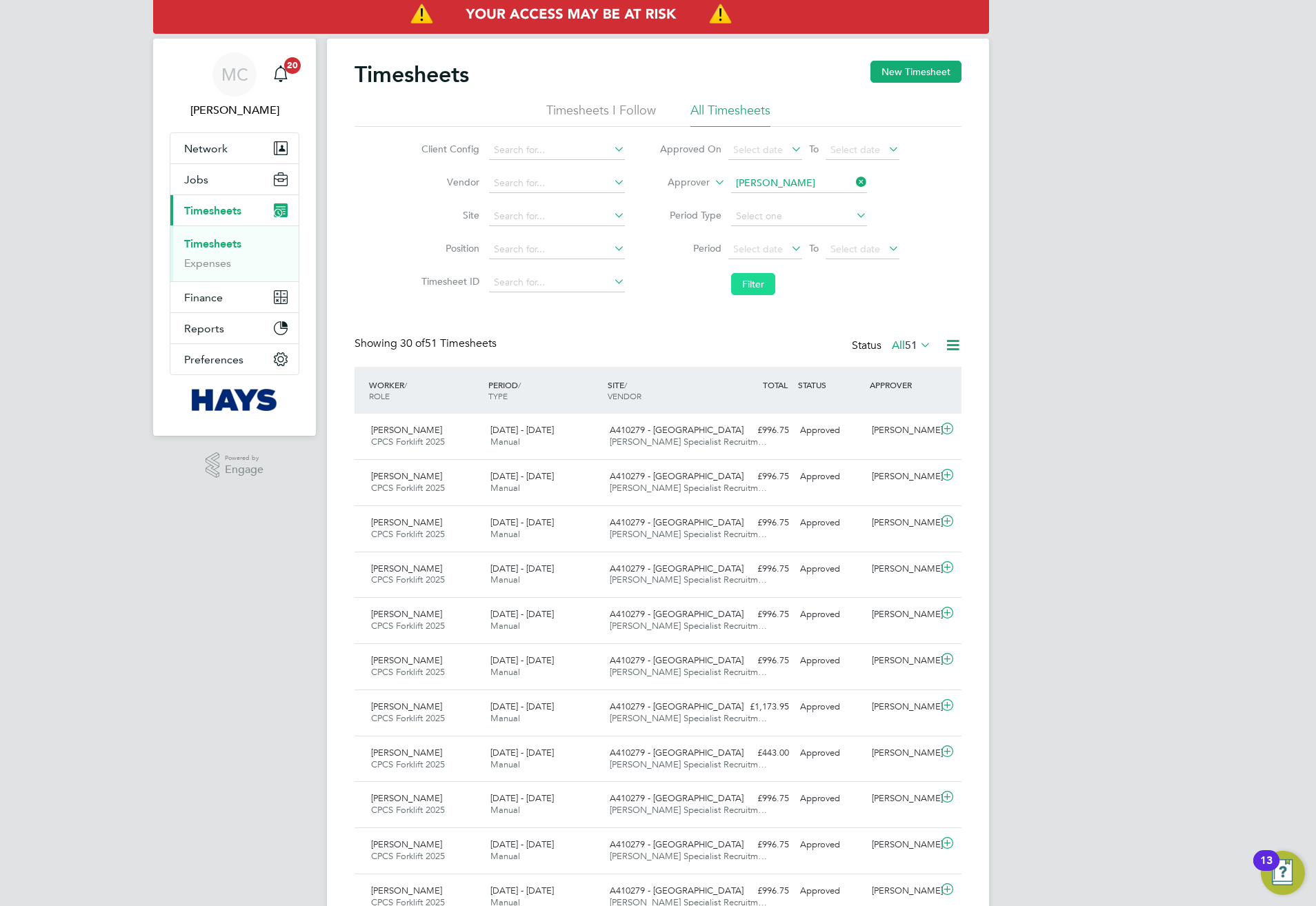
click at [764, 282] on button "Filter" at bounding box center [753, 284] width 44 height 22
click at [561, 478] on div "23 - 29 Aug 2025 Manual" at bounding box center [544, 482] width 120 height 34
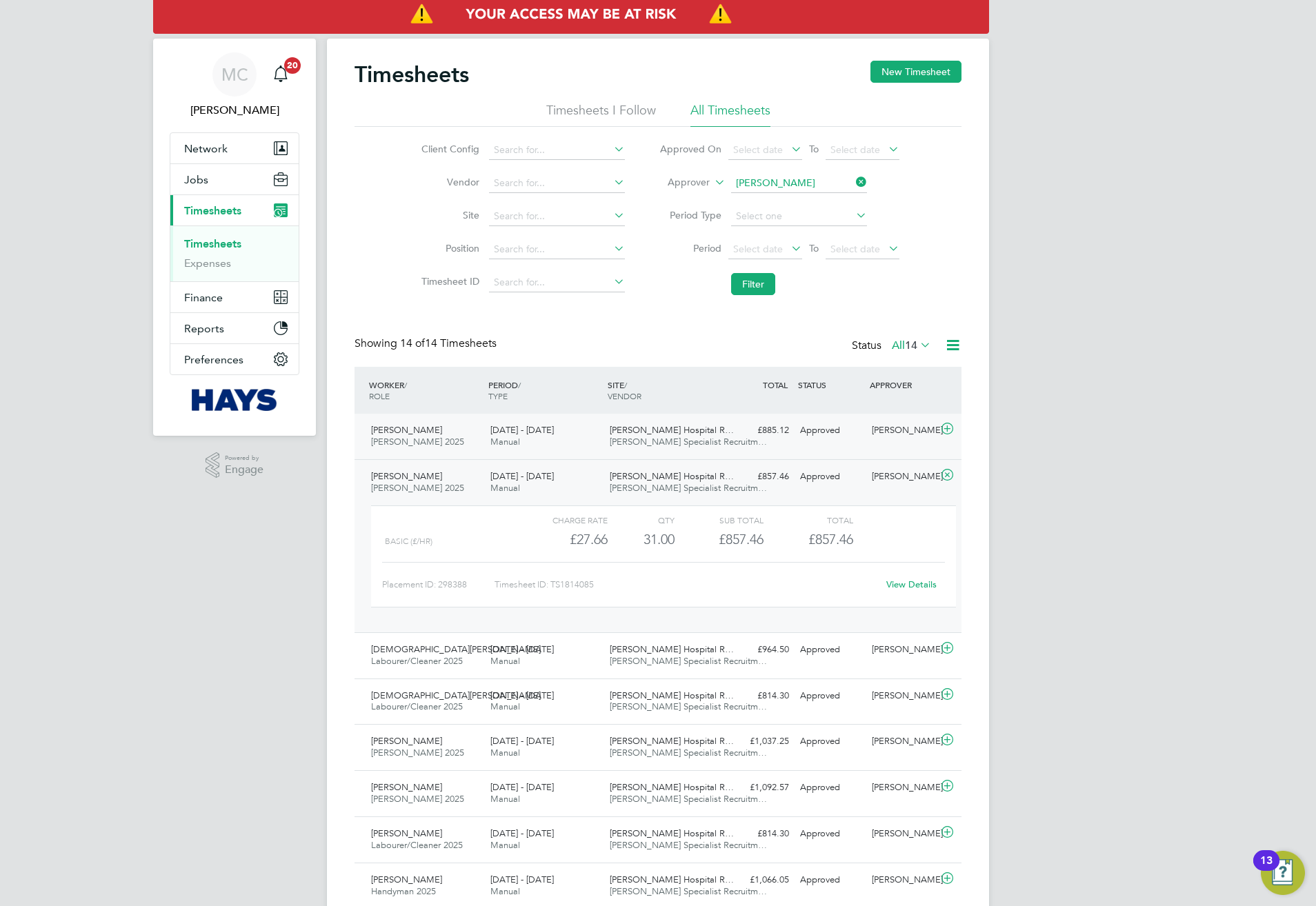
click at [646, 430] on span "James Paget Hospital R…" at bounding box center [672, 430] width 124 height 12
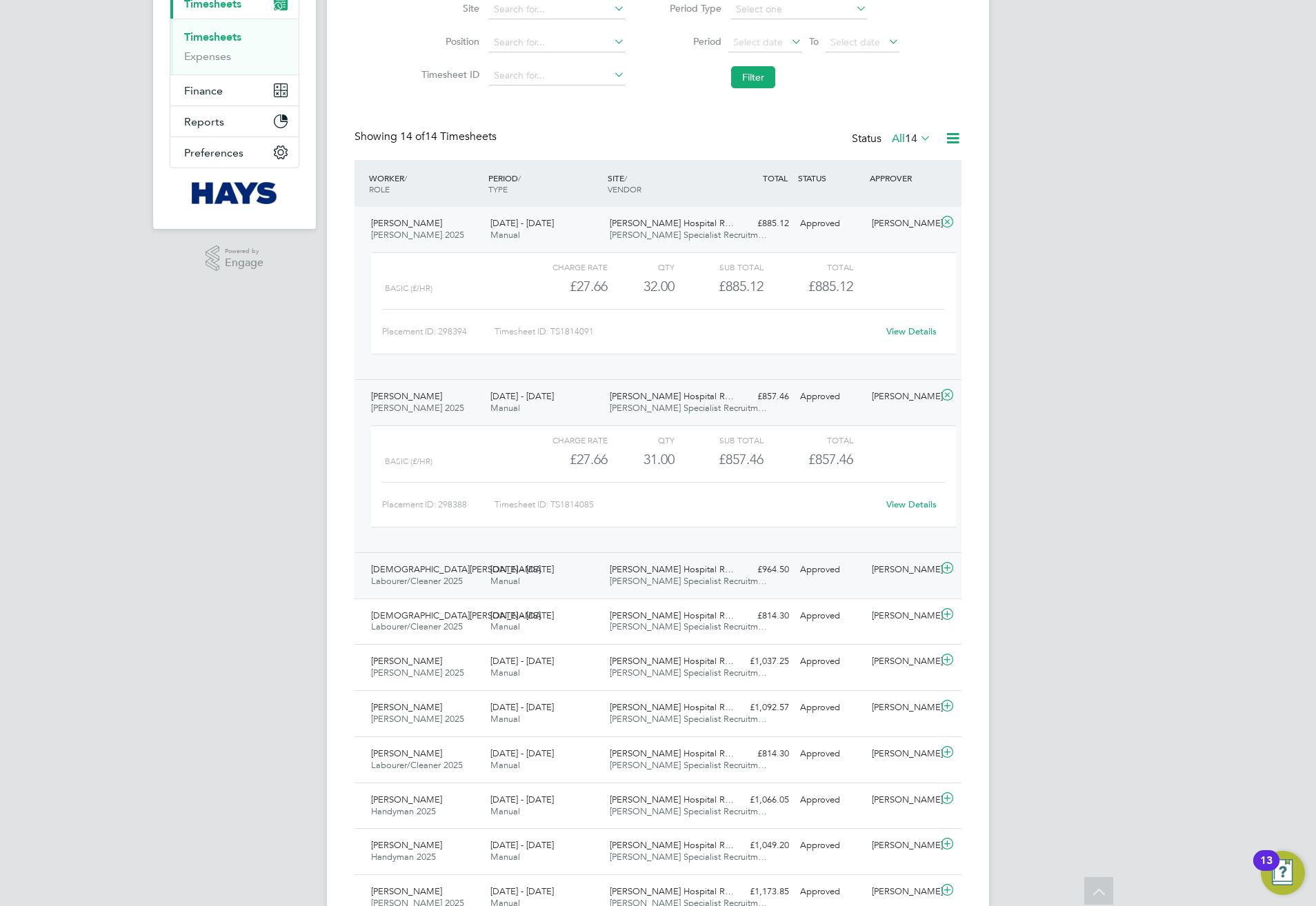
click at [608, 565] on div "James Paget Hospital R… Hays Specialist Recruitm…" at bounding box center [664, 576] width 120 height 34
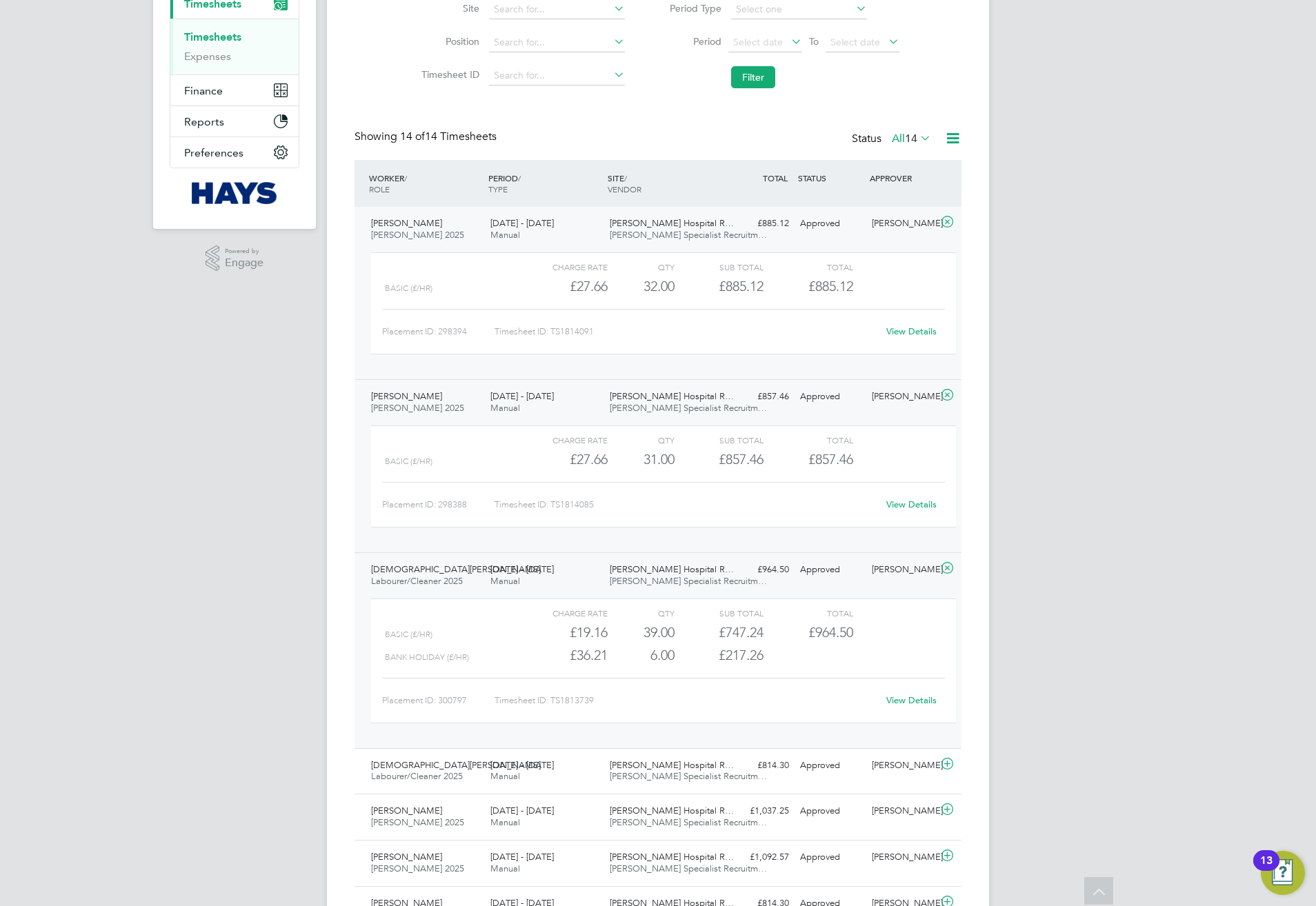
click at [910, 591] on link "View Details" at bounding box center [912, 700] width 50 height 12
click at [915, 509] on link "View Details" at bounding box center [912, 504] width 50 height 12
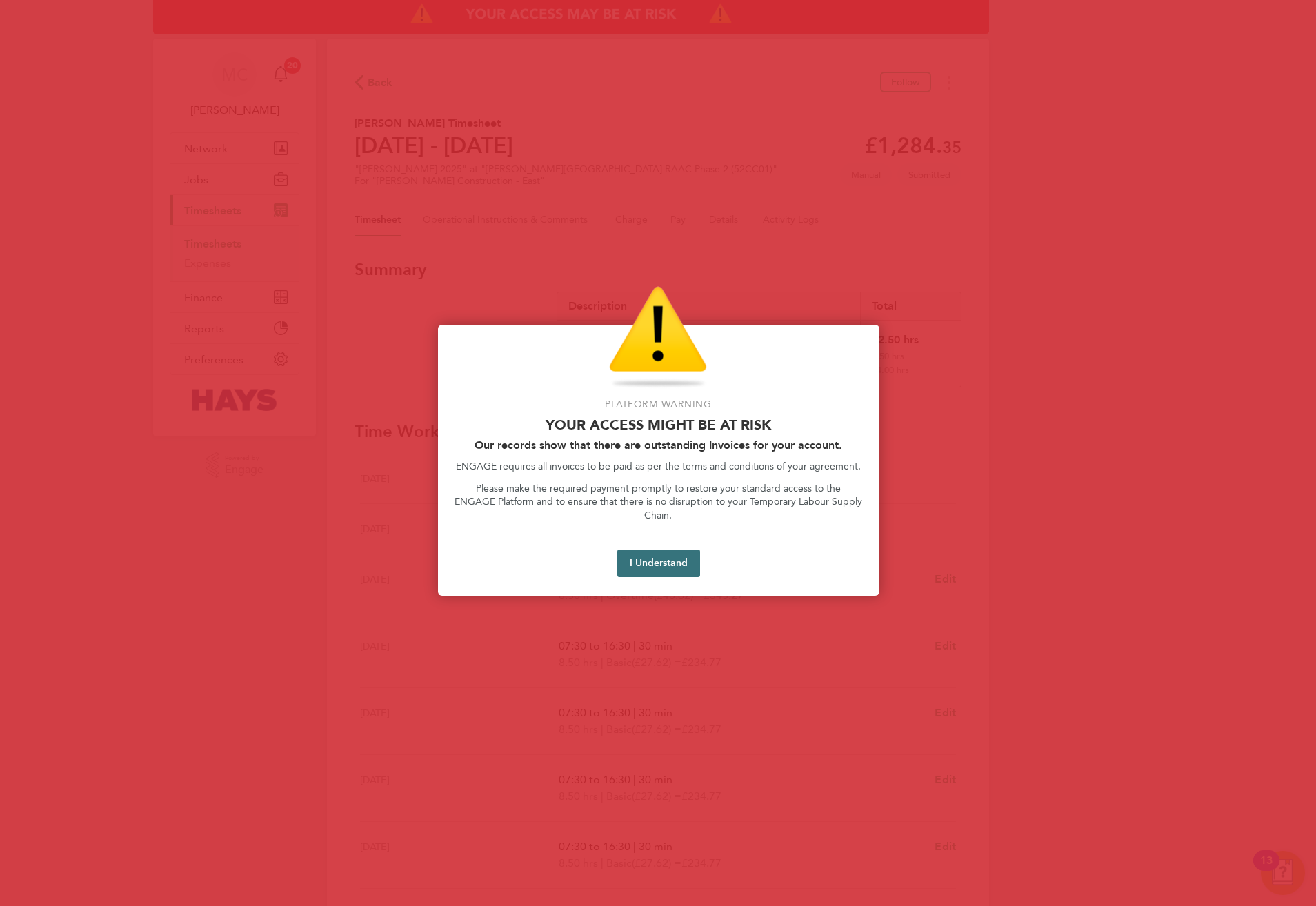
click at [635, 550] on button "I Understand" at bounding box center [659, 563] width 83 height 27
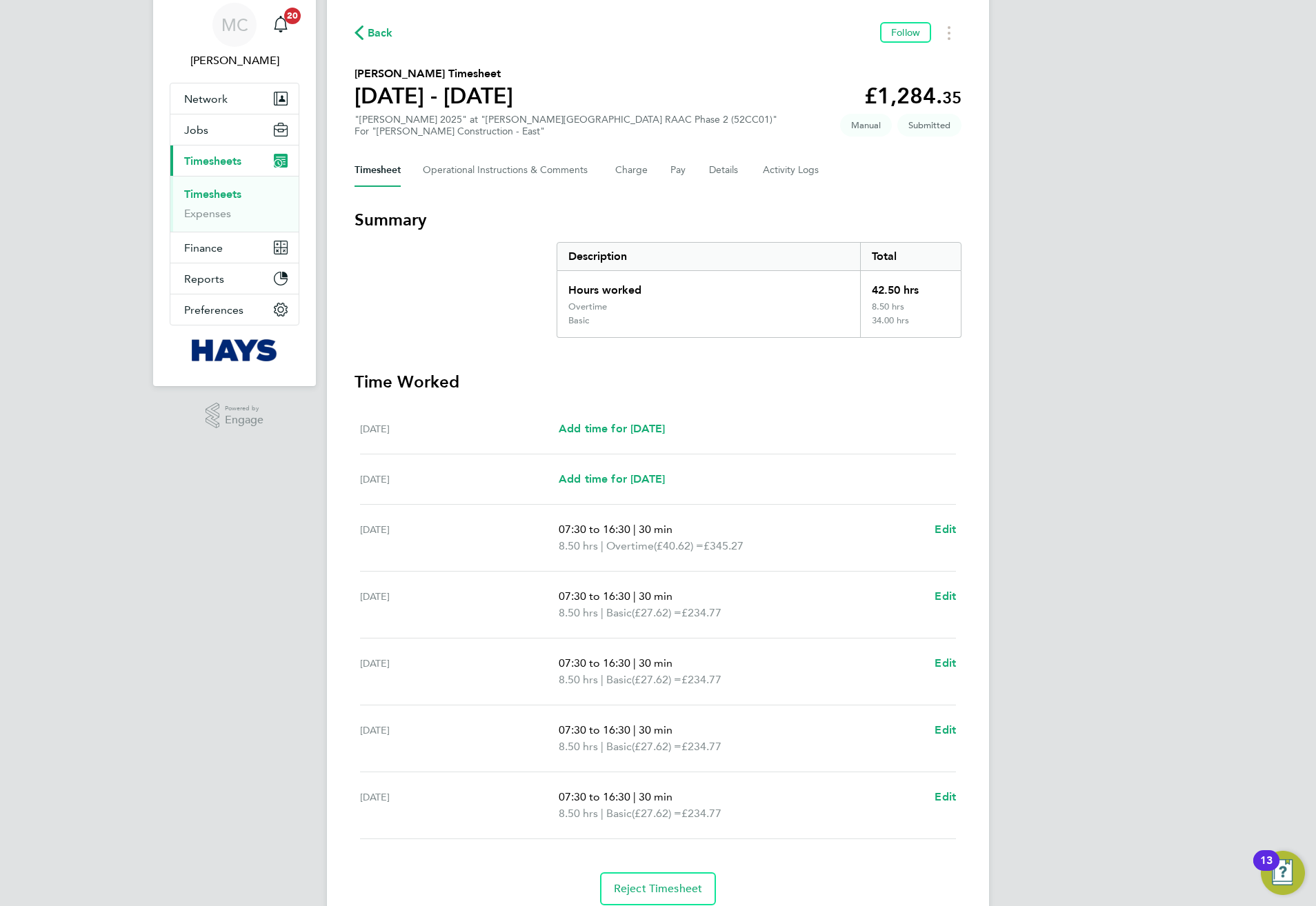
scroll to position [2, 0]
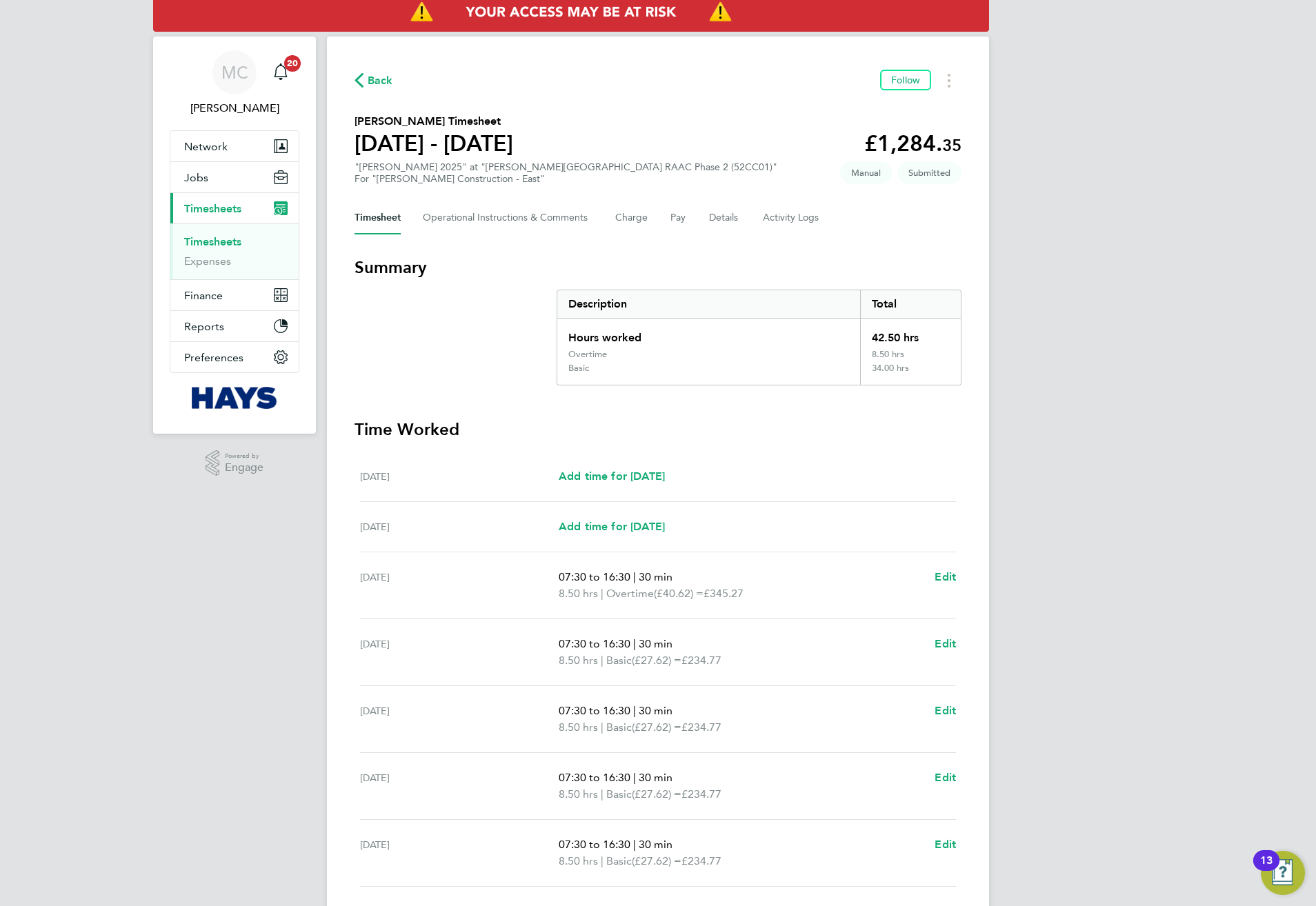
click at [1050, 360] on div "MC Meg Castleton Notifications 20 Applications: Network Team Members Businesses…" at bounding box center [658, 503] width 1316 height 1010
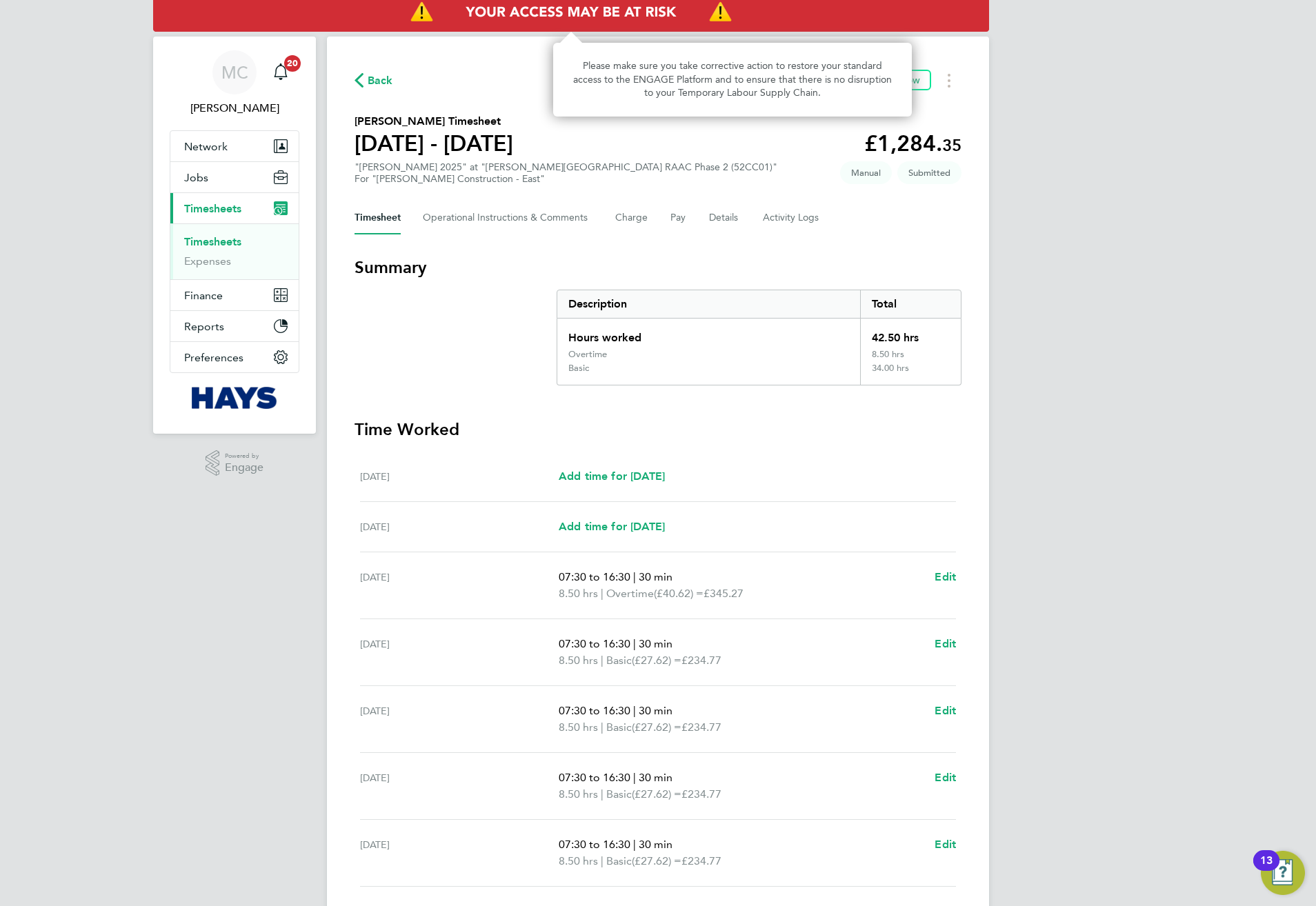
scroll to position [0, 0]
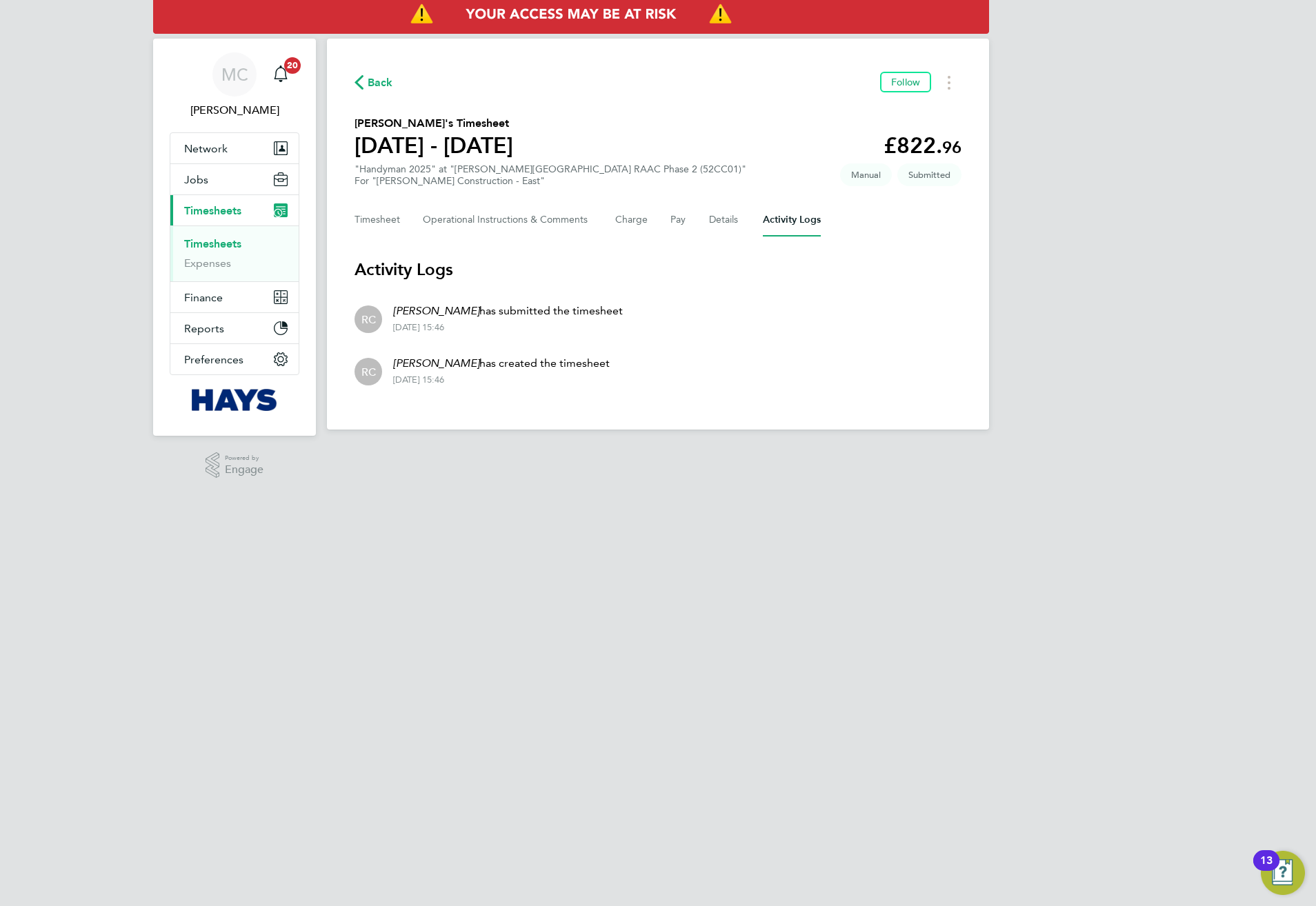
drag, startPoint x: 704, startPoint y: 353, endPoint x: 710, endPoint y: 346, distance: 9.2
click at [708, 346] on li "[PERSON_NAME] [PERSON_NAME] has created the timesheet [DATE] 15:46" at bounding box center [658, 370] width 607 height 52
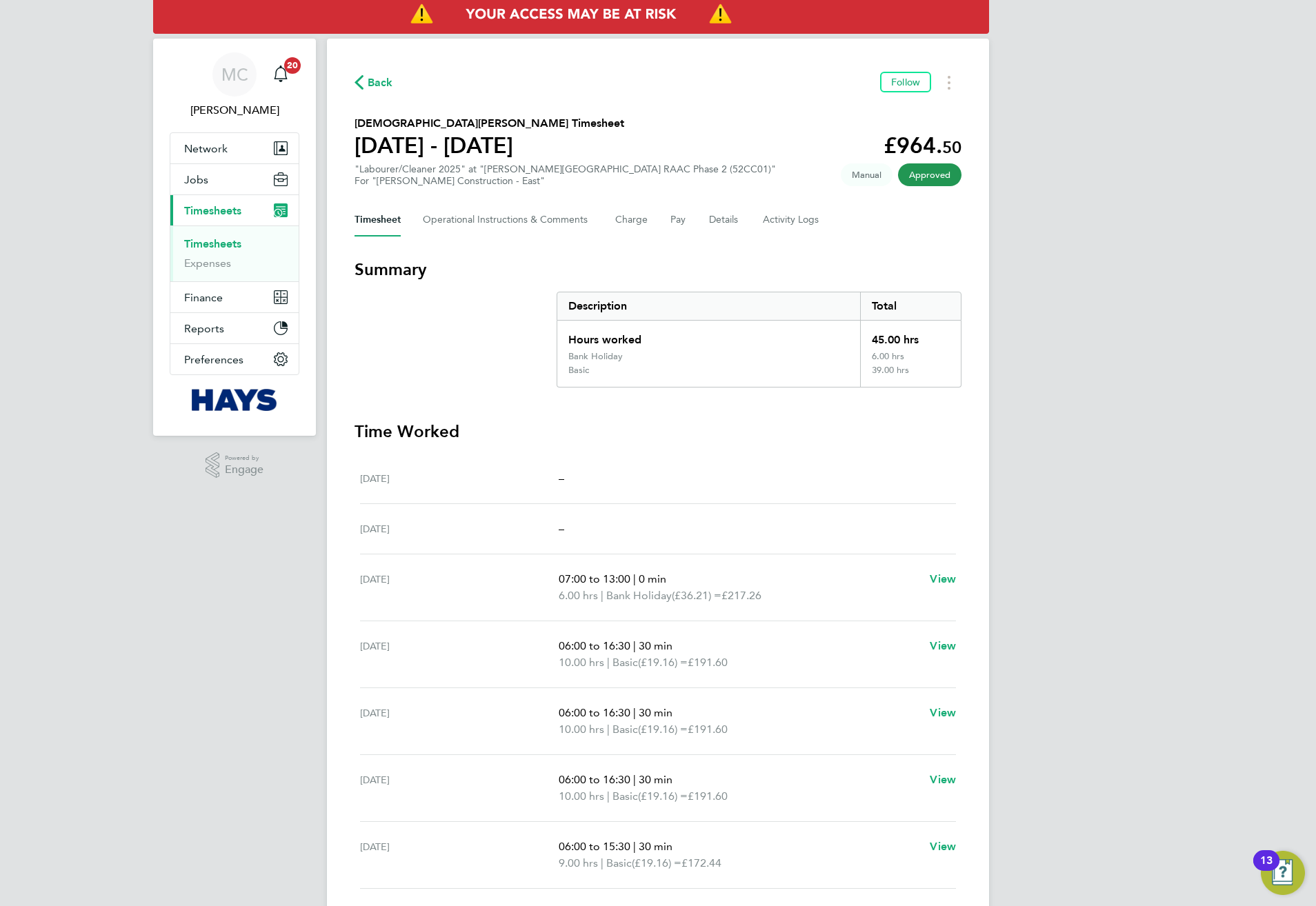
click at [1136, 432] on div "MC Meg Castleton Notifications 20 Applications: Network Team Members Businesses…" at bounding box center [658, 505] width 1316 height 1010
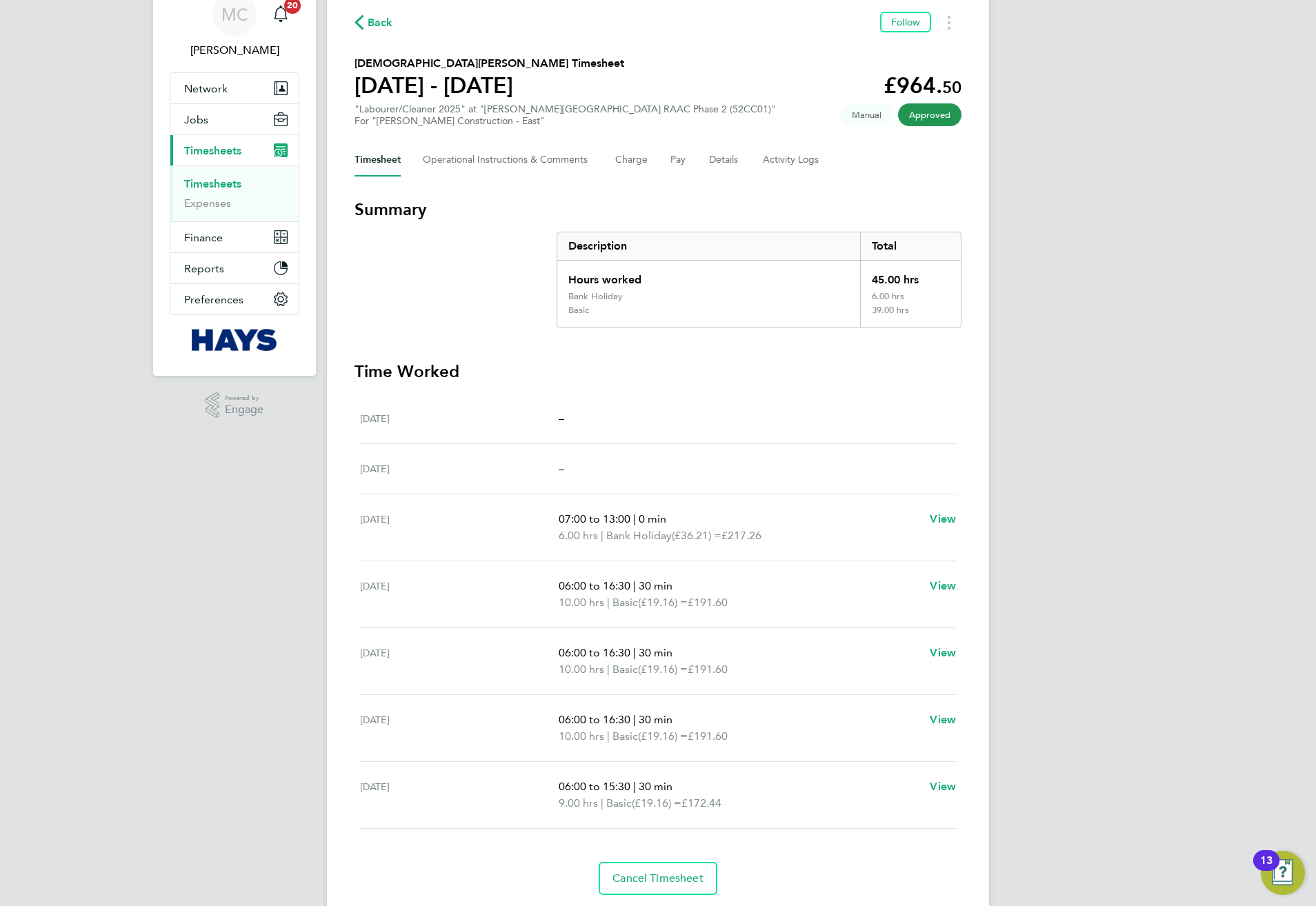
scroll to position [106, 0]
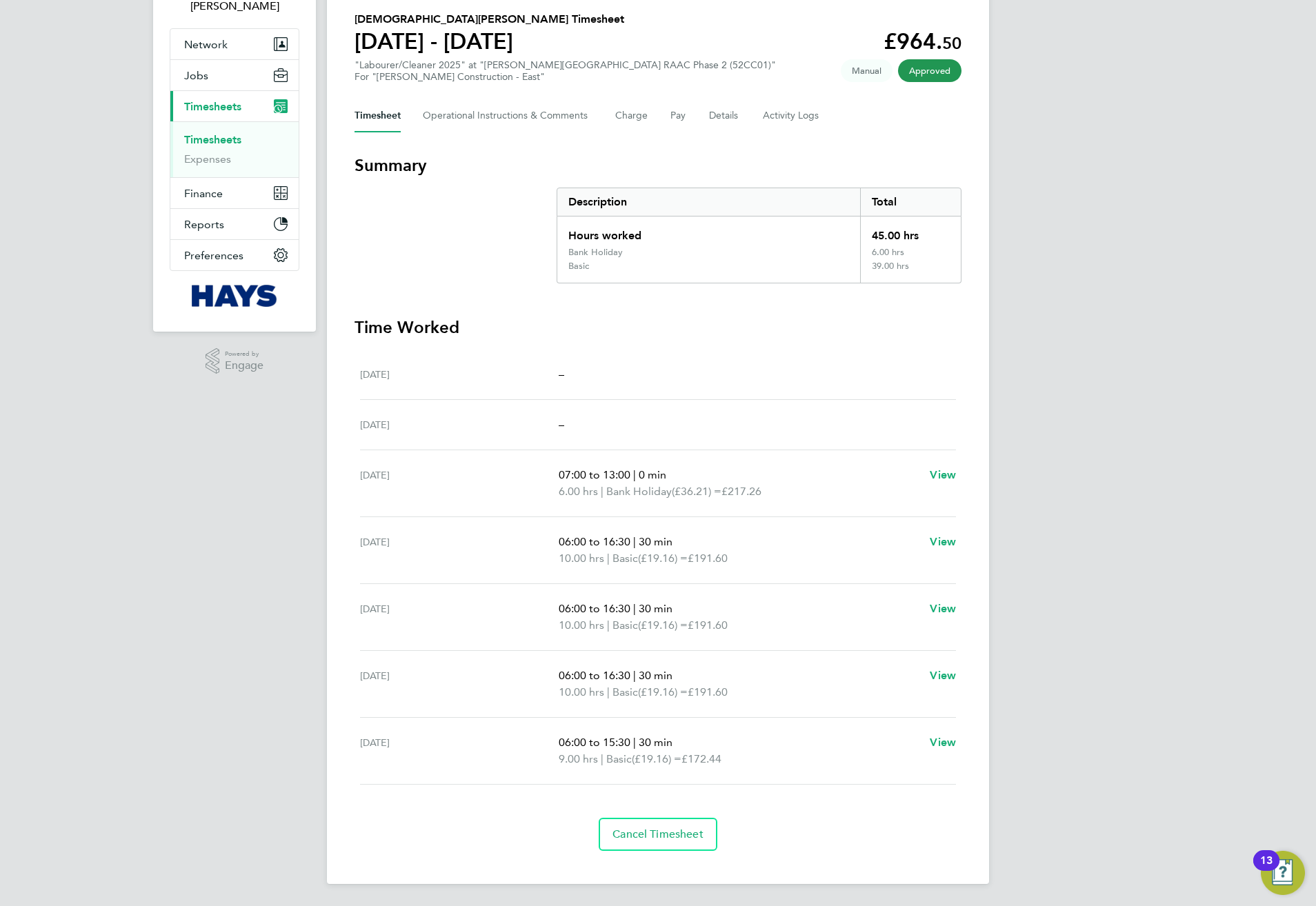
click at [605, 354] on div "Sat 23 Aug –" at bounding box center [658, 374] width 596 height 50
click at [565, 363] on div "Sat 23 Aug –" at bounding box center [658, 374] width 596 height 50
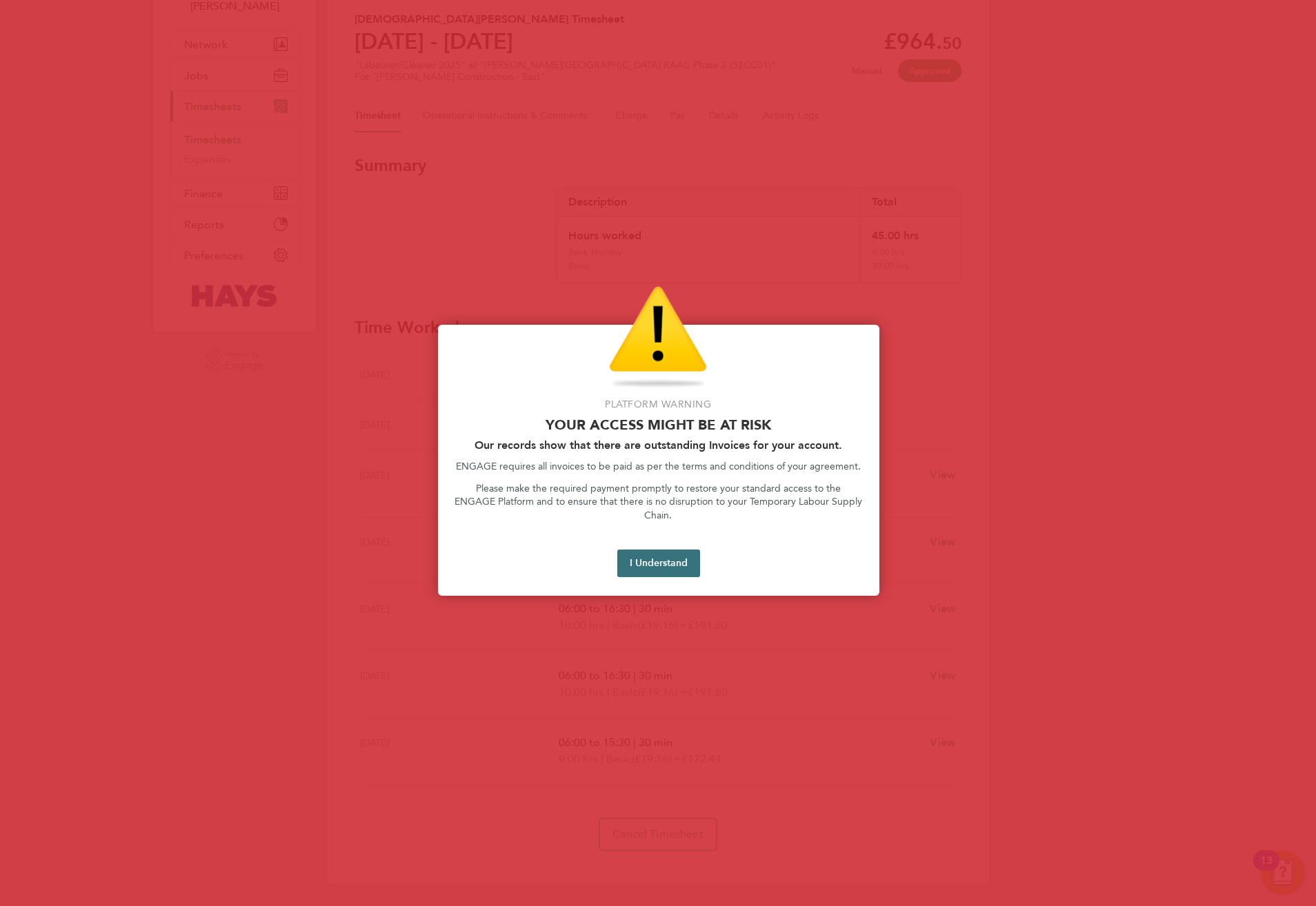
click at [644, 553] on button "I Understand" at bounding box center [659, 563] width 83 height 27
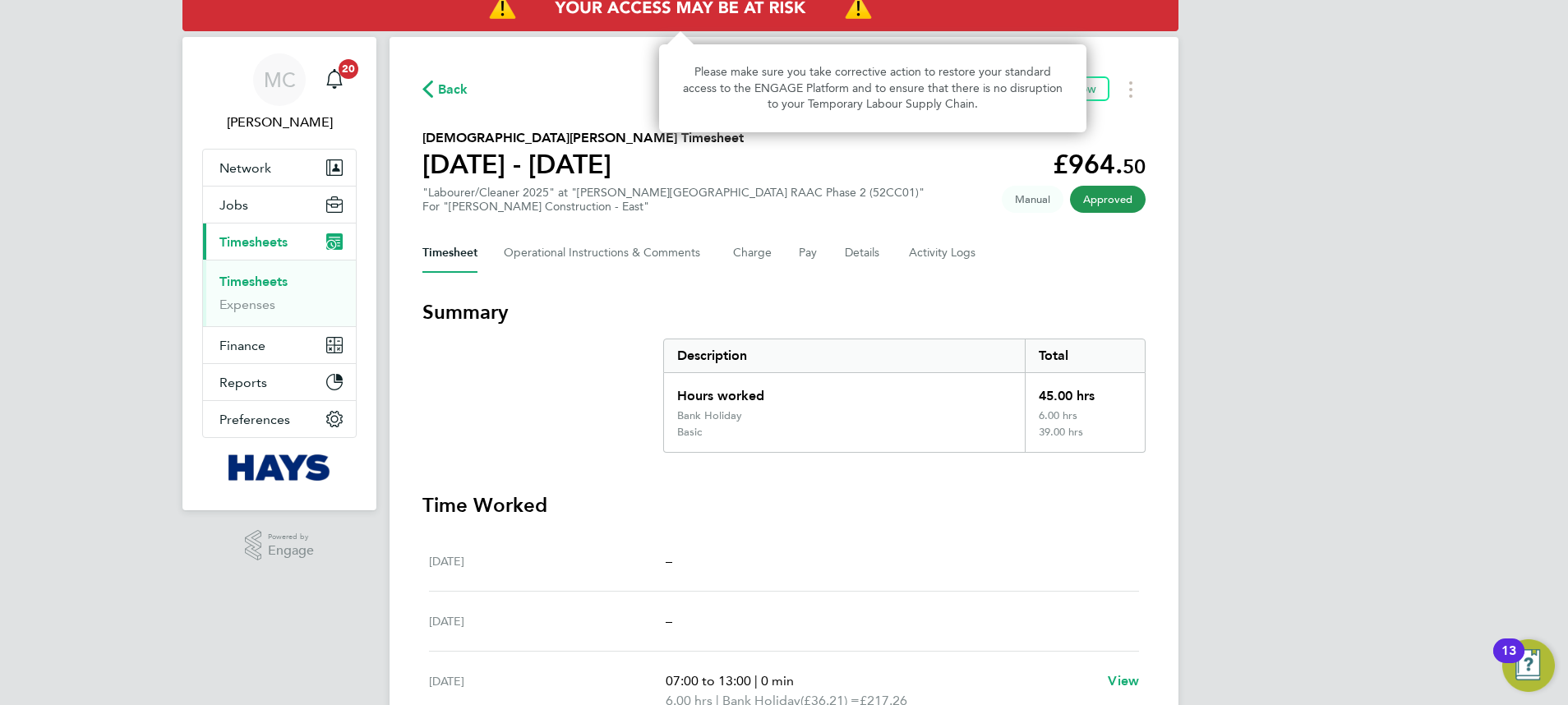
scroll to position [0, 0]
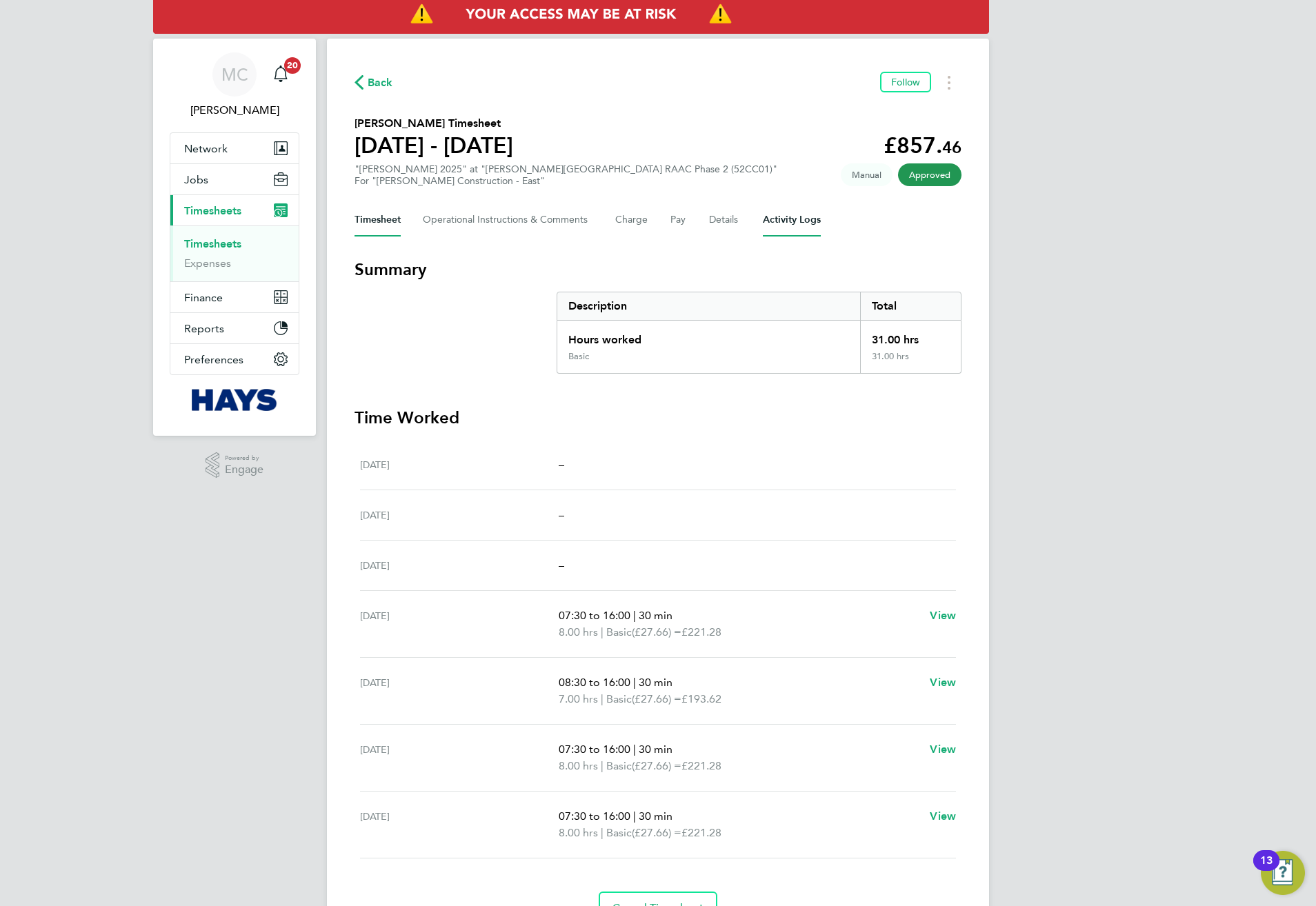
click at [816, 216] on Logs-tab "Activity Logs" at bounding box center [792, 220] width 58 height 33
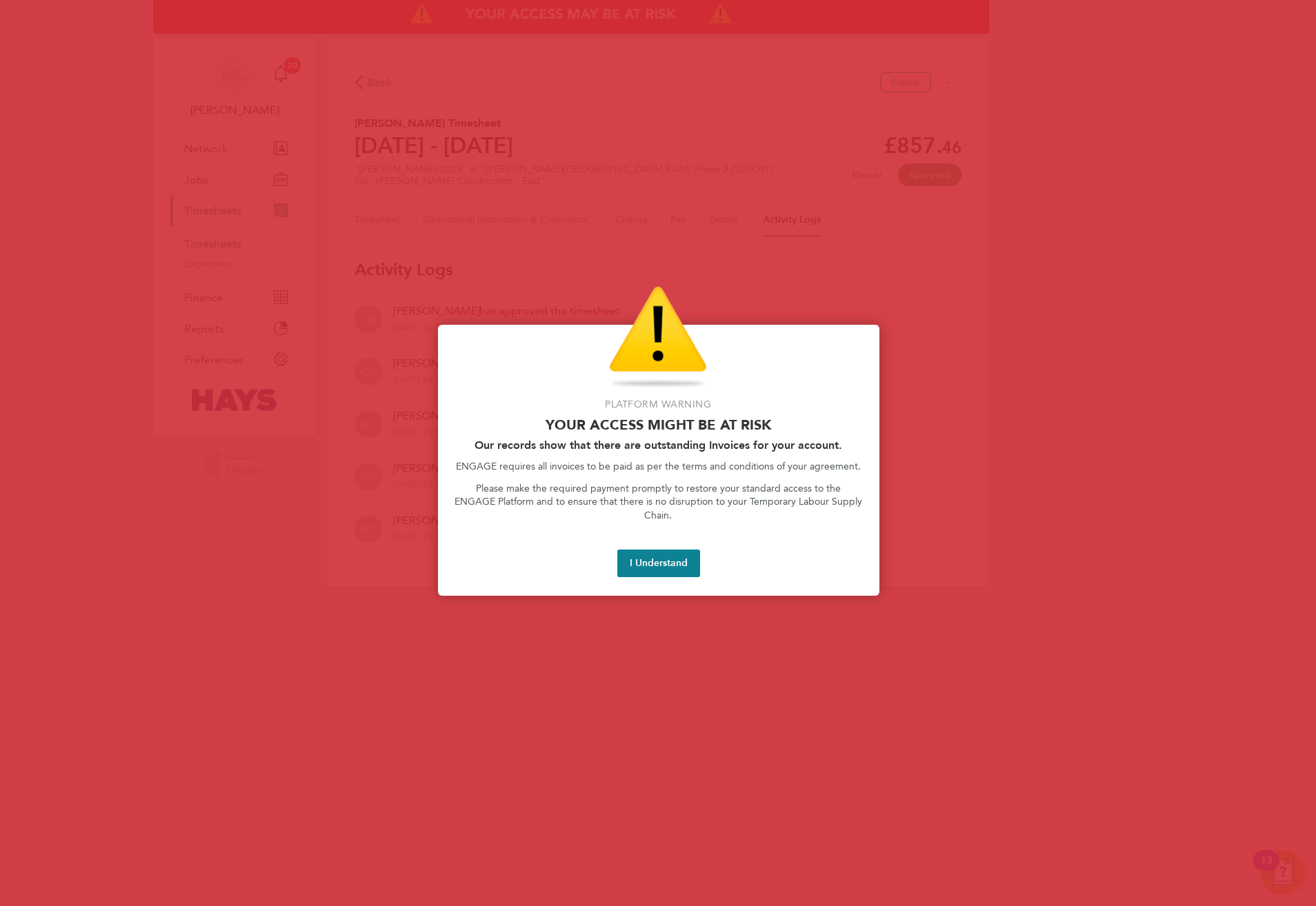
click at [676, 560] on button "I Understand" at bounding box center [659, 563] width 83 height 27
click at [701, 550] on div "I Understand" at bounding box center [658, 563] width 408 height 27
click at [688, 550] on button "I Understand" at bounding box center [659, 563] width 83 height 27
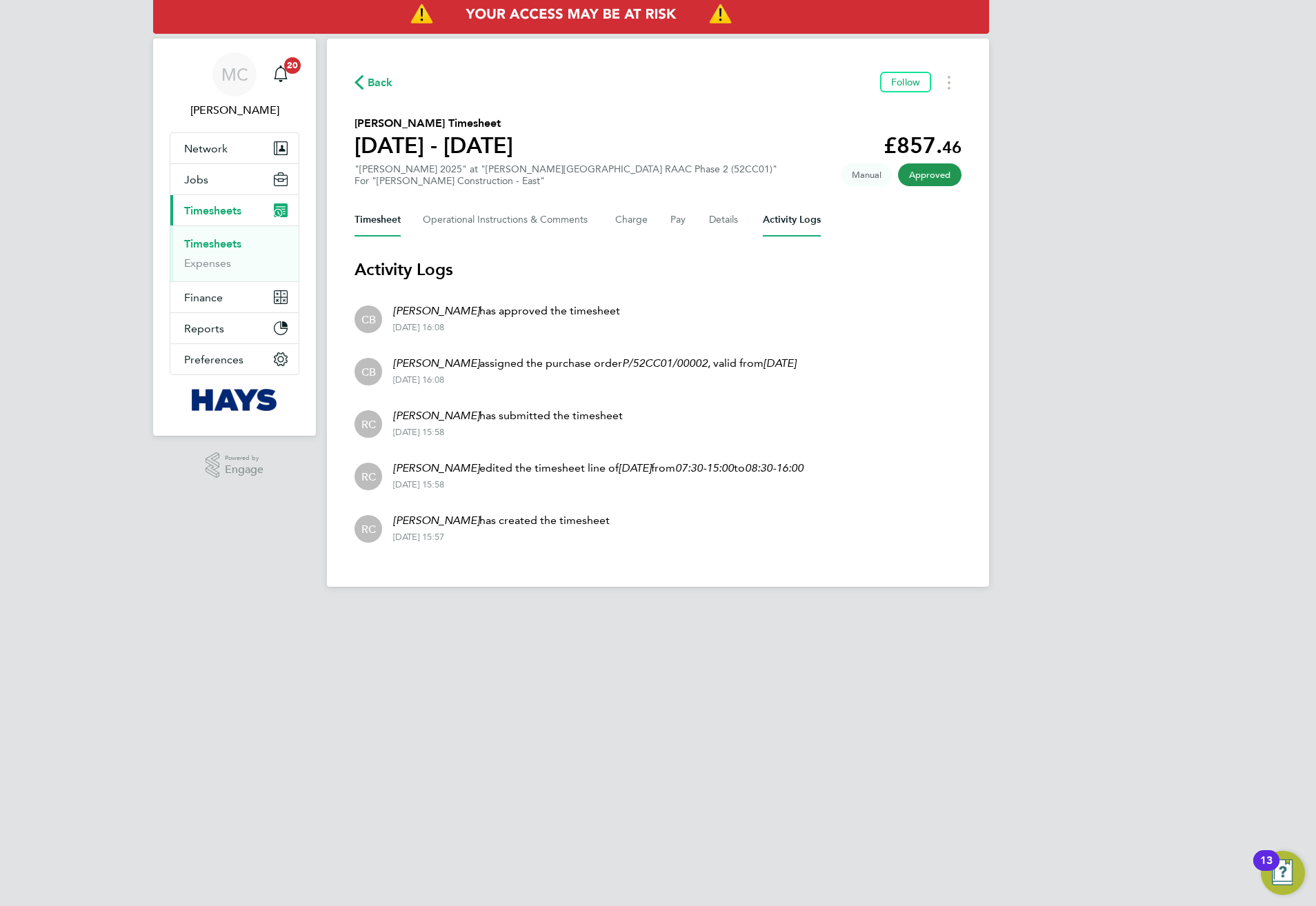
click at [388, 213] on button "Timesheet" at bounding box center [377, 220] width 46 height 33
